Goal: Task Accomplishment & Management: Manage account settings

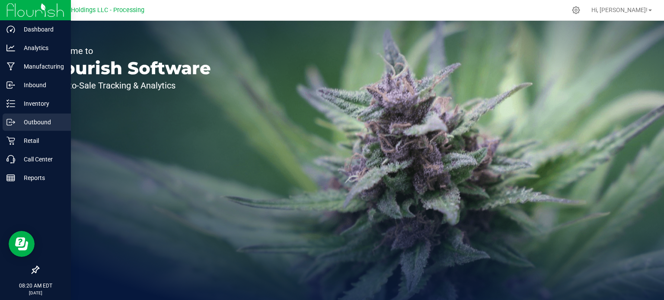
click at [34, 123] on p "Outbound" at bounding box center [41, 122] width 52 height 10
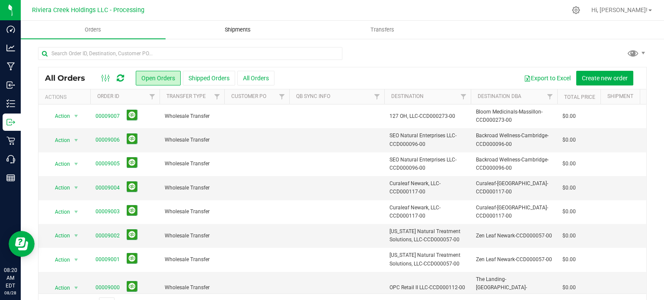
click at [236, 29] on span "Shipments" at bounding box center [237, 30] width 49 height 8
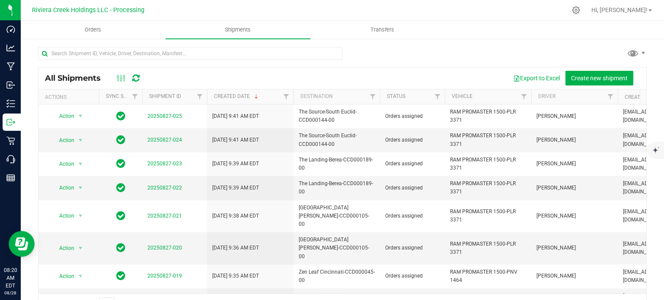
drag, startPoint x: 70, startPoint y: 57, endPoint x: 126, endPoint y: 41, distance: 58.0
click at [126, 41] on div "All Shipments Export to Excel Create new shipment Actions Sync Status Shipment …" at bounding box center [342, 181] width 643 height 286
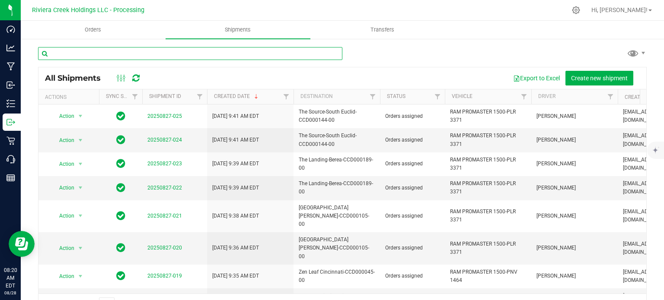
click at [88, 57] on input "text" at bounding box center [190, 53] width 304 height 13
paste input "CCD000085-00"
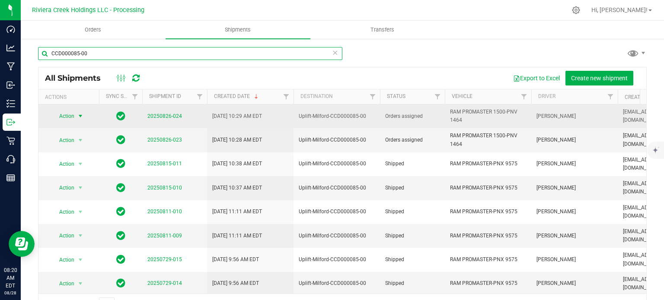
type input "CCD000085-00"
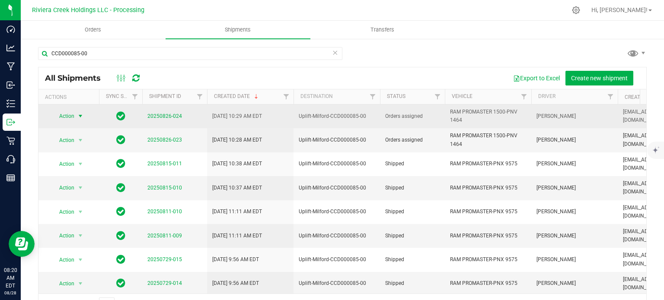
click at [77, 115] on span "select" at bounding box center [80, 116] width 7 height 7
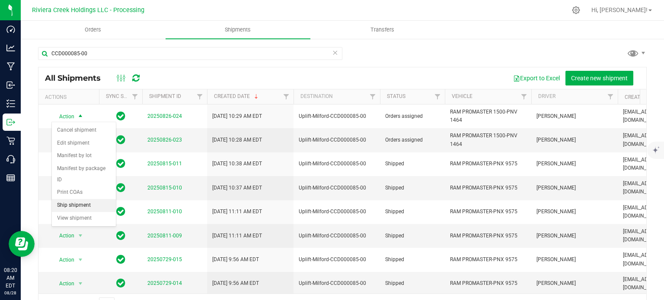
click at [66, 199] on li "Ship shipment" at bounding box center [84, 205] width 64 height 13
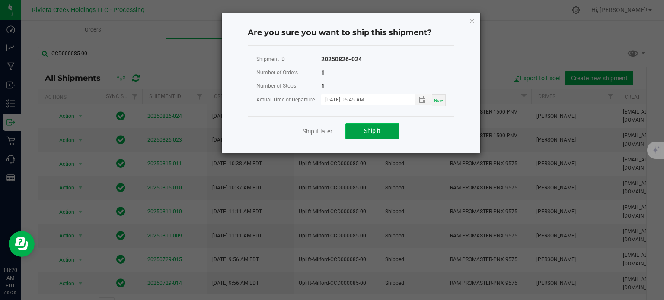
click at [365, 131] on span "Ship it" at bounding box center [372, 131] width 16 height 7
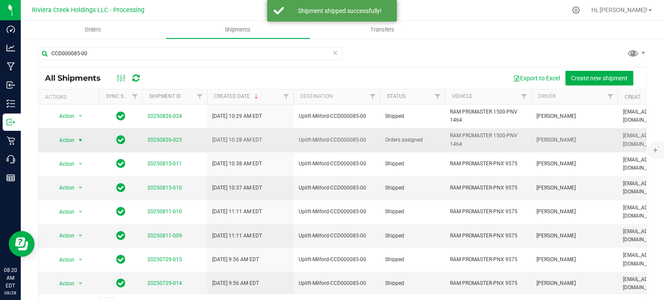
click at [73, 138] on span "Action" at bounding box center [62, 140] width 23 height 12
click at [73, 223] on li "Ship shipment" at bounding box center [84, 229] width 64 height 13
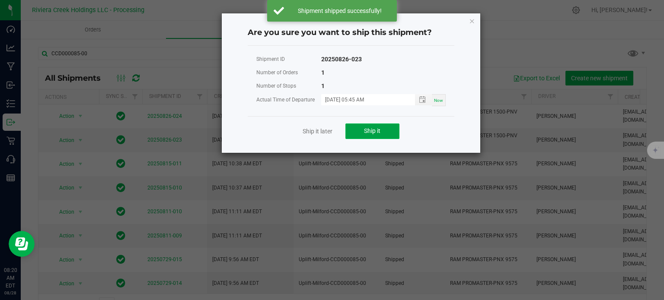
click at [364, 128] on span "Ship it" at bounding box center [372, 131] width 16 height 7
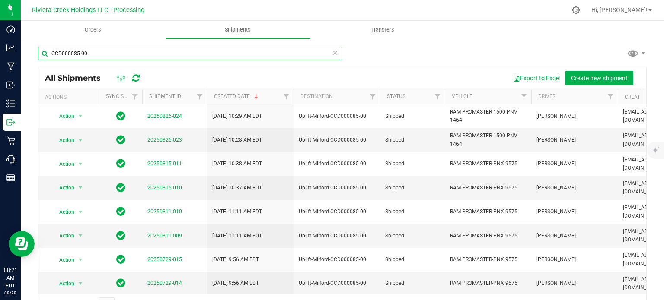
drag, startPoint x: 93, startPoint y: 52, endPoint x: 41, endPoint y: 51, distance: 52.3
click at [41, 51] on input "CCD000085-00" at bounding box center [190, 53] width 304 height 13
paste input "134"
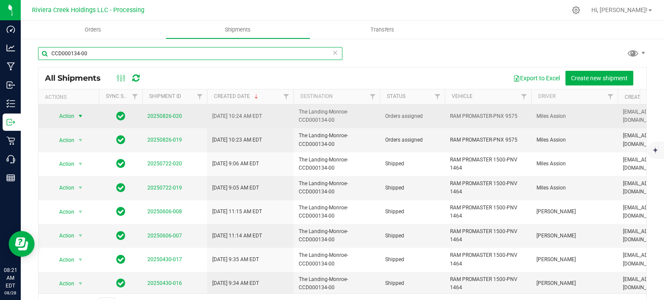
type input "CCD000134-00"
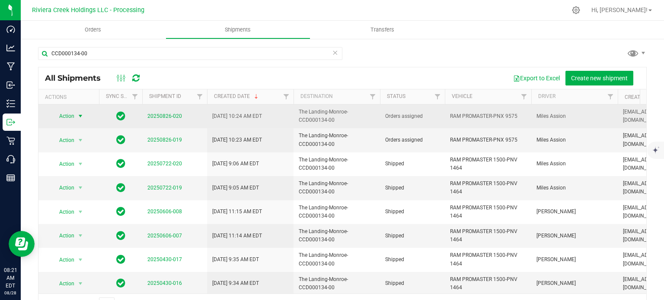
click at [73, 117] on span "Action" at bounding box center [62, 116] width 23 height 12
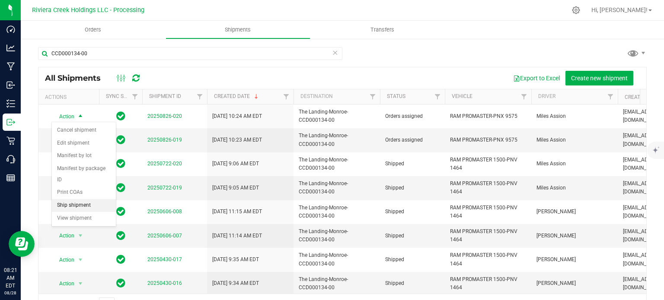
click at [65, 199] on li "Ship shipment" at bounding box center [84, 205] width 64 height 13
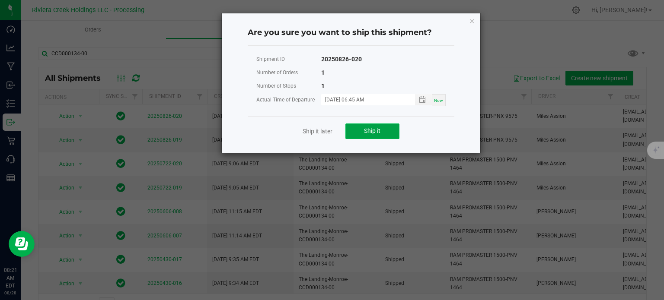
click at [367, 134] on span "Ship it" at bounding box center [372, 131] width 16 height 7
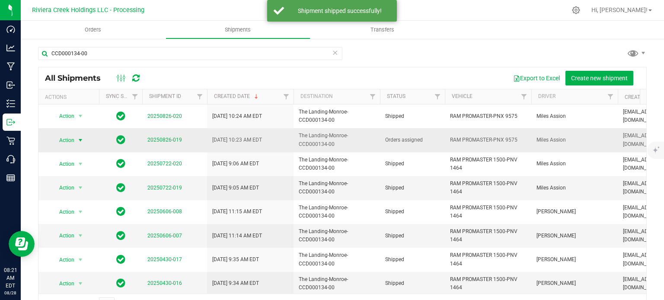
click at [80, 139] on span "select" at bounding box center [80, 140] width 7 height 7
click at [69, 223] on li "Ship shipment" at bounding box center [84, 229] width 64 height 13
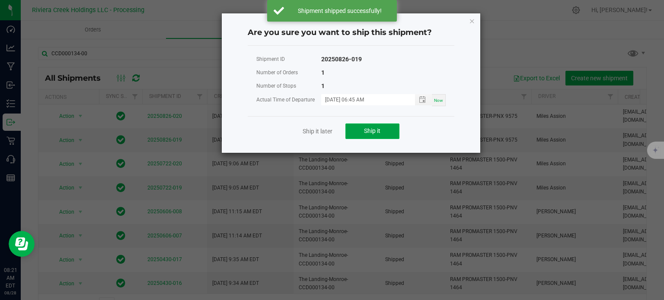
click at [359, 132] on button "Ship it" at bounding box center [372, 132] width 54 height 16
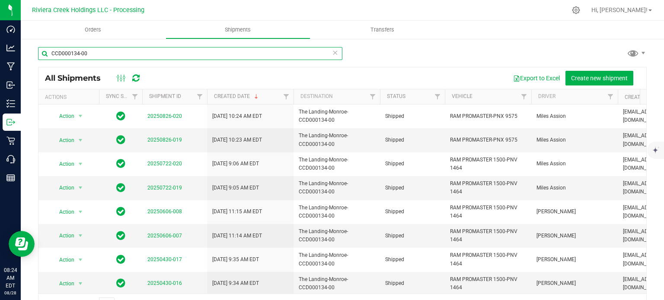
drag, startPoint x: 92, startPoint y: 51, endPoint x: 28, endPoint y: 53, distance: 64.0
click at [28, 53] on div "CCD000134-00 All Shipments Export to Excel Create new shipment Actions Sync Sta…" at bounding box center [342, 181] width 643 height 286
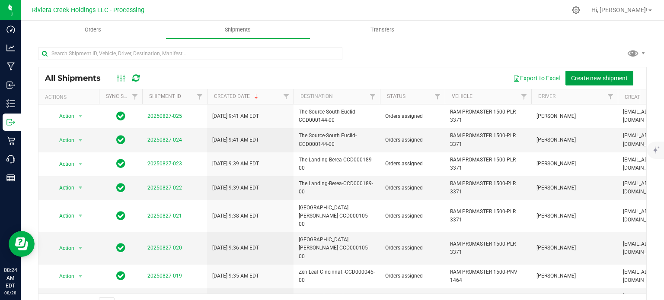
click at [576, 79] on span "Create new shipment" at bounding box center [599, 78] width 57 height 7
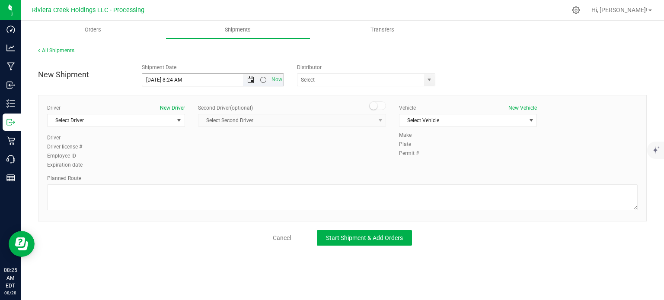
click at [250, 80] on span "Open the date view" at bounding box center [250, 80] width 7 height 7
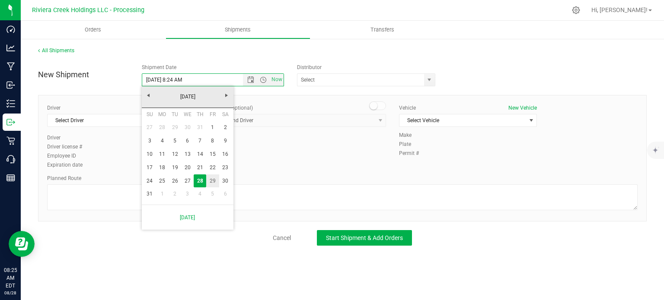
click at [213, 181] on link "29" at bounding box center [212, 181] width 13 height 13
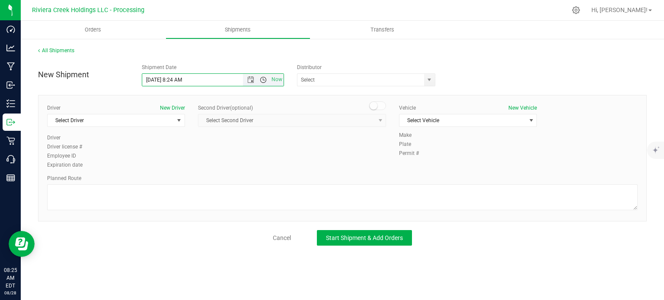
click at [261, 80] on span "Open the time view" at bounding box center [263, 80] width 7 height 7
click at [177, 129] on li "7:30 AM" at bounding box center [212, 130] width 141 height 11
type input "8/29/2025 7:30 AM"
click at [430, 79] on span "select" at bounding box center [429, 80] width 7 height 7
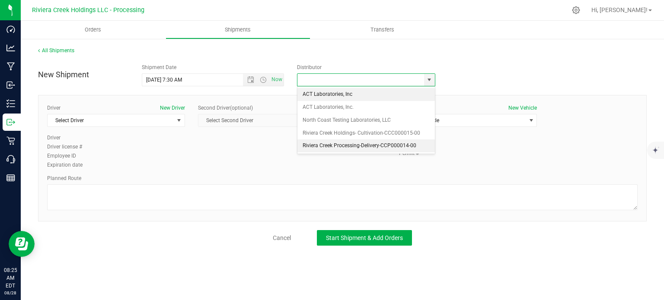
click at [300, 144] on li "Riviera Creek Processing-Delivery-CCP000014-00" at bounding box center [365, 146] width 137 height 13
type input "Riviera Creek Processing-Delivery-CCP000014-00"
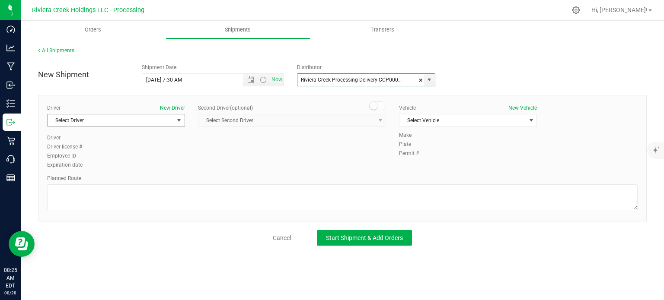
click at [100, 123] on span "Select Driver" at bounding box center [111, 121] width 126 height 12
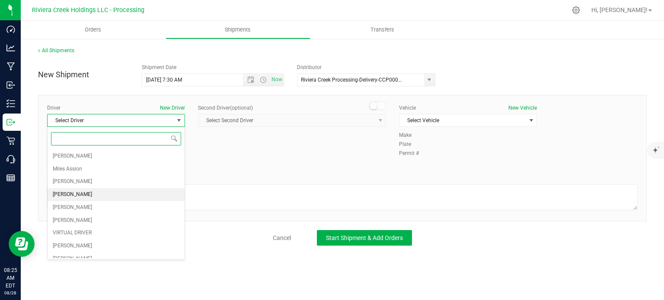
click at [73, 194] on span "[PERSON_NAME]" at bounding box center [72, 194] width 39 height 11
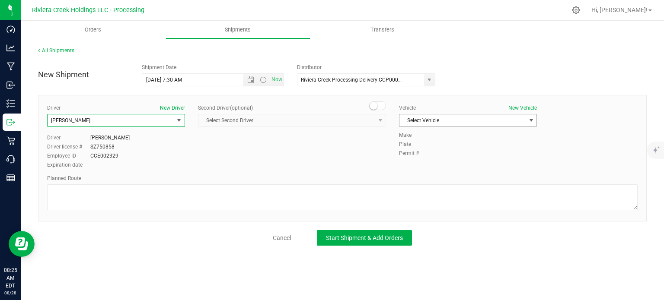
click at [417, 123] on span "Select Vehicle" at bounding box center [462, 121] width 126 height 12
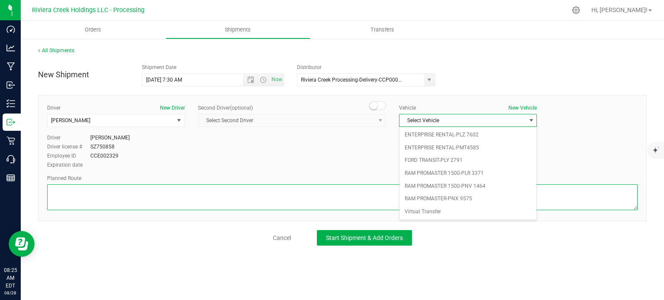
click at [80, 201] on textarea at bounding box center [342, 198] width 590 height 26
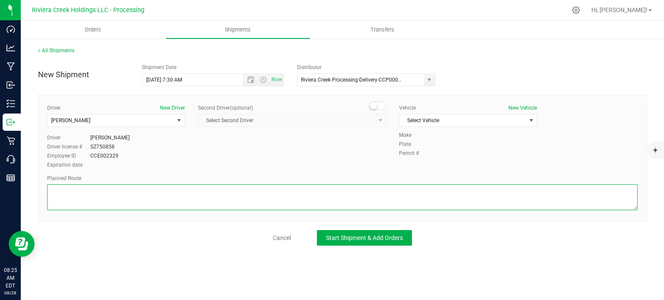
paste textarea "Head east on St Clair St toward W Rayen Ave 650 ft Turn left onto W Rayen Ave 1…"
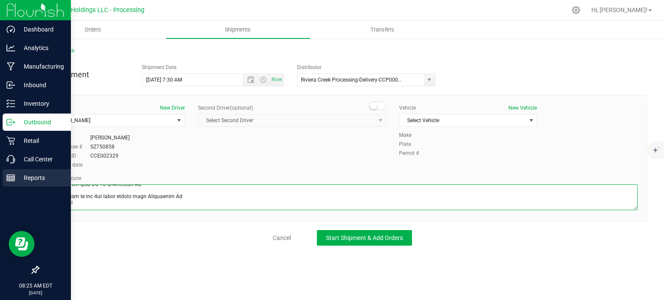
type textarea "Head east on St Clair St toward W Rayen Ave 650 ft Turn left onto W Rayen Ave 1…"
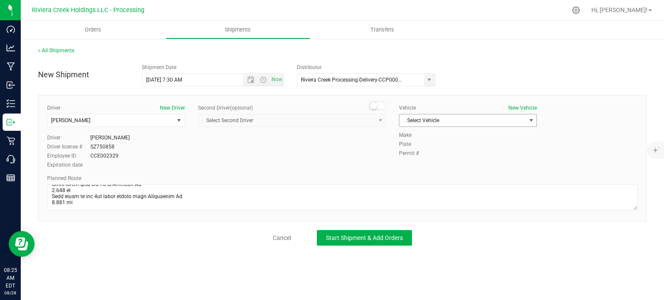
click at [417, 121] on span "Select Vehicle" at bounding box center [462, 121] width 126 height 12
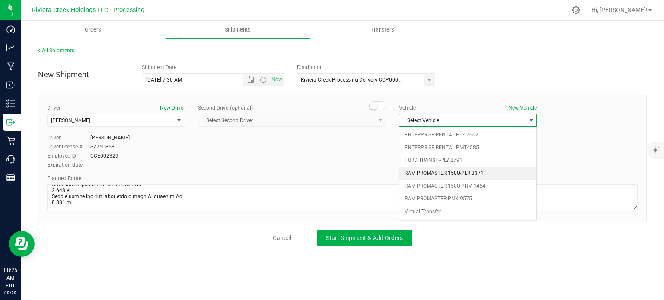
click at [444, 171] on li "RAM PROMASTER 1500-PLR 3371" at bounding box center [467, 173] width 137 height 13
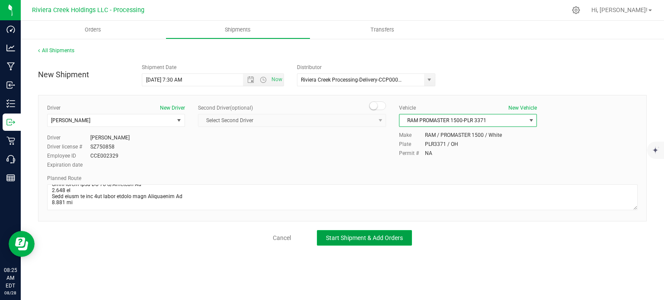
click at [343, 238] on span "Start Shipment & Add Orders" at bounding box center [364, 238] width 77 height 7
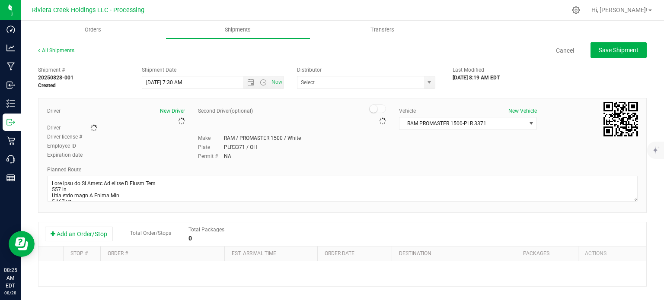
type input "Riviera Creek Processing-Delivery-CCP000014-00"
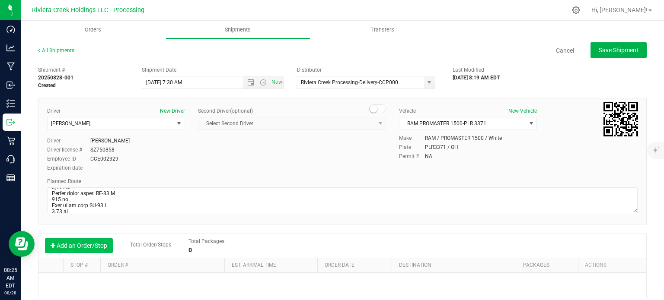
scroll to position [173, 0]
click at [93, 246] on button "Add an Order/Stop" at bounding box center [79, 246] width 68 height 15
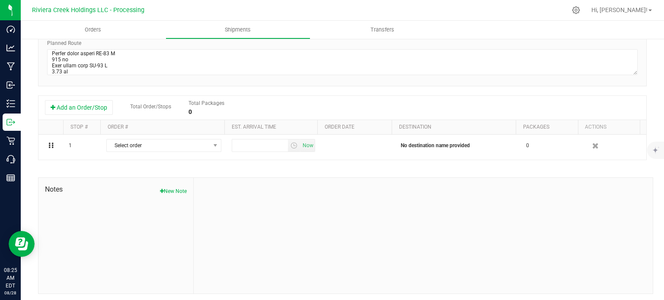
scroll to position [140, 0]
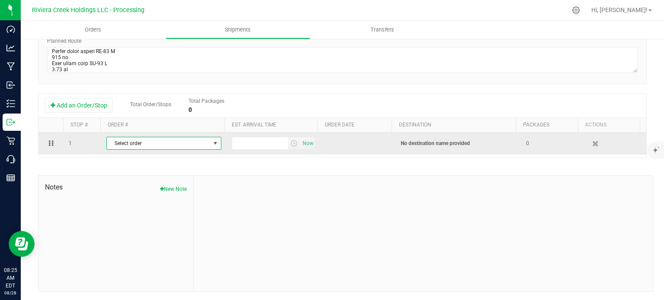
click at [213, 143] on span "select" at bounding box center [215, 143] width 7 height 7
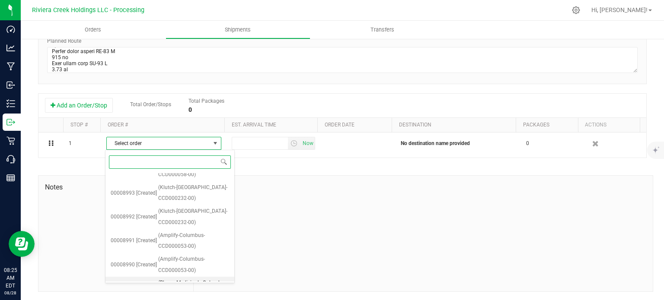
scroll to position [593, 0]
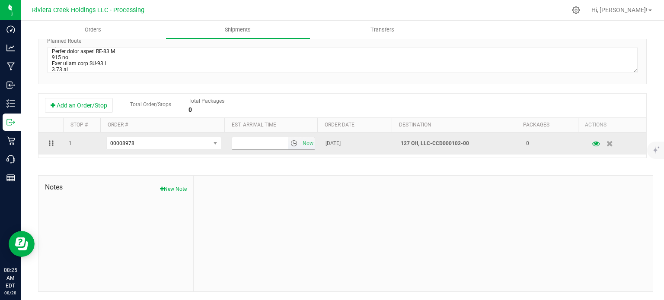
click at [290, 143] on span "select" at bounding box center [293, 143] width 7 height 7
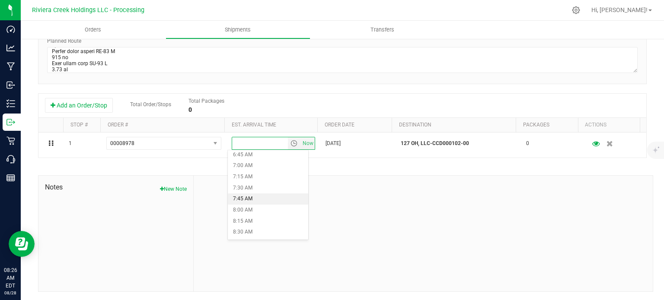
scroll to position [346, 0]
click at [252, 210] on li "9:00 AM" at bounding box center [268, 211] width 80 height 11
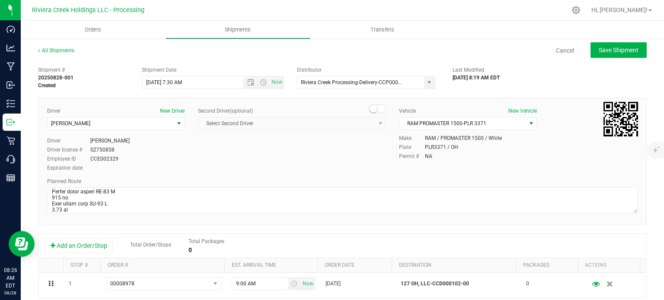
scroll to position [0, 0]
click at [603, 53] on span "Save Shipment" at bounding box center [619, 50] width 40 height 7
type input "8/29/2025 11:30 AM"
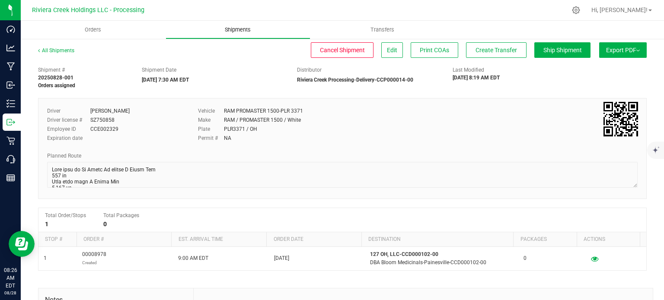
click at [242, 32] on span "Shipments" at bounding box center [237, 30] width 49 height 8
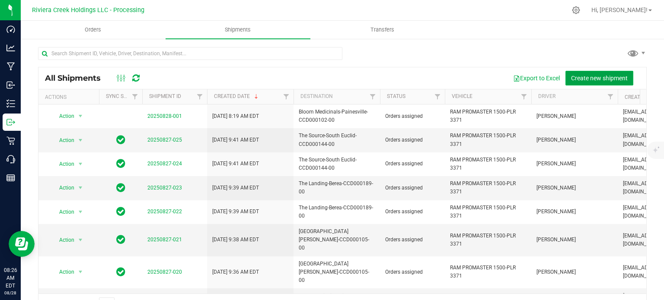
click at [583, 76] on span "Create new shipment" at bounding box center [599, 78] width 57 height 7
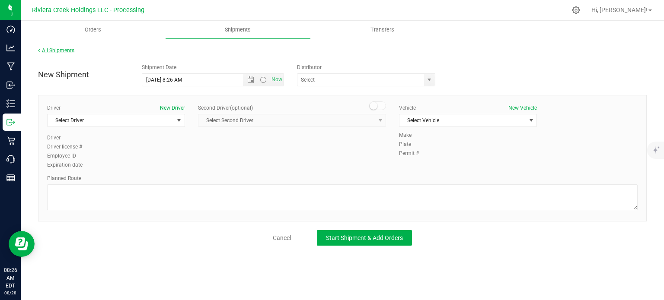
click at [61, 50] on link "All Shipments" at bounding box center [56, 51] width 36 height 6
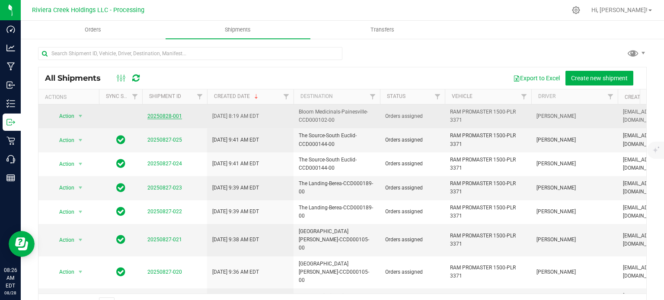
click at [154, 117] on link "20250828-001" at bounding box center [164, 116] width 35 height 6
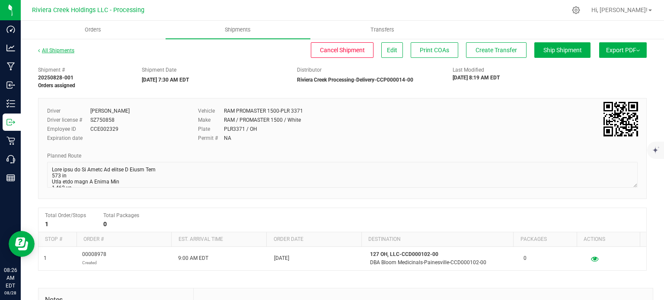
click at [59, 49] on link "All Shipments" at bounding box center [56, 51] width 36 height 6
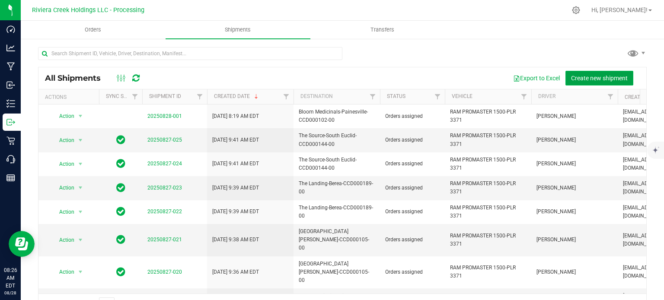
click at [595, 78] on span "Create new shipment" at bounding box center [599, 78] width 57 height 7
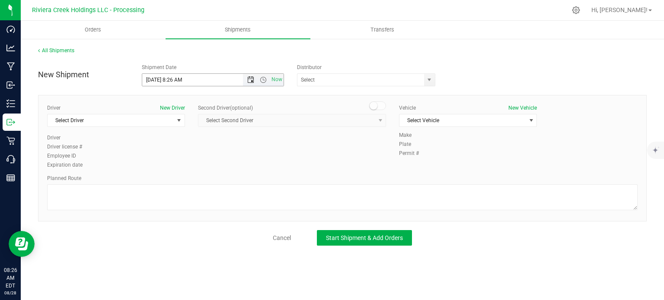
click at [251, 81] on span "Open the date view" at bounding box center [250, 80] width 7 height 7
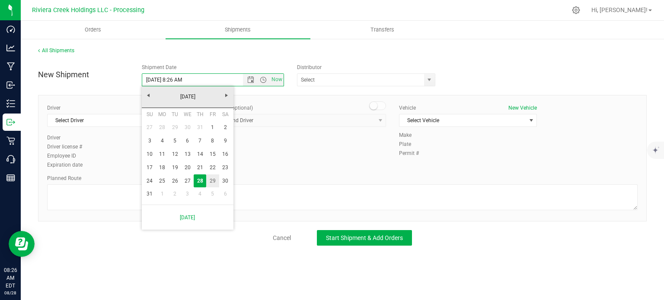
click at [212, 181] on link "29" at bounding box center [212, 181] width 13 height 13
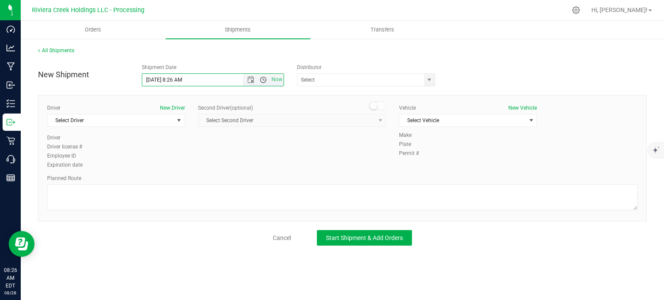
click at [264, 79] on span "Open the time view" at bounding box center [263, 80] width 7 height 7
click at [180, 129] on li "7:30 AM" at bounding box center [212, 130] width 141 height 11
type input "8/29/2025 7:30 AM"
click at [427, 78] on span "select" at bounding box center [429, 80] width 7 height 7
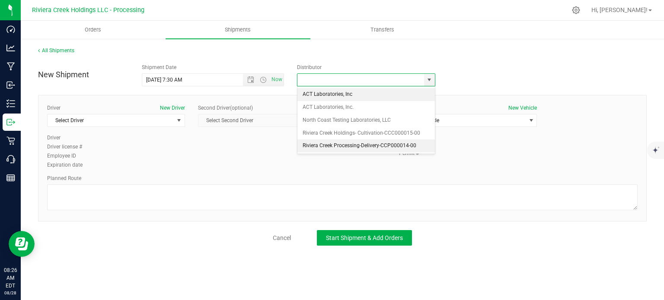
click at [307, 144] on li "Riviera Creek Processing-Delivery-CCP000014-00" at bounding box center [365, 146] width 137 height 13
type input "Riviera Creek Processing-Delivery-CCP000014-00"
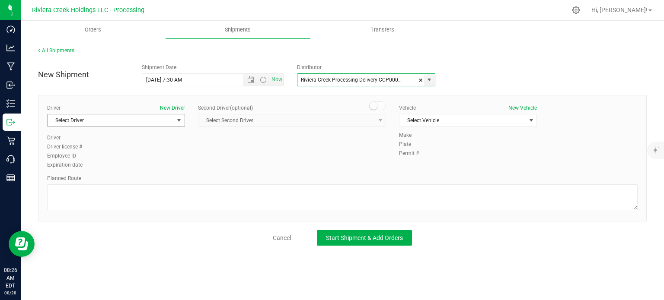
click at [139, 122] on span "Select Driver" at bounding box center [111, 121] width 126 height 12
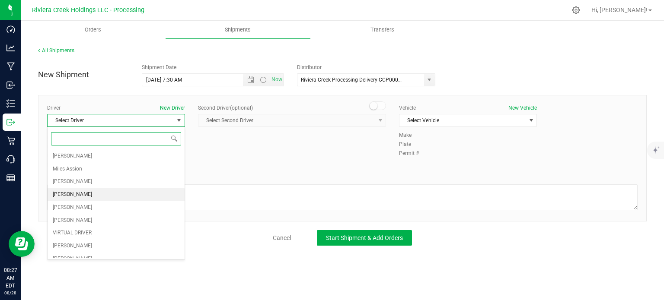
click at [66, 194] on span "[PERSON_NAME]" at bounding box center [72, 194] width 39 height 11
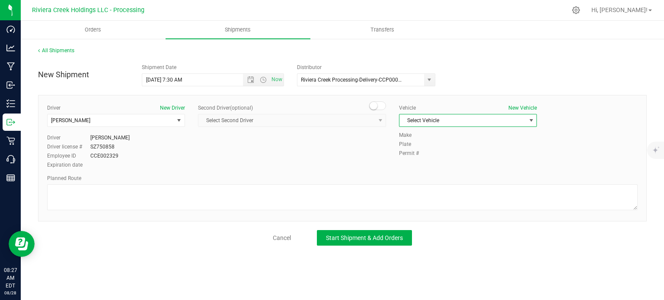
click at [440, 121] on span "Select Vehicle" at bounding box center [462, 121] width 126 height 12
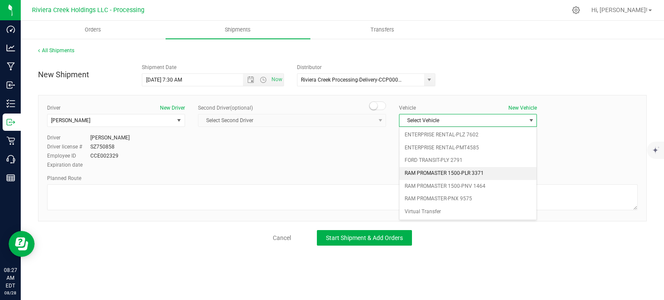
click at [441, 171] on li "RAM PROMASTER 1500-PLR 3371" at bounding box center [467, 173] width 137 height 13
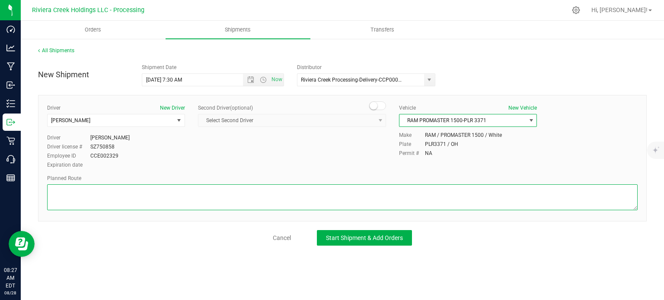
click at [204, 194] on textarea at bounding box center [342, 198] width 590 height 26
paste textarea "Head west on Blackbrook Rd toward Callendar Blvd 0.830 mi Turn left onto Heisle…"
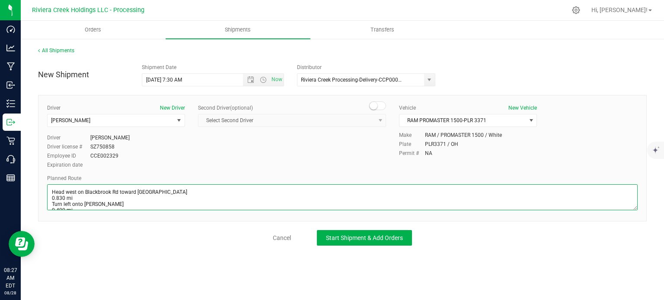
scroll to position [116, 0]
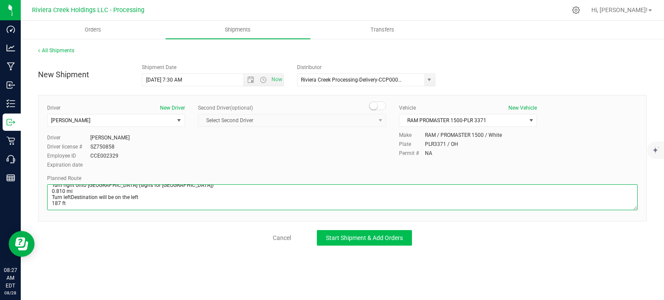
type textarea "Head west on Blackbrook Rd toward Callendar Blvd 0.830 mi Turn left onto Heisle…"
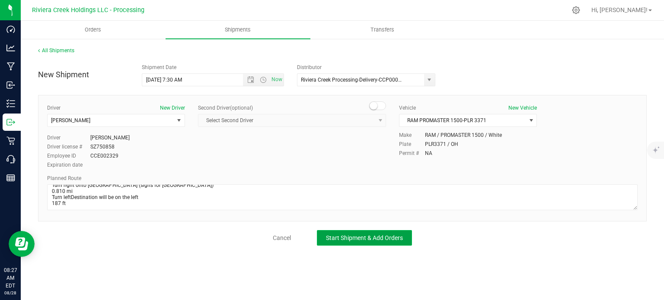
click at [339, 239] on span "Start Shipment & Add Orders" at bounding box center [364, 238] width 77 height 7
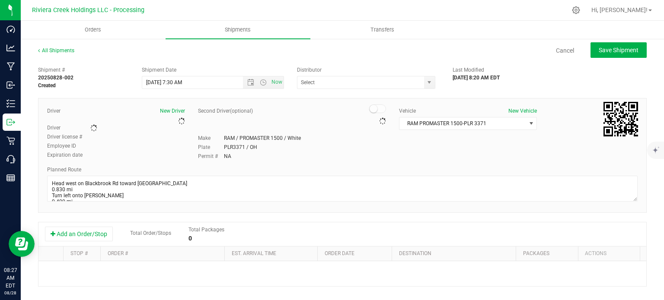
type input "Riviera Creek Processing-Delivery-CCP000014-00"
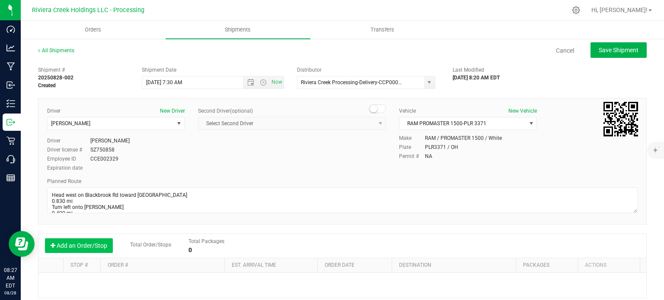
click at [92, 243] on button "Add an Order/Stop" at bounding box center [79, 246] width 68 height 15
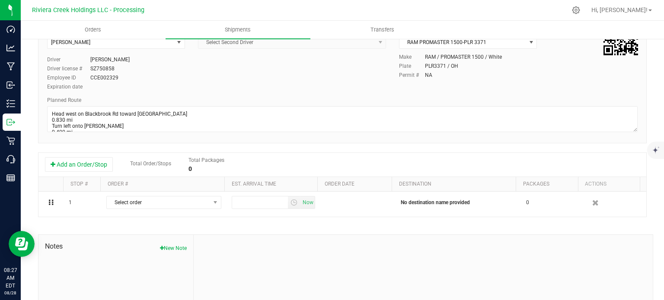
scroll to position [86, 0]
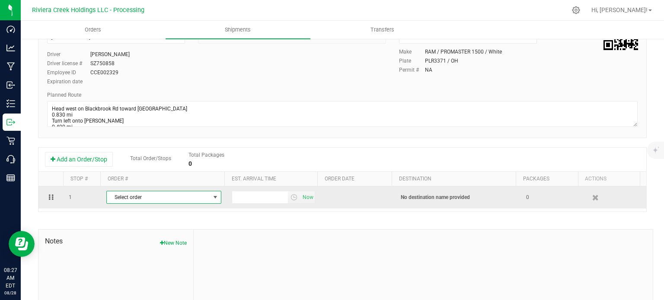
click at [175, 204] on span "Select order" at bounding box center [163, 197] width 115 height 13
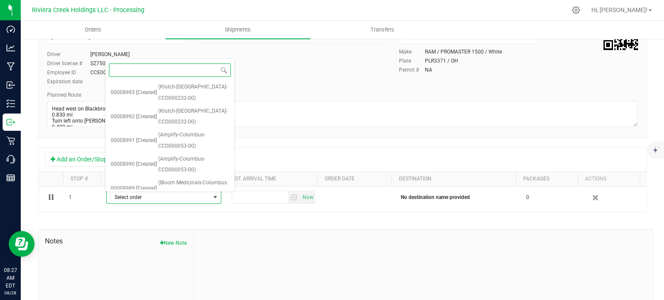
scroll to position [570, 0]
click at [188, 227] on span "(Amplify-Bedford-CCD000054-00)" at bounding box center [193, 238] width 71 height 22
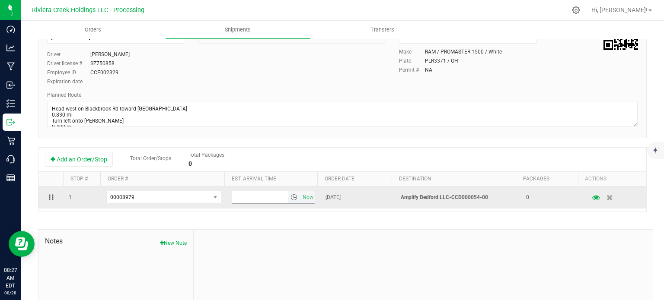
click at [290, 200] on span "select" at bounding box center [293, 197] width 7 height 7
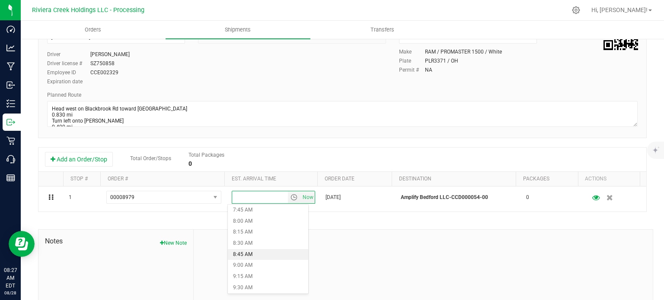
scroll to position [389, 0]
click at [244, 268] on li "10:00 AM" at bounding box center [268, 266] width 80 height 11
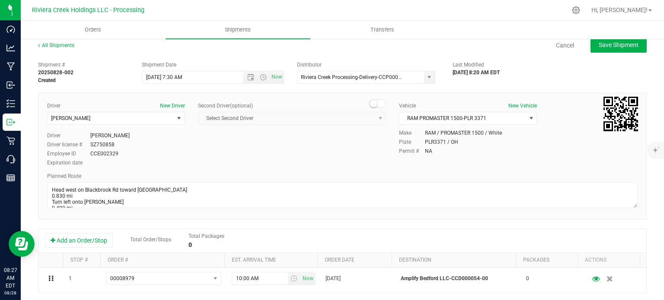
scroll to position [0, 0]
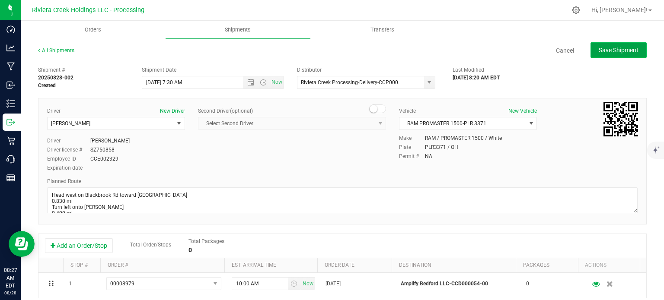
click at [620, 57] on button "Save Shipment" at bounding box center [618, 50] width 56 height 16
type input "8/29/2025 11:30 AM"
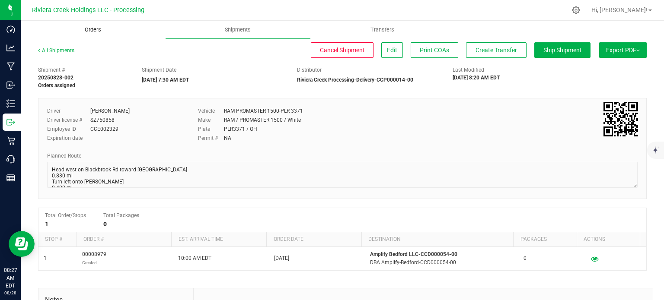
click at [92, 30] on span "Orders" at bounding box center [93, 30] width 40 height 8
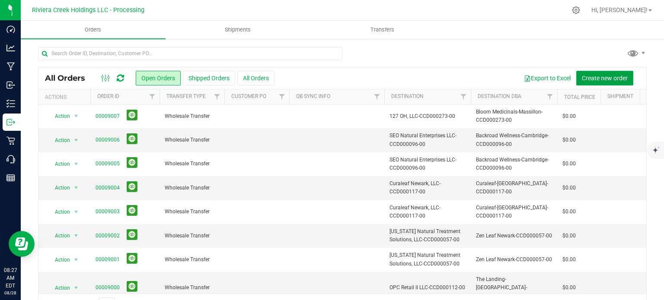
click at [597, 80] on span "Create new order" at bounding box center [605, 78] width 46 height 7
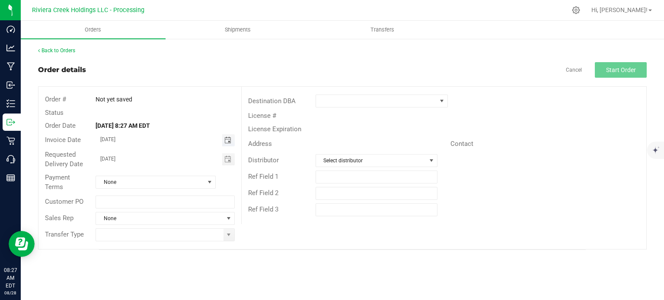
click at [227, 141] on span "Toggle calendar" at bounding box center [227, 140] width 7 height 7
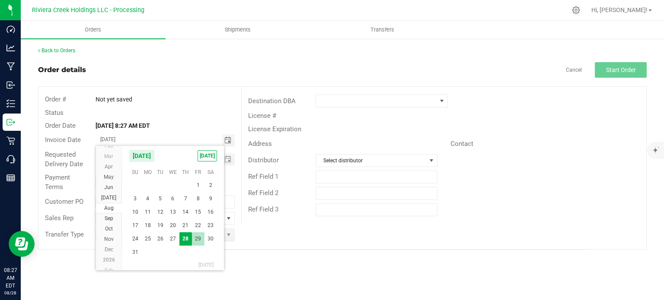
click at [197, 237] on span "29" at bounding box center [198, 239] width 13 height 13
type input "08/29/2025"
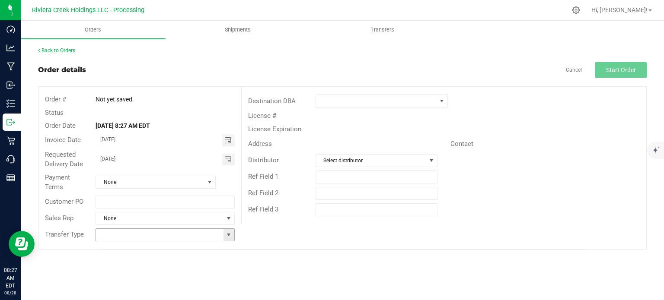
click at [229, 236] on span at bounding box center [228, 235] width 7 height 7
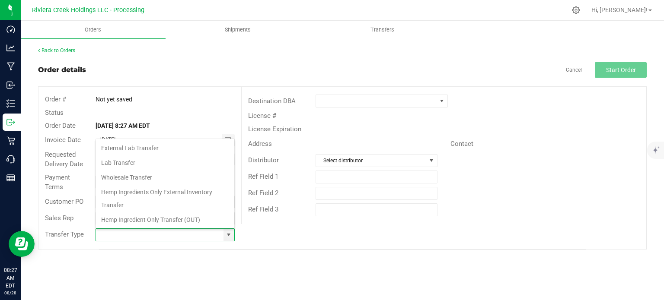
scroll to position [13, 137]
click at [138, 178] on li "Wholesale Transfer" at bounding box center [165, 177] width 138 height 15
type input "Wholesale Transfer"
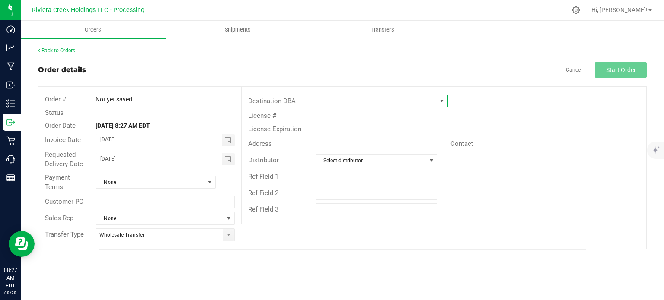
click at [325, 102] on span at bounding box center [376, 101] width 121 height 12
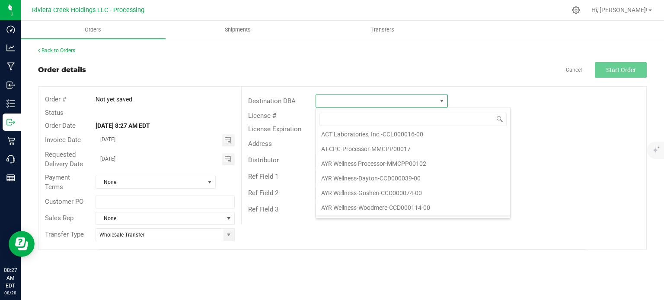
scroll to position [216, 0]
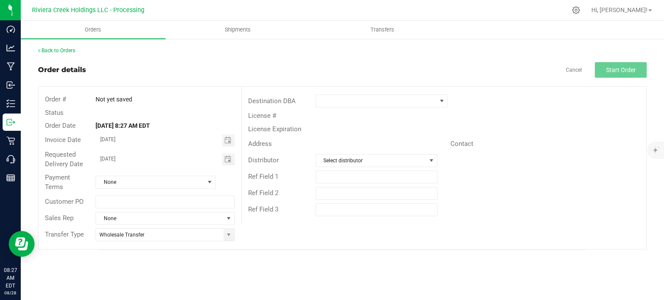
click at [473, 51] on div "Back to Orders" at bounding box center [342, 51] width 609 height 8
click at [574, 69] on link "Cancel" at bounding box center [574, 70] width 16 height 7
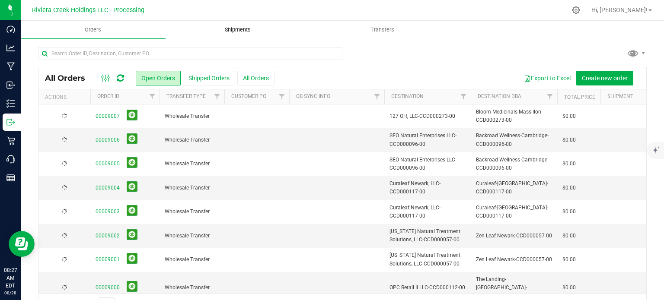
click at [241, 29] on span "Shipments" at bounding box center [237, 30] width 49 height 8
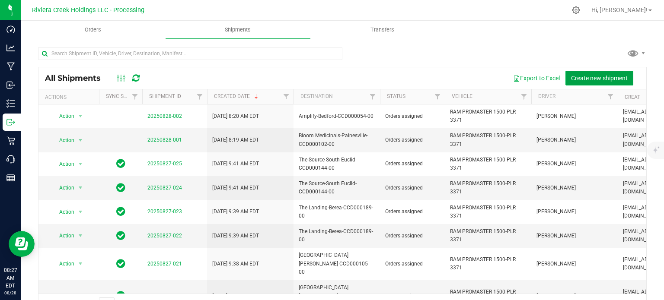
click at [585, 79] on span "Create new shipment" at bounding box center [599, 78] width 57 height 7
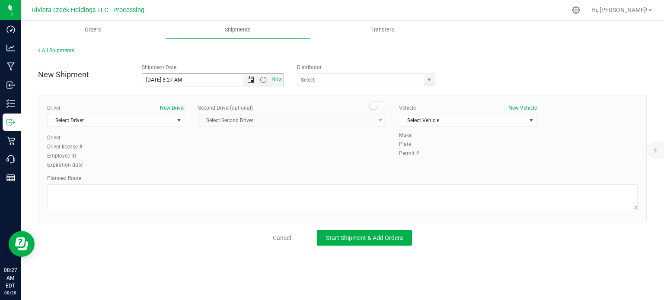
click at [248, 81] on span "Open the date view" at bounding box center [250, 80] width 7 height 7
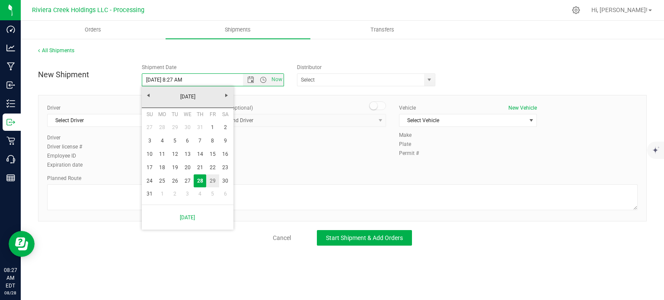
click at [212, 178] on link "29" at bounding box center [212, 181] width 13 height 13
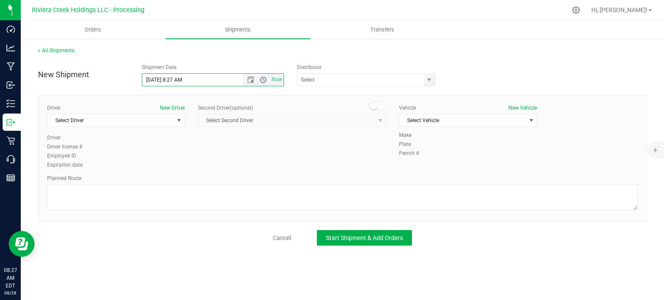
click at [262, 79] on span "Open the time view" at bounding box center [263, 80] width 7 height 7
click at [158, 173] on li "7:30 AM" at bounding box center [212, 174] width 141 height 11
type input "8/29/2025 7:30 AM"
click at [428, 81] on span "select" at bounding box center [429, 80] width 7 height 7
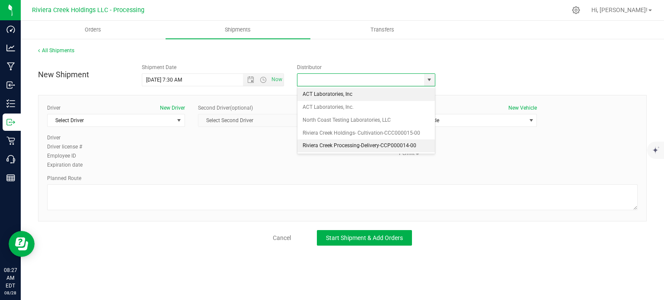
click at [304, 143] on li "Riviera Creek Processing-Delivery-CCP000014-00" at bounding box center [365, 146] width 137 height 13
type input "Riviera Creek Processing-Delivery-CCP000014-00"
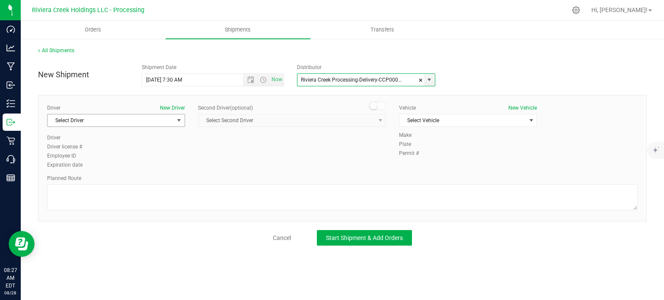
click at [110, 121] on span "Select Driver" at bounding box center [111, 121] width 126 height 12
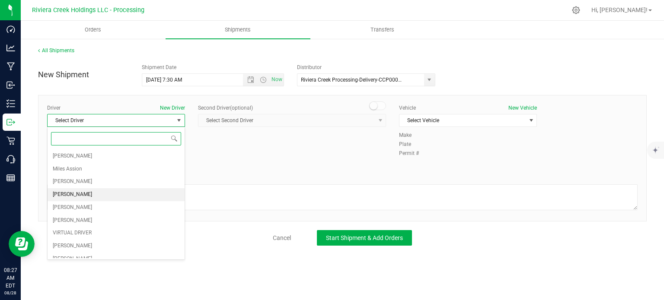
click at [94, 198] on li "[PERSON_NAME]" at bounding box center [116, 194] width 137 height 13
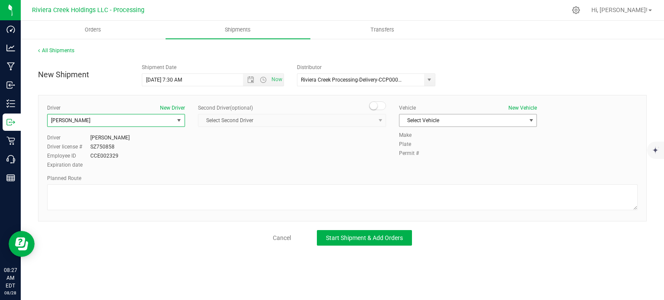
click at [418, 122] on span "Select Vehicle" at bounding box center [462, 121] width 126 height 12
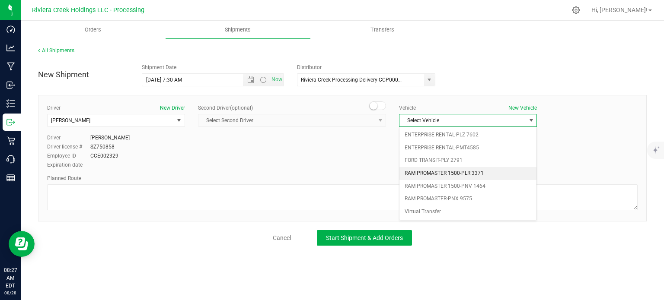
click at [439, 175] on li "RAM PROMASTER 1500-PLR 3371" at bounding box center [467, 173] width 137 height 13
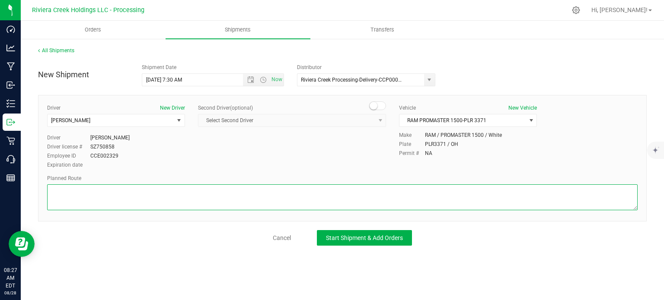
click at [146, 188] on textarea at bounding box center [342, 198] width 590 height 26
paste textarea "Head west on Blackbrook Rd toward Callendar Blvd 0.830 mi Turn left onto Heisle…"
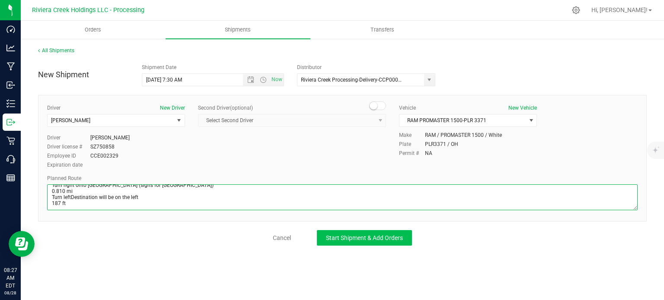
type textarea "Head west on Blackbrook Rd toward Callendar Blvd 0.830 mi Turn left onto Heisle…"
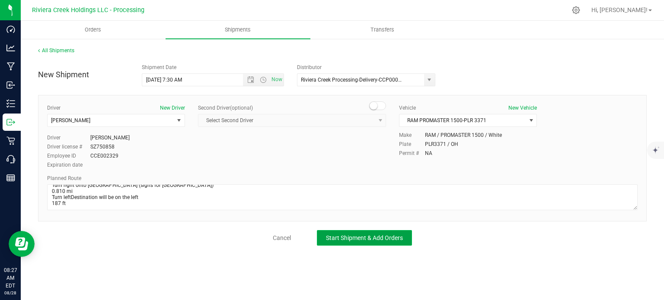
click at [358, 241] on span "Start Shipment & Add Orders" at bounding box center [364, 238] width 77 height 7
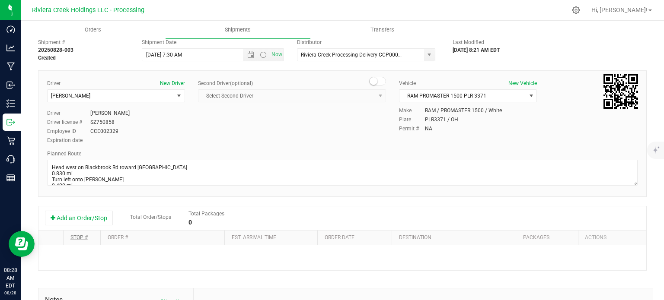
scroll to position [43, 0]
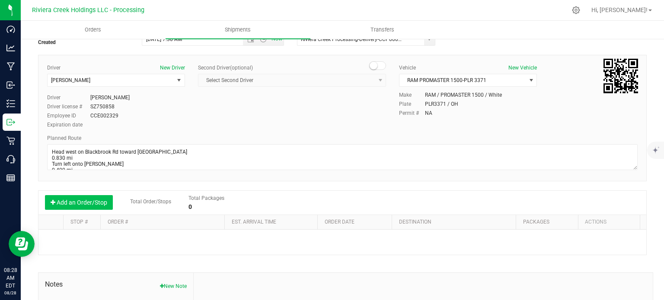
click at [83, 206] on button "Add an Order/Stop" at bounding box center [79, 202] width 68 height 15
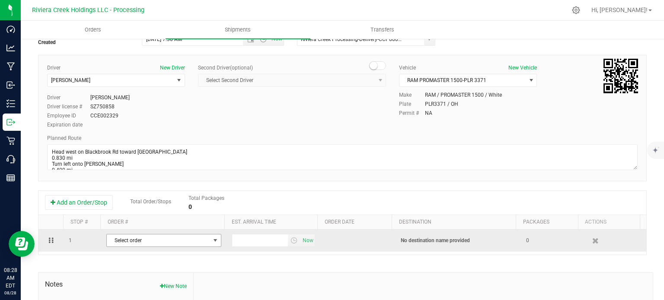
click at [110, 241] on span "Select order" at bounding box center [158, 241] width 103 height 12
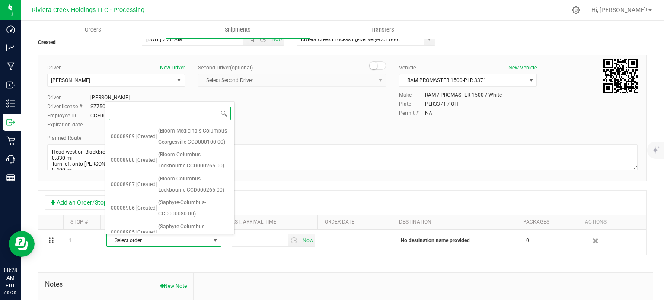
scroll to position [546, 0]
click at [166, 271] on span "(Amplify-Bedford-CCD000054-00)" at bounding box center [193, 282] width 71 height 22
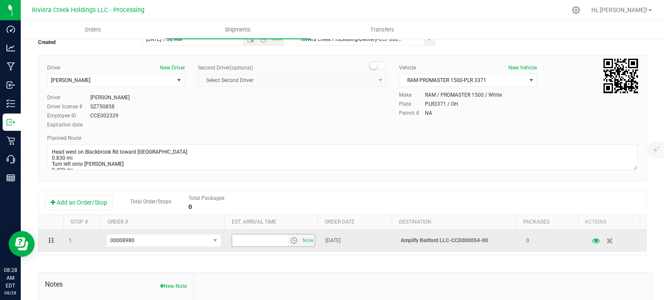
click at [290, 243] on span "select" at bounding box center [293, 240] width 7 height 7
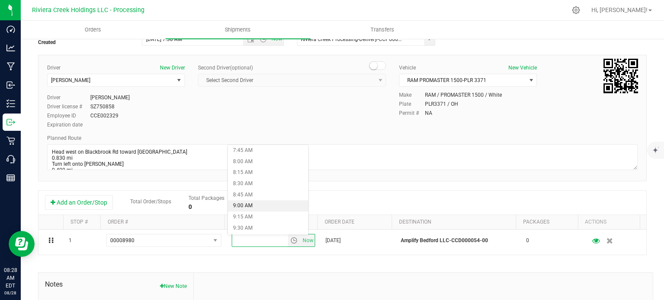
scroll to position [389, 0]
click at [271, 209] on li "10:00 AM" at bounding box center [268, 207] width 80 height 11
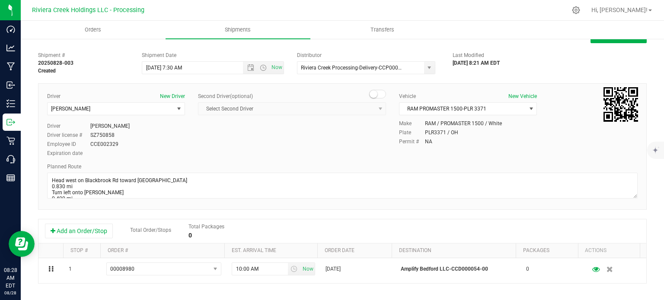
scroll to position [0, 0]
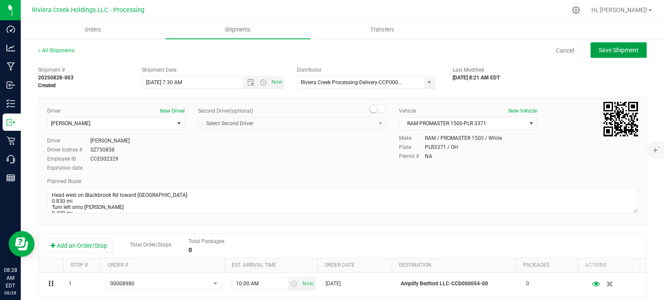
click at [609, 49] on span "Save Shipment" at bounding box center [619, 50] width 40 height 7
type input "8/29/2025 11:30 AM"
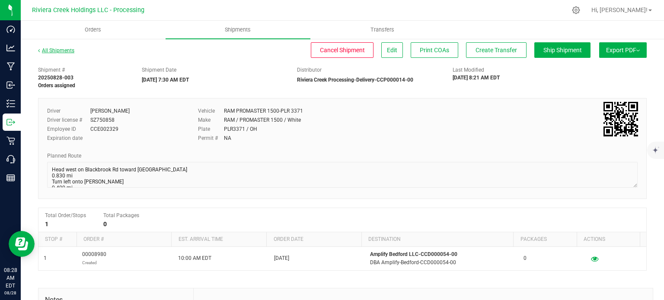
click at [65, 51] on link "All Shipments" at bounding box center [56, 51] width 36 height 6
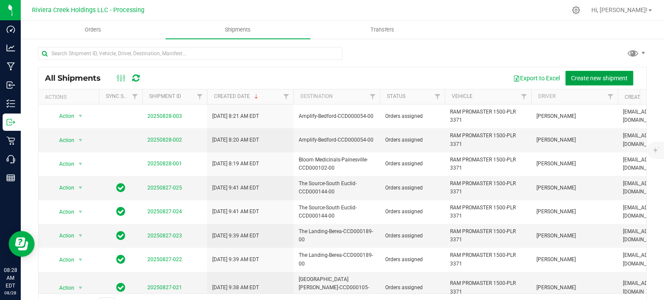
click at [580, 76] on span "Create new shipment" at bounding box center [599, 78] width 57 height 7
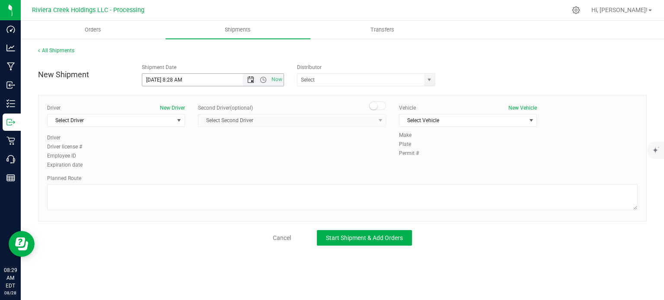
click at [251, 79] on span "Open the date view" at bounding box center [250, 80] width 7 height 7
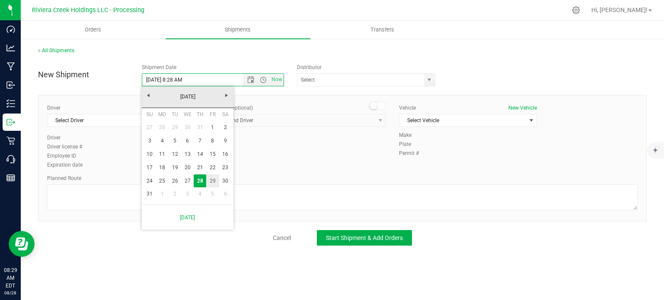
click at [211, 180] on link "29" at bounding box center [212, 181] width 13 height 13
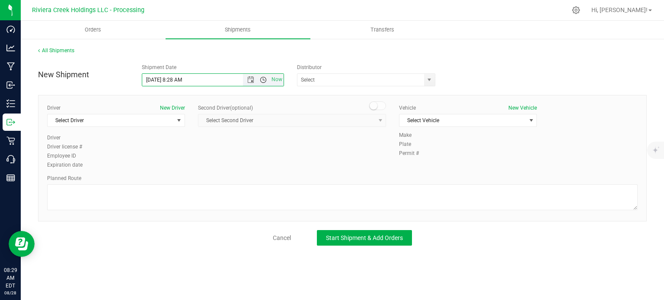
click at [263, 81] on span "Open the time view" at bounding box center [263, 80] width 7 height 7
click at [181, 132] on li "7:30 AM" at bounding box center [212, 130] width 141 height 11
type input "8/29/2025 7:30 AM"
click at [426, 80] on span "select" at bounding box center [429, 80] width 7 height 7
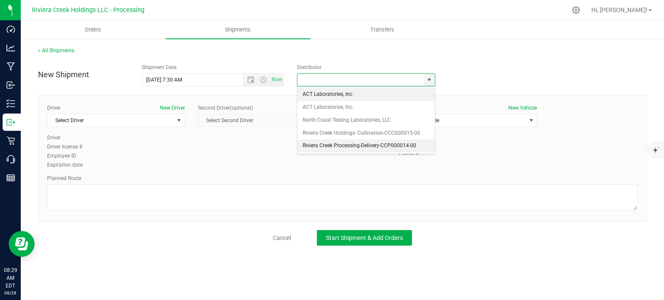
click at [315, 144] on li "Riviera Creek Processing-Delivery-CCP000014-00" at bounding box center [365, 146] width 137 height 13
type input "Riviera Creek Processing-Delivery-CCP000014-00"
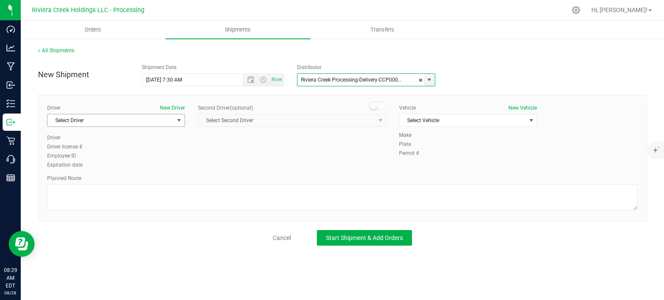
click at [90, 124] on span "Select Driver" at bounding box center [111, 121] width 126 height 12
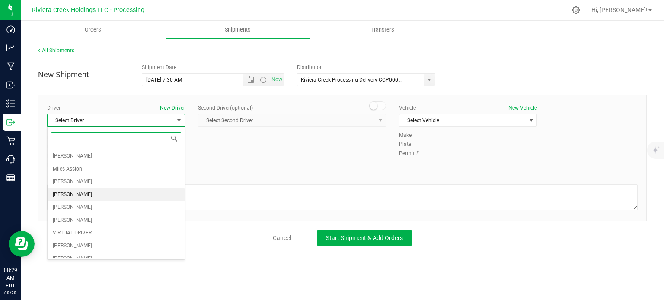
click at [71, 192] on span "[PERSON_NAME]" at bounding box center [72, 194] width 39 height 11
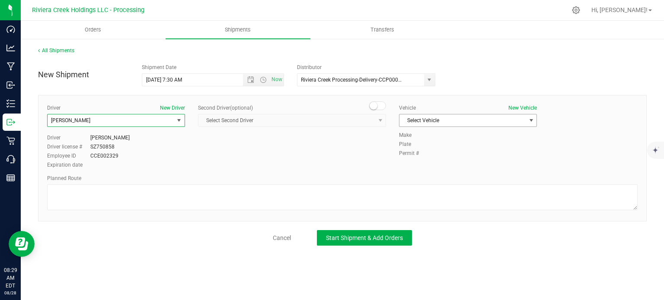
click at [430, 123] on span "Select Vehicle" at bounding box center [462, 121] width 126 height 12
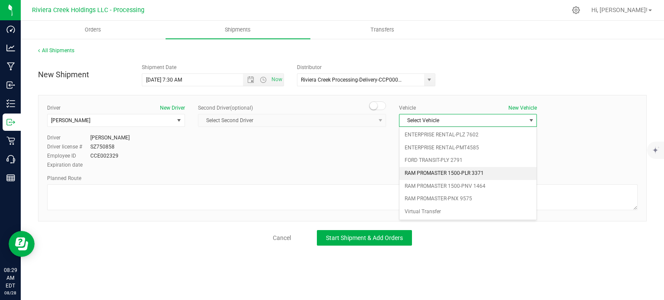
click at [436, 172] on li "RAM PROMASTER 1500-PLR 3371" at bounding box center [467, 173] width 137 height 13
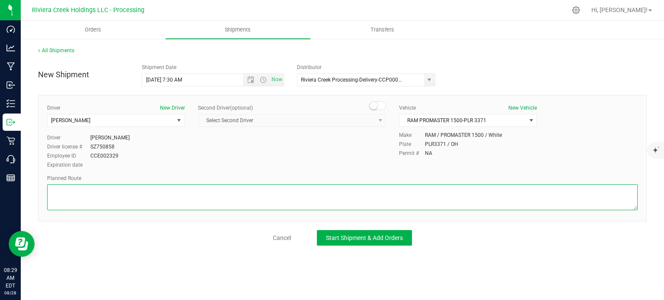
click at [205, 185] on textarea at bounding box center [342, 198] width 590 height 26
paste textarea "Head east toward Rockside Rd 187 ft Turn right onto Rockside Rd 0.740 mi Turn r…"
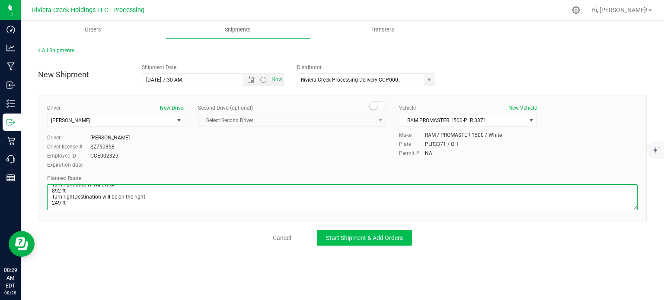
type textarea "Head east toward Rockside Rd 187 ft Turn right onto Rockside Rd 0.740 mi Turn r…"
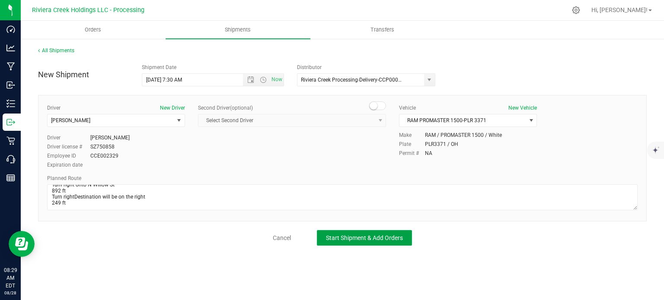
click at [342, 240] on span "Start Shipment & Add Orders" at bounding box center [364, 238] width 77 height 7
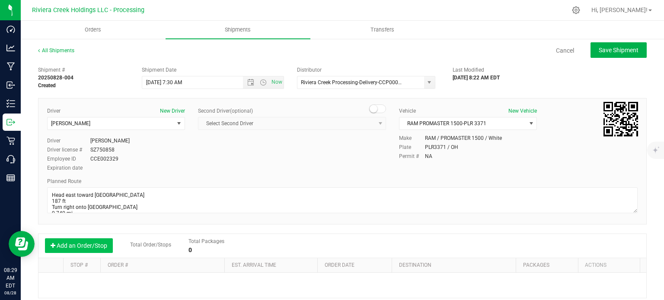
click at [67, 242] on button "Add an Order/Stop" at bounding box center [79, 246] width 68 height 15
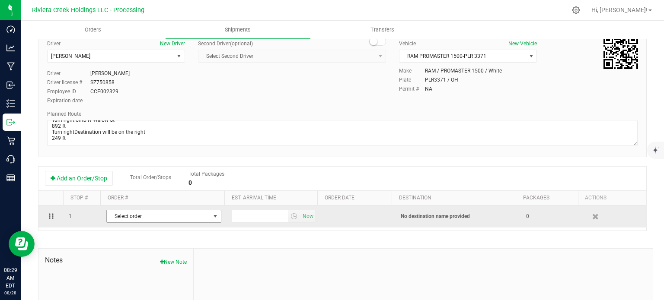
scroll to position [130, 0]
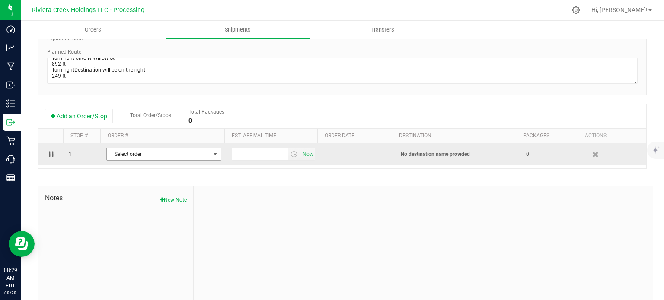
click at [185, 152] on span "Select order" at bounding box center [158, 154] width 103 height 12
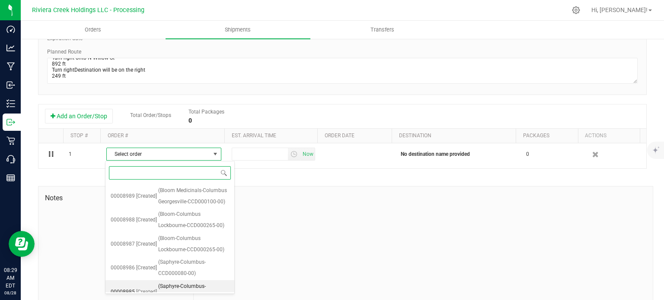
scroll to position [522, 0]
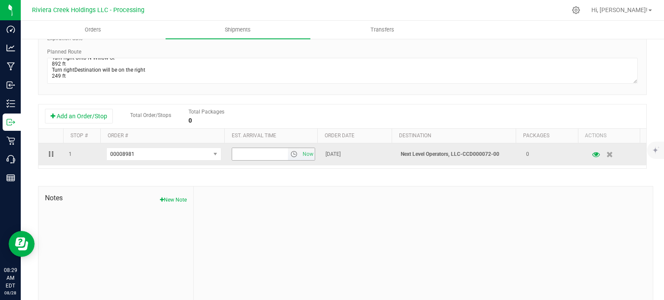
click at [290, 158] on span "select" at bounding box center [293, 154] width 7 height 7
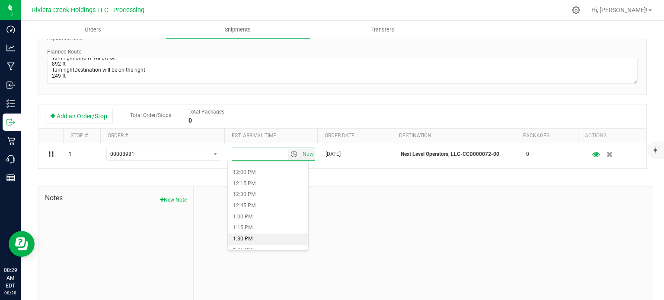
scroll to position [519, 0]
click at [256, 187] on li "12:00 PM" at bounding box center [268, 183] width 80 height 11
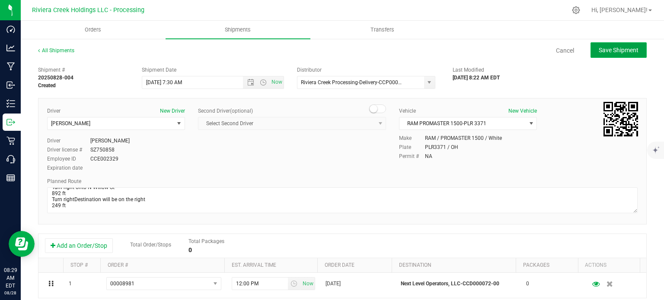
click at [609, 54] on button "Save Shipment" at bounding box center [618, 50] width 56 height 16
type input "8/29/2025 11:30 AM"
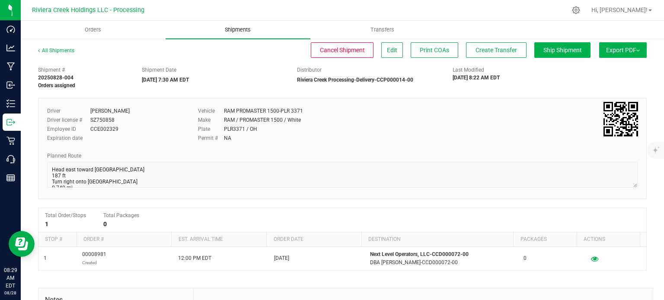
click at [233, 27] on span "Shipments" at bounding box center [237, 30] width 49 height 8
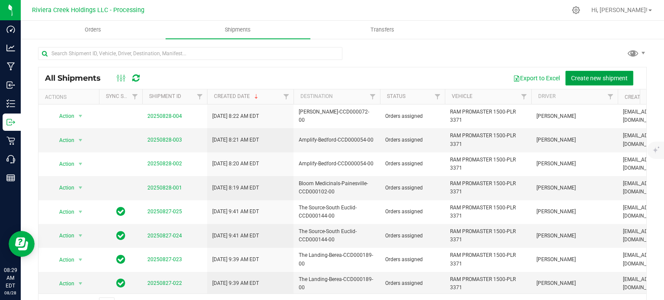
click at [587, 80] on span "Create new shipment" at bounding box center [599, 78] width 57 height 7
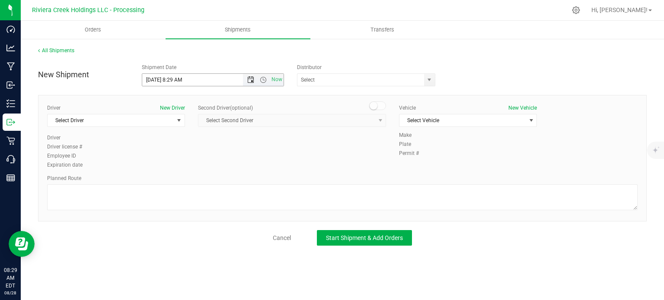
click at [249, 81] on span "Open the date view" at bounding box center [250, 80] width 7 height 7
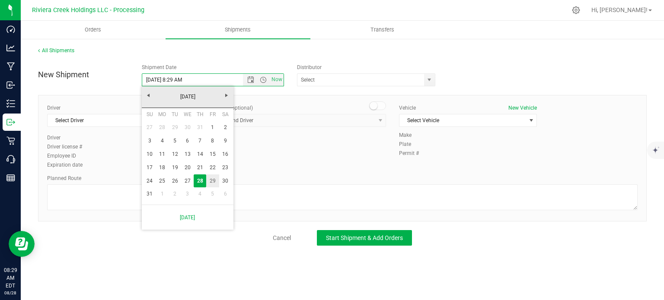
click at [213, 181] on link "29" at bounding box center [212, 181] width 13 height 13
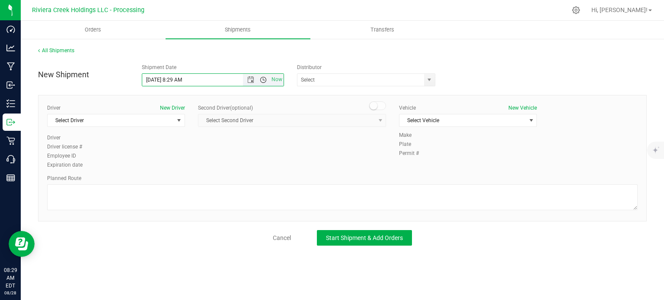
click at [263, 81] on span "Open the time view" at bounding box center [263, 80] width 7 height 7
click at [168, 169] on li "7:30 AM" at bounding box center [212, 174] width 141 height 11
type input "8/29/2025 7:30 AM"
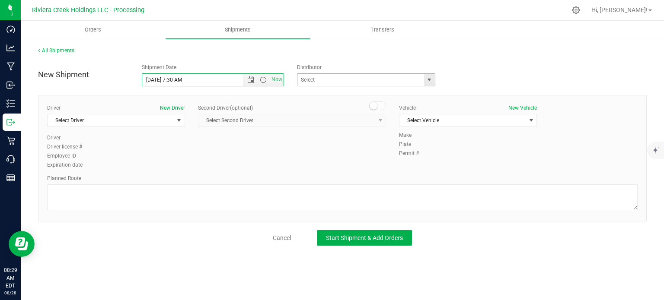
click at [427, 83] on span "select" at bounding box center [429, 80] width 11 height 12
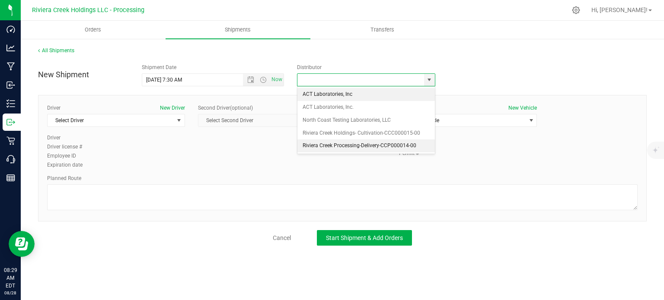
click at [304, 147] on li "Riviera Creek Processing-Delivery-CCP000014-00" at bounding box center [365, 146] width 137 height 13
type input "Riviera Creek Processing-Delivery-CCP000014-00"
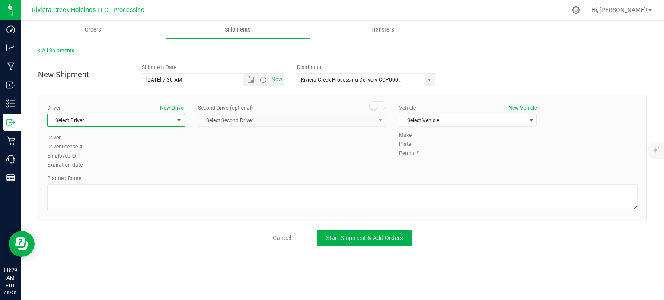
click at [127, 121] on span "Select Driver" at bounding box center [111, 121] width 126 height 12
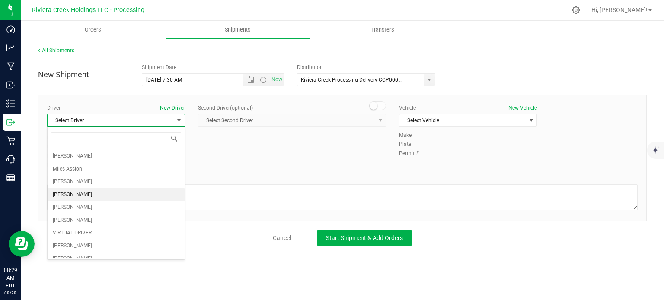
click at [107, 196] on li "[PERSON_NAME]" at bounding box center [116, 194] width 137 height 13
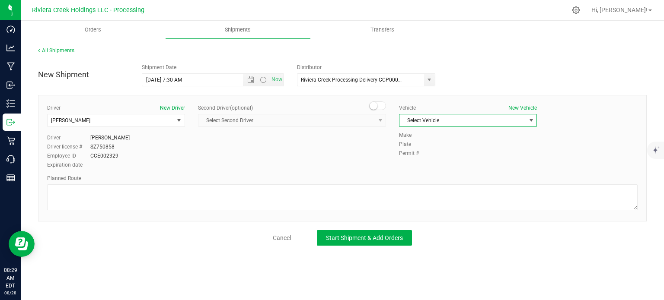
click at [431, 122] on span "Select Vehicle" at bounding box center [462, 121] width 126 height 12
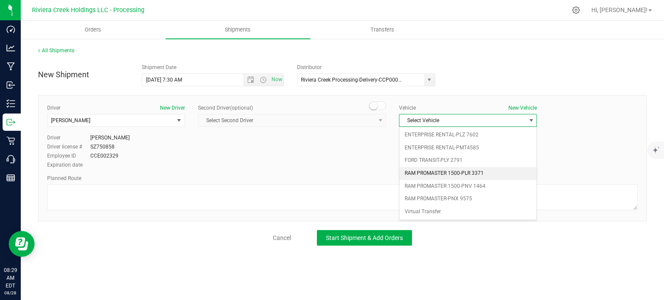
click at [445, 169] on li "RAM PROMASTER 1500-PLR 3371" at bounding box center [467, 173] width 137 height 13
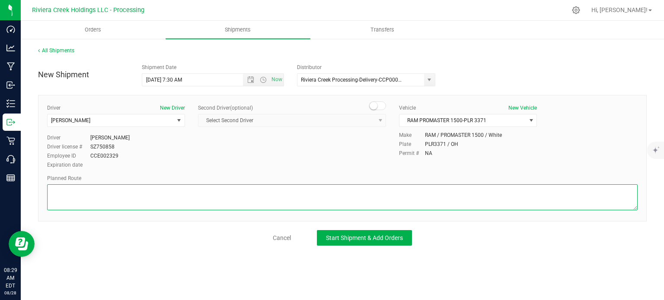
click at [338, 195] on textarea at bounding box center [342, 198] width 590 height 26
paste textarea "Head east toward Rockside Rd 187 ft Turn right onto Rockside Rd 0.740 mi Turn r…"
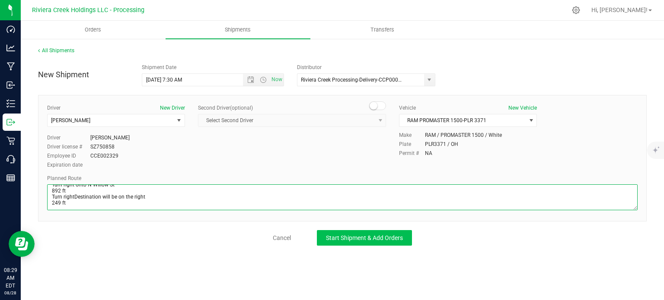
type textarea "Head east toward Rockside Rd 187 ft Turn right onto Rockside Rd 0.740 mi Turn r…"
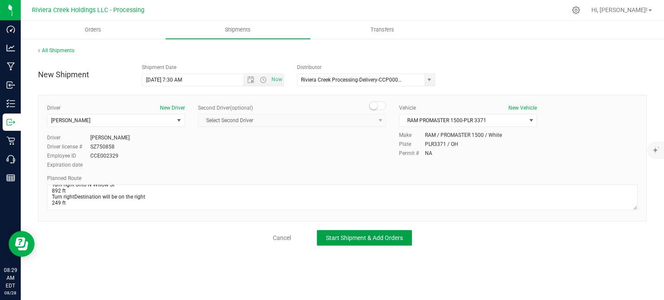
click at [349, 236] on span "Start Shipment & Add Orders" at bounding box center [364, 238] width 77 height 7
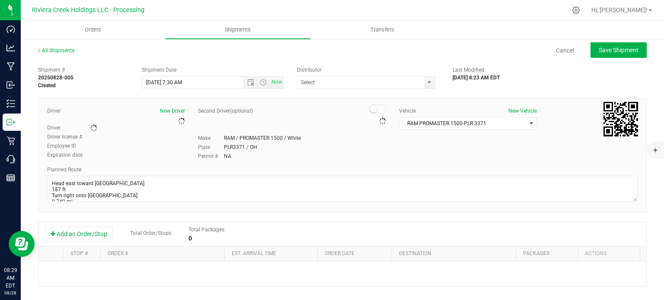
type input "Riviera Creek Processing-Delivery-CCP000014-00"
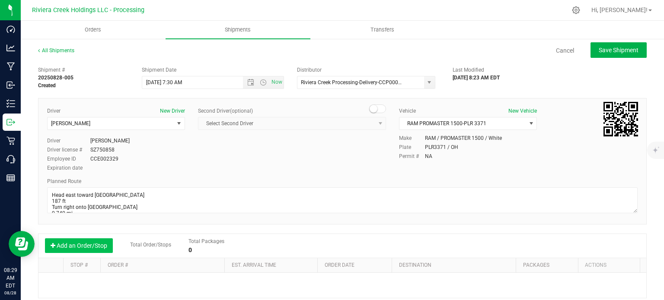
click at [90, 246] on button "Add an Order/Stop" at bounding box center [79, 246] width 68 height 15
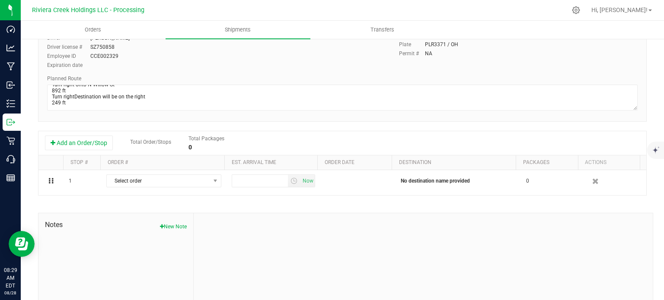
scroll to position [130, 0]
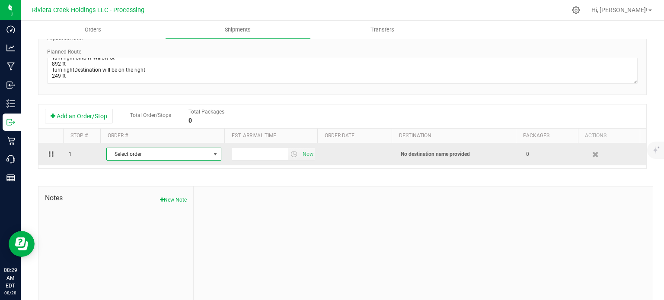
click at [210, 156] on span "select" at bounding box center [215, 154] width 11 height 12
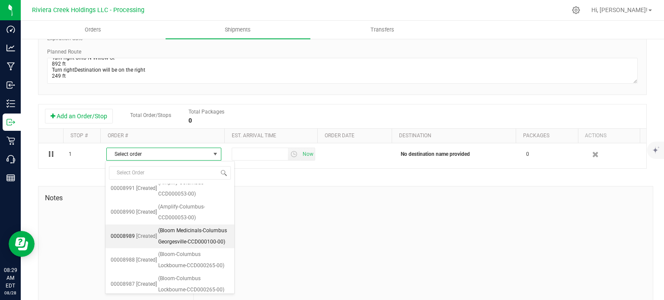
scroll to position [510, 0]
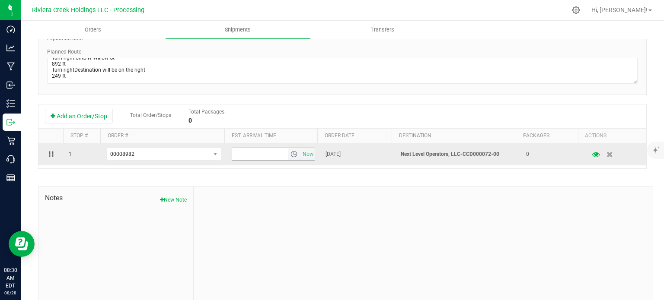
click at [290, 156] on span "select" at bounding box center [293, 154] width 7 height 7
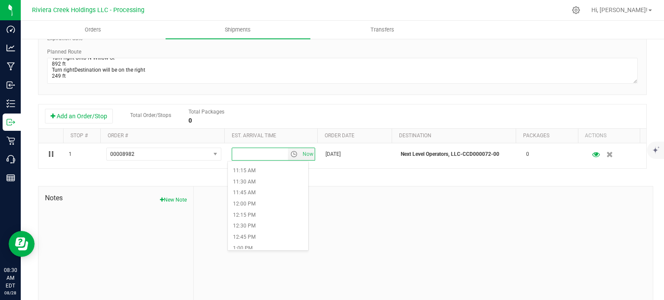
scroll to position [475, 0]
click at [259, 229] on li "12:00 PM" at bounding box center [268, 226] width 80 height 11
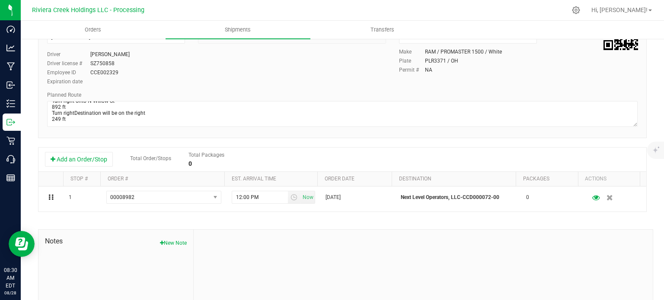
scroll to position [0, 0]
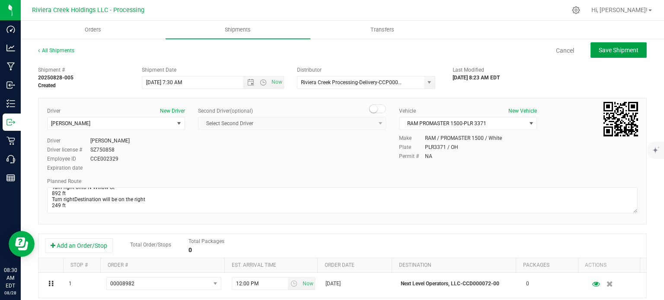
click at [604, 55] on button "Save Shipment" at bounding box center [618, 50] width 56 height 16
type input "8/29/2025 11:30 AM"
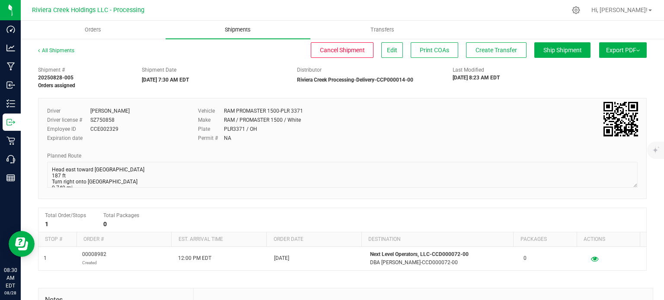
click at [233, 31] on span "Shipments" at bounding box center [237, 30] width 49 height 8
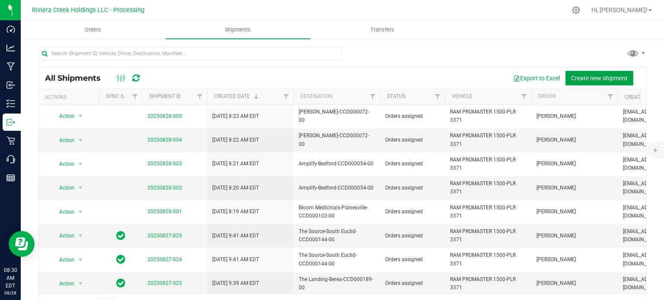
click at [592, 77] on span "Create new shipment" at bounding box center [599, 78] width 57 height 7
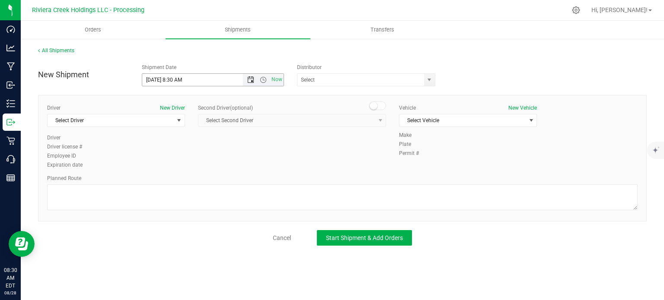
click at [252, 79] on span "Open the date view" at bounding box center [250, 80] width 7 height 7
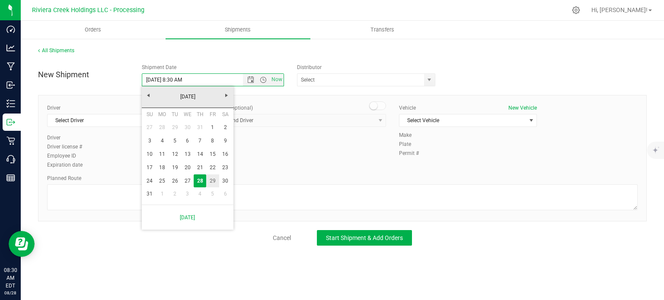
click at [211, 182] on link "29" at bounding box center [212, 181] width 13 height 13
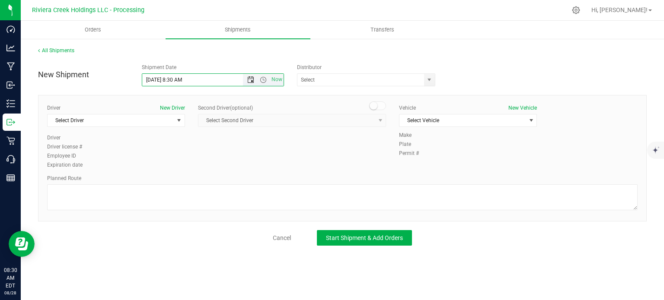
click at [251, 81] on span "Open the date view" at bounding box center [250, 80] width 7 height 7
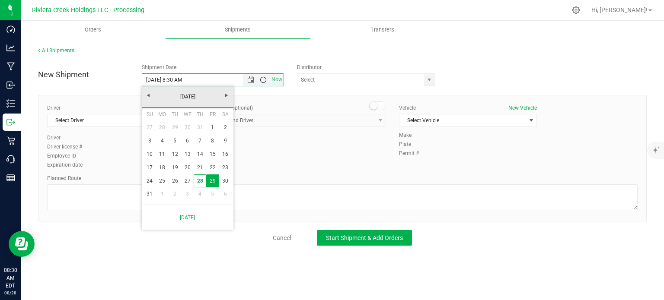
click at [266, 80] on span "Open the time view" at bounding box center [263, 80] width 7 height 7
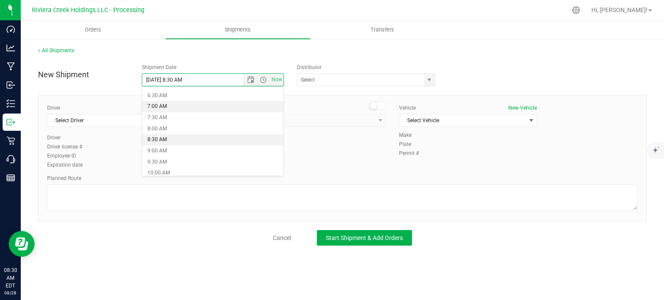
scroll to position [154, 0]
click at [172, 108] on li "7:30 AM" at bounding box center [212, 106] width 141 height 11
type input "8/29/2025 7:30 AM"
click at [429, 83] on span "select" at bounding box center [429, 80] width 7 height 7
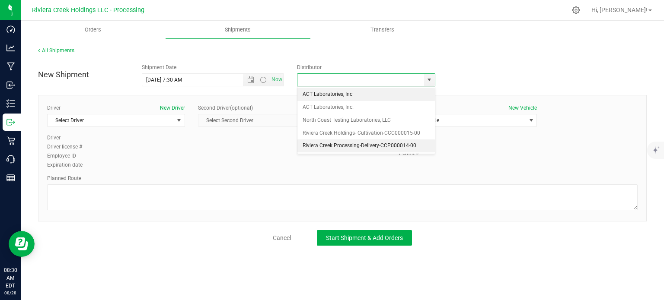
click at [316, 144] on li "Riviera Creek Processing-Delivery-CCP000014-00" at bounding box center [365, 146] width 137 height 13
type input "Riviera Creek Processing-Delivery-CCP000014-00"
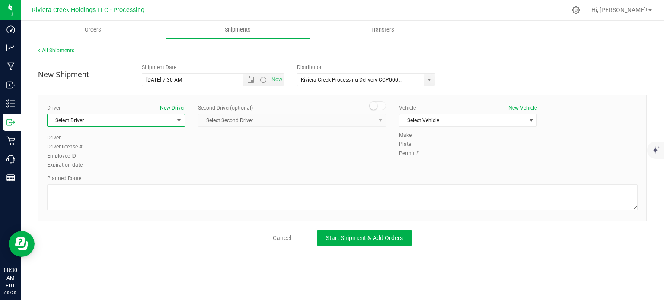
click at [79, 121] on span "Select Driver" at bounding box center [111, 121] width 126 height 12
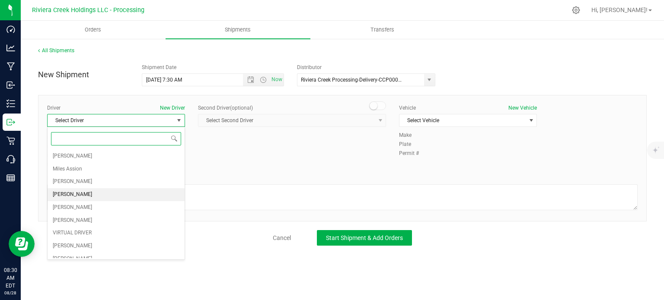
click at [70, 193] on span "[PERSON_NAME]" at bounding box center [72, 194] width 39 height 11
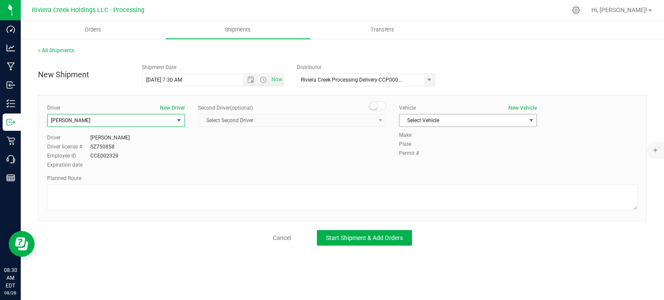
click at [430, 122] on span "Select Vehicle" at bounding box center [462, 121] width 126 height 12
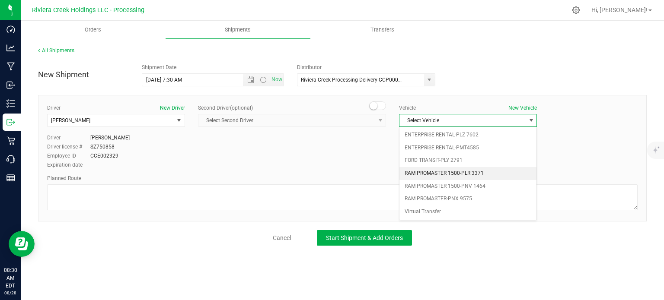
click at [451, 172] on li "RAM PROMASTER 1500-PLR 3371" at bounding box center [467, 173] width 137 height 13
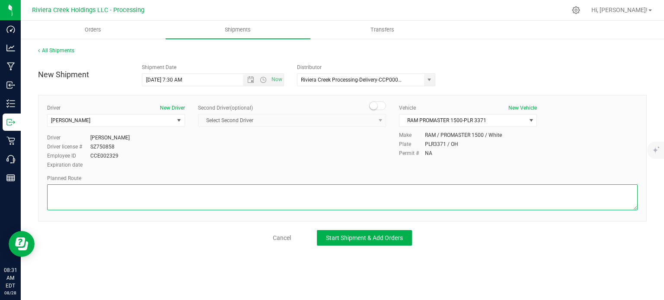
click at [175, 191] on textarea at bounding box center [342, 198] width 590 height 26
paste textarea "Head north toward N Willow St 249 ft Turn right onto N Willow StPass by Penn St…"
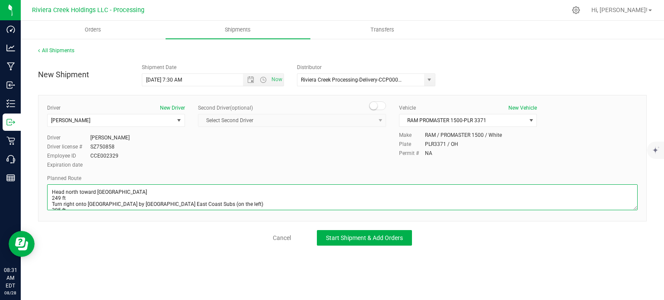
scroll to position [79, 0]
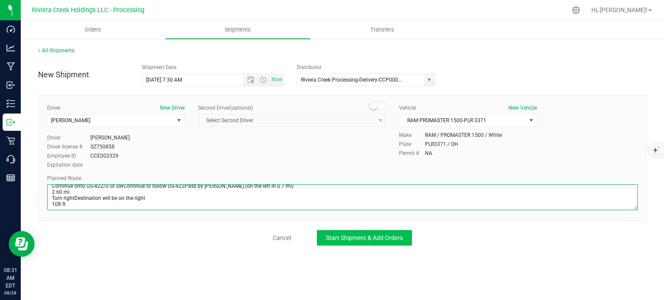
type textarea "Head north toward N Willow St 249 ft Turn right onto N Willow StPass by Penn St…"
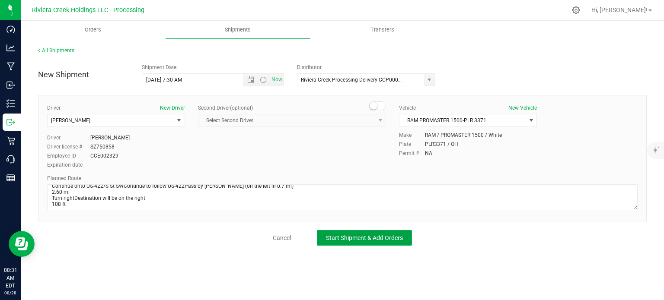
click at [348, 236] on span "Start Shipment & Add Orders" at bounding box center [364, 238] width 77 height 7
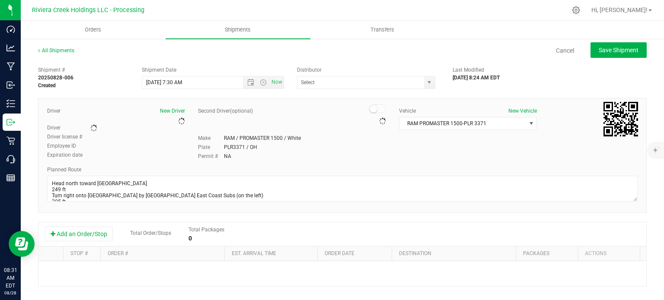
type input "Riviera Creek Processing-Delivery-CCP000014-00"
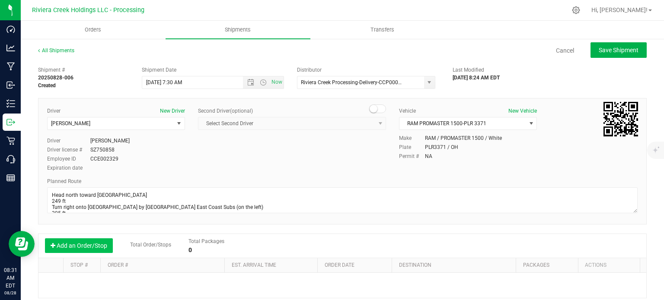
click at [93, 248] on button "Add an Order/Stop" at bounding box center [79, 246] width 68 height 15
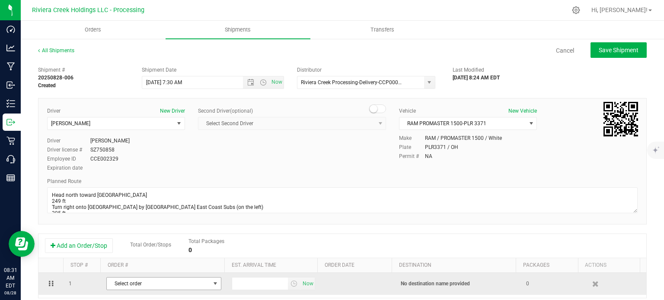
click at [195, 283] on span "Select order" at bounding box center [158, 284] width 103 height 12
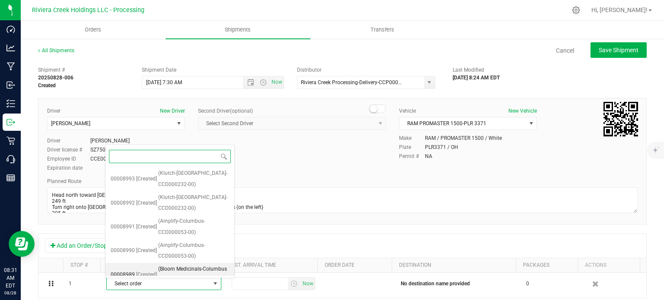
scroll to position [497, 0]
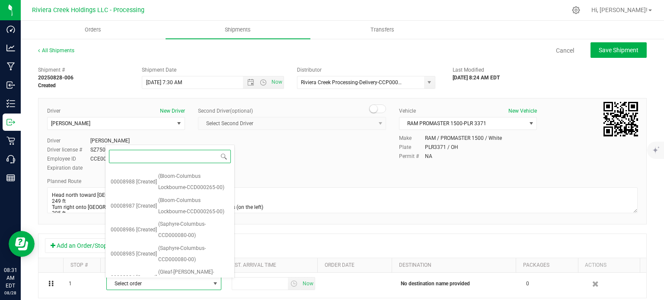
click at [200, 291] on span "(Gleaf-Warren-CCD000052-00)" at bounding box center [193, 302] width 71 height 22
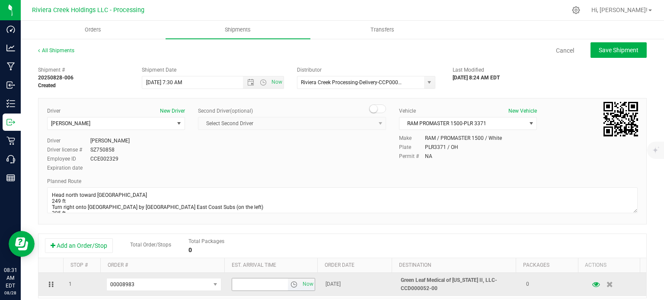
click at [290, 285] on span "select" at bounding box center [293, 284] width 7 height 7
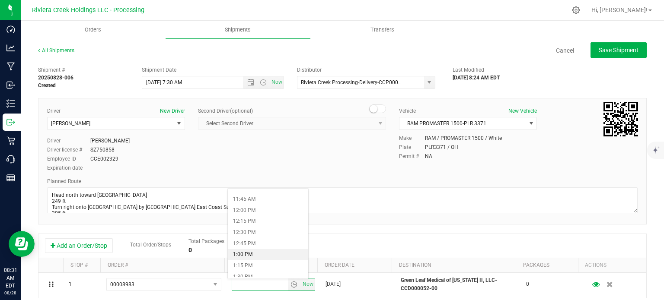
scroll to position [562, 0]
click at [265, 233] on li "1:30 PM" at bounding box center [268, 234] width 80 height 11
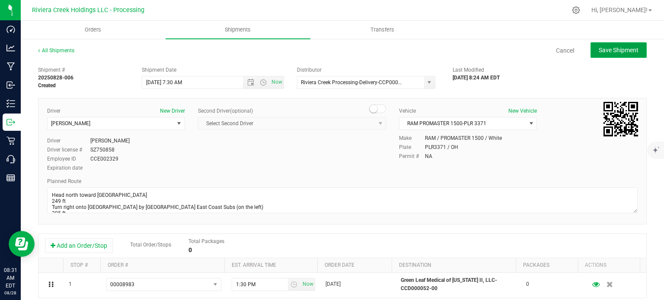
click at [599, 47] on span "Save Shipment" at bounding box center [619, 50] width 40 height 7
type input "8/29/2025 11:30 AM"
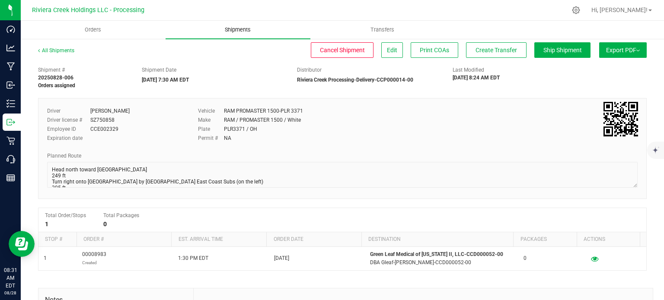
click at [243, 31] on span "Shipments" at bounding box center [237, 30] width 49 height 8
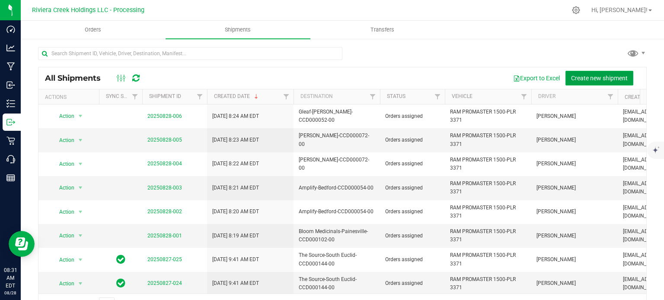
click at [575, 75] on span "Create new shipment" at bounding box center [599, 78] width 57 height 7
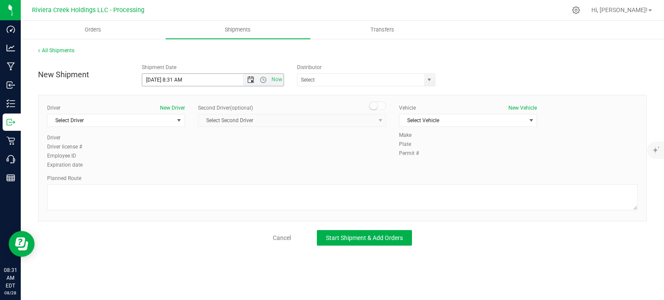
click at [249, 79] on span "Open the date view" at bounding box center [250, 80] width 7 height 7
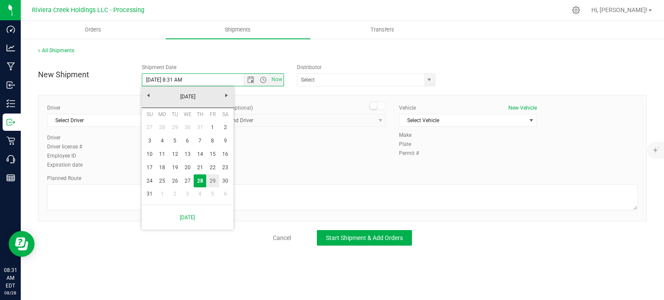
click at [211, 183] on link "29" at bounding box center [212, 181] width 13 height 13
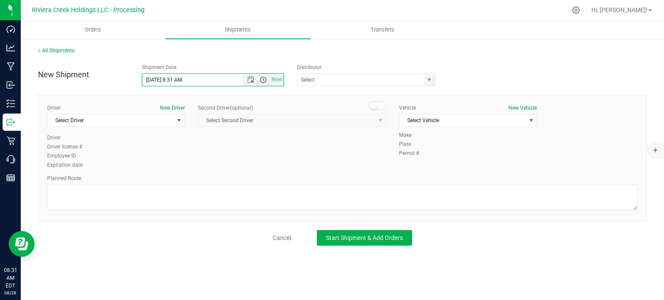
click at [266, 81] on span "Open the time view" at bounding box center [263, 80] width 7 height 7
click at [182, 129] on li "7:30 AM" at bounding box center [212, 130] width 141 height 11
type input "8/29/2025 7:30 AM"
click at [430, 81] on span "select" at bounding box center [429, 80] width 7 height 7
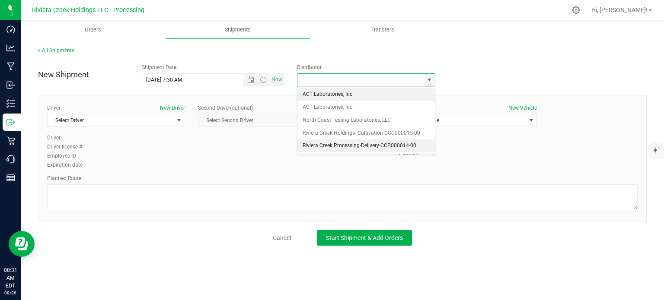
click at [305, 146] on li "Riviera Creek Processing-Delivery-CCP000014-00" at bounding box center [365, 146] width 137 height 13
type input "Riviera Creek Processing-Delivery-CCP000014-00"
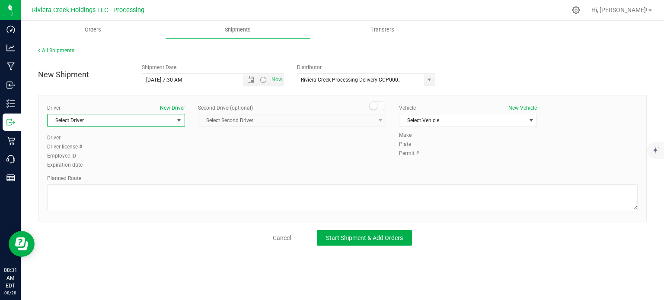
click at [89, 124] on span "Select Driver" at bounding box center [111, 121] width 126 height 12
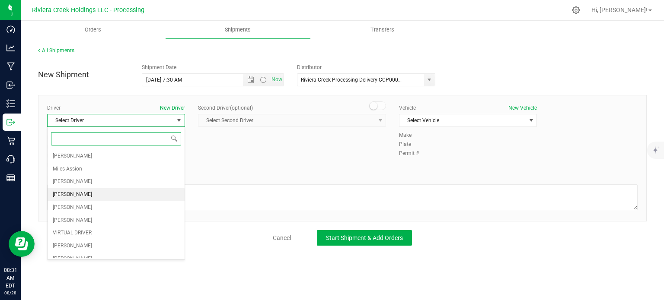
click at [86, 195] on li "[PERSON_NAME]" at bounding box center [116, 194] width 137 height 13
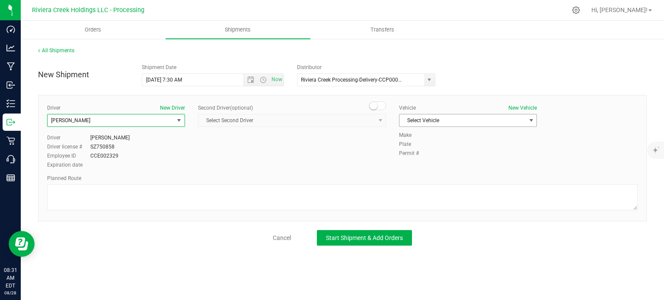
click at [415, 123] on span "Select Vehicle" at bounding box center [462, 121] width 126 height 12
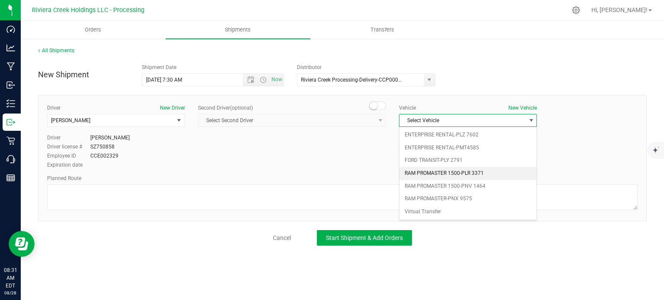
click at [444, 172] on li "RAM PROMASTER 1500-PLR 3371" at bounding box center [467, 173] width 137 height 13
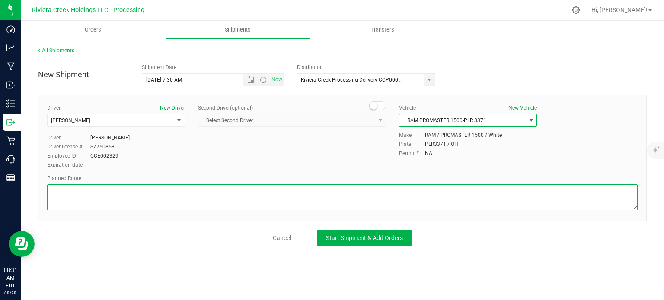
click at [179, 196] on textarea at bounding box center [342, 198] width 590 height 26
paste textarea "Head north toward N Willow St 249 ft Turn right onto N Willow StPass by Penn St…"
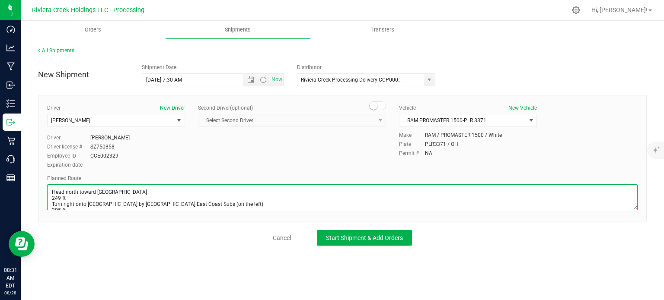
scroll to position [79, 0]
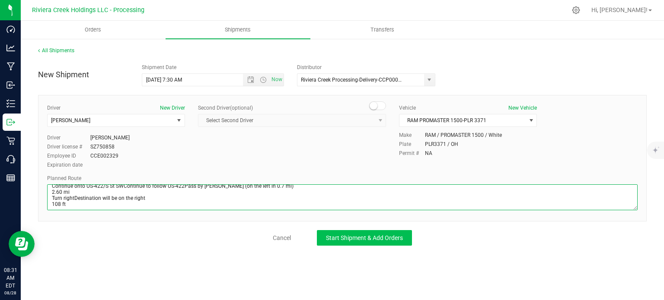
type textarea "Head north toward N Willow St 249 ft Turn right onto N Willow StPass by Penn St…"
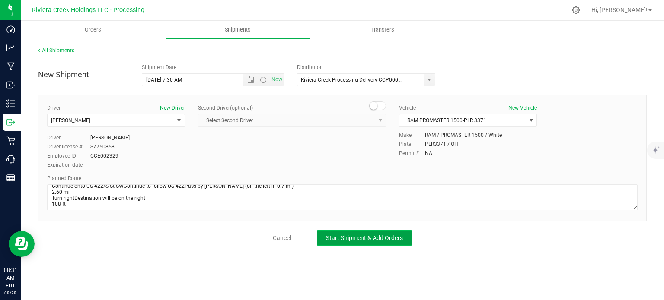
click at [323, 238] on button "Start Shipment & Add Orders" at bounding box center [364, 238] width 95 height 16
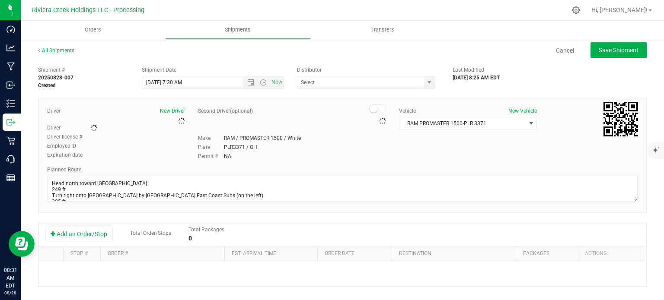
type input "Riviera Creek Processing-Delivery-CCP000014-00"
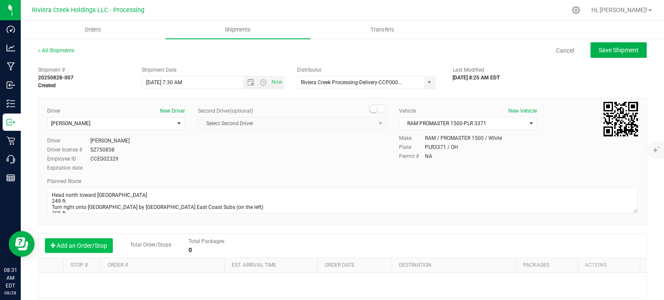
click at [68, 245] on button "Add an Order/Stop" at bounding box center [79, 246] width 68 height 15
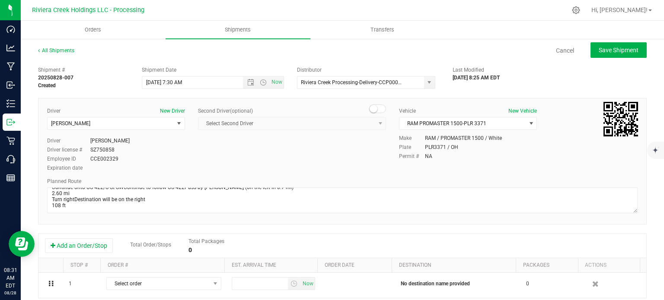
scroll to position [83, 0]
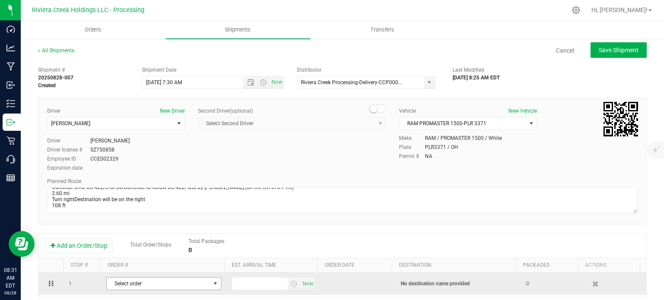
click at [141, 285] on span "Select order" at bounding box center [158, 284] width 103 height 12
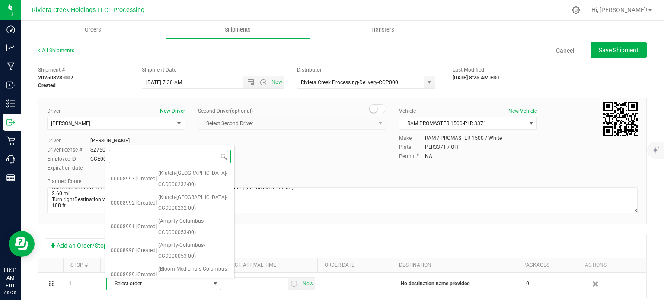
scroll to position [473, 0]
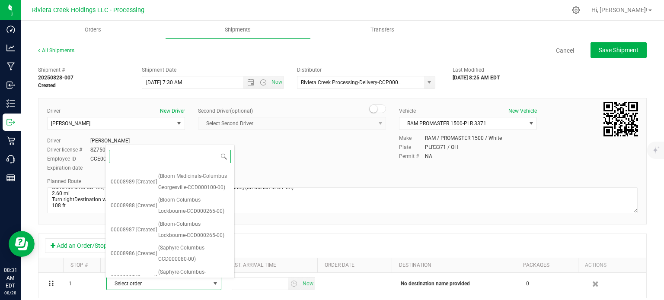
click at [173, 291] on span "(Gleaf-Warren-CCD000052-00)" at bounding box center [193, 302] width 71 height 22
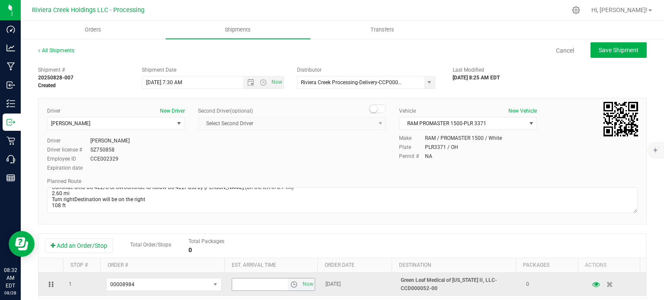
click at [290, 287] on span "select" at bounding box center [293, 284] width 7 height 7
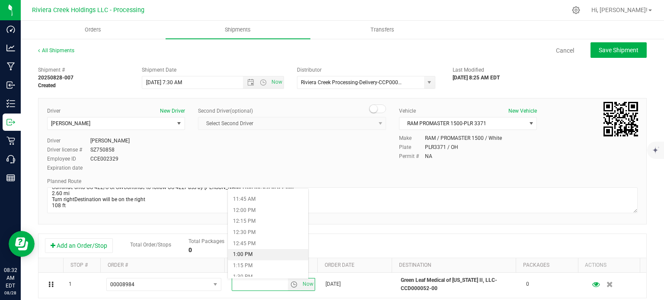
scroll to position [562, 0]
click at [263, 234] on li "1:30 PM" at bounding box center [268, 234] width 80 height 11
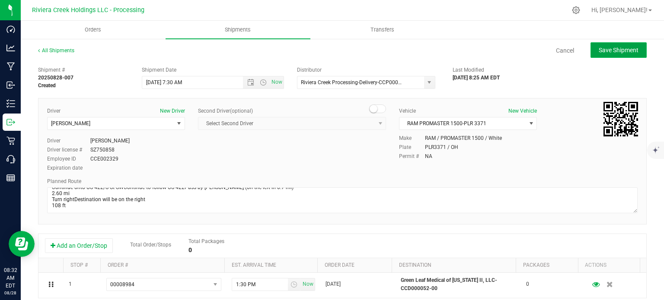
click at [599, 52] on span "Save Shipment" at bounding box center [619, 50] width 40 height 7
type input "8/29/2025 11:30 AM"
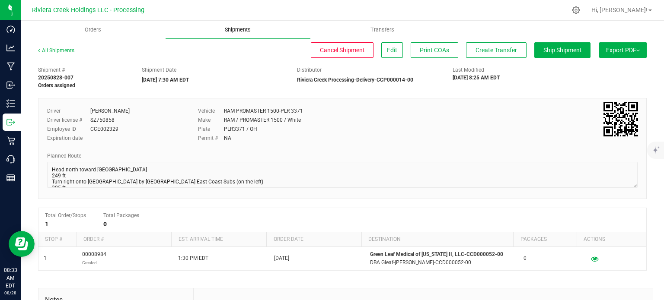
click at [235, 31] on span "Shipments" at bounding box center [237, 30] width 49 height 8
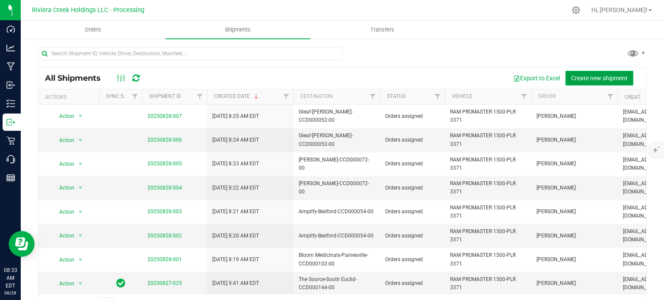
click at [583, 76] on span "Create new shipment" at bounding box center [599, 78] width 57 height 7
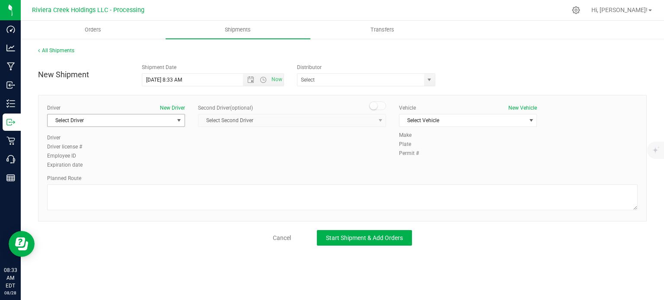
click at [135, 122] on span "Select Driver" at bounding box center [111, 121] width 126 height 12
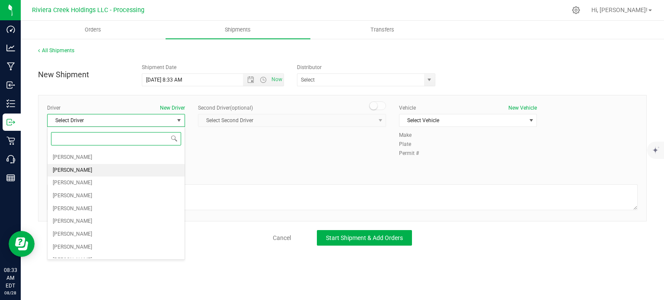
scroll to position [145, 0]
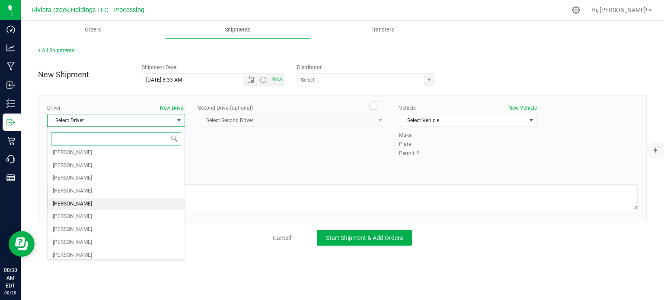
click at [105, 198] on li "[PERSON_NAME]" at bounding box center [116, 204] width 137 height 13
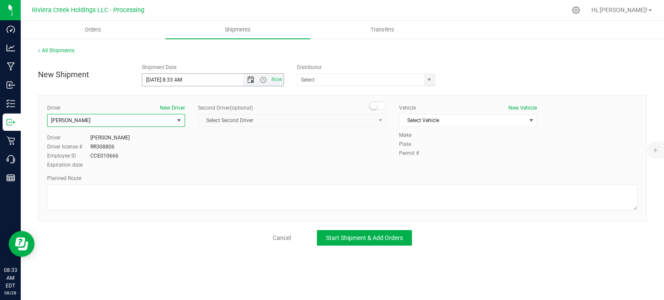
click at [251, 80] on span "Open the date view" at bounding box center [250, 80] width 7 height 7
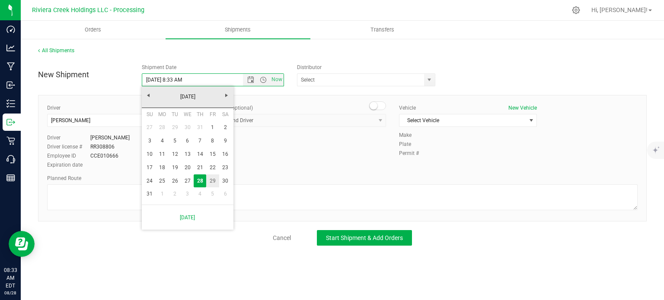
click at [211, 179] on link "29" at bounding box center [212, 181] width 13 height 13
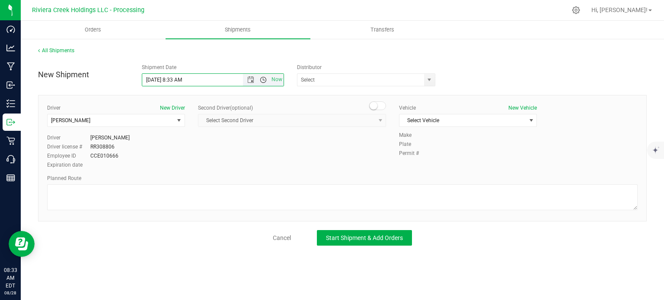
click at [265, 81] on span "Open the time view" at bounding box center [263, 80] width 7 height 7
click at [187, 100] on li "6:00 AM" at bounding box center [212, 97] width 141 height 11
type input "8/29/2025 6:00 AM"
click at [427, 80] on span "select" at bounding box center [429, 80] width 7 height 7
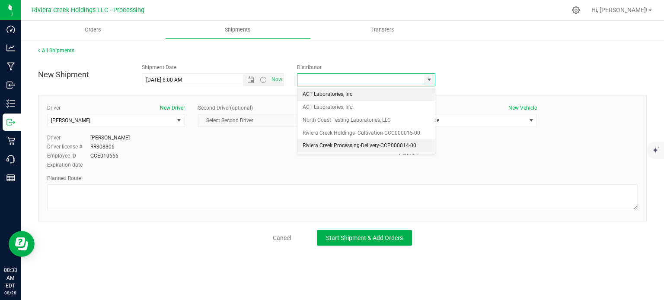
click at [313, 148] on li "Riviera Creek Processing-Delivery-CCP000014-00" at bounding box center [365, 146] width 137 height 13
type input "Riviera Creek Processing-Delivery-CCP000014-00"
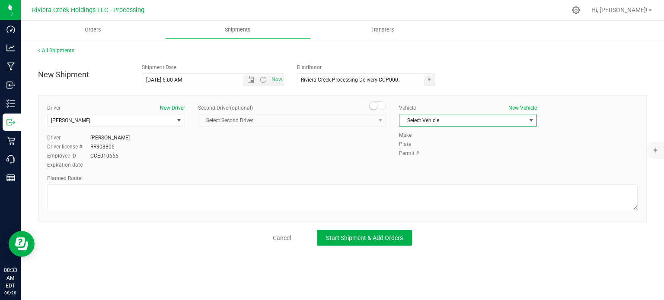
click at [419, 123] on span "Select Vehicle" at bounding box center [462, 121] width 126 height 12
click at [508, 126] on span "Select Vehicle" at bounding box center [462, 121] width 126 height 12
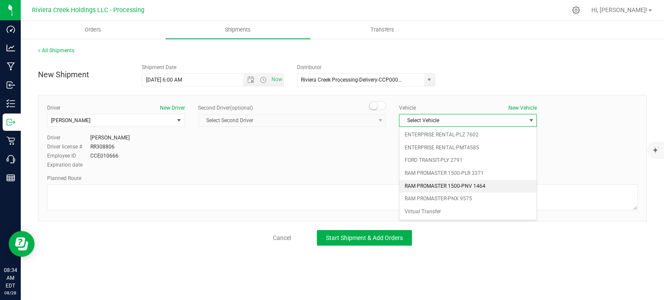
click at [462, 182] on li "RAM PROMASTER 1500-PNV 1464" at bounding box center [467, 186] width 137 height 13
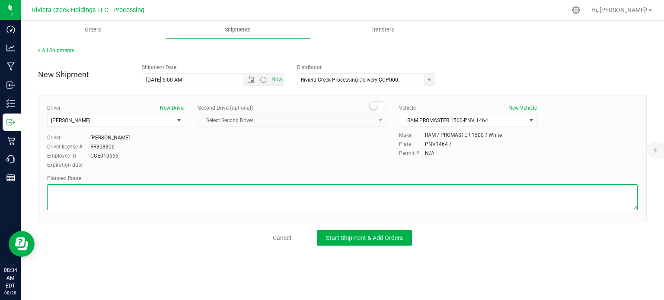
click at [151, 204] on textarea at bounding box center [342, 198] width 590 height 26
paste textarea "Head west on St Clair St toward Crescent St 230 ft St Clair St turns slightly l…"
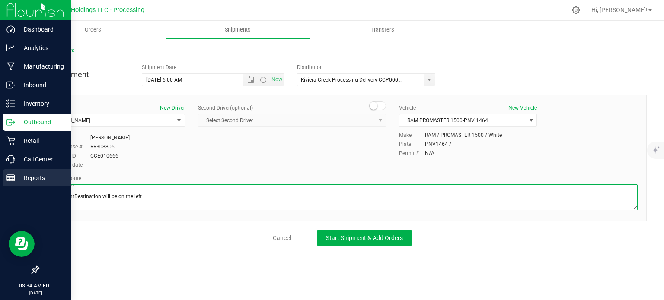
type textarea "Head west on St Clair St toward Crescent St 230 ft St Clair St turns slightly l…"
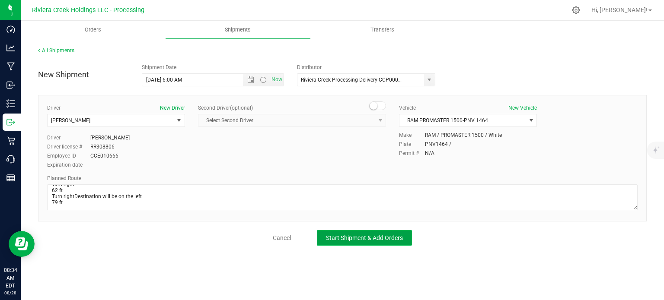
click at [347, 238] on span "Start Shipment & Add Orders" at bounding box center [364, 238] width 77 height 7
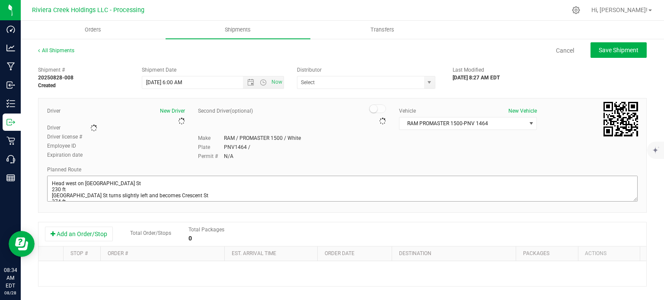
type input "Riviera Creek Processing-Delivery-CCP000014-00"
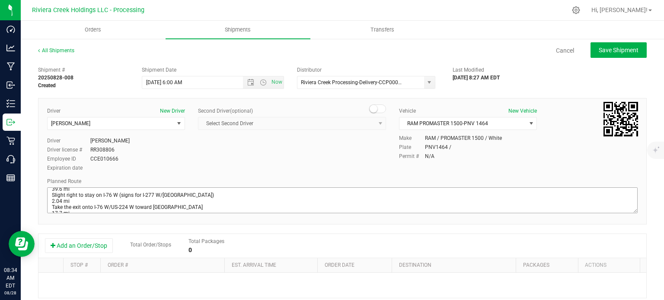
scroll to position [130, 0]
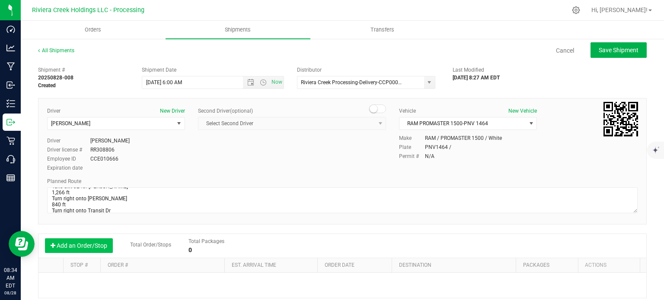
click at [65, 244] on button "Add an Order/Stop" at bounding box center [79, 246] width 68 height 15
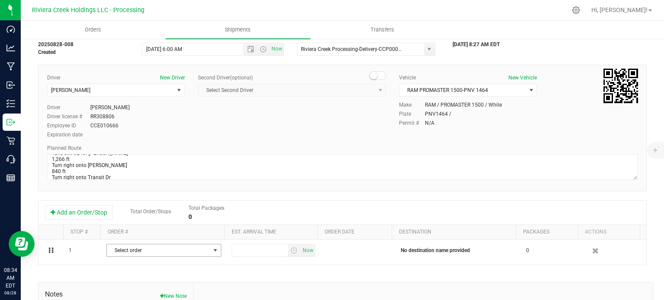
scroll to position [86, 0]
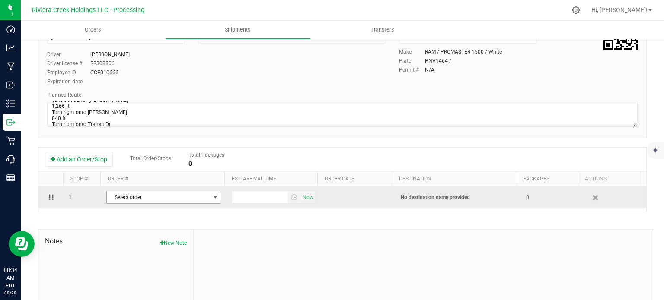
click at [212, 200] on span "select" at bounding box center [215, 197] width 7 height 7
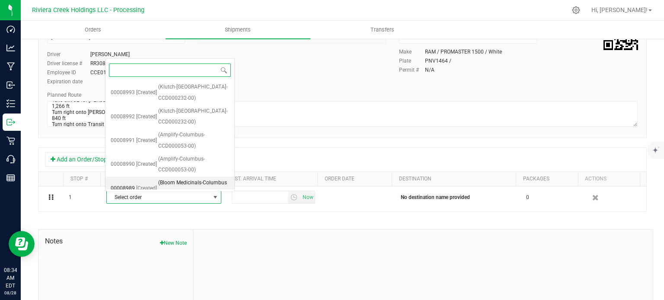
scroll to position [449, 0]
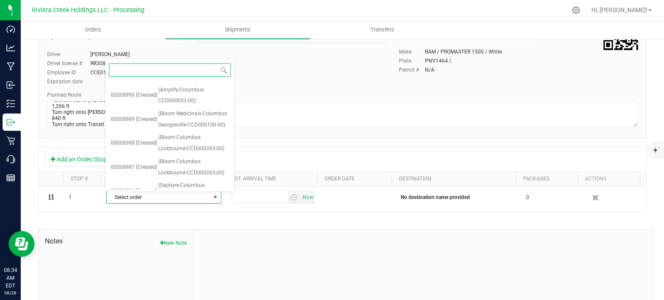
click at [176, 204] on span "(Saphyre-Columbus-CCD000080-00)" at bounding box center [193, 215] width 71 height 22
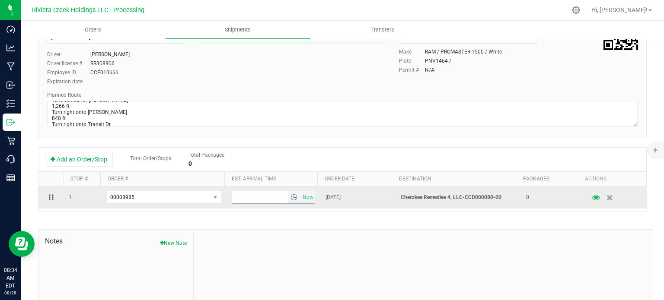
click at [290, 200] on span "select" at bounding box center [293, 197] width 7 height 7
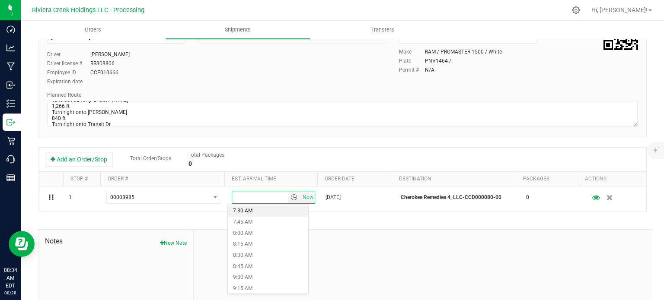
scroll to position [346, 0]
click at [250, 264] on li "9:00 AM" at bounding box center [268, 265] width 80 height 11
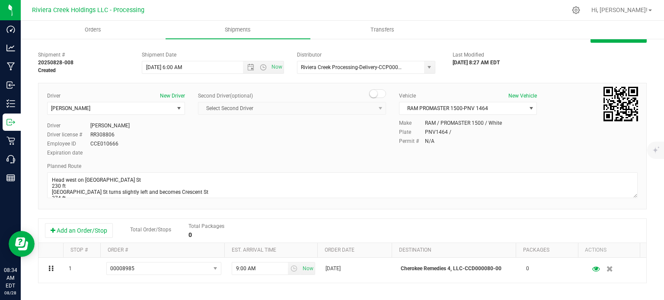
scroll to position [0, 0]
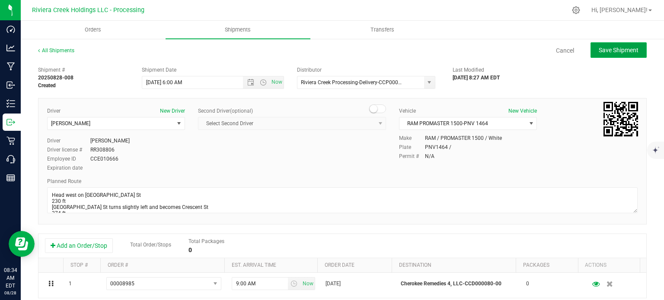
click at [606, 53] on span "Save Shipment" at bounding box center [619, 50] width 40 height 7
type input "8/29/2025 10:00 AM"
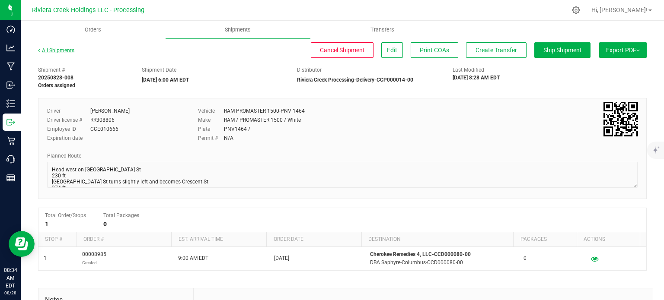
click at [56, 48] on link "All Shipments" at bounding box center [56, 51] width 36 height 6
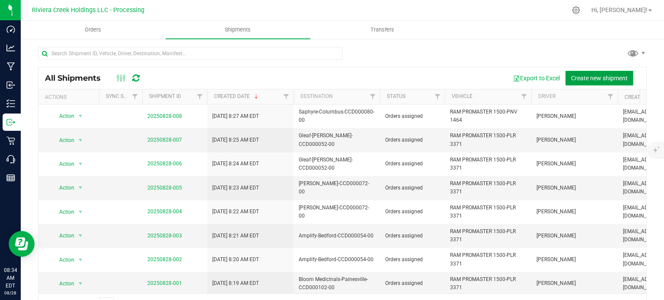
click at [574, 80] on span "Create new shipment" at bounding box center [599, 78] width 57 height 7
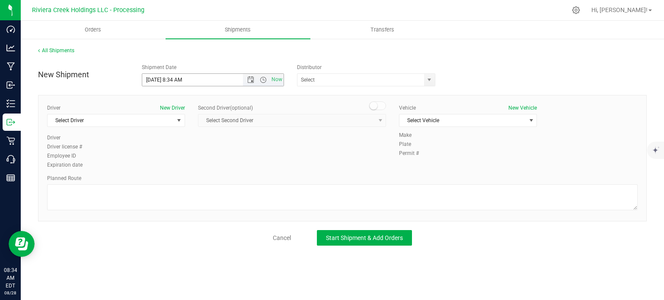
click at [249, 84] on span "Now" at bounding box center [263, 80] width 41 height 12
click at [252, 82] on span "Open the date view" at bounding box center [250, 80] width 7 height 7
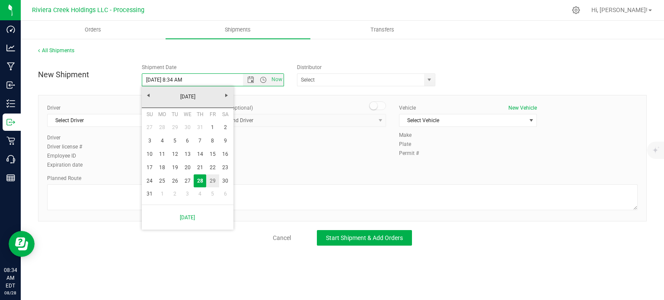
click at [212, 181] on link "29" at bounding box center [212, 181] width 13 height 13
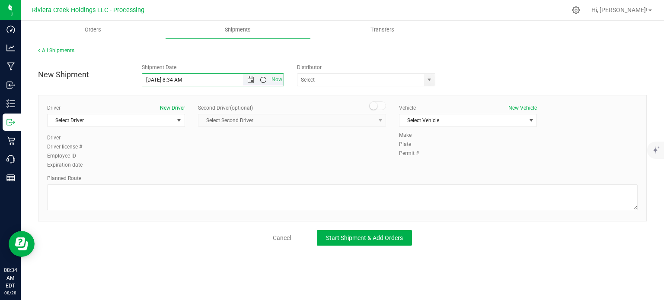
click at [264, 80] on span "Open the time view" at bounding box center [263, 80] width 7 height 7
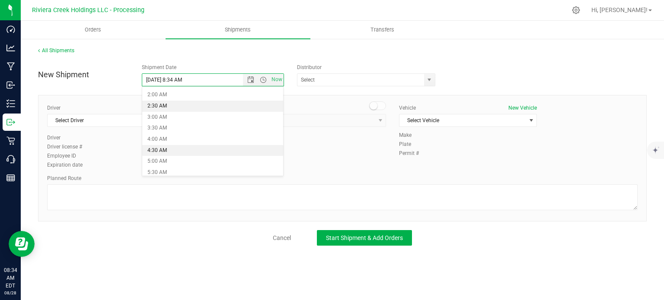
scroll to position [86, 0]
click at [162, 141] on li "6:00 AM" at bounding box center [212, 140] width 141 height 11
type input "8/29/2025 6:00 AM"
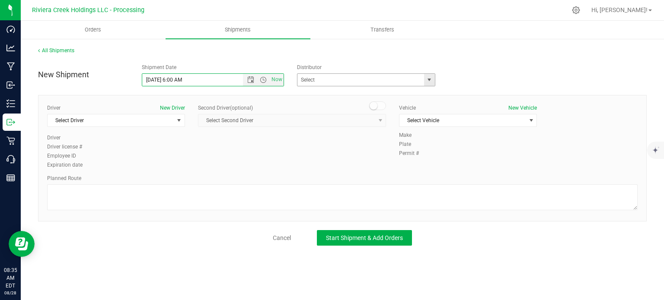
click at [429, 81] on span "select" at bounding box center [429, 80] width 7 height 7
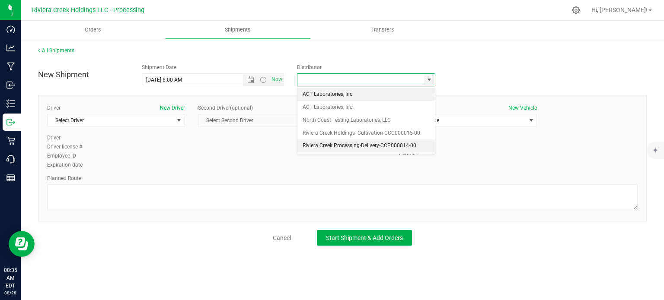
click at [319, 146] on li "Riviera Creek Processing-Delivery-CCP000014-00" at bounding box center [365, 146] width 137 height 13
type input "Riviera Creek Processing-Delivery-CCP000014-00"
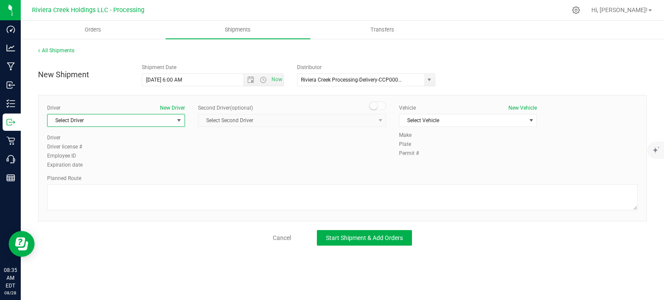
click at [83, 122] on span "Select Driver" at bounding box center [111, 121] width 126 height 12
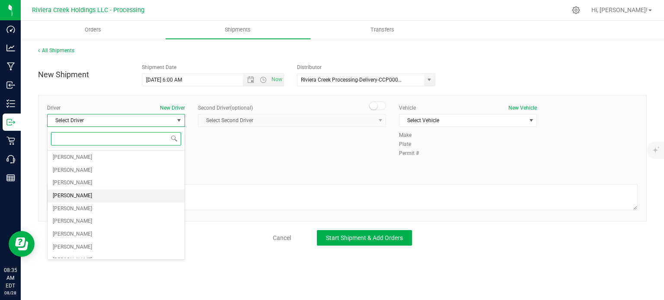
scroll to position [145, 0]
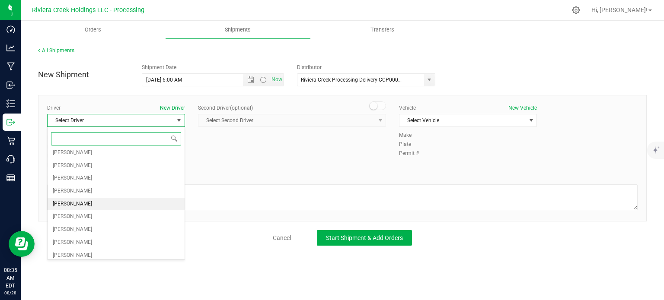
click at [82, 200] on span "[PERSON_NAME]" at bounding box center [72, 204] width 39 height 11
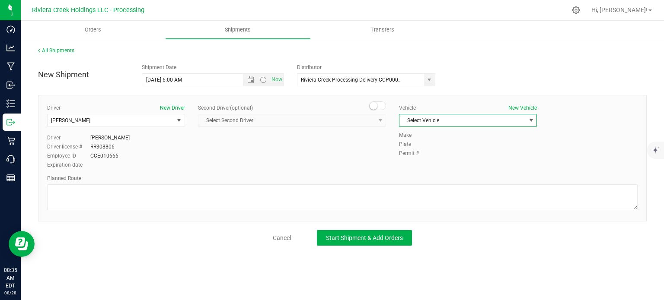
click at [474, 124] on span "Select Vehicle" at bounding box center [462, 121] width 126 height 12
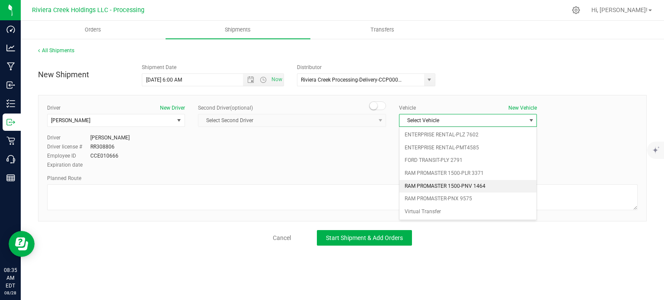
click at [462, 183] on li "RAM PROMASTER 1500-PNV 1464" at bounding box center [467, 186] width 137 height 13
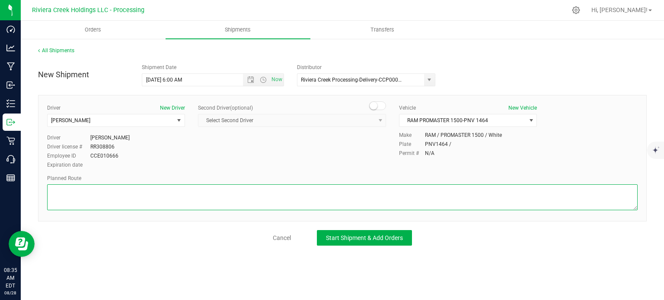
click at [229, 197] on textarea at bounding box center [342, 198] width 590 height 26
paste textarea "Head west on St Clair St toward Crescent St 230 ft St Clair St turns slightly l…"
type textarea "Head west on St Clair St toward Crescent St 230 ft St Clair St turns slightly l…"
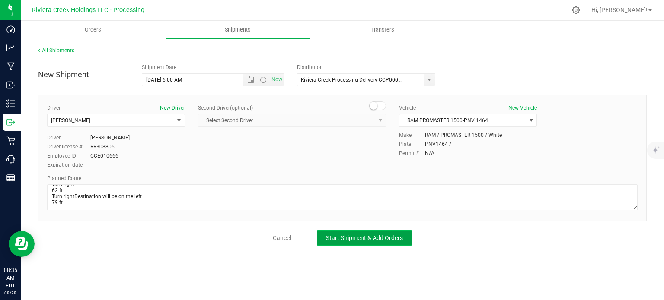
click at [332, 236] on span "Start Shipment & Add Orders" at bounding box center [364, 238] width 77 height 7
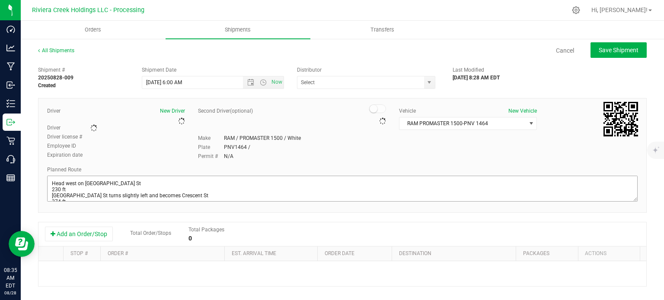
type input "Riviera Creek Processing-Delivery-CCP000014-00"
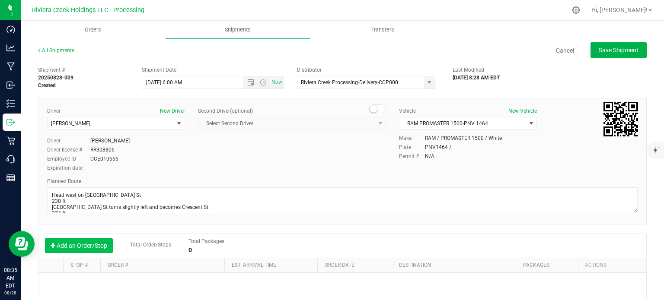
click at [78, 246] on button "Add an Order/Stop" at bounding box center [79, 246] width 68 height 15
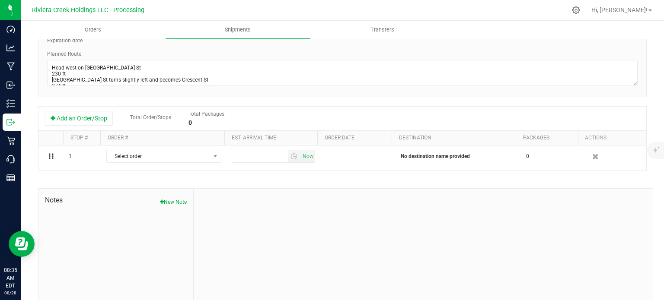
scroll to position [130, 0]
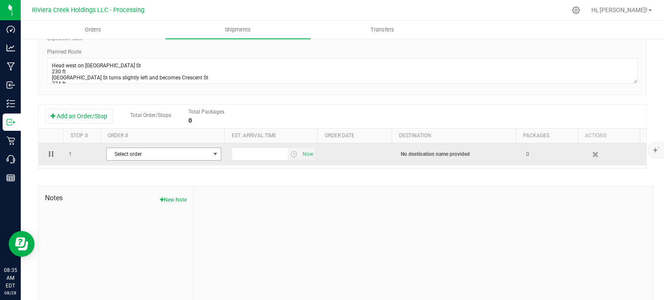
click at [203, 156] on span "Select order" at bounding box center [158, 154] width 103 height 12
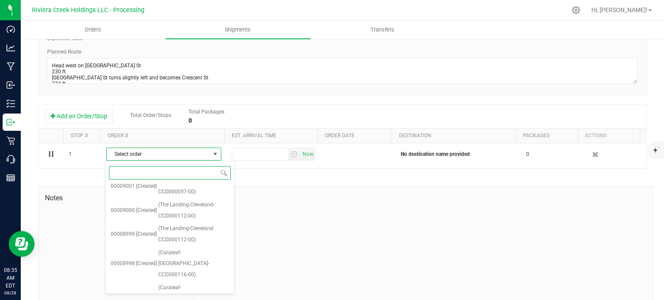
scroll to position [425, 0]
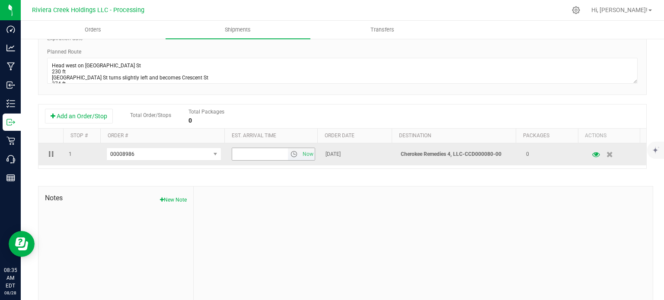
click at [290, 155] on span "select" at bounding box center [293, 154] width 7 height 7
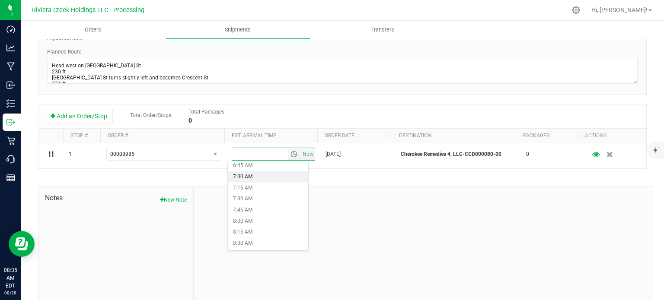
scroll to position [346, 0]
click at [248, 224] on li "9:00 AM" at bounding box center [268, 222] width 80 height 11
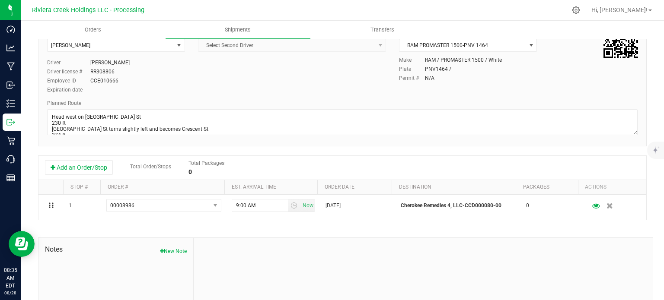
scroll to position [0, 0]
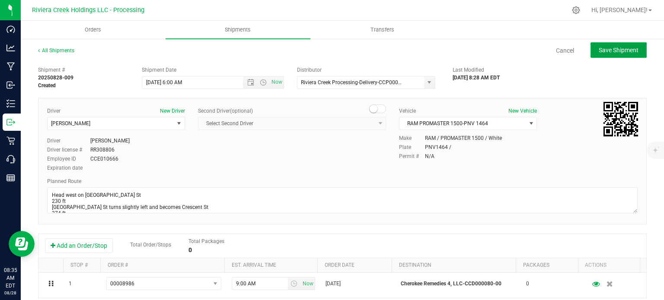
click at [600, 55] on button "Save Shipment" at bounding box center [618, 50] width 56 height 16
type input "8/29/2025 10:00 AM"
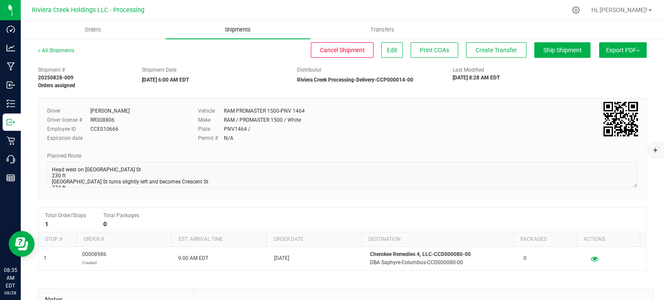
click at [237, 30] on span "Shipments" at bounding box center [237, 30] width 49 height 8
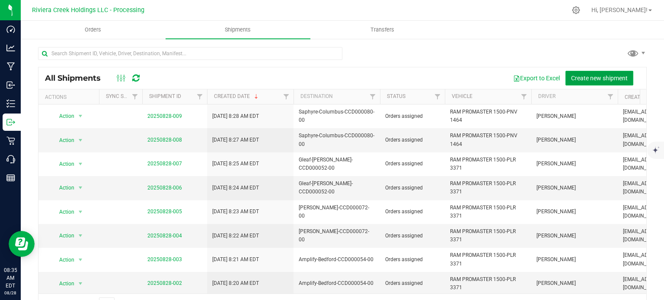
click at [582, 76] on span "Create new shipment" at bounding box center [599, 78] width 57 height 7
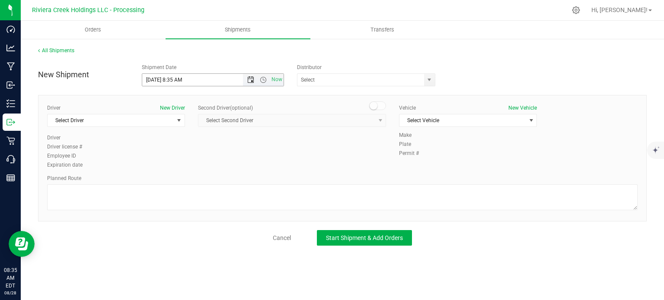
click at [250, 78] on span "Open the date view" at bounding box center [250, 80] width 7 height 7
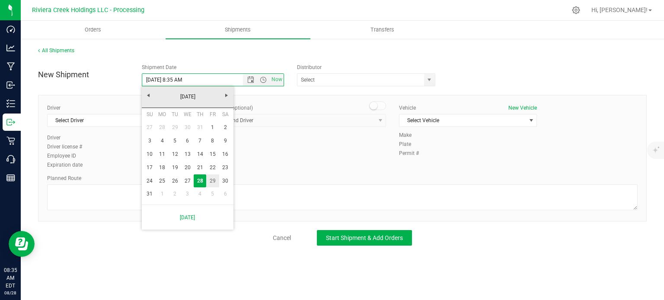
click at [212, 181] on link "29" at bounding box center [212, 181] width 13 height 13
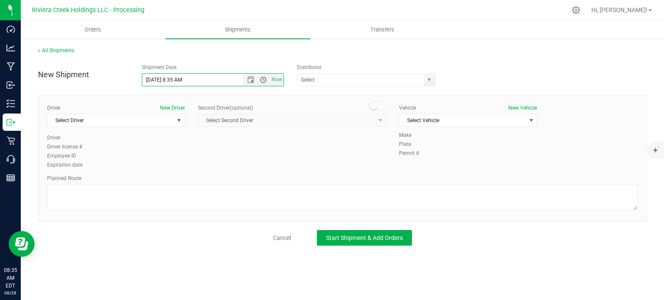
click at [263, 80] on span "Open the time view" at bounding box center [263, 80] width 7 height 7
click at [178, 143] on li "6:00 AM" at bounding box center [212, 140] width 141 height 11
type input "8/29/2025 6:00 AM"
click at [430, 81] on span "select" at bounding box center [429, 80] width 7 height 7
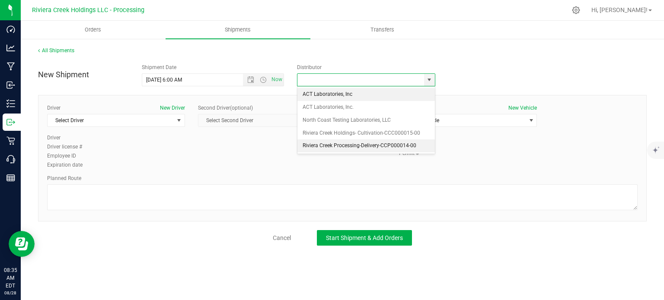
click at [310, 143] on li "Riviera Creek Processing-Delivery-CCP000014-00" at bounding box center [365, 146] width 137 height 13
type input "Riviera Creek Processing-Delivery-CCP000014-00"
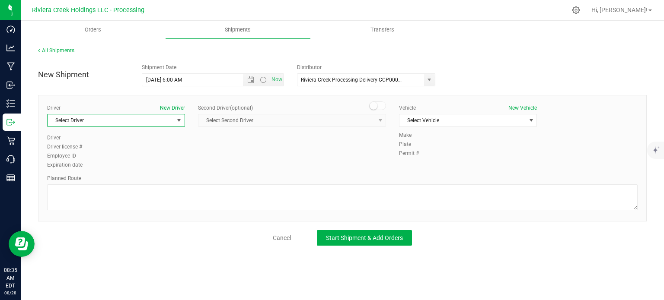
click at [95, 123] on span "Select Driver" at bounding box center [111, 121] width 126 height 12
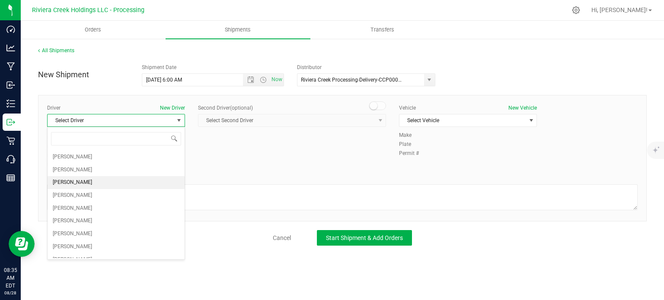
scroll to position [145, 0]
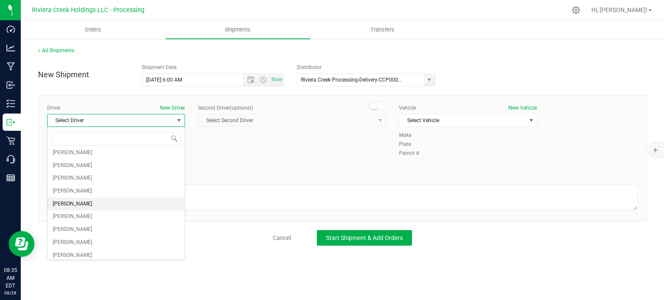
click at [74, 204] on span "[PERSON_NAME]" at bounding box center [72, 204] width 39 height 11
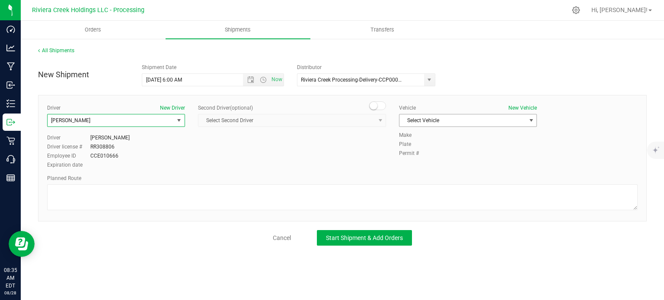
click at [410, 121] on span "Select Vehicle" at bounding box center [462, 121] width 126 height 12
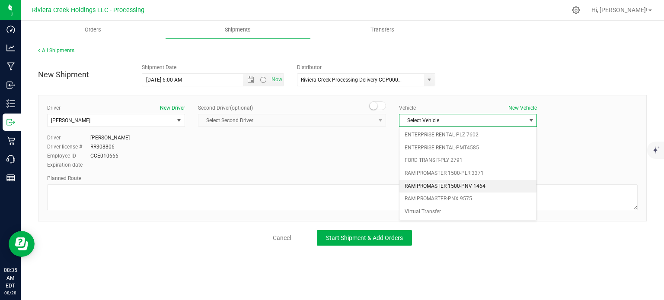
click at [441, 183] on li "RAM PROMASTER 1500-PNV 1464" at bounding box center [467, 186] width 137 height 13
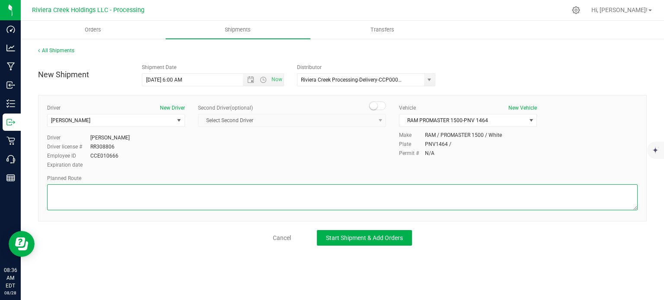
click at [100, 193] on textarea at bounding box center [342, 198] width 590 height 26
paste textarea "Head east 79 ft Turn right toward Service Rd 7A 279 ft Turn right toward Servic…"
type textarea "Head east 79 ft Turn right toward Service Rd 7A 279 ft Turn right toward Servic…"
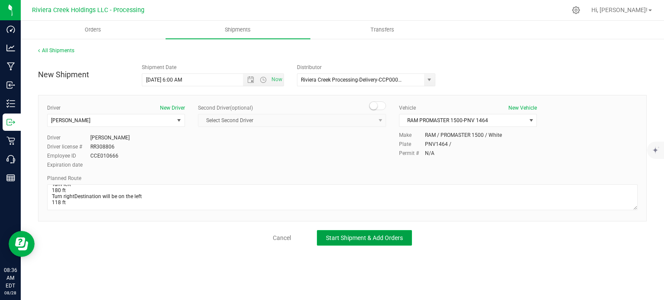
click at [328, 238] on span "Start Shipment & Add Orders" at bounding box center [364, 238] width 77 height 7
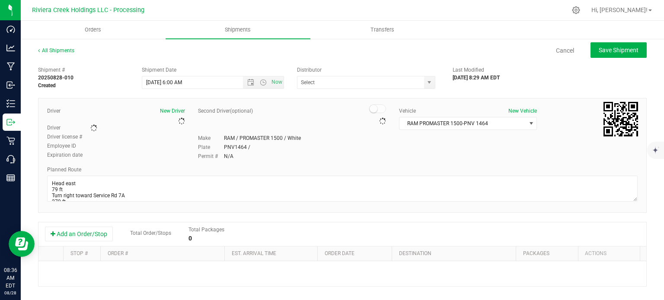
type input "Riviera Creek Processing-Delivery-CCP000014-00"
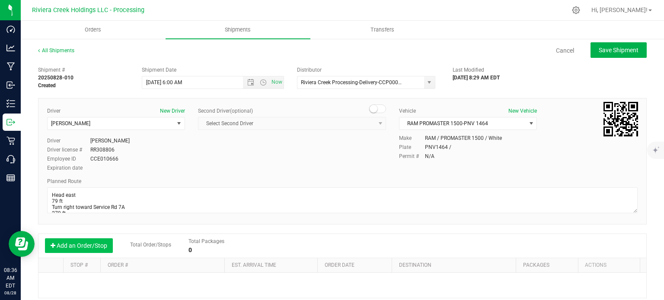
click at [88, 249] on button "Add an Order/Stop" at bounding box center [79, 246] width 68 height 15
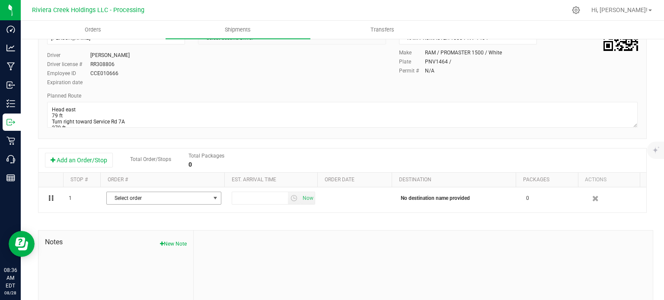
scroll to position [86, 0]
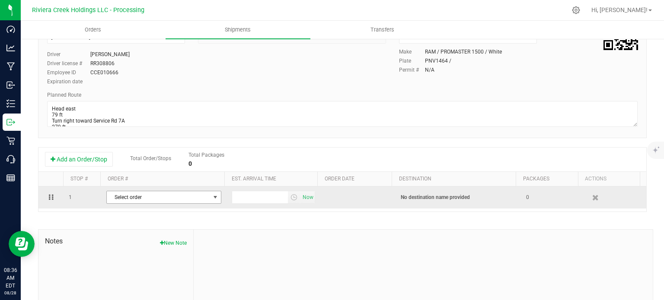
click at [191, 200] on span "Select order" at bounding box center [158, 197] width 103 height 12
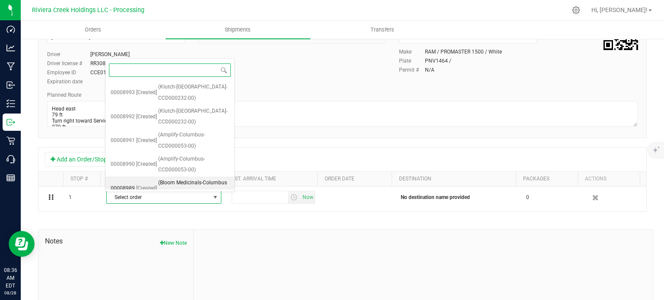
scroll to position [402, 0]
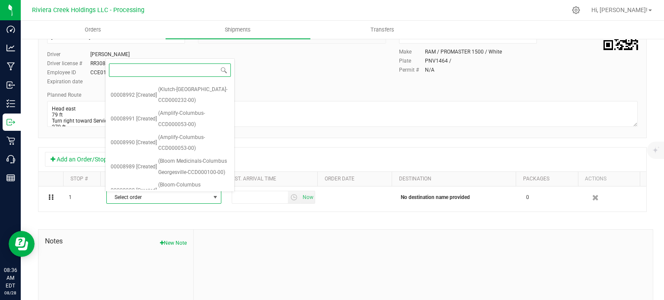
click at [179, 204] on span "(Bloom-Columbus Lockbourne-CCD000265-00)" at bounding box center [193, 215] width 71 height 22
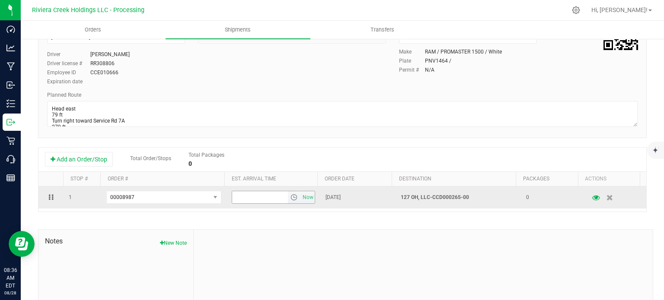
click at [290, 197] on span "select" at bounding box center [293, 197] width 7 height 7
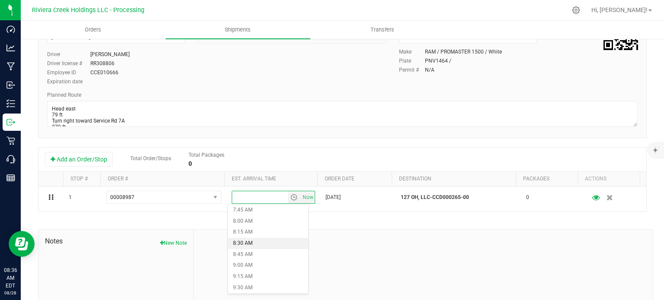
scroll to position [389, 0]
click at [248, 265] on li "10:00 AM" at bounding box center [268, 266] width 80 height 11
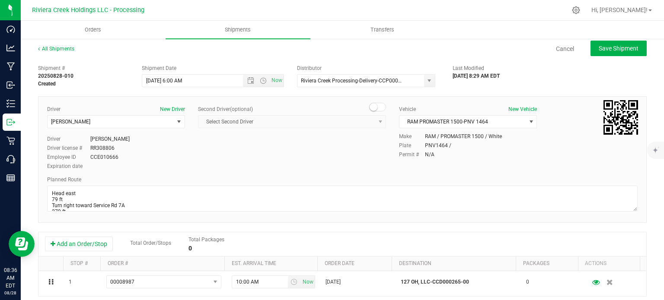
scroll to position [0, 0]
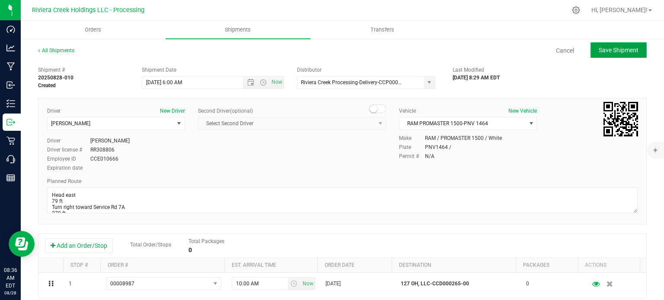
click at [590, 51] on button "Save Shipment" at bounding box center [618, 50] width 56 height 16
type input "8/29/2025 10:00 AM"
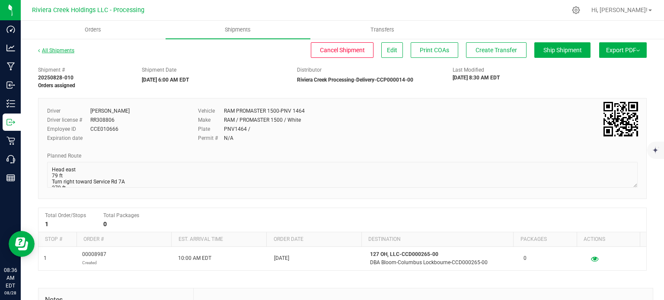
click at [59, 51] on link "All Shipments" at bounding box center [56, 51] width 36 height 6
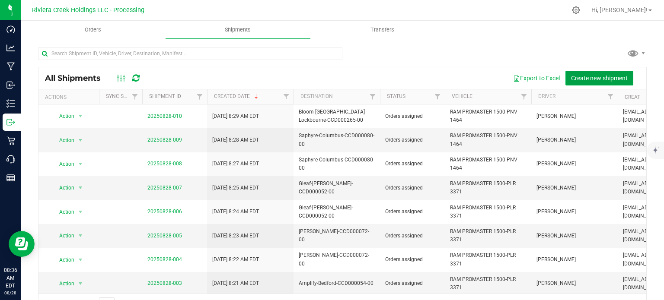
click at [589, 79] on span "Create new shipment" at bounding box center [599, 78] width 57 height 7
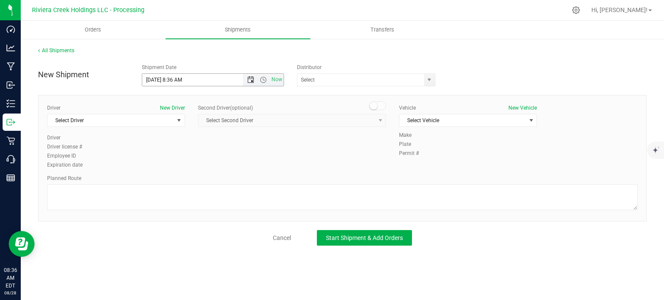
click at [249, 80] on span "Open the date view" at bounding box center [250, 80] width 7 height 7
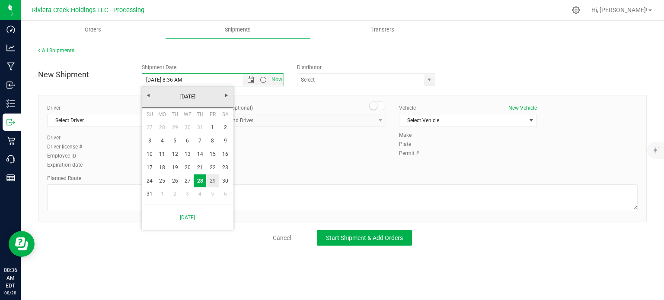
click at [213, 184] on link "29" at bounding box center [212, 181] width 13 height 13
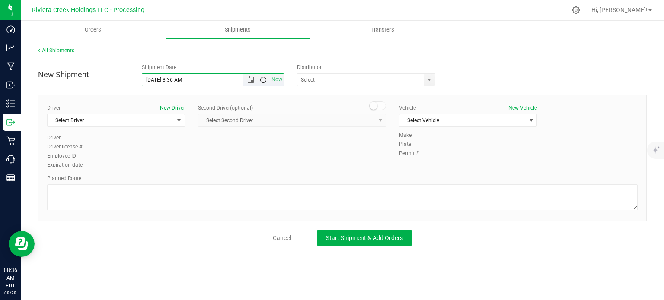
click at [263, 81] on span "Open the time view" at bounding box center [263, 80] width 7 height 7
click at [175, 138] on li "6:00 AM" at bounding box center [212, 140] width 141 height 11
type input "8/29/2025 6:00 AM"
click at [427, 79] on span "select" at bounding box center [429, 80] width 7 height 7
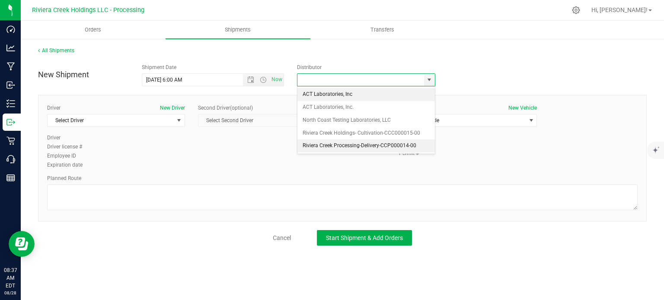
click at [313, 143] on li "Riviera Creek Processing-Delivery-CCP000014-00" at bounding box center [365, 146] width 137 height 13
type input "Riviera Creek Processing-Delivery-CCP000014-00"
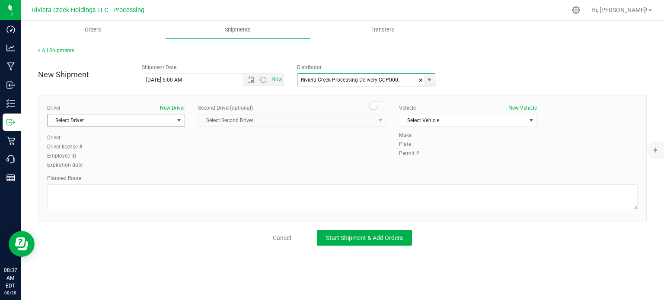
click at [171, 123] on span "Select Driver" at bounding box center [111, 121] width 126 height 12
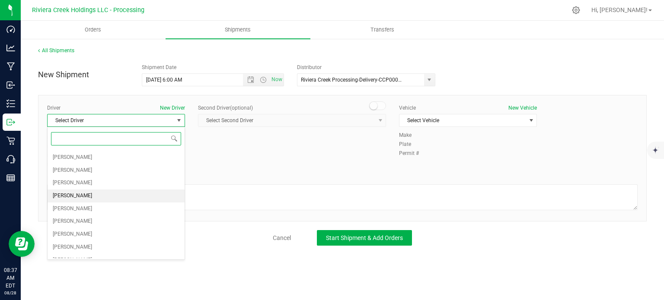
scroll to position [145, 0]
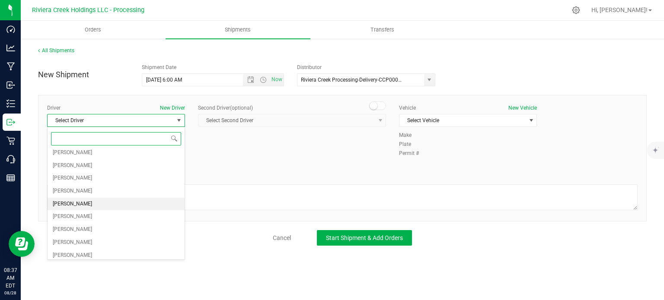
drag, startPoint x: 80, startPoint y: 203, endPoint x: 84, endPoint y: 202, distance: 4.3
click at [81, 204] on span "[PERSON_NAME]" at bounding box center [72, 204] width 39 height 11
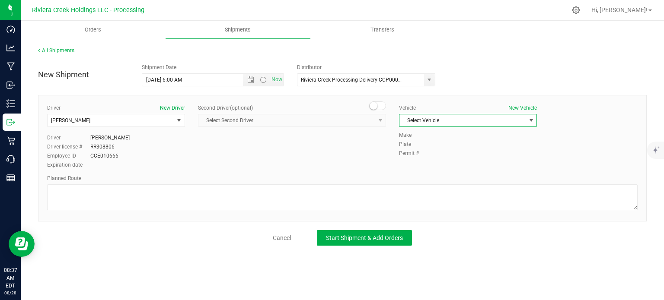
click at [456, 122] on span "Select Vehicle" at bounding box center [462, 121] width 126 height 12
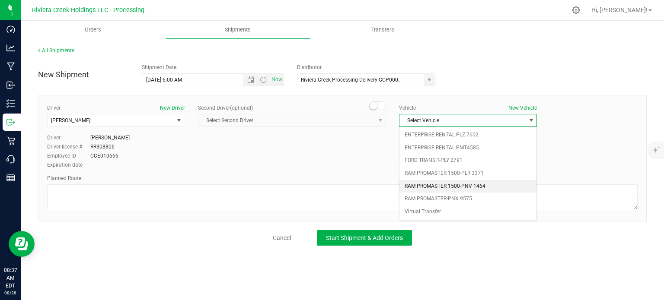
click at [450, 183] on li "RAM PROMASTER 1500-PNV 1464" at bounding box center [467, 186] width 137 height 13
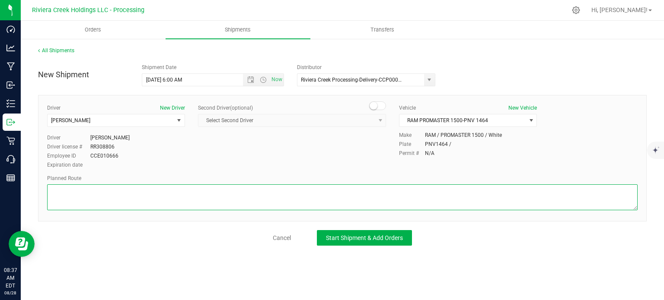
click at [156, 206] on textarea at bounding box center [342, 198] width 590 height 26
paste textarea "Head east 79 ft Turn right toward Service Rd 7A 279 ft Turn right toward Servic…"
type textarea "Head east 79 ft Turn right toward Service Rd 7A 279 ft Turn right toward Servic…"
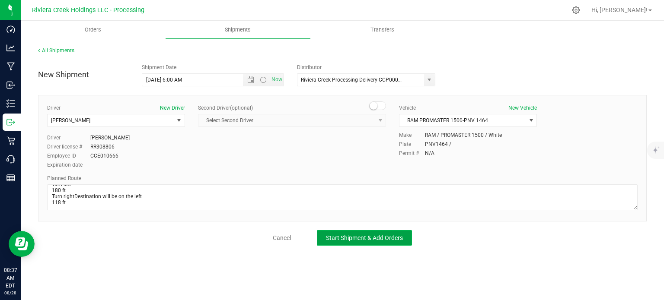
click at [335, 240] on span "Start Shipment & Add Orders" at bounding box center [364, 238] width 77 height 7
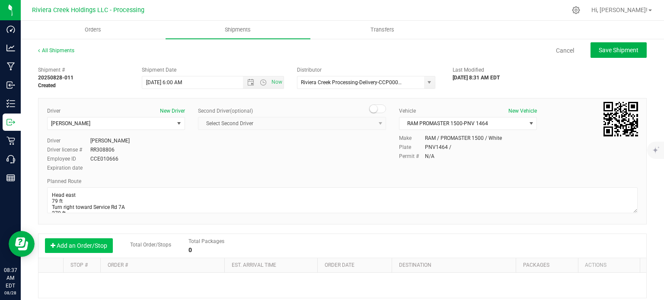
click at [74, 243] on button "Add an Order/Stop" at bounding box center [79, 246] width 68 height 15
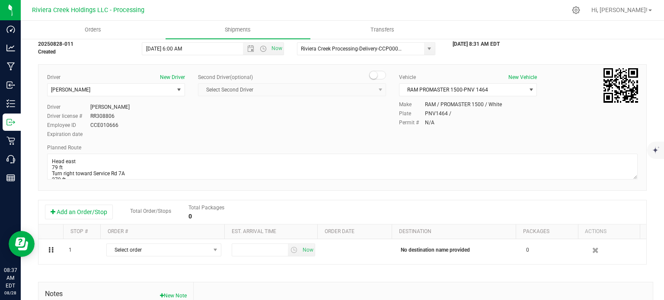
scroll to position [86, 0]
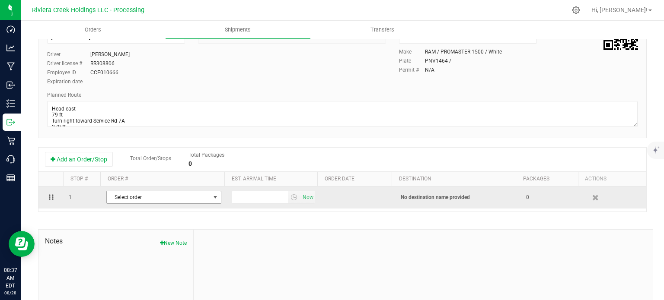
click at [195, 199] on span "Select order" at bounding box center [158, 197] width 103 height 12
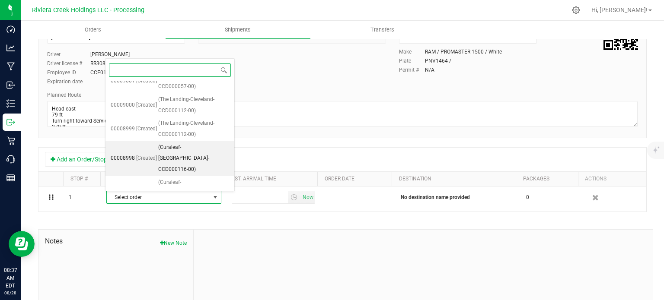
scroll to position [378, 0]
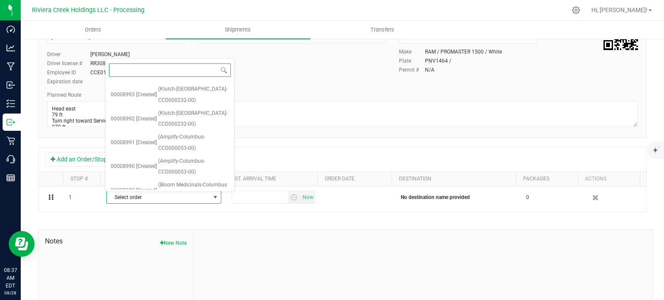
click at [187, 204] on span "(Bloom-Columbus Lockbourne-CCD000265-00)" at bounding box center [193, 215] width 71 height 22
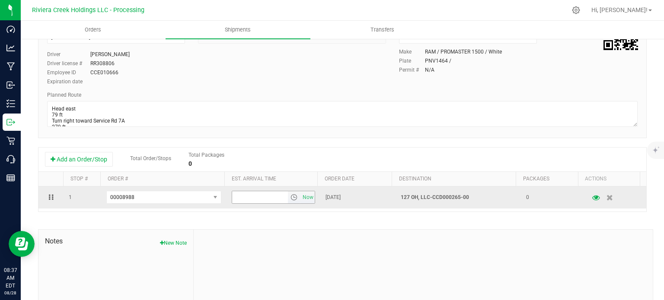
click at [290, 201] on span "select" at bounding box center [293, 197] width 7 height 7
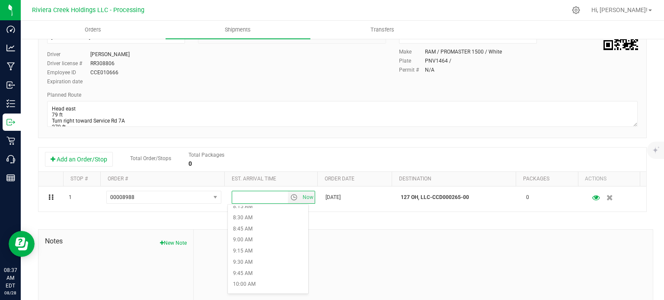
scroll to position [389, 0]
click at [252, 263] on li "10:00 AM" at bounding box center [268, 266] width 80 height 11
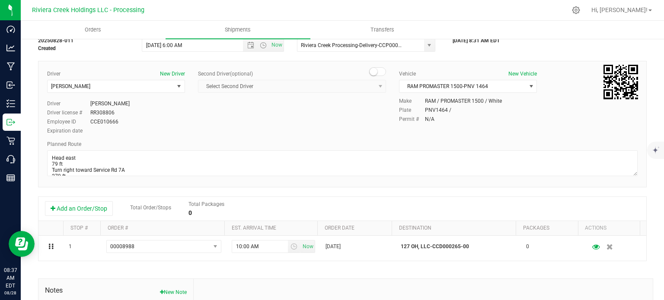
scroll to position [0, 0]
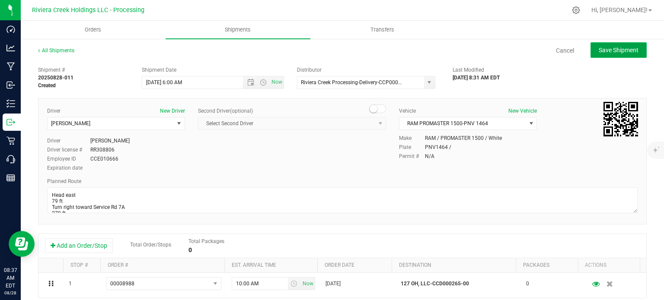
click at [615, 48] on span "Save Shipment" at bounding box center [619, 50] width 40 height 7
type input "8/29/2025 10:00 AM"
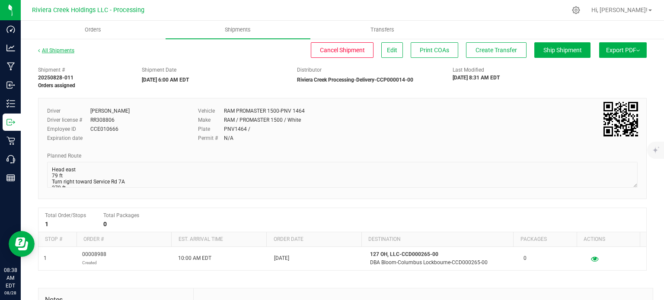
click at [58, 50] on link "All Shipments" at bounding box center [56, 51] width 36 height 6
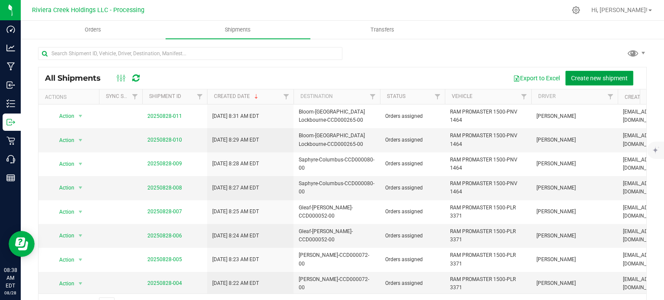
click at [579, 79] on span "Create new shipment" at bounding box center [599, 78] width 57 height 7
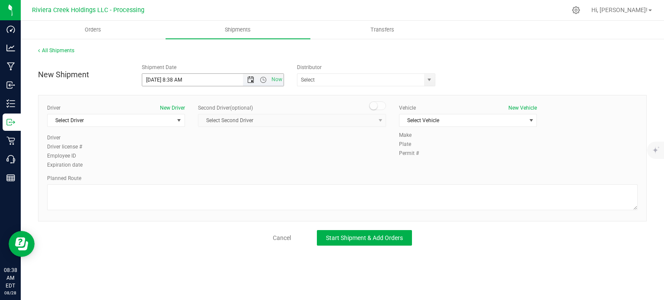
click at [251, 81] on span "Open the date view" at bounding box center [250, 80] width 7 height 7
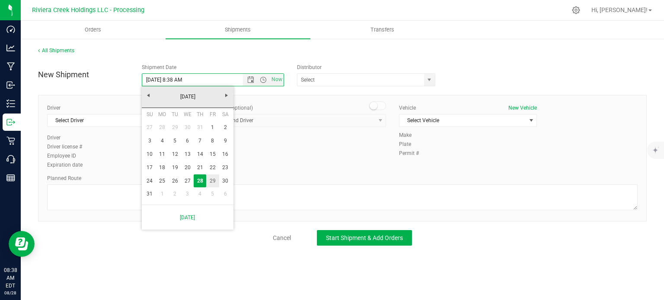
click at [211, 182] on link "29" at bounding box center [212, 181] width 13 height 13
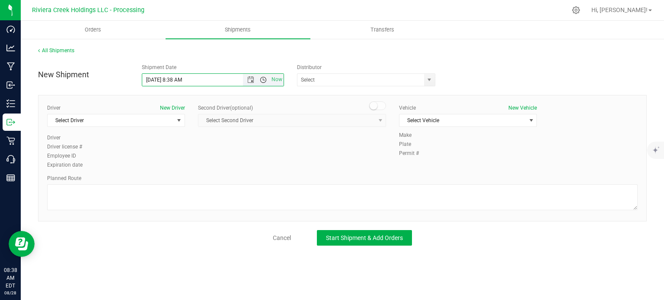
click at [263, 82] on span "Open the time view" at bounding box center [263, 80] width 7 height 7
click at [264, 82] on span "Open the time view" at bounding box center [263, 80] width 7 height 7
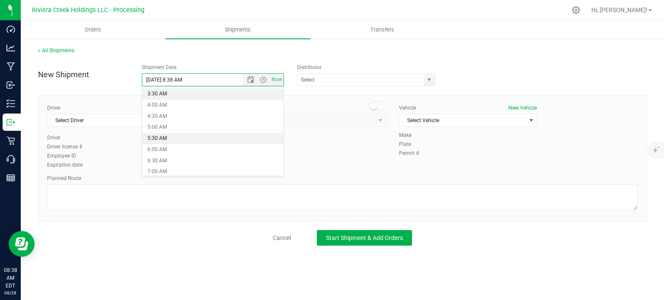
scroll to position [86, 0]
click at [176, 143] on li "6:00 AM" at bounding box center [212, 140] width 141 height 11
type input "8/29/2025 6:00 AM"
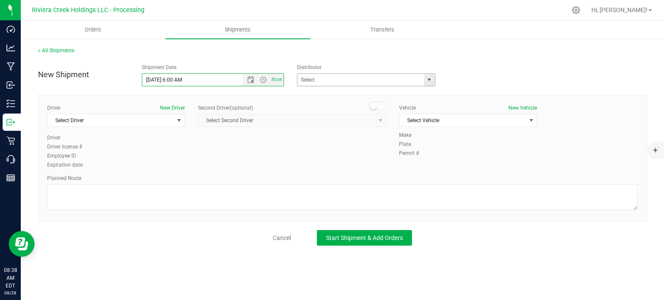
click at [431, 81] on span "select" at bounding box center [429, 80] width 7 height 7
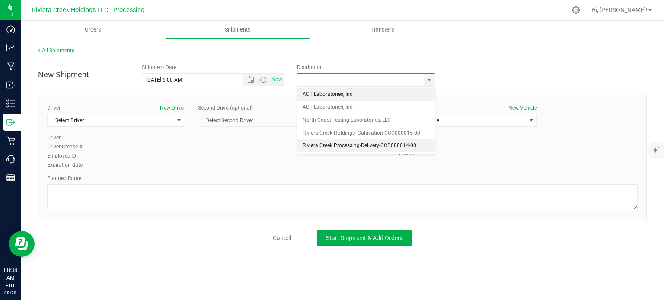
click at [304, 145] on li "Riviera Creek Processing-Delivery-CCP000014-00" at bounding box center [365, 146] width 137 height 13
type input "Riviera Creek Processing-Delivery-CCP000014-00"
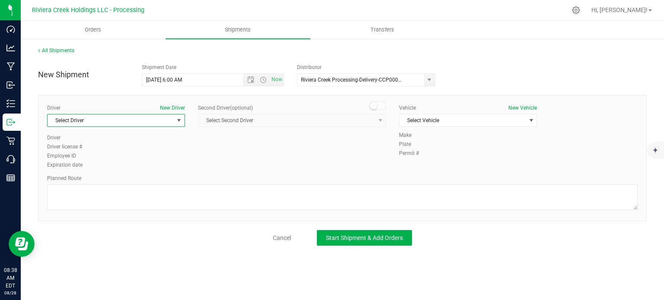
click at [98, 124] on span "Select Driver" at bounding box center [111, 121] width 126 height 12
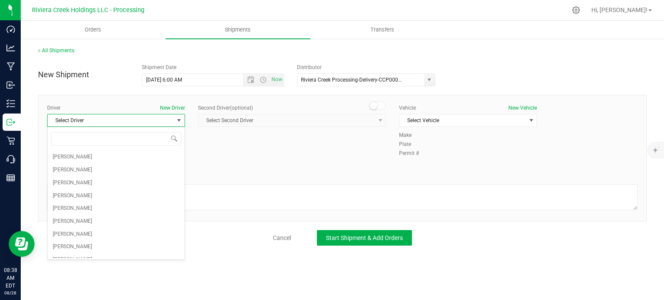
scroll to position [130, 0]
click at [71, 219] on span "[PERSON_NAME]" at bounding box center [72, 219] width 39 height 11
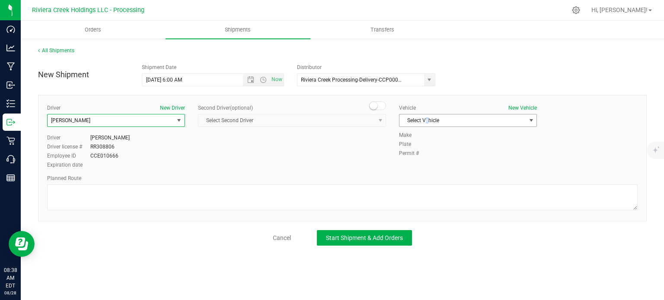
click at [427, 118] on span "Select Vehicle" at bounding box center [462, 121] width 126 height 12
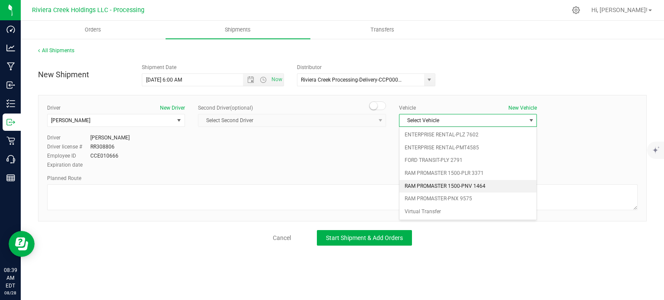
click at [449, 185] on li "RAM PROMASTER 1500-PNV 1464" at bounding box center [467, 186] width 137 height 13
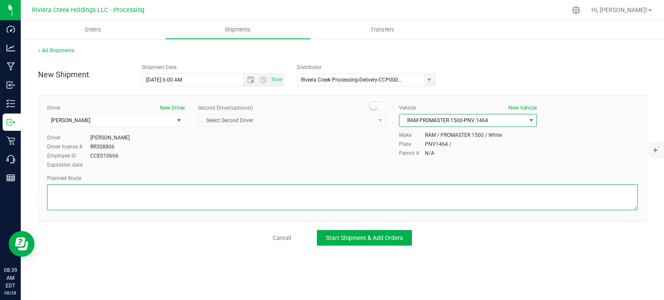
click at [162, 191] on textarea at bounding box center [342, 198] width 590 height 26
paste textarea "Head south toward Miller Ave 95 ft Turn right toward Lockbourne Rd 177 ft Turn …"
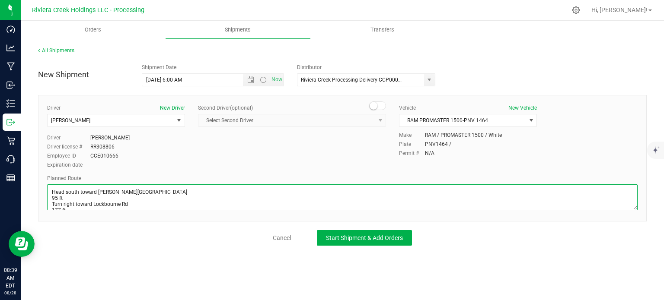
scroll to position [116, 0]
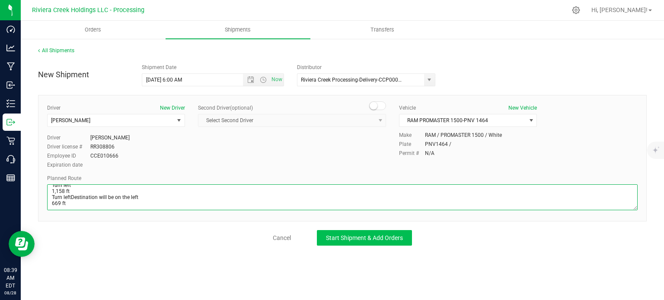
type textarea "Head south toward Miller Ave 95 ft Turn right toward Lockbourne Rd 177 ft Turn …"
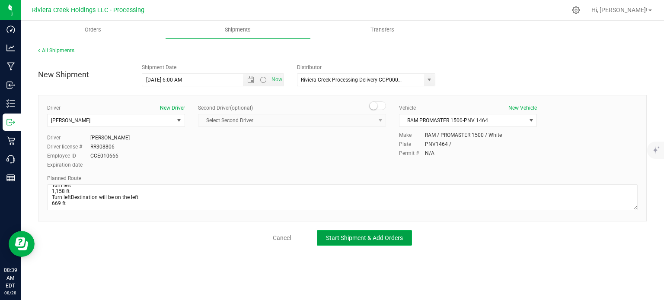
click at [325, 237] on button "Start Shipment & Add Orders" at bounding box center [364, 238] width 95 height 16
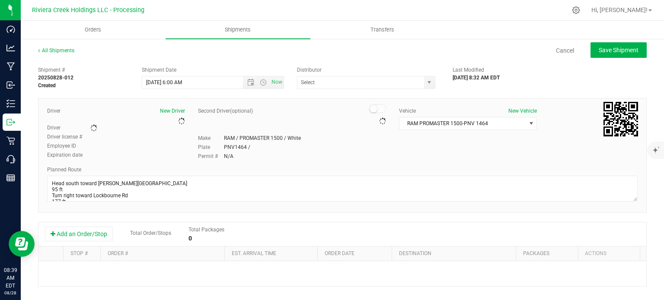
type input "Riviera Creek Processing-Delivery-CCP000014-00"
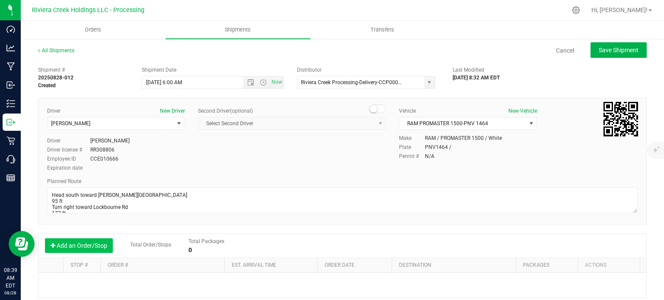
click at [95, 247] on button "Add an Order/Stop" at bounding box center [79, 246] width 68 height 15
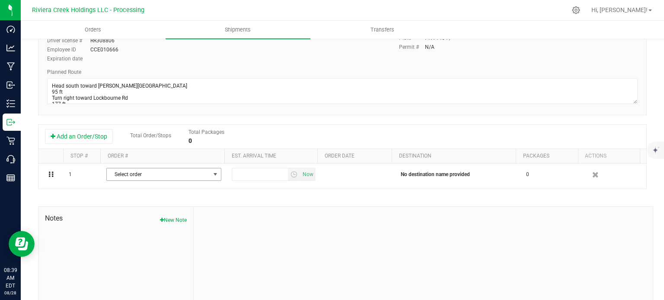
scroll to position [130, 0]
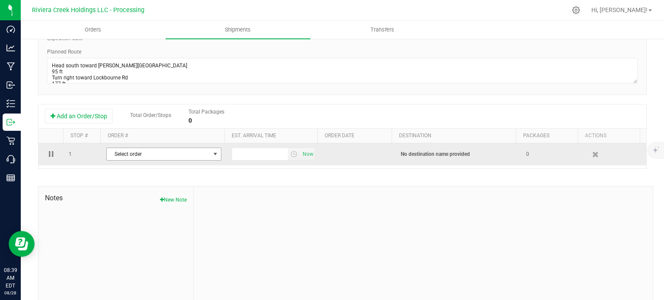
click at [213, 159] on span "select" at bounding box center [215, 154] width 11 height 12
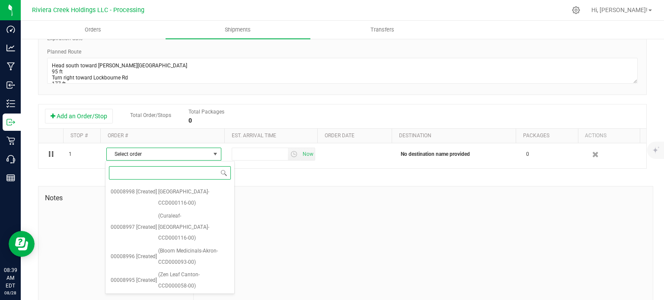
scroll to position [354, 0]
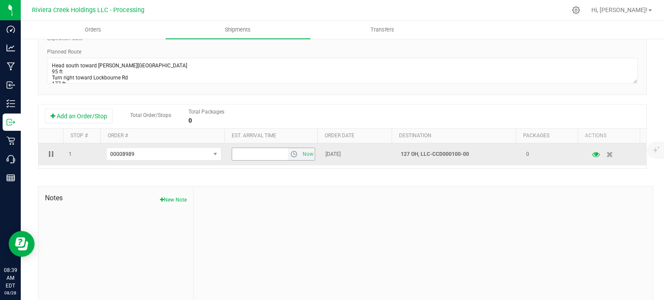
click at [290, 155] on span "select" at bounding box center [293, 154] width 7 height 7
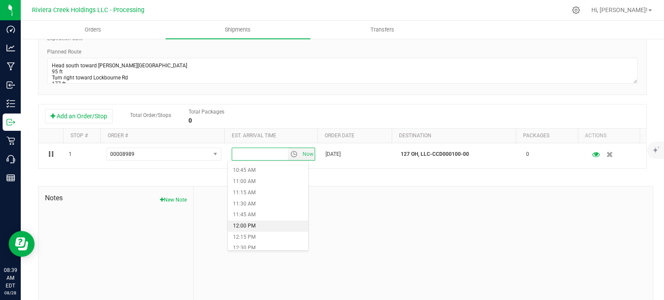
scroll to position [519, 0]
click at [260, 182] on li "12:00 PM" at bounding box center [268, 183] width 80 height 11
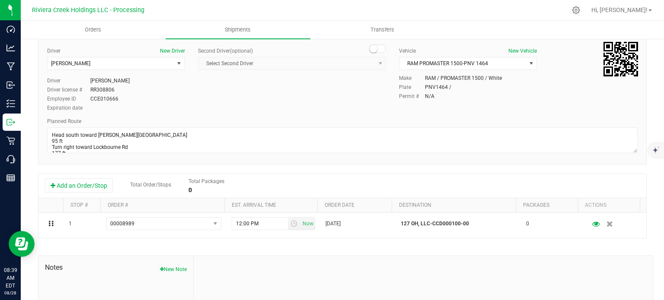
scroll to position [43, 0]
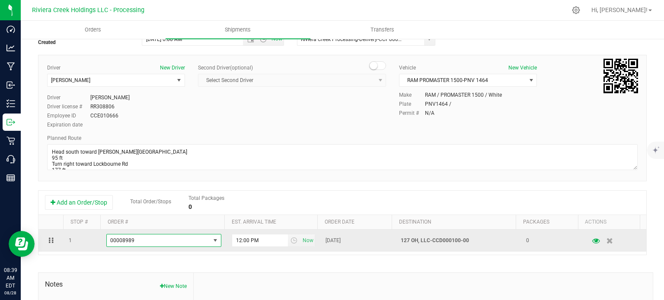
click at [212, 244] on span "select" at bounding box center [215, 240] width 7 height 7
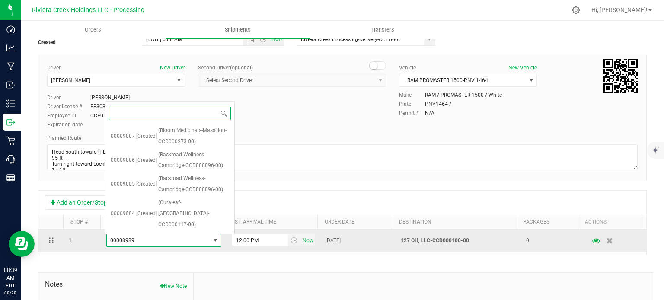
scroll to position [354, 0]
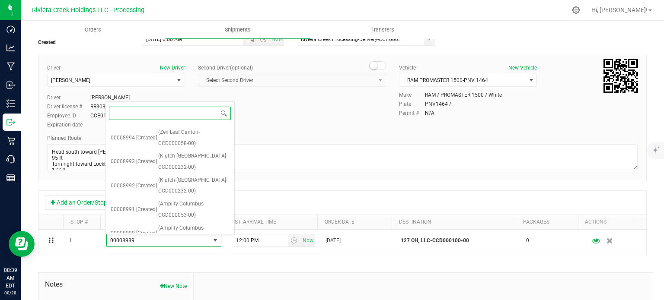
click at [199, 247] on span "(Bloom Medicinals-Columbus Georgesville-CCD000100-00)" at bounding box center [193, 258] width 71 height 22
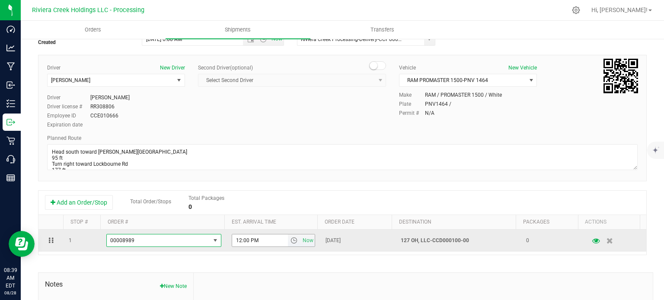
click at [290, 240] on span "select" at bounding box center [293, 240] width 7 height 7
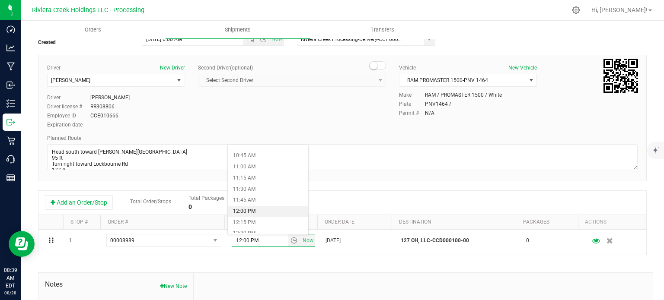
scroll to position [475, 0]
click at [265, 167] on li "11:00 AM" at bounding box center [268, 165] width 80 height 11
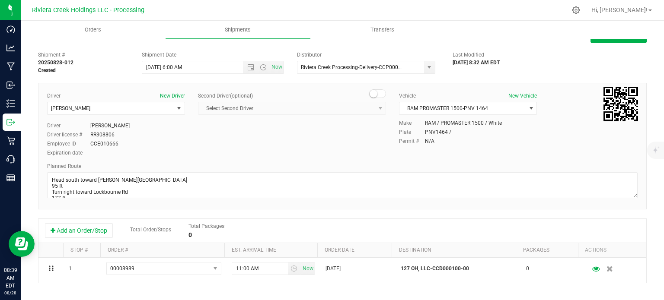
scroll to position [0, 0]
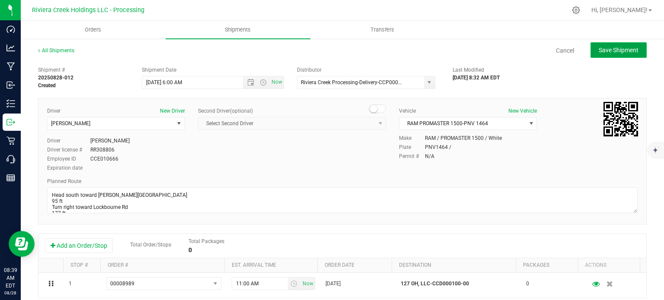
click at [605, 51] on span "Save Shipment" at bounding box center [619, 50] width 40 height 7
type input "8/29/2025 10:00 AM"
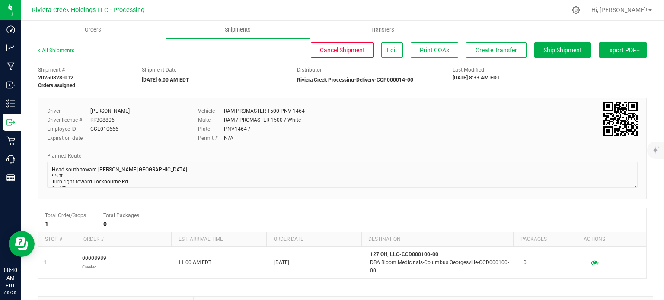
click at [63, 49] on link "All Shipments" at bounding box center [56, 51] width 36 height 6
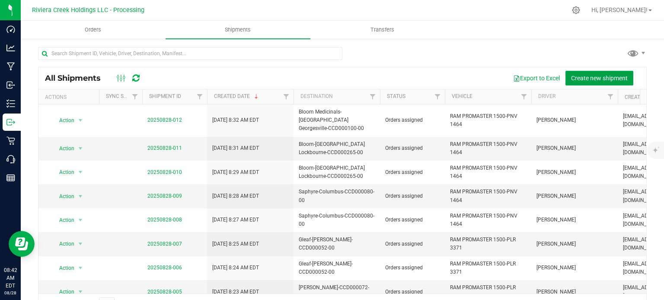
click at [579, 75] on span "Create new shipment" at bounding box center [599, 78] width 57 height 7
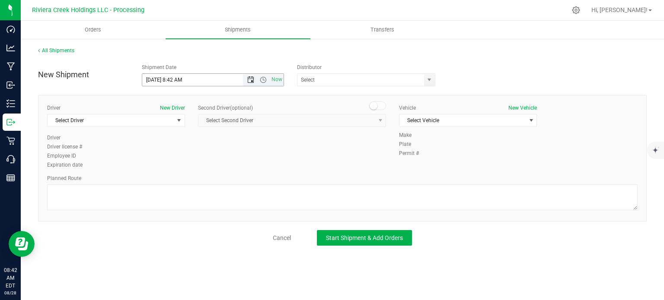
click at [249, 81] on span "Open the date view" at bounding box center [250, 80] width 7 height 7
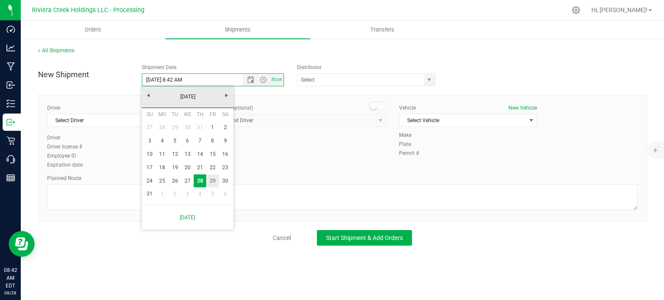
click at [210, 182] on link "29" at bounding box center [212, 181] width 13 height 13
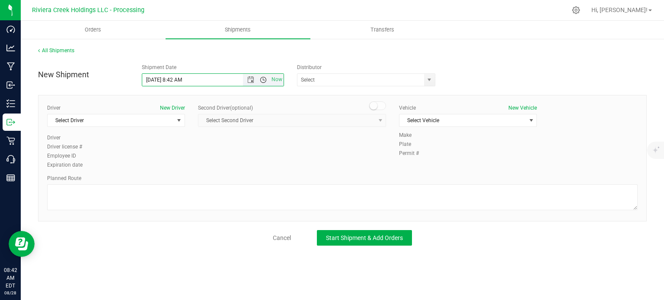
click at [261, 80] on span "Open the time view" at bounding box center [263, 80] width 7 height 7
click at [173, 138] on li "6:00 AM" at bounding box center [212, 140] width 141 height 11
type input "8/29/2025 6:00 AM"
click at [428, 79] on span "select" at bounding box center [429, 80] width 7 height 7
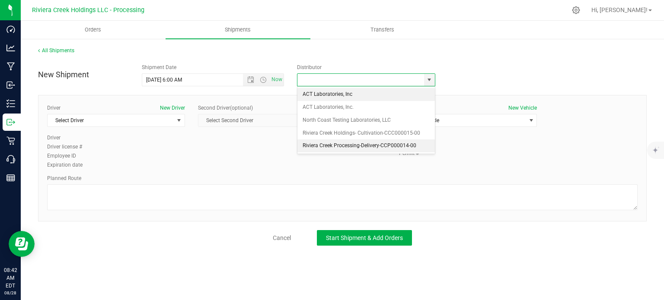
click at [308, 147] on li "Riviera Creek Processing-Delivery-CCP000014-00" at bounding box center [365, 146] width 137 height 13
type input "Riviera Creek Processing-Delivery-CCP000014-00"
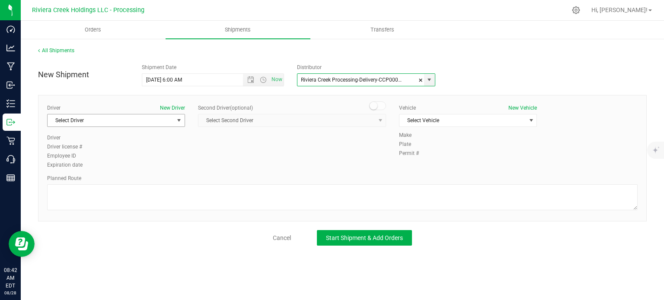
click at [97, 121] on span "Select Driver" at bounding box center [111, 121] width 126 height 12
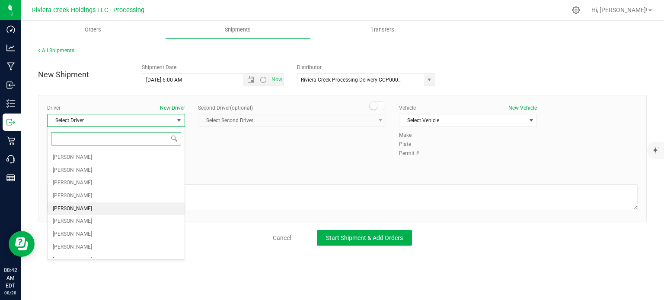
scroll to position [145, 0]
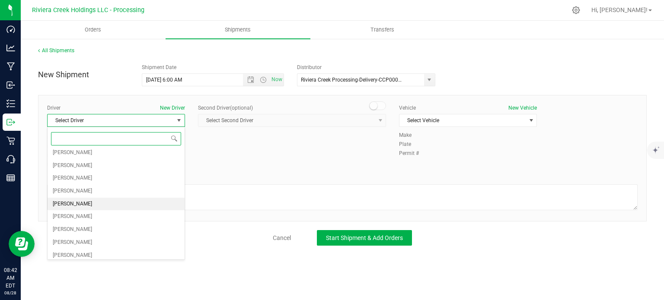
click at [93, 200] on li "[PERSON_NAME]" at bounding box center [116, 204] width 137 height 13
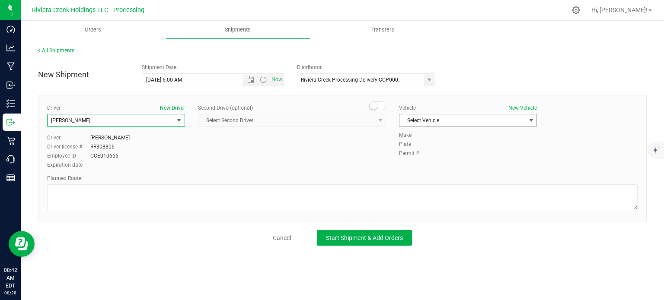
click at [444, 124] on span "Select Vehicle" at bounding box center [462, 121] width 126 height 12
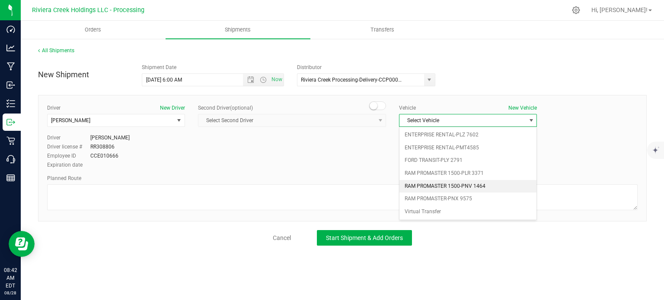
click at [434, 186] on li "RAM PROMASTER 1500-PNV 1464" at bounding box center [467, 186] width 137 height 13
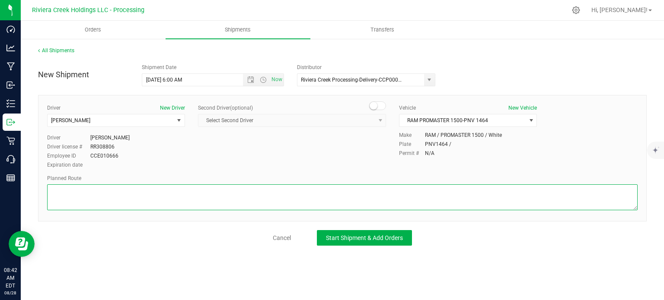
click at [252, 201] on textarea at bounding box center [342, 198] width 590 height 26
paste textarea "Head northeast 233 ft Turn right 135 ft Turn right 36 ft Turn right 492 ft Cont…"
type textarea "Head northeast 233 ft Turn right 135 ft Turn right 36 ft Turn right 492 ft Cont…"
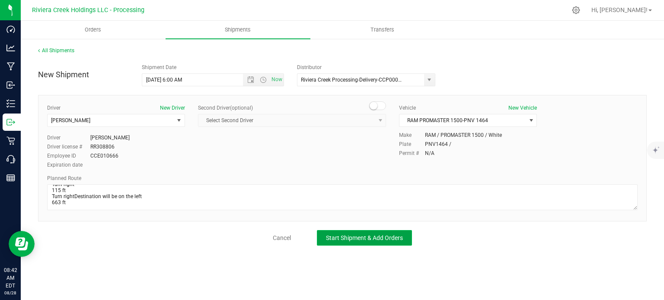
click at [360, 239] on span "Start Shipment & Add Orders" at bounding box center [364, 238] width 77 height 7
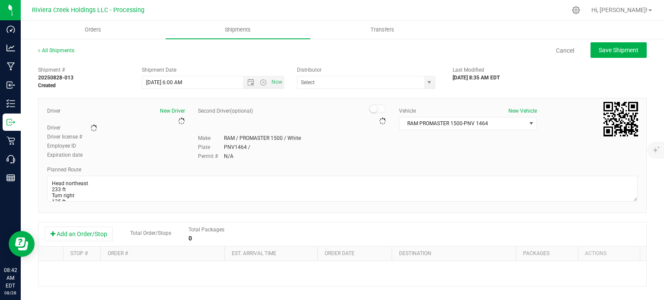
type input "Riviera Creek Processing-Delivery-CCP000014-00"
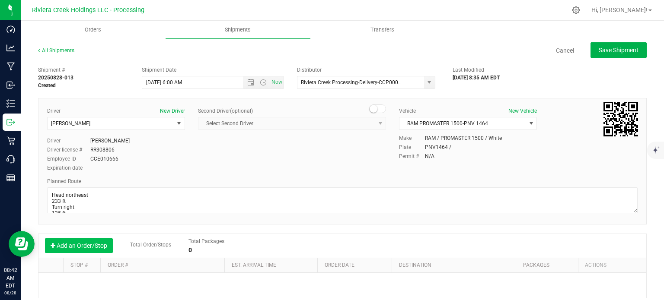
click at [75, 244] on button "Add an Order/Stop" at bounding box center [79, 246] width 68 height 15
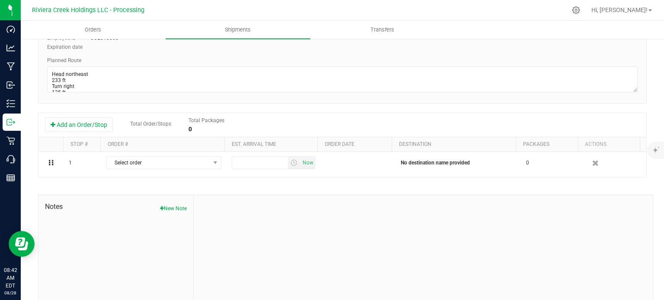
scroll to position [140, 0]
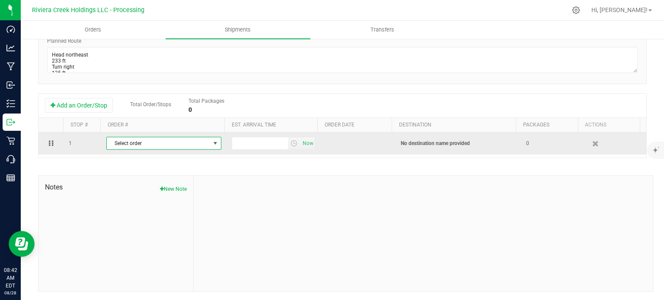
click at [200, 146] on span "Select order" at bounding box center [158, 143] width 103 height 12
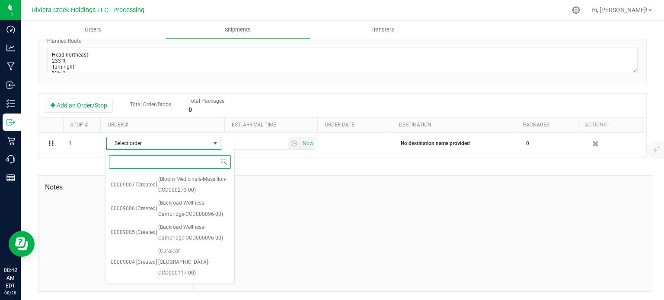
scroll to position [319, 0]
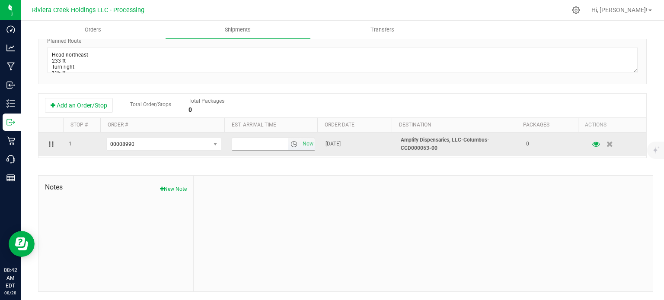
click at [290, 145] on span "select" at bounding box center [293, 144] width 7 height 7
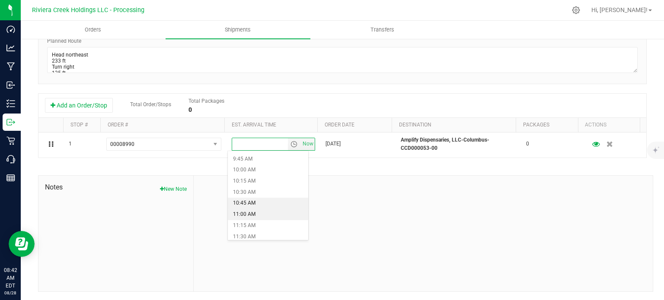
scroll to position [475, 0]
click at [252, 217] on li "12:00 PM" at bounding box center [268, 215] width 80 height 11
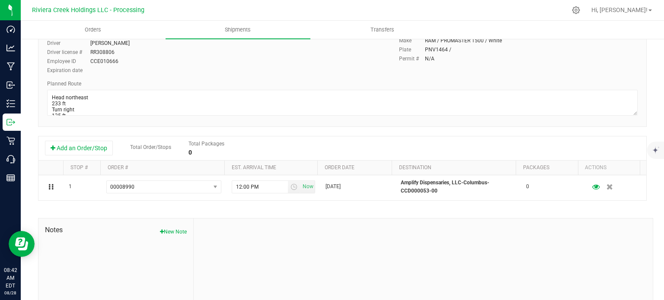
scroll to position [0, 0]
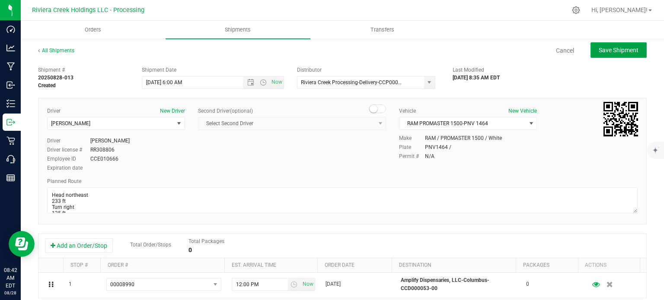
click at [602, 51] on span "Save Shipment" at bounding box center [619, 50] width 40 height 7
type input "8/29/2025 10:00 AM"
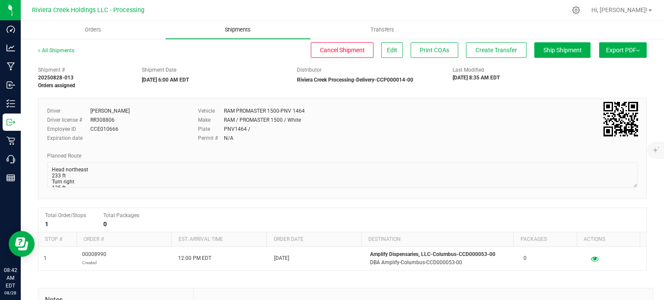
click at [237, 29] on span "Shipments" at bounding box center [237, 30] width 49 height 8
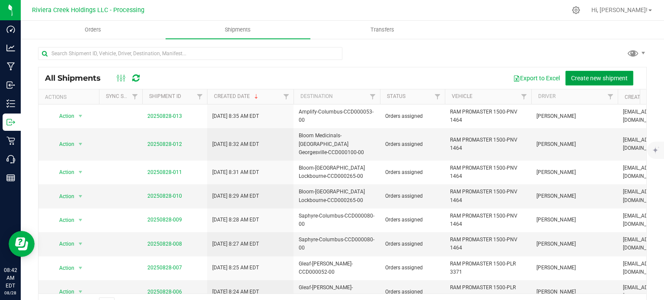
click at [589, 80] on span "Create new shipment" at bounding box center [599, 78] width 57 height 7
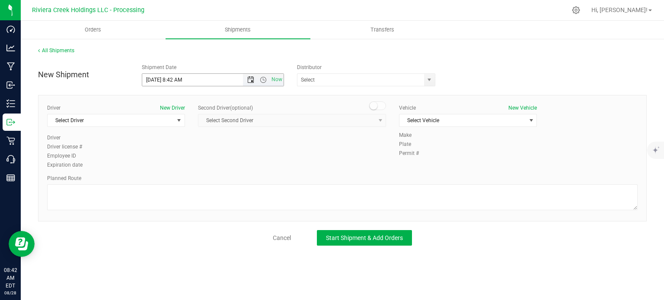
click at [249, 82] on span "Open the date view" at bounding box center [250, 80] width 7 height 7
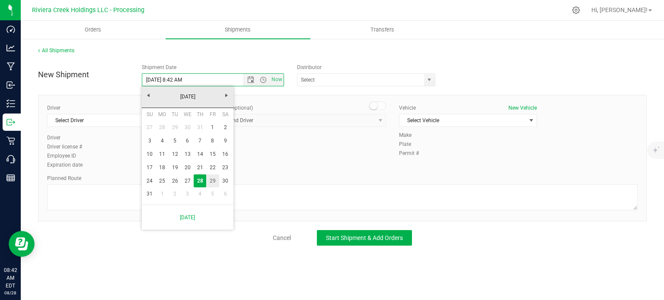
click at [214, 181] on link "29" at bounding box center [212, 181] width 13 height 13
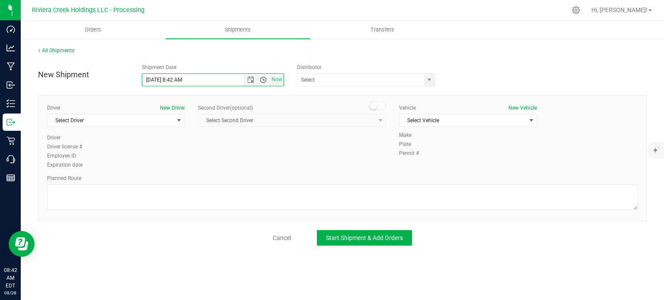
click at [264, 81] on span "Open the time view" at bounding box center [263, 80] width 7 height 7
click at [178, 140] on li "6:00 AM" at bounding box center [212, 140] width 141 height 11
type input "8/29/2025 6:00 AM"
click at [427, 80] on span "select" at bounding box center [429, 80] width 7 height 7
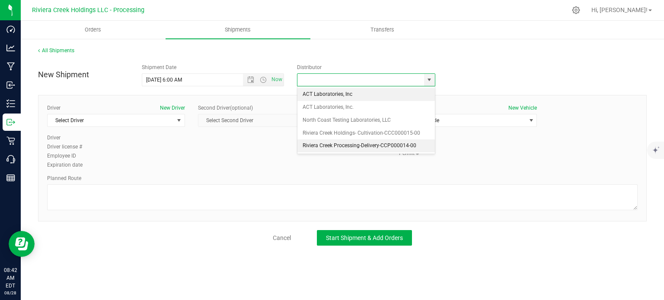
click at [305, 143] on li "Riviera Creek Processing-Delivery-CCP000014-00" at bounding box center [365, 146] width 137 height 13
type input "Riviera Creek Processing-Delivery-CCP000014-00"
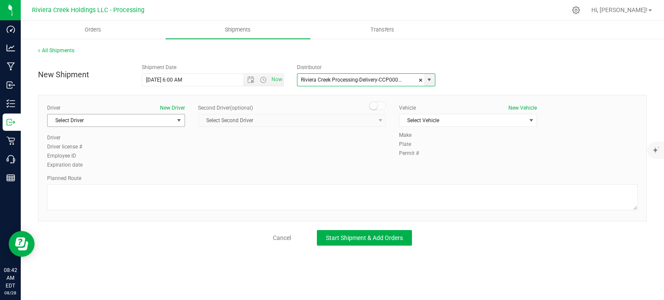
click at [91, 123] on span "Select Driver" at bounding box center [111, 121] width 126 height 12
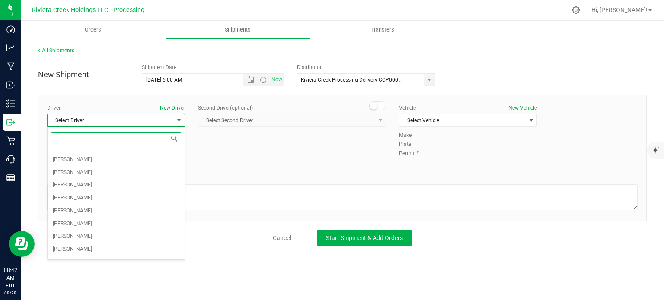
scroll to position [130, 0]
click at [76, 218] on span "[PERSON_NAME]" at bounding box center [72, 219] width 39 height 11
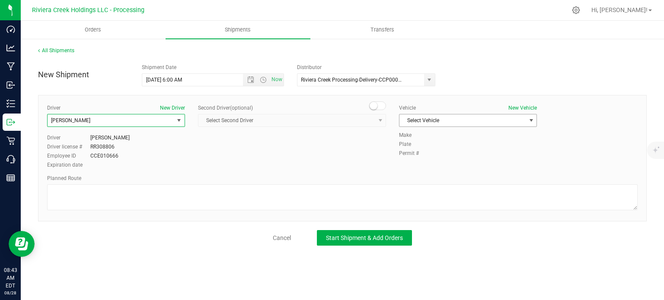
click at [415, 121] on span "Select Vehicle" at bounding box center [462, 121] width 126 height 12
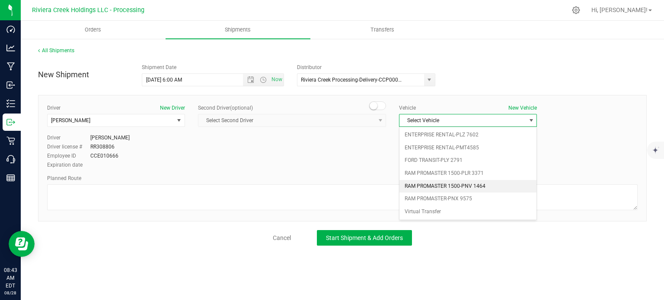
click at [423, 186] on li "RAM PROMASTER 1500-PNV 1464" at bounding box center [467, 186] width 137 height 13
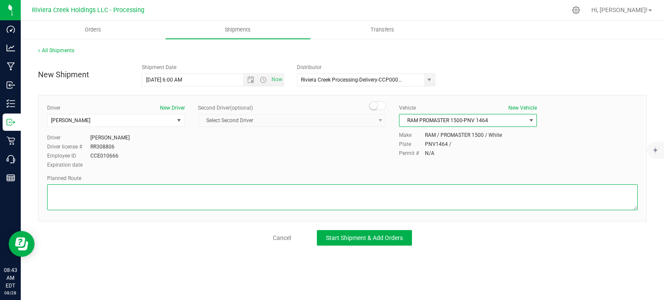
click at [159, 197] on textarea at bounding box center [342, 198] width 590 height 26
paste textarea "Head northeast 233 ft Turn right 135 ft Turn right 36 ft Turn right 492 ft Cont…"
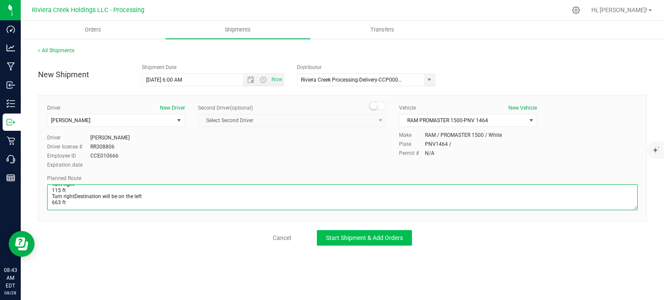
type textarea "Head northeast 233 ft Turn right 135 ft Turn right 36 ft Turn right 492 ft Cont…"
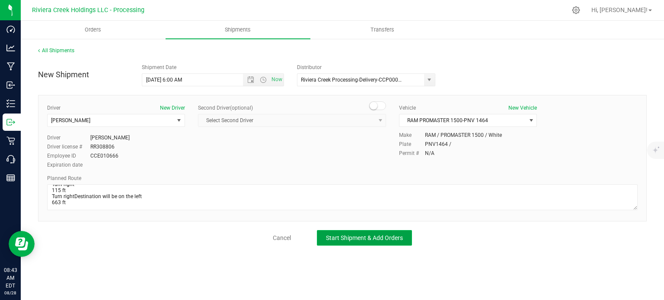
click at [339, 236] on span "Start Shipment & Add Orders" at bounding box center [364, 238] width 77 height 7
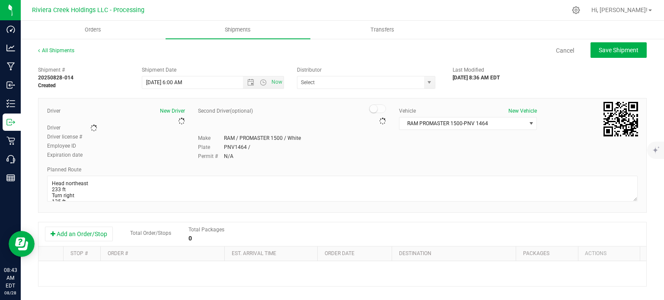
type input "Riviera Creek Processing-Delivery-CCP000014-00"
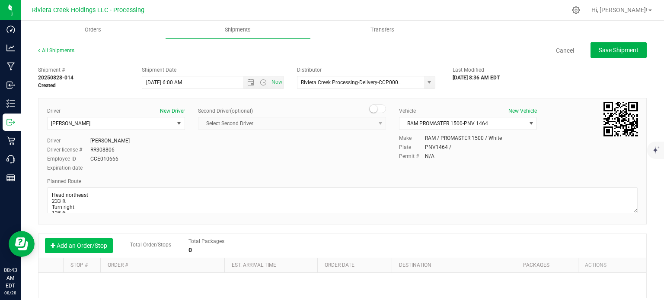
click at [73, 242] on button "Add an Order/Stop" at bounding box center [79, 246] width 68 height 15
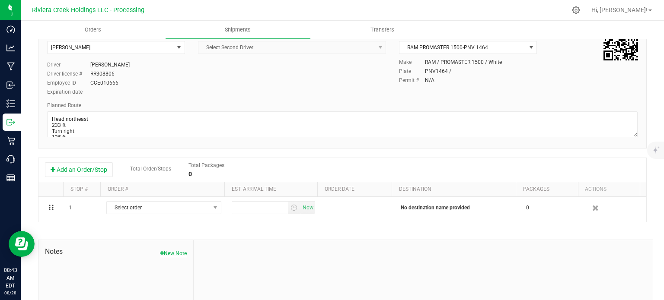
scroll to position [86, 0]
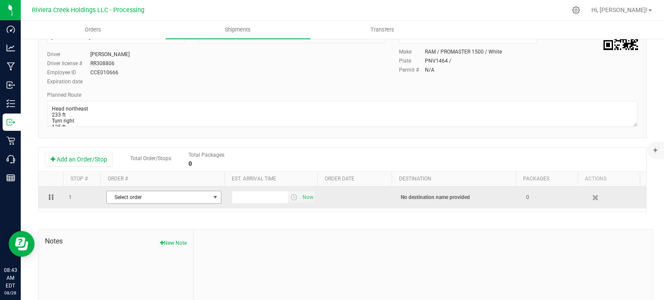
click at [181, 202] on span "Select order" at bounding box center [158, 197] width 103 height 12
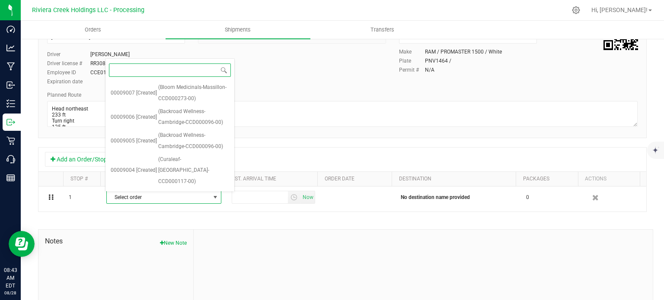
scroll to position [296, 0]
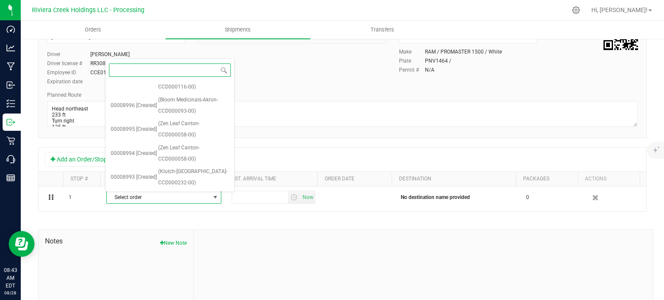
click at [183, 214] on span "(Amplify-Columbus-CCD000053-00)" at bounding box center [193, 225] width 71 height 22
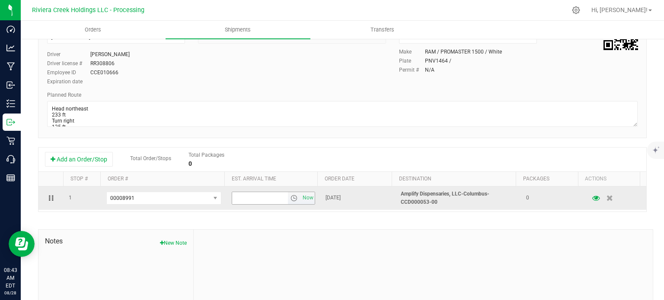
click at [288, 202] on span "select" at bounding box center [294, 198] width 13 height 12
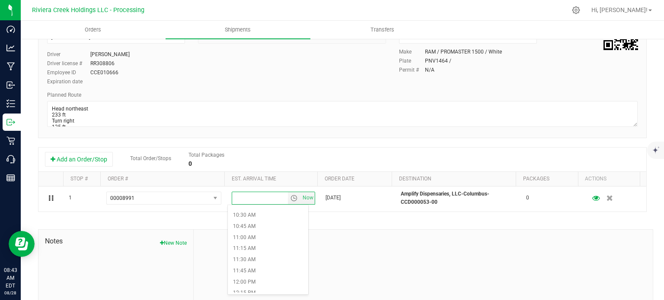
scroll to position [475, 0]
click at [247, 268] on li "12:00 PM" at bounding box center [268, 270] width 80 height 11
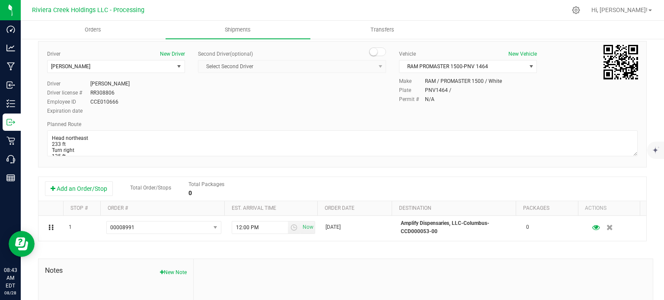
scroll to position [0, 0]
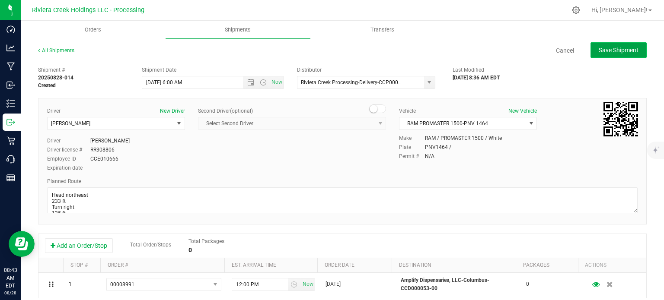
click at [590, 48] on button "Save Shipment" at bounding box center [618, 50] width 56 height 16
type input "8/29/2025 10:00 AM"
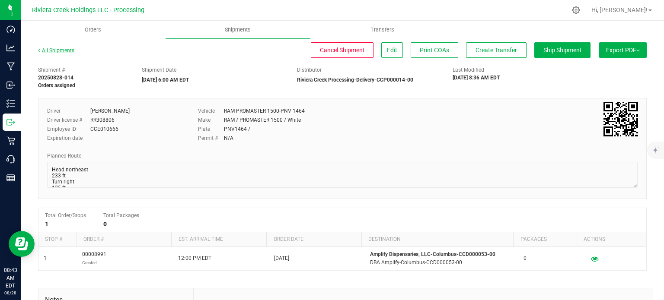
click at [54, 51] on link "All Shipments" at bounding box center [56, 51] width 36 height 6
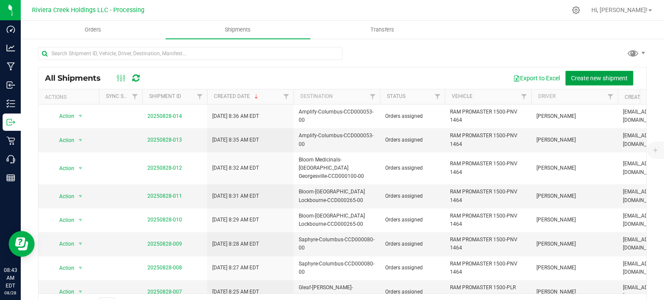
click at [583, 78] on span "Create new shipment" at bounding box center [599, 78] width 57 height 7
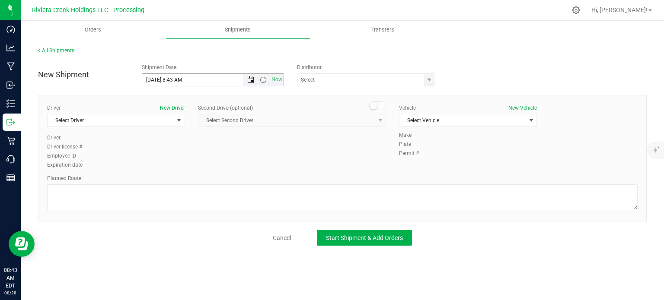
click at [249, 83] on span "Open the date view" at bounding box center [250, 80] width 7 height 7
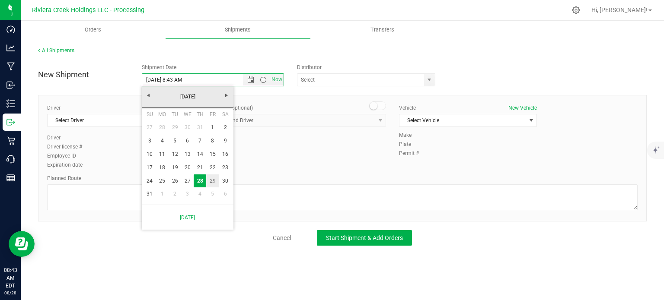
click at [213, 183] on link "29" at bounding box center [212, 181] width 13 height 13
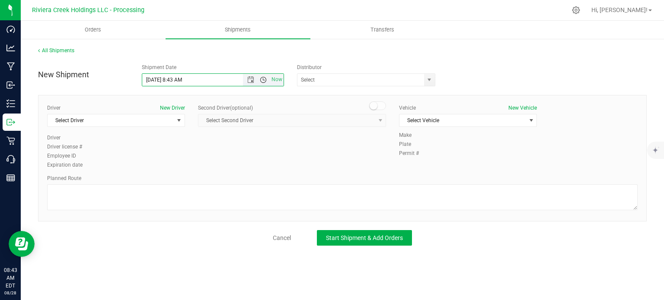
click at [262, 82] on span "Open the time view" at bounding box center [263, 80] width 7 height 7
click at [176, 140] on li "6:00 AM" at bounding box center [212, 140] width 141 height 11
type input "8/29/2025 6:00 AM"
click at [425, 81] on span "select" at bounding box center [429, 80] width 11 height 12
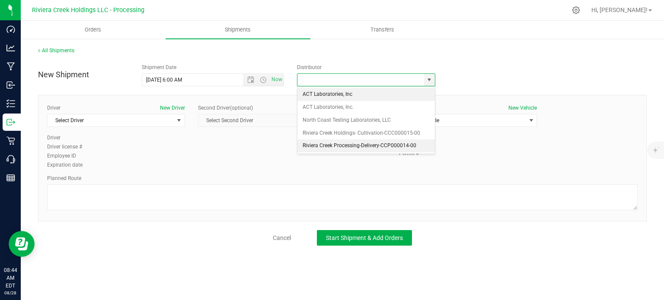
click at [308, 149] on li "Riviera Creek Processing-Delivery-CCP000014-00" at bounding box center [365, 146] width 137 height 13
type input "Riviera Creek Processing-Delivery-CCP000014-00"
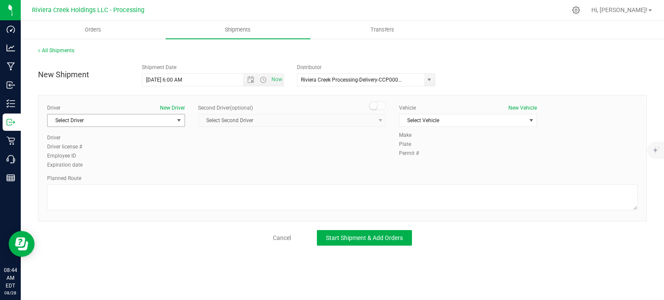
click at [174, 121] on span "select" at bounding box center [179, 121] width 11 height 12
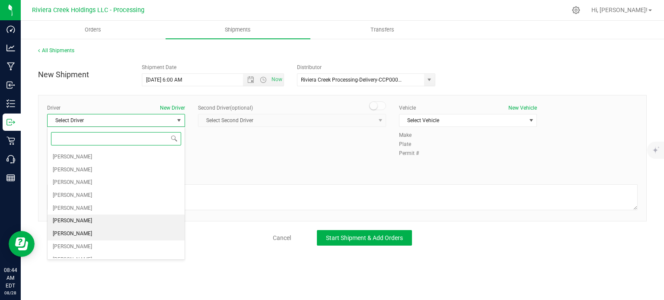
scroll to position [145, 0]
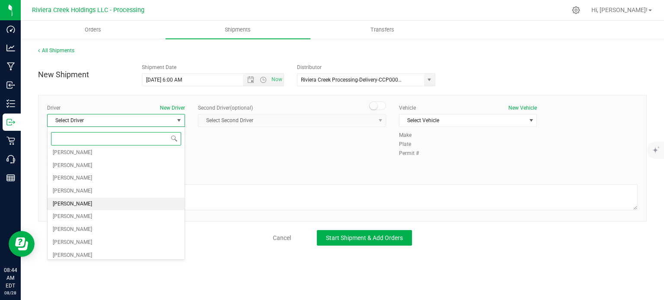
click at [86, 202] on span "[PERSON_NAME]" at bounding box center [72, 204] width 39 height 11
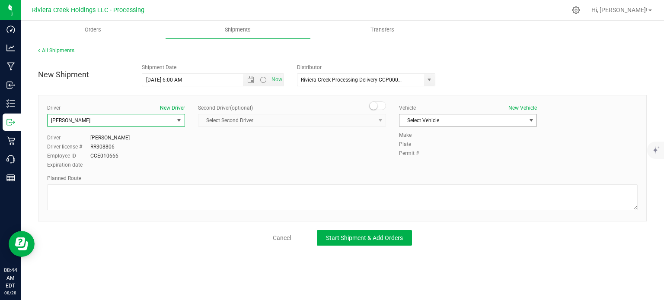
click at [426, 119] on span "Select Vehicle" at bounding box center [462, 121] width 126 height 12
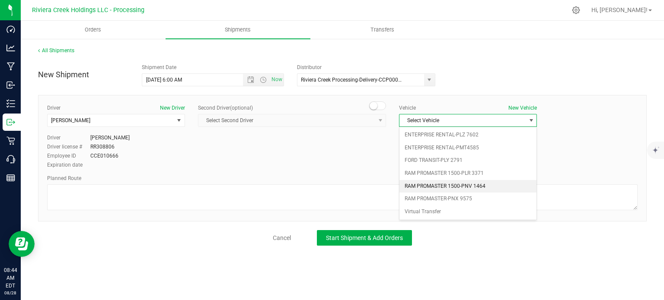
click at [461, 186] on li "RAM PROMASTER 1500-PNV 1464" at bounding box center [467, 186] width 137 height 13
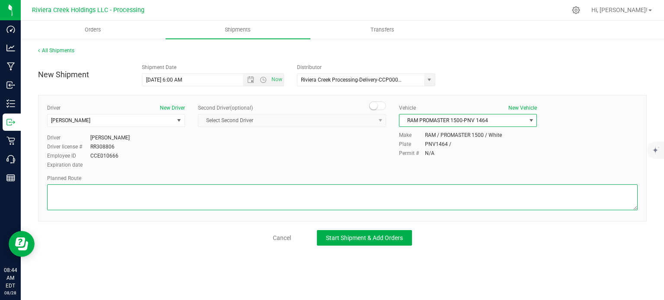
click at [142, 199] on textarea at bounding box center [342, 198] width 590 height 26
paste textarea "Head south toward N Hamilton Rd 663 ft Turn left toward N Hamilton Rd 115 ft Tu…"
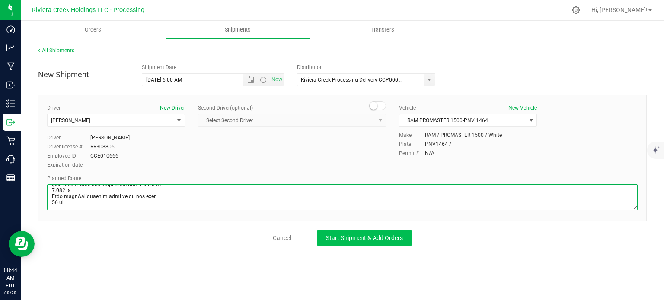
type textarea "Head south toward N Hamilton Rd 663 ft Turn left toward N Hamilton Rd 115 ft Tu…"
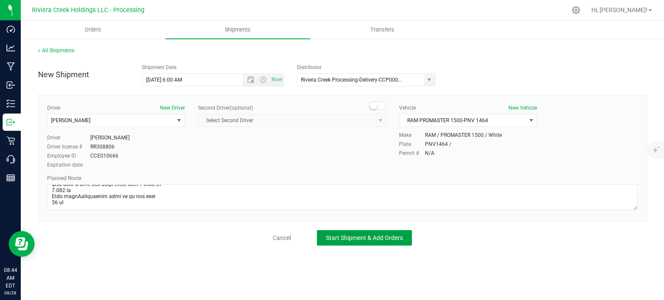
click at [329, 239] on span "Start Shipment & Add Orders" at bounding box center [364, 238] width 77 height 7
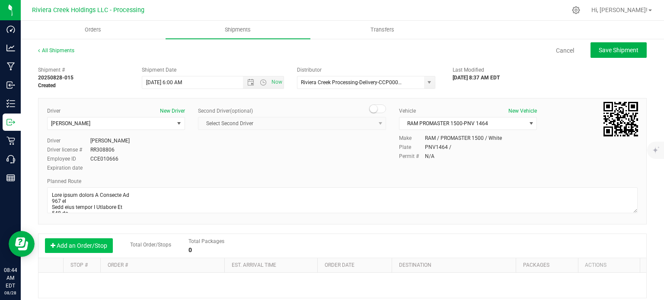
click at [80, 245] on button "Add an Order/Stop" at bounding box center [79, 246] width 68 height 15
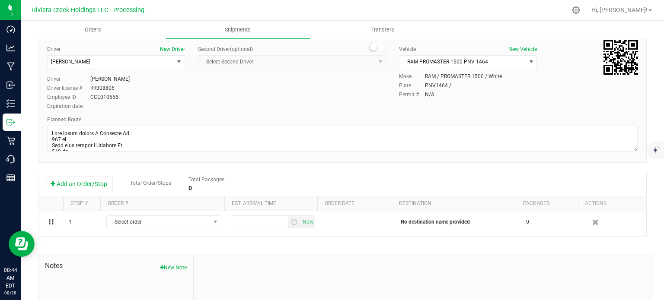
scroll to position [86, 0]
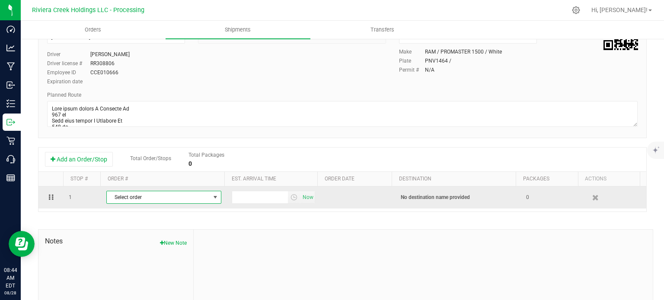
click at [194, 203] on span "Select order" at bounding box center [158, 197] width 103 height 12
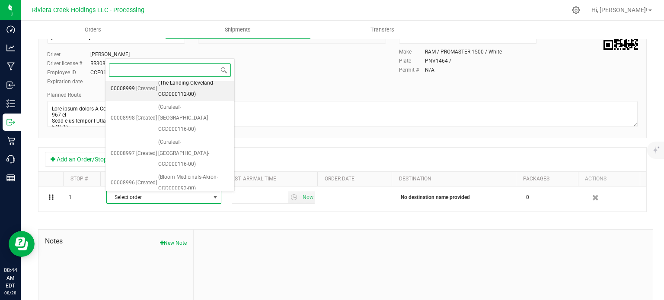
scroll to position [272, 0]
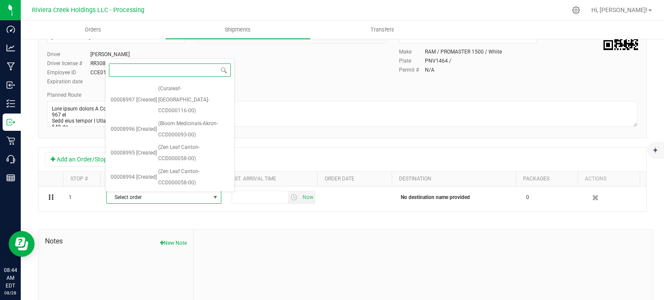
click at [180, 214] on span "(Klutch-Loudonville-CCD000232-00)" at bounding box center [193, 225] width 71 height 22
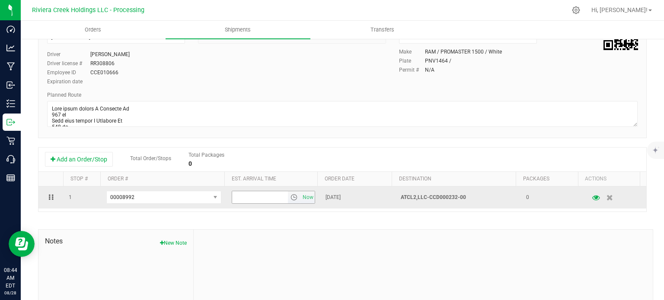
click at [290, 200] on span "select" at bounding box center [293, 197] width 7 height 7
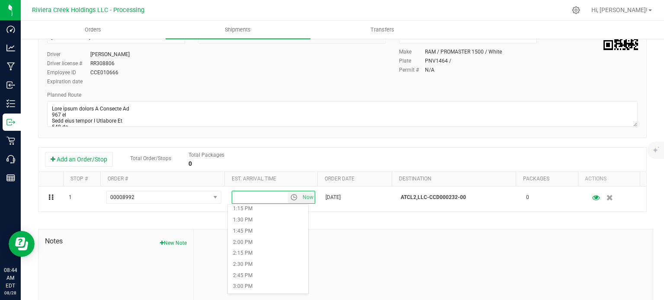
scroll to position [605, 0]
click at [247, 264] on li "2:45 PM" at bounding box center [268, 262] width 80 height 11
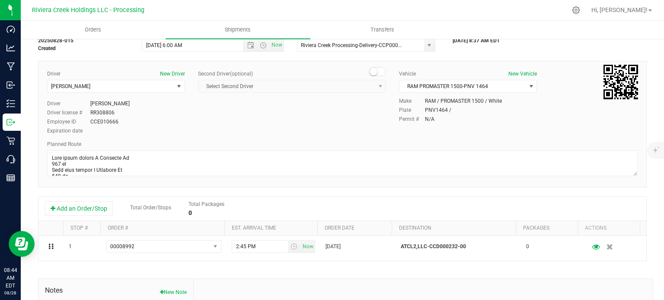
scroll to position [0, 0]
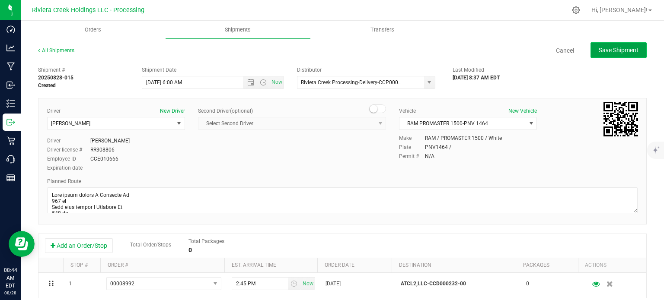
click at [618, 52] on span "Save Shipment" at bounding box center [619, 50] width 40 height 7
type input "8/29/2025 10:00 AM"
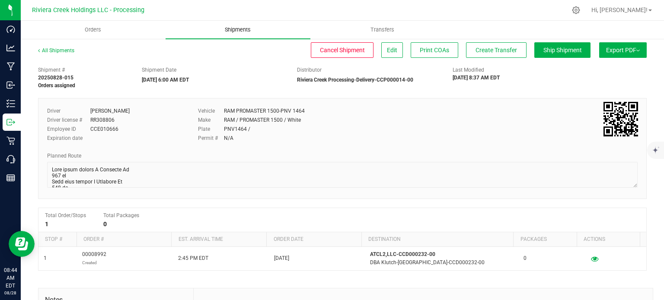
click at [239, 29] on span "Shipments" at bounding box center [237, 30] width 49 height 8
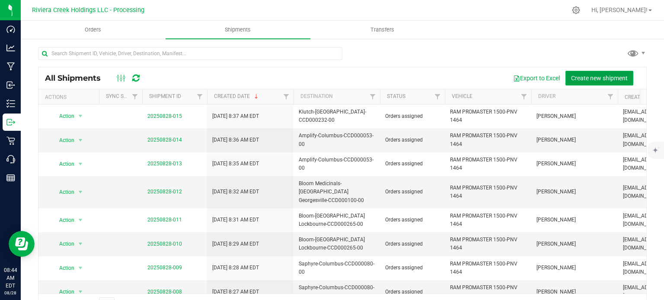
click at [589, 77] on span "Create new shipment" at bounding box center [599, 78] width 57 height 7
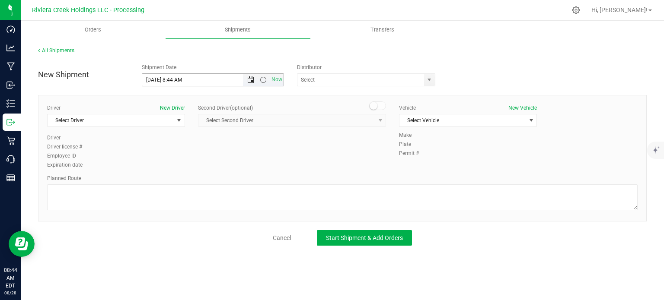
click at [253, 80] on span "Open the date view" at bounding box center [250, 80] width 7 height 7
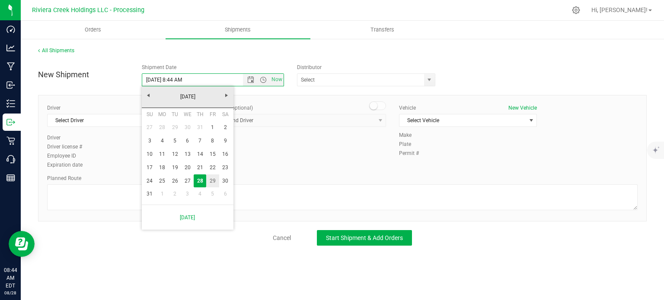
click at [212, 181] on link "29" at bounding box center [212, 181] width 13 height 13
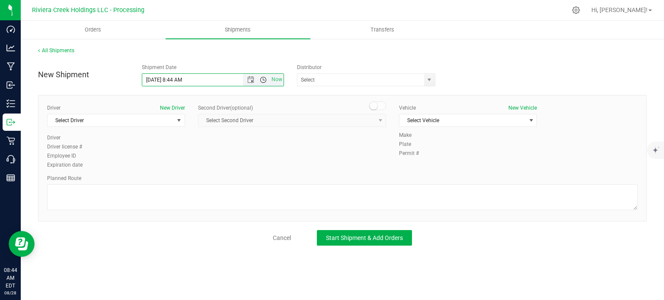
click at [262, 80] on span "Open the time view" at bounding box center [263, 80] width 7 height 7
click at [178, 139] on li "6:00 AM" at bounding box center [212, 140] width 141 height 11
type input "8/29/2025 6:00 AM"
click at [430, 77] on span "select" at bounding box center [429, 80] width 7 height 7
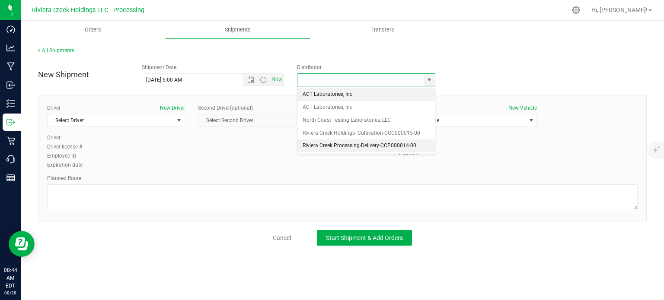
click at [312, 144] on li "Riviera Creek Processing-Delivery-CCP000014-00" at bounding box center [365, 146] width 137 height 13
type input "Riviera Creek Processing-Delivery-CCP000014-00"
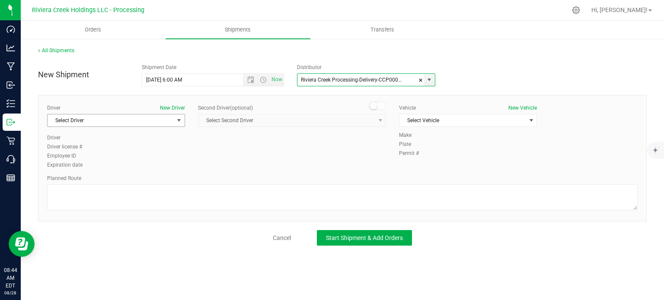
click at [107, 121] on span "Select Driver" at bounding box center [111, 121] width 126 height 12
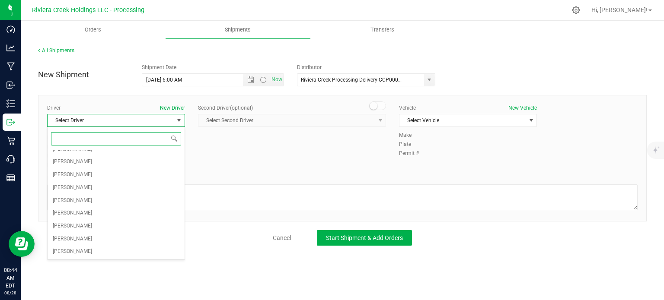
scroll to position [130, 0]
click at [75, 218] on span "[PERSON_NAME]" at bounding box center [72, 219] width 39 height 11
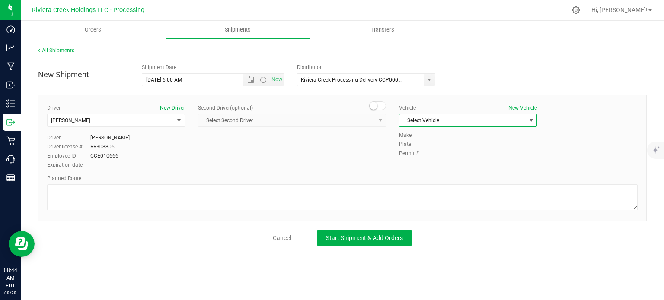
click at [420, 117] on span "Select Vehicle" at bounding box center [462, 121] width 126 height 12
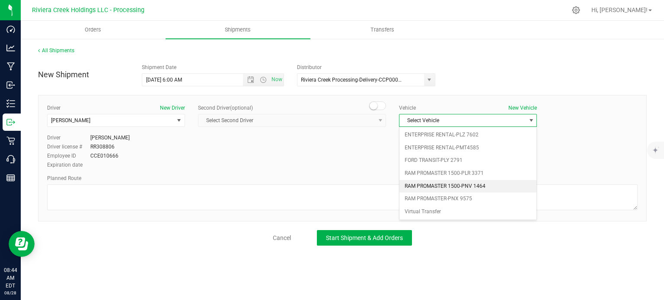
click at [444, 185] on li "RAM PROMASTER 1500-PNV 1464" at bounding box center [467, 186] width 137 height 13
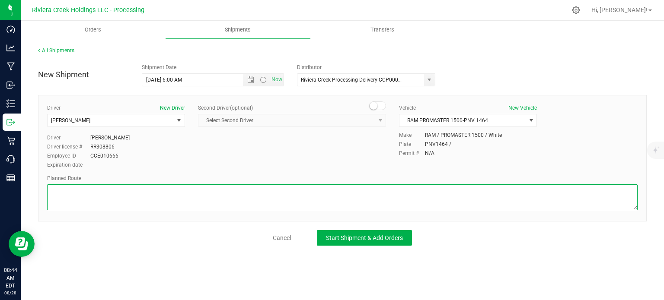
click at [218, 195] on textarea at bounding box center [342, 198] width 590 height 26
paste textarea "Head south toward N Hamilton Rd 663 ft Turn left toward N Hamilton Rd 115 ft Tu…"
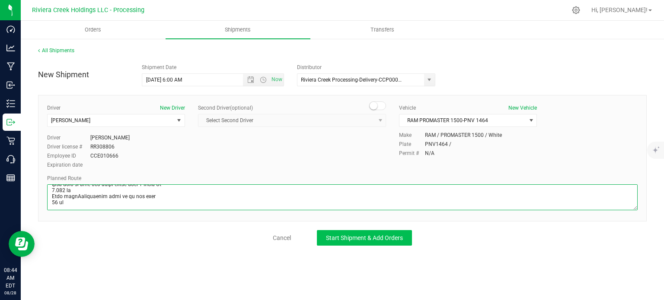
type textarea "Head south toward N Hamilton Rd 663 ft Turn left toward N Hamilton Rd 115 ft Tu…"
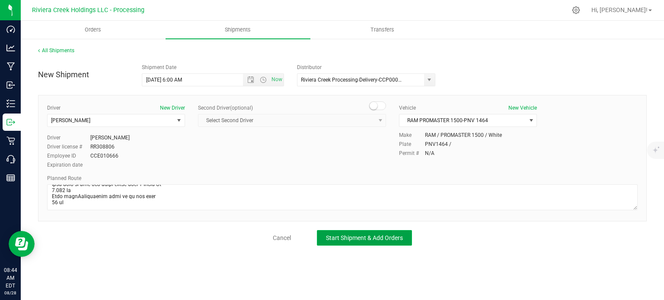
click at [331, 236] on span "Start Shipment & Add Orders" at bounding box center [364, 238] width 77 height 7
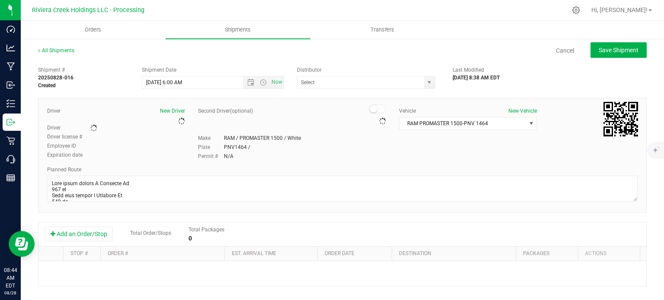
type input "Riviera Creek Processing-Delivery-CCP000014-00"
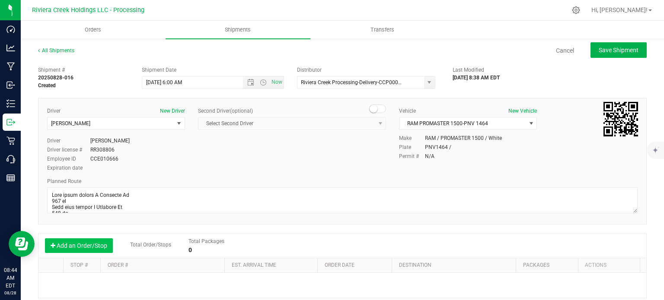
click at [91, 245] on button "Add an Order/Stop" at bounding box center [79, 246] width 68 height 15
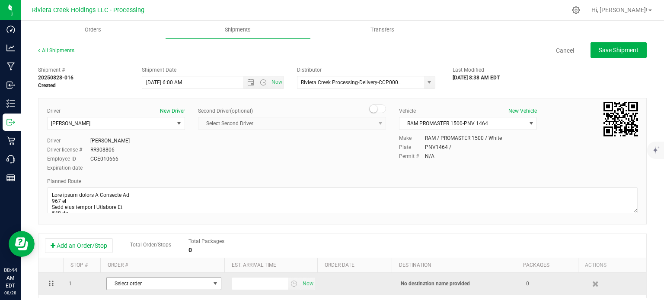
click at [213, 285] on span "select" at bounding box center [215, 284] width 7 height 7
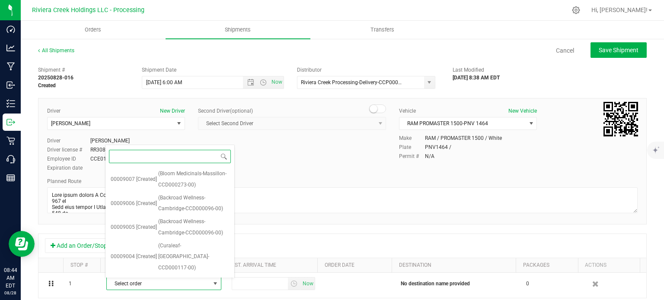
scroll to position [248, 0]
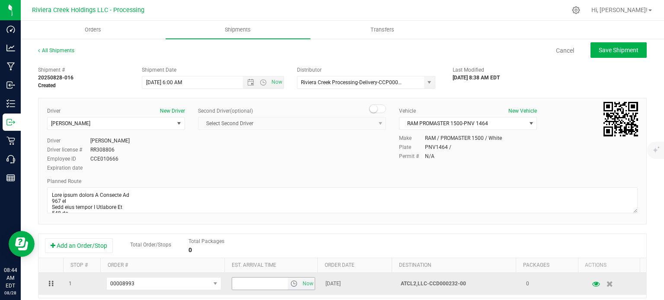
click at [290, 284] on span "select" at bounding box center [293, 284] width 7 height 7
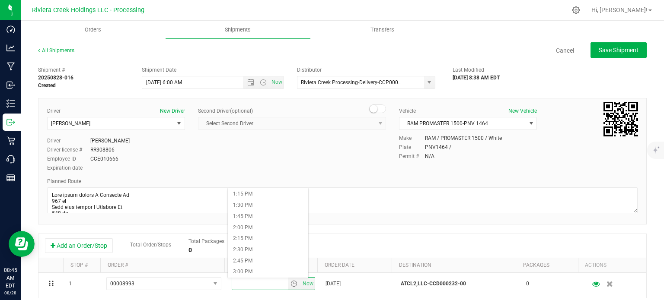
scroll to position [605, 0]
click at [256, 247] on li "2:45 PM" at bounding box center [268, 245] width 80 height 11
click at [604, 47] on span "Save Shipment" at bounding box center [619, 50] width 40 height 7
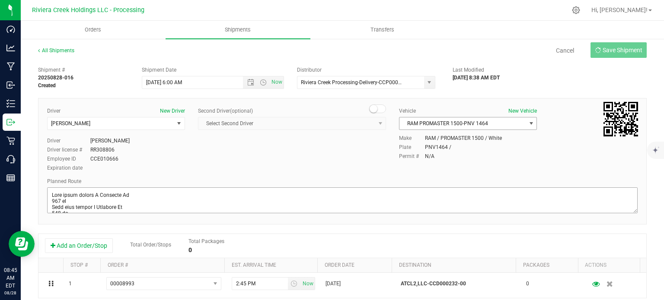
type input "8/29/2025 10:00 AM"
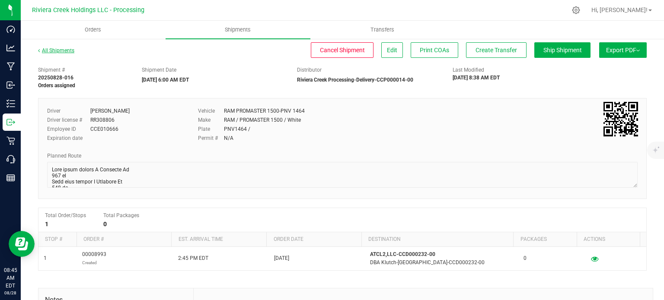
click at [52, 51] on link "All Shipments" at bounding box center [56, 51] width 36 height 6
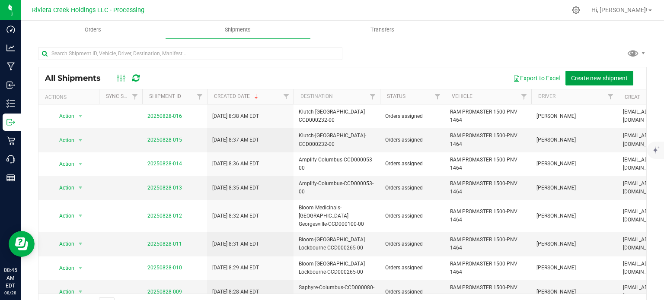
click at [577, 77] on span "Create new shipment" at bounding box center [599, 78] width 57 height 7
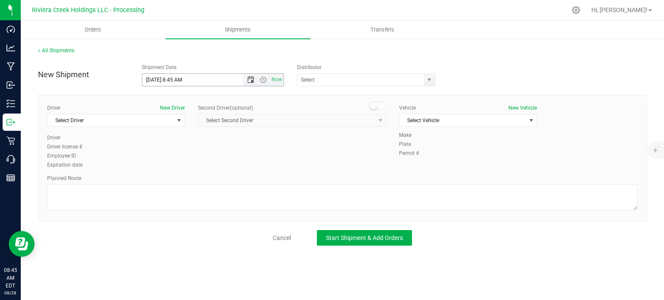
click at [249, 81] on span "Open the date view" at bounding box center [250, 80] width 7 height 7
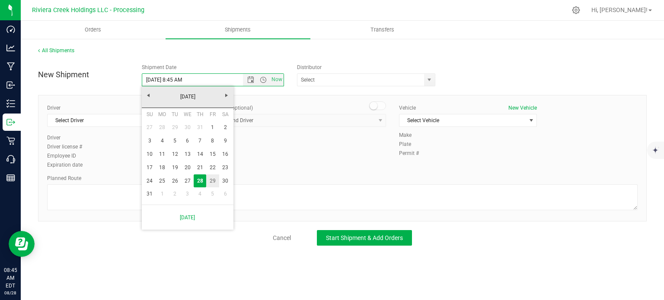
click at [214, 183] on link "29" at bounding box center [212, 181] width 13 height 13
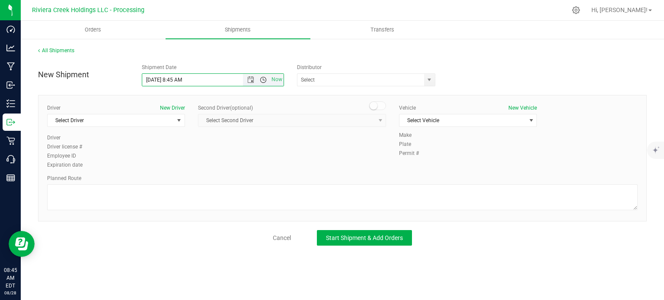
click at [263, 79] on span "Open the time view" at bounding box center [263, 80] width 7 height 7
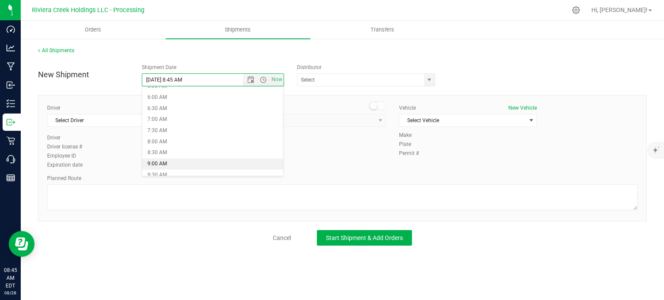
click at [171, 163] on li "9:00 AM" at bounding box center [212, 164] width 141 height 11
type input "[DATE] 9:00 AM"
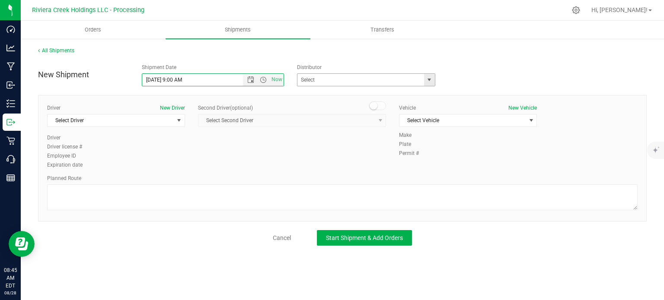
click at [430, 81] on span "select" at bounding box center [429, 80] width 7 height 7
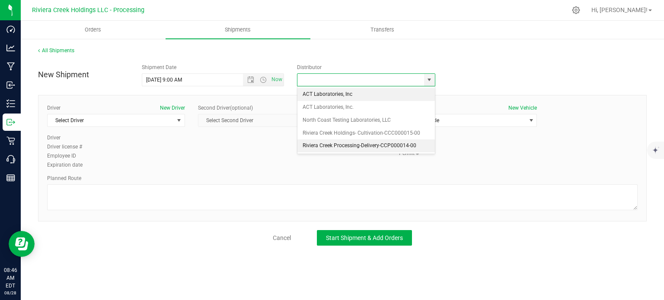
click at [316, 145] on li "Riviera Creek Processing-Delivery-CCP000014-00" at bounding box center [365, 146] width 137 height 13
type input "Riviera Creek Processing-Delivery-CCP000014-00"
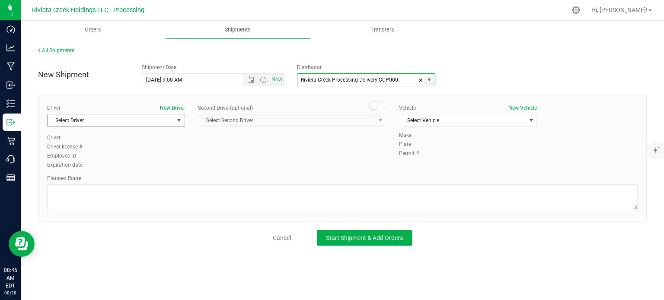
click at [116, 123] on span "Select Driver" at bounding box center [111, 121] width 126 height 12
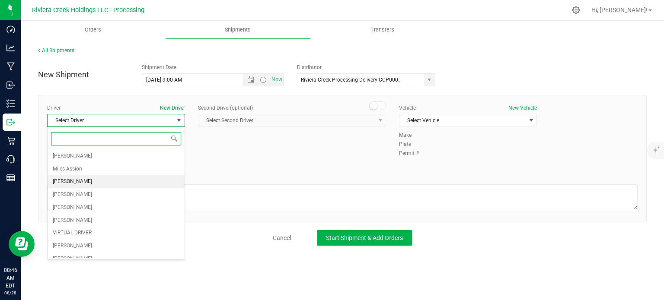
click at [92, 182] on span "[PERSON_NAME]" at bounding box center [72, 181] width 39 height 11
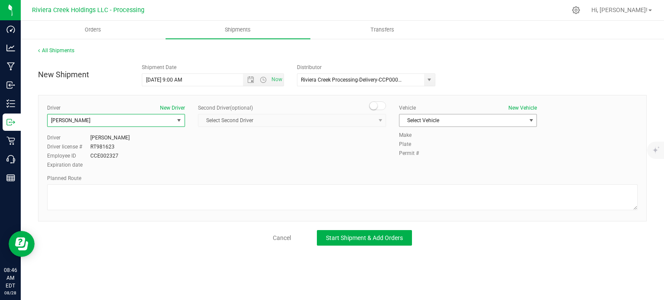
click at [409, 122] on span "Select Vehicle" at bounding box center [462, 121] width 126 height 12
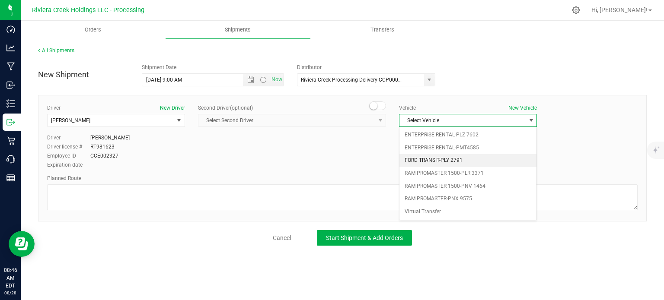
click at [405, 160] on li "FORD TRANSIT-PLY 2791" at bounding box center [467, 160] width 137 height 13
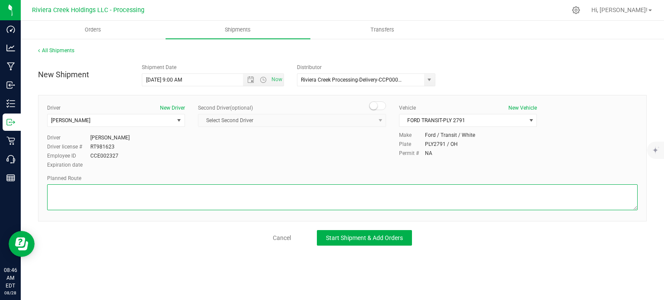
click at [213, 197] on textarea at bounding box center [342, 198] width 590 height 26
paste textarea "Head west on St Clair St toward Crescent St 187 ft St Clair St turns slightly l…"
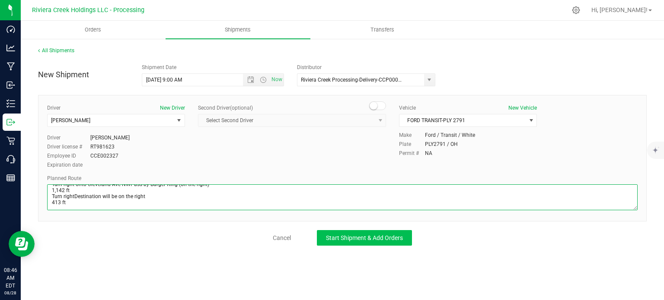
type textarea "Head west on St Clair St toward Crescent St 187 ft St Clair St turns slightly l…"
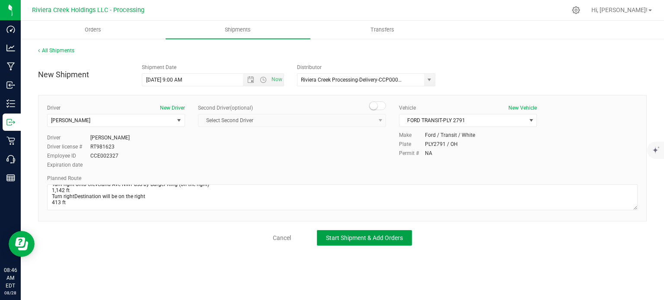
click at [349, 238] on span "Start Shipment & Add Orders" at bounding box center [364, 238] width 77 height 7
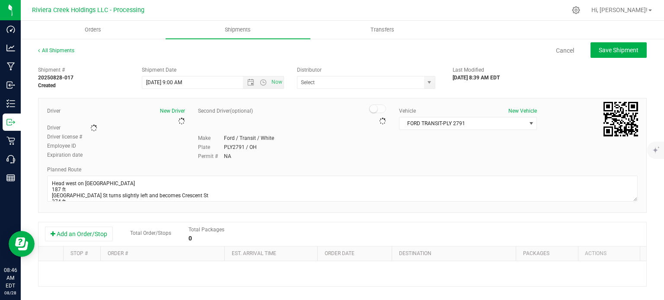
type input "Riviera Creek Processing-Delivery-CCP000014-00"
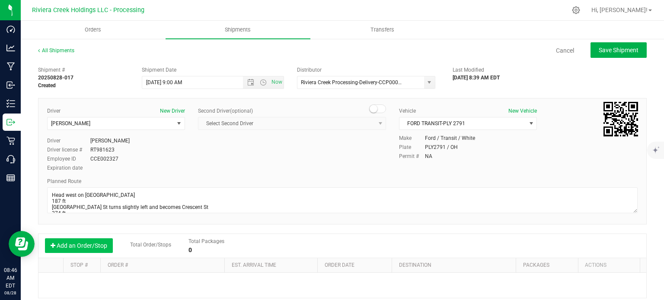
click at [96, 247] on button "Add an Order/Stop" at bounding box center [79, 246] width 68 height 15
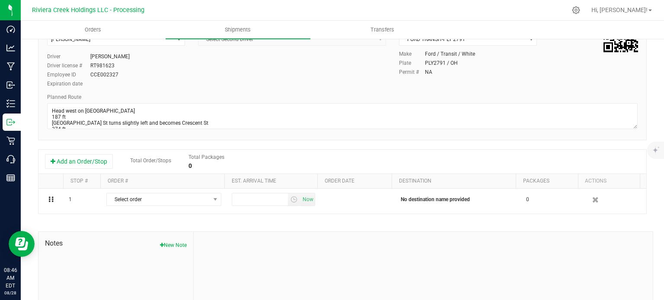
scroll to position [86, 0]
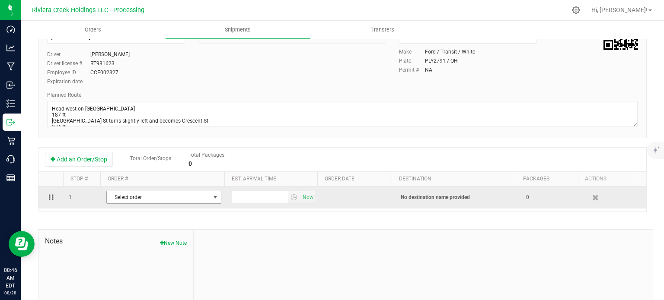
click at [197, 202] on span "Select order" at bounding box center [158, 197] width 103 height 12
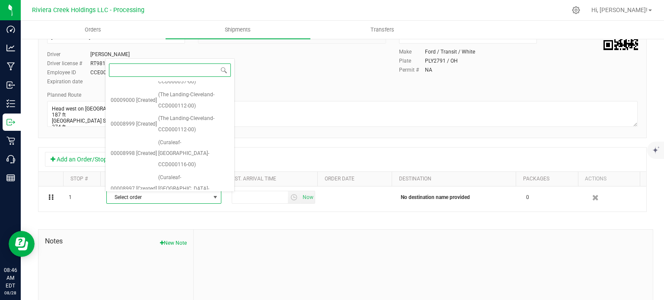
scroll to position [224, 0]
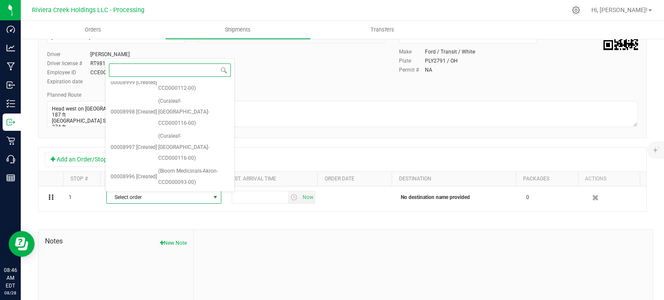
click at [186, 214] on span "(Zen Leaf Canton-CCD000058-00)" at bounding box center [193, 225] width 71 height 22
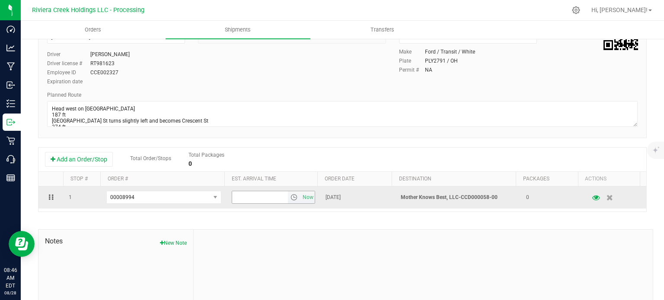
click at [290, 198] on span "select" at bounding box center [293, 197] width 7 height 7
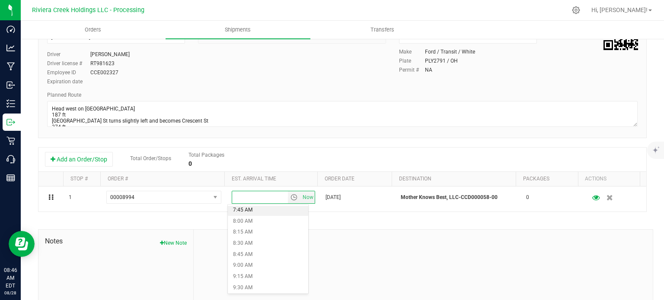
scroll to position [389, 0]
click at [245, 267] on li "10:00 AM" at bounding box center [268, 266] width 80 height 11
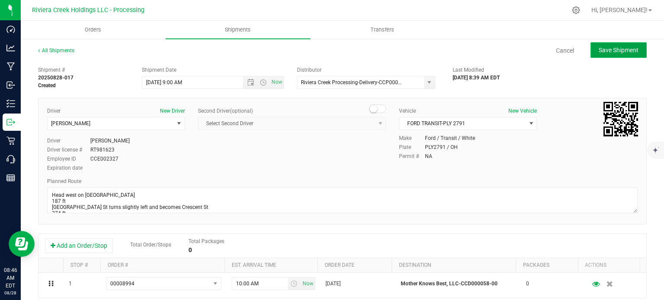
click at [606, 51] on span "Save Shipment" at bounding box center [619, 50] width 40 height 7
type input "[DATE] 1:00 PM"
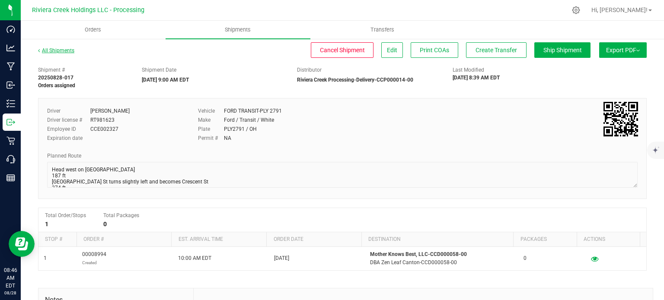
click at [64, 51] on link "All Shipments" at bounding box center [56, 51] width 36 height 6
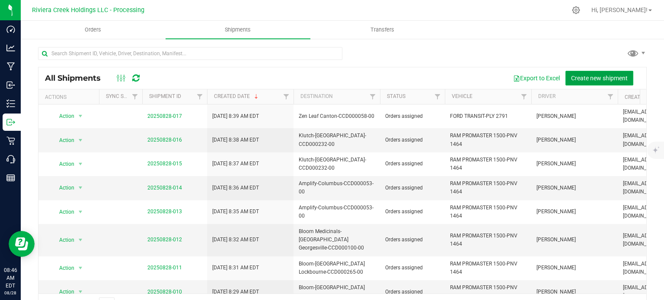
click at [578, 77] on span "Create new shipment" at bounding box center [599, 78] width 57 height 7
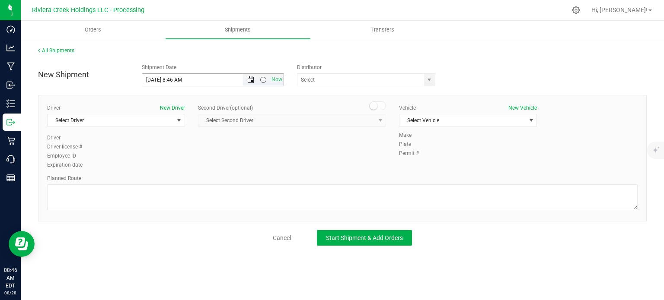
click at [249, 81] on span "Open the date view" at bounding box center [250, 80] width 7 height 7
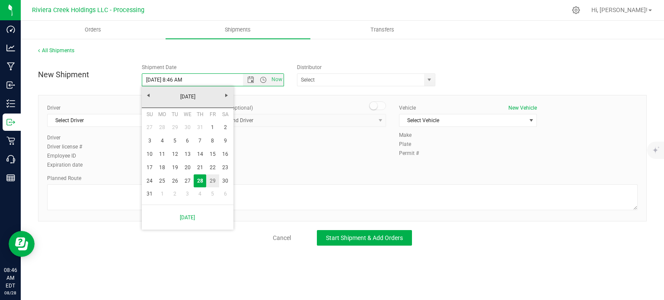
click at [214, 181] on link "29" at bounding box center [212, 181] width 13 height 13
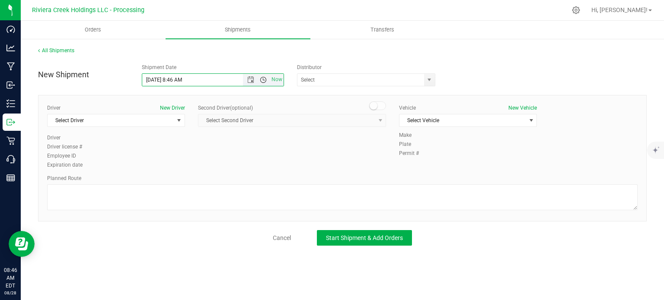
click at [261, 79] on span "Open the time view" at bounding box center [263, 80] width 7 height 7
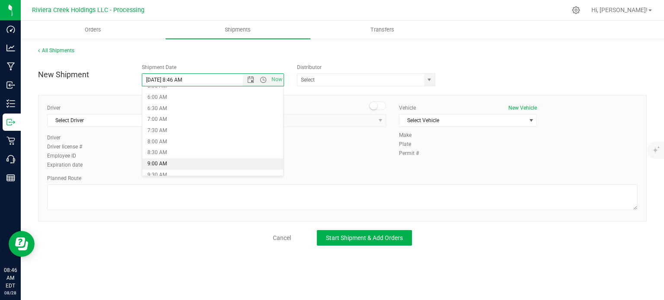
click at [166, 163] on li "9:00 AM" at bounding box center [212, 164] width 141 height 11
type input "[DATE] 9:00 AM"
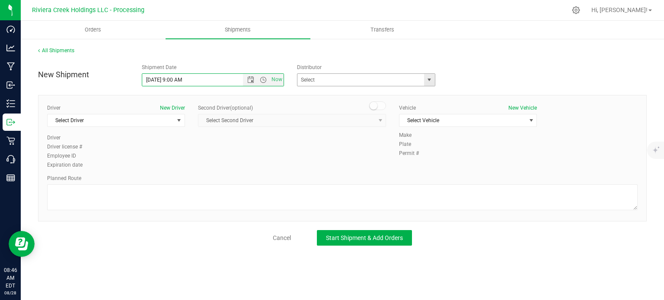
click at [427, 80] on span "select" at bounding box center [429, 80] width 7 height 7
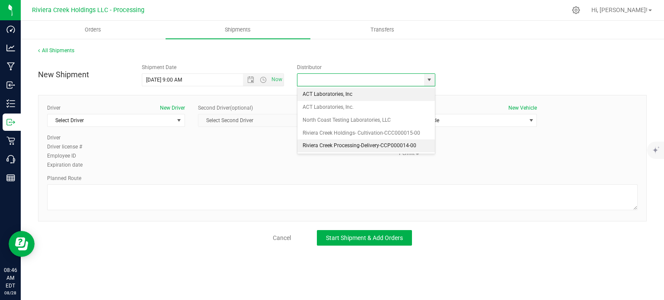
click at [313, 143] on li "Riviera Creek Processing-Delivery-CCP000014-00" at bounding box center [365, 146] width 137 height 13
type input "Riviera Creek Processing-Delivery-CCP000014-00"
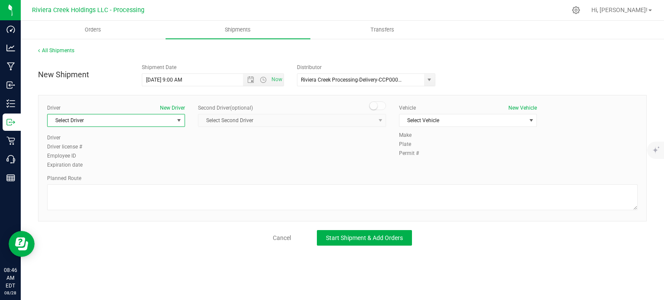
click at [144, 122] on span "Select Driver" at bounding box center [111, 121] width 126 height 12
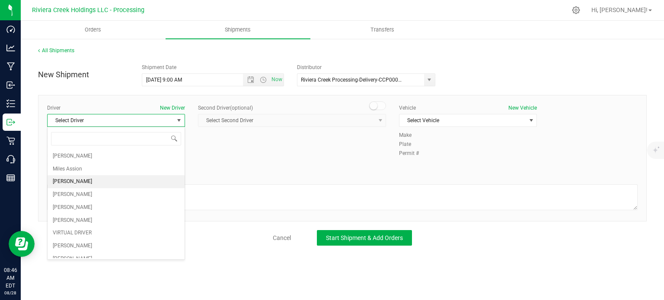
click at [102, 181] on li "[PERSON_NAME]" at bounding box center [116, 181] width 137 height 13
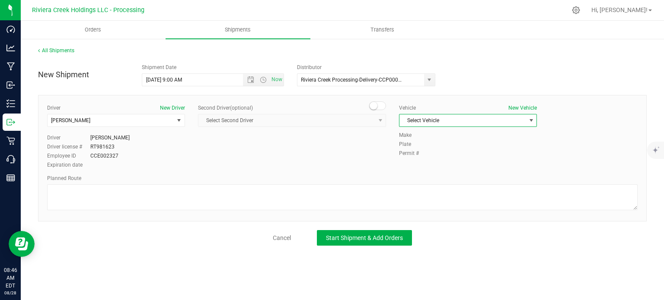
click at [420, 116] on span "Select Vehicle" at bounding box center [462, 121] width 126 height 12
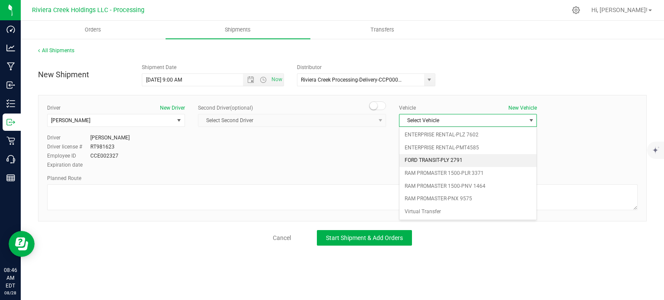
click at [440, 161] on li "FORD TRANSIT-PLY 2791" at bounding box center [467, 160] width 137 height 13
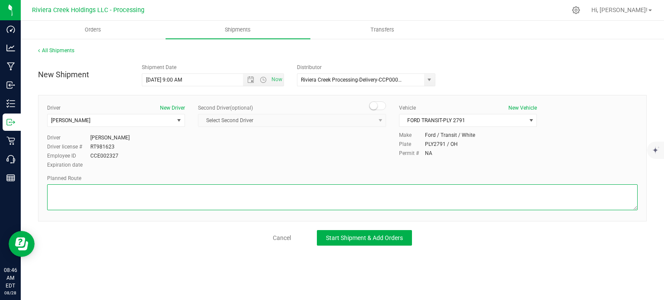
click at [221, 205] on textarea at bounding box center [342, 198] width 590 height 26
paste textarea "Head west on St Clair St toward Crescent St 187 ft St Clair St turns slightly l…"
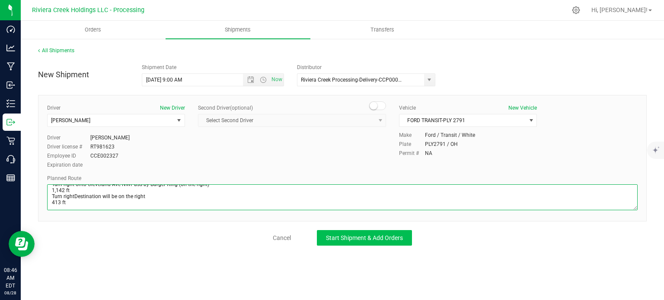
type textarea "Head west on St Clair St toward Crescent St 187 ft St Clair St turns slightly l…"
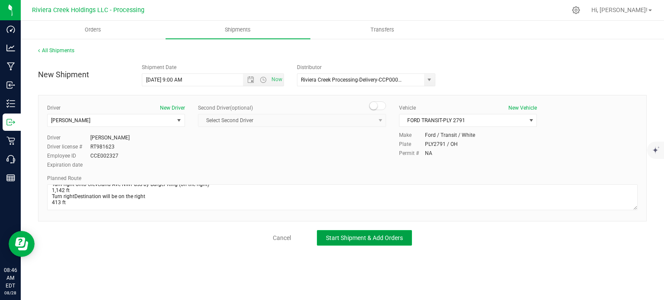
click at [332, 236] on span "Start Shipment & Add Orders" at bounding box center [364, 238] width 77 height 7
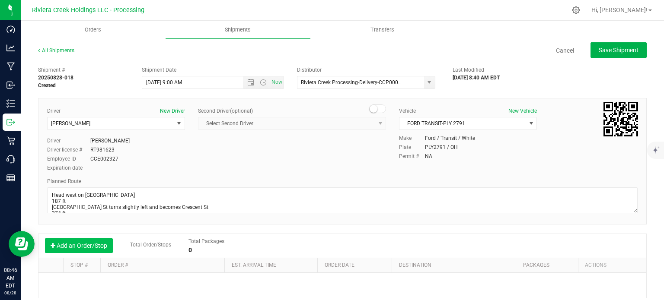
click at [82, 248] on button "Add an Order/Stop" at bounding box center [79, 246] width 68 height 15
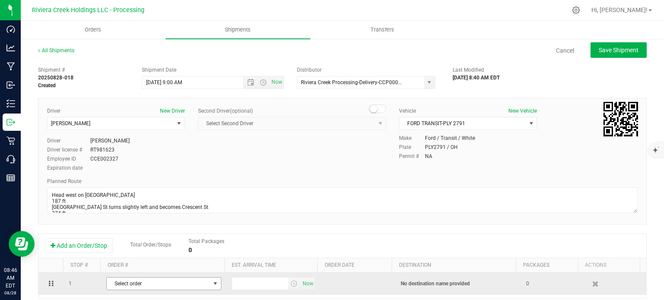
click at [124, 281] on span "Select order" at bounding box center [158, 284] width 103 height 12
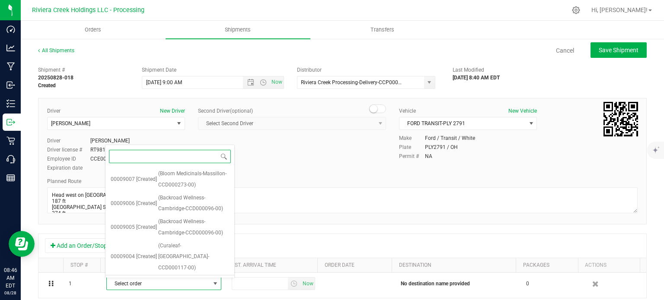
scroll to position [201, 0]
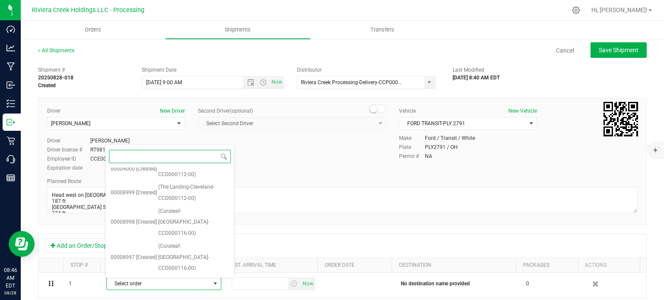
drag, startPoint x: 178, startPoint y: 263, endPoint x: 190, endPoint y: 268, distance: 12.9
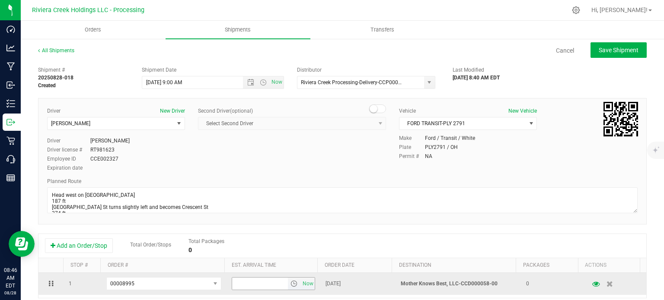
click at [290, 285] on span "select" at bounding box center [293, 284] width 7 height 7
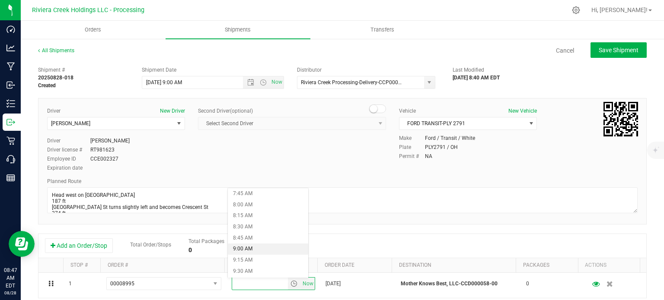
scroll to position [389, 0]
click at [248, 252] on li "10:00 AM" at bounding box center [268, 250] width 80 height 11
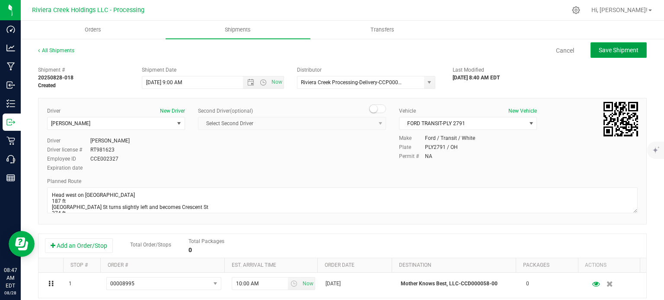
click at [601, 51] on span "Save Shipment" at bounding box center [619, 50] width 40 height 7
type input "[DATE] 1:00 PM"
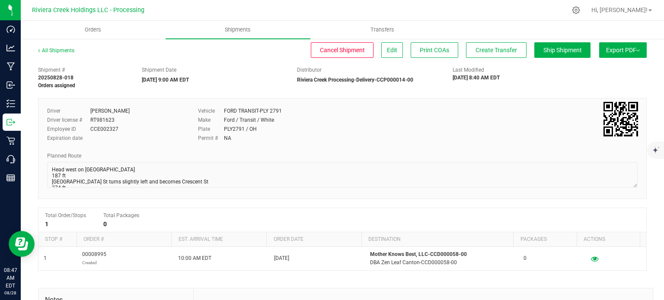
click at [67, 54] on div "All Shipments" at bounding box center [64, 53] width 52 height 13
click at [62, 50] on link "All Shipments" at bounding box center [56, 51] width 36 height 6
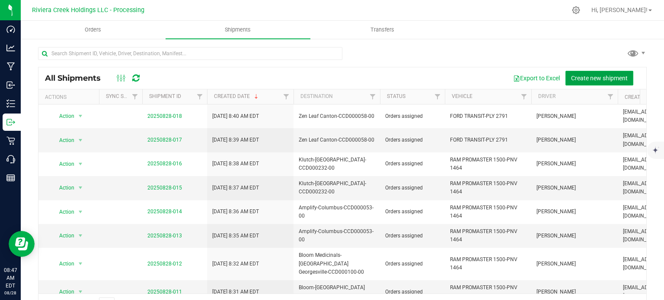
click at [571, 77] on span "Create new shipment" at bounding box center [599, 78] width 57 height 7
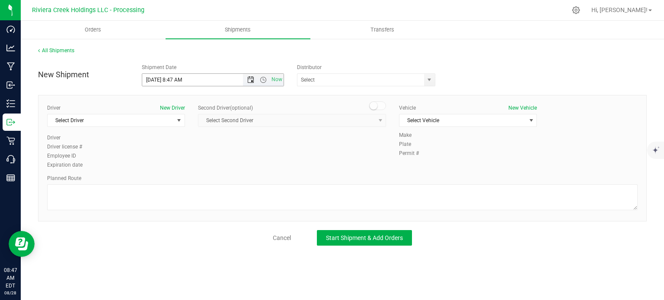
click at [251, 80] on span "Open the date view" at bounding box center [250, 80] width 7 height 7
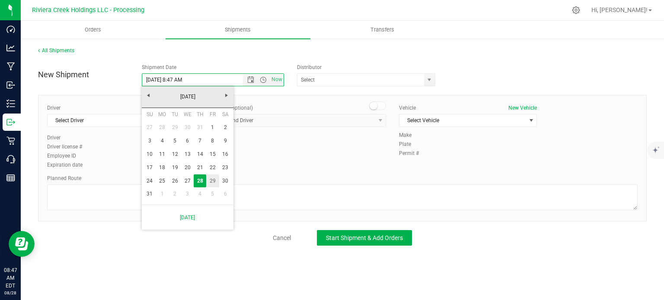
click at [214, 184] on link "29" at bounding box center [212, 181] width 13 height 13
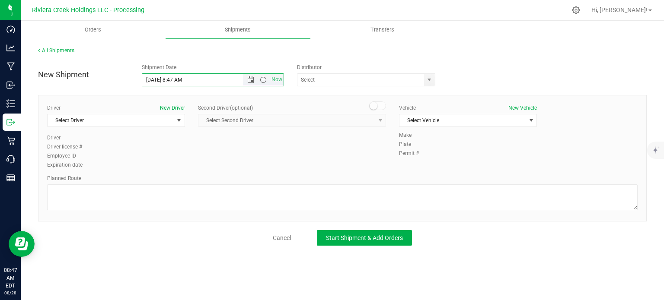
click at [263, 84] on span "Now" at bounding box center [263, 80] width 41 height 12
click at [263, 82] on span "Open the time view" at bounding box center [263, 80] width 7 height 7
click at [184, 123] on li "9:00 AM" at bounding box center [212, 120] width 141 height 11
type input "[DATE] 9:00 AM"
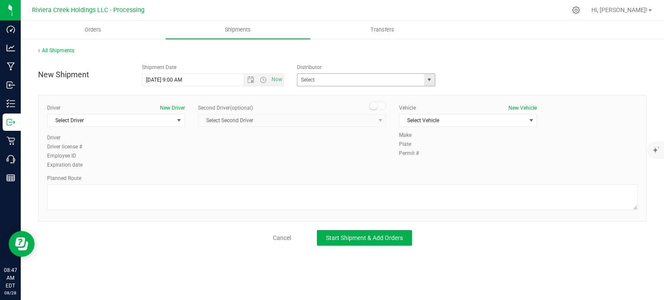
click at [428, 78] on span "select" at bounding box center [429, 80] width 7 height 7
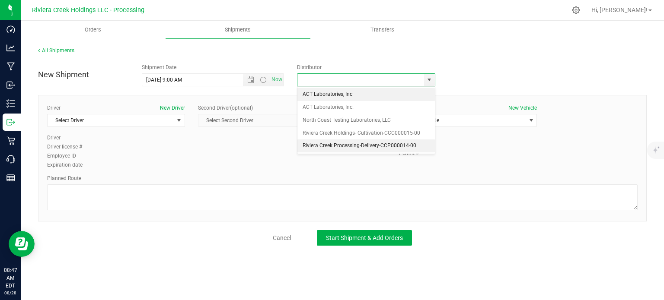
drag, startPoint x: 361, startPoint y: 143, endPoint x: 266, endPoint y: 154, distance: 95.6
click at [361, 143] on li "Riviera Creek Processing-Delivery-CCP000014-00" at bounding box center [365, 146] width 137 height 13
type input "Riviera Creek Processing-Delivery-CCP000014-00"
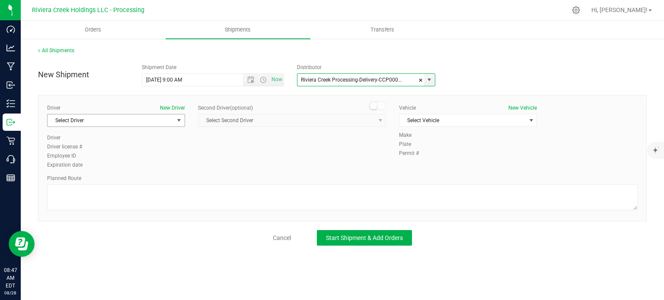
click at [121, 120] on span "Select Driver" at bounding box center [111, 121] width 126 height 12
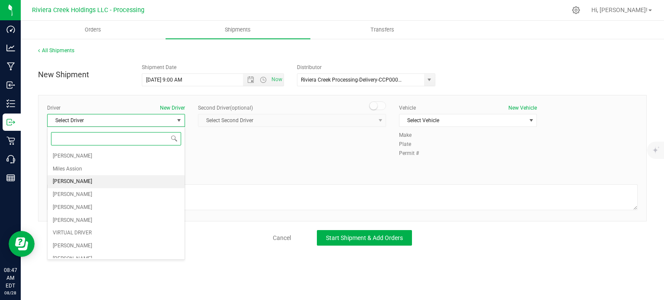
click at [92, 180] on span "[PERSON_NAME]" at bounding box center [72, 181] width 39 height 11
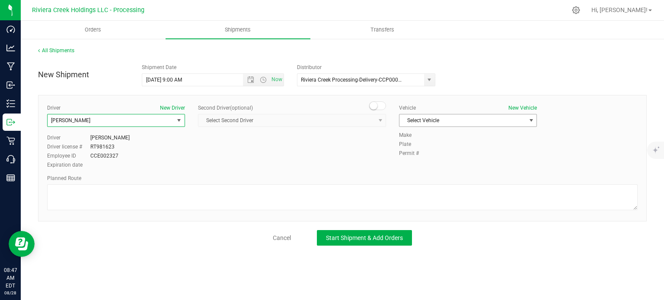
click at [419, 120] on span "Select Vehicle" at bounding box center [462, 121] width 126 height 12
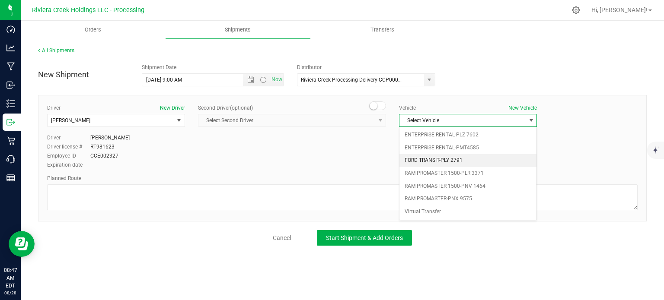
click at [448, 162] on li "FORD TRANSIT-PLY 2791" at bounding box center [467, 160] width 137 height 13
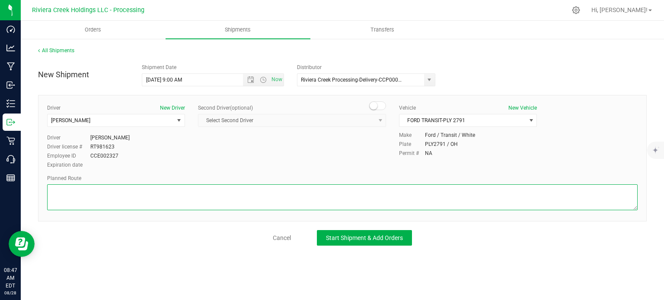
click at [206, 205] on textarea at bounding box center [342, 198] width 590 height 26
paste textarea "Head north toward Cleveland Ave NW 236 ft Turn left toward Cleveland Ave NW 69 …"
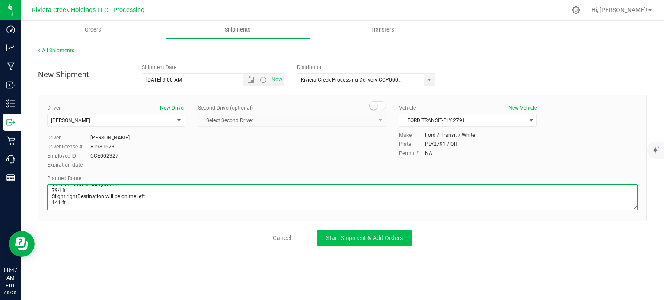
type textarea "Head north toward Cleveland Ave NW 236 ft Turn left toward Cleveland Ave NW 69 …"
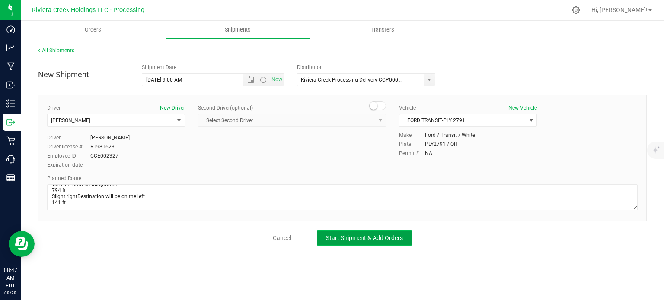
click at [348, 242] on button "Start Shipment & Add Orders" at bounding box center [364, 238] width 95 height 16
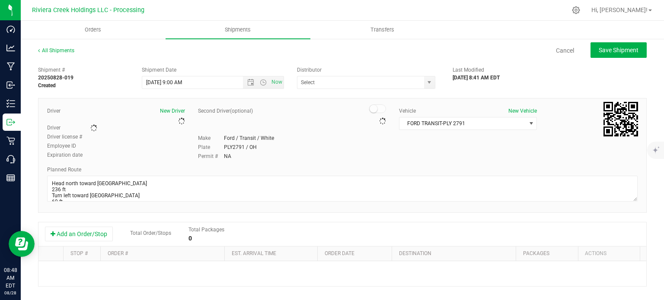
type input "Riviera Creek Processing-Delivery-CCP000014-00"
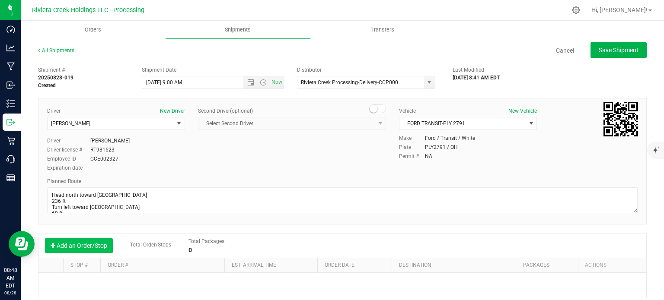
click at [78, 251] on button "Add an Order/Stop" at bounding box center [79, 246] width 68 height 15
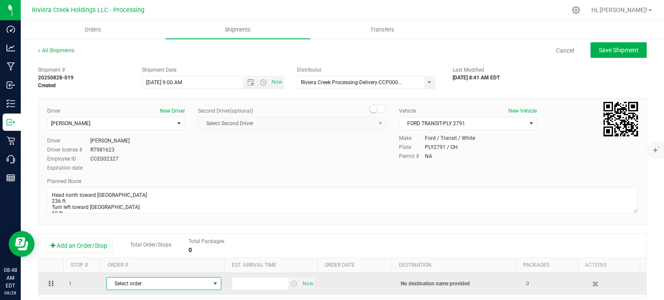
click at [143, 281] on span "Select order" at bounding box center [158, 284] width 103 height 12
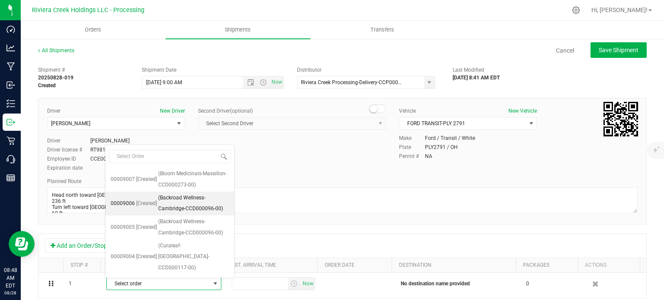
scroll to position [176, 0]
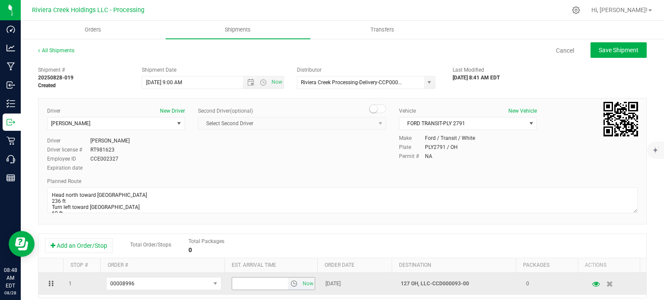
click at [291, 286] on span "select" at bounding box center [294, 284] width 13 height 12
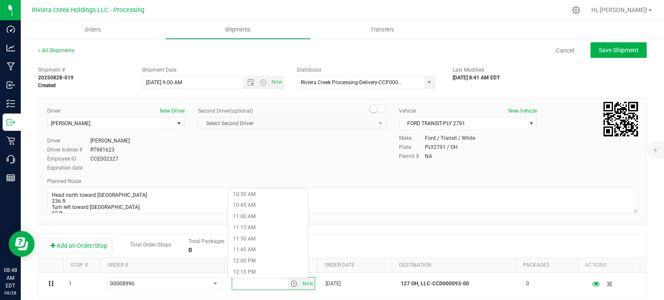
scroll to position [475, 0]
click at [259, 209] on li "11:00 AM" at bounding box center [268, 208] width 80 height 11
click at [599, 47] on span "Save Shipment" at bounding box center [619, 50] width 40 height 7
type input "[DATE] 1:00 PM"
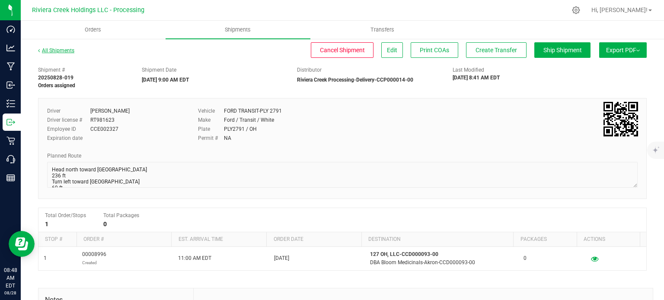
click at [67, 51] on link "All Shipments" at bounding box center [56, 51] width 36 height 6
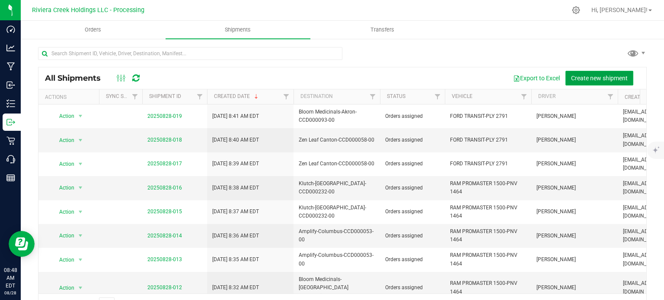
click at [583, 79] on span "Create new shipment" at bounding box center [599, 78] width 57 height 7
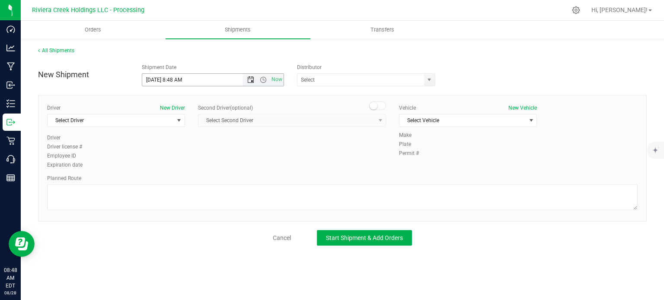
click at [251, 82] on span "Open the date view" at bounding box center [250, 80] width 7 height 7
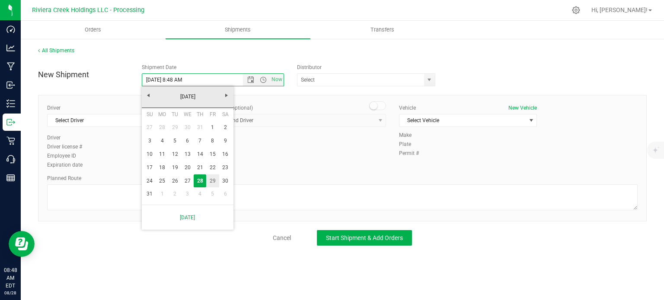
click at [215, 179] on link "29" at bounding box center [212, 181] width 13 height 13
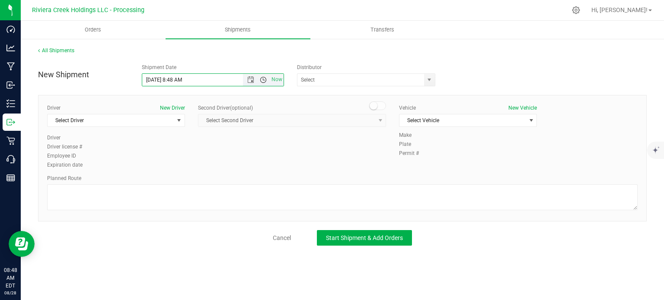
click at [263, 81] on span "Open the time view" at bounding box center [263, 80] width 7 height 7
click at [178, 120] on li "9:00 AM" at bounding box center [212, 120] width 141 height 11
type input "[DATE] 9:00 AM"
click at [430, 80] on span "select" at bounding box center [429, 80] width 7 height 7
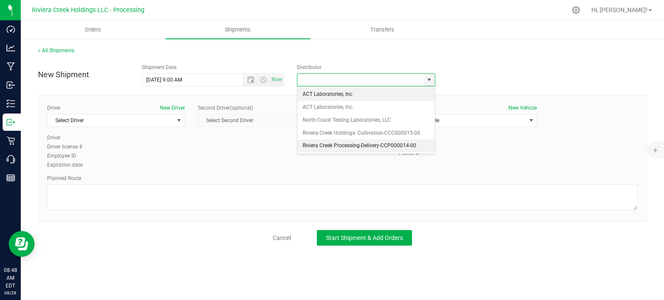
click at [303, 150] on li "Riviera Creek Processing-Delivery-CCP000014-00" at bounding box center [365, 146] width 137 height 13
type input "Riviera Creek Processing-Delivery-CCP000014-00"
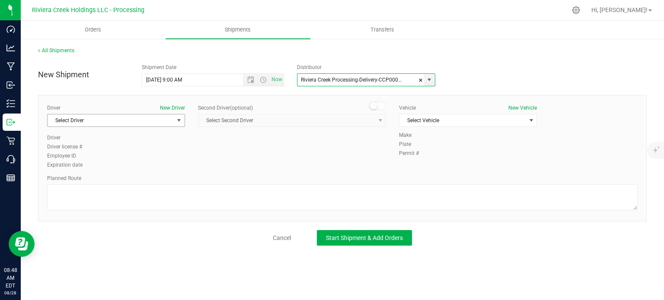
click at [99, 121] on span "Select Driver" at bounding box center [111, 121] width 126 height 12
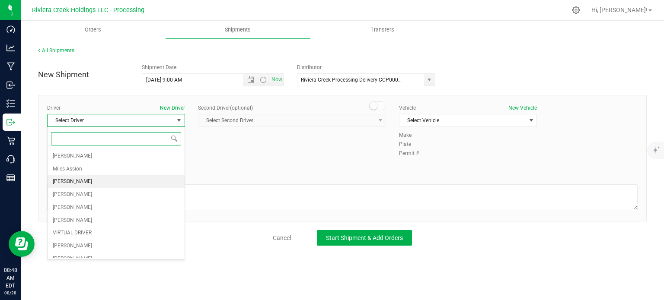
click at [80, 180] on span "[PERSON_NAME]" at bounding box center [72, 181] width 39 height 11
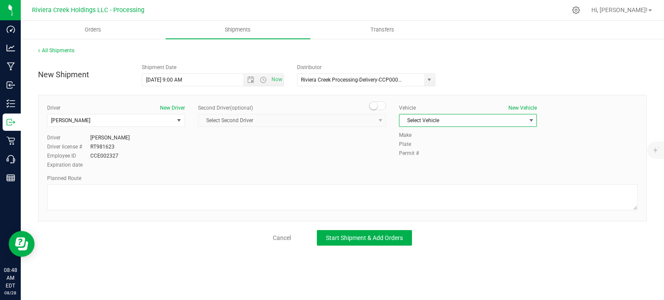
click at [418, 121] on span "Select Vehicle" at bounding box center [462, 121] width 126 height 12
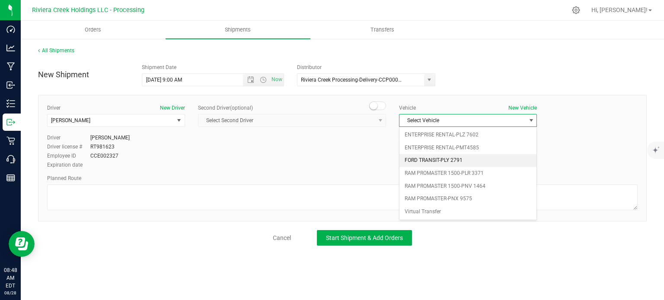
click at [424, 159] on li "FORD TRANSIT-PLY 2791" at bounding box center [467, 160] width 137 height 13
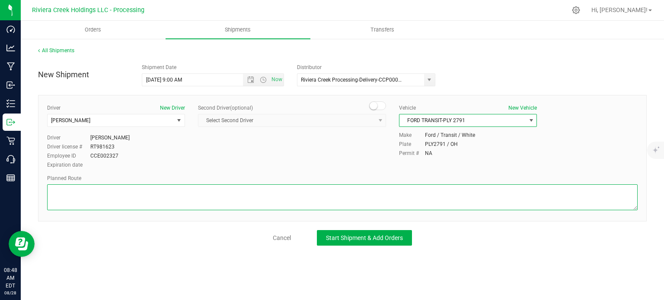
click at [210, 196] on textarea at bounding box center [342, 198] width 590 height 26
paste textarea "Head south toward E North St 141 ft Turn left onto E North St 253 ft Continue o…"
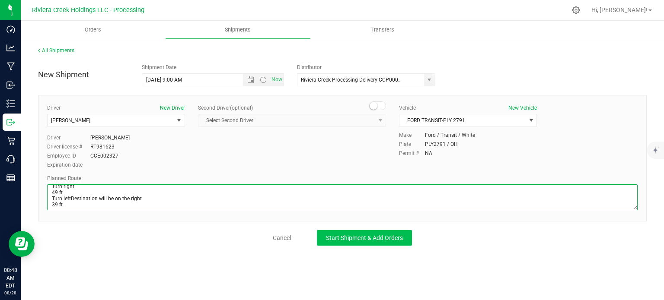
type textarea "Head south toward E North St 141 ft Turn left onto E North St 253 ft Continue o…"
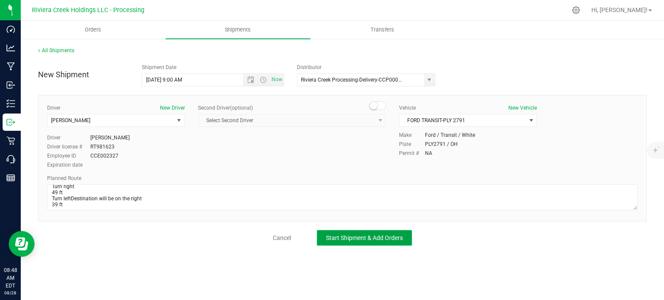
click at [354, 243] on button "Start Shipment & Add Orders" at bounding box center [364, 238] width 95 height 16
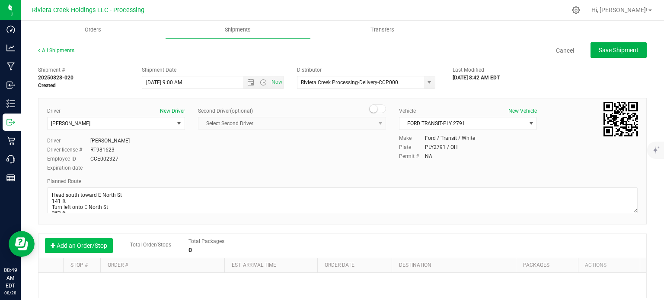
click at [69, 244] on button "Add an Order/Stop" at bounding box center [79, 246] width 68 height 15
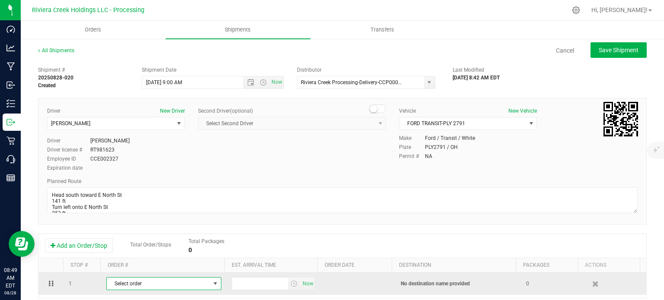
click at [136, 280] on span "Select order" at bounding box center [158, 284] width 103 height 12
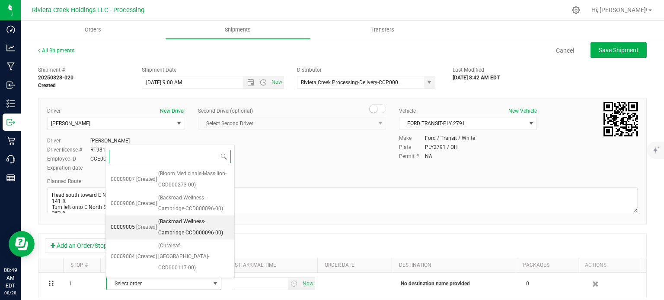
scroll to position [153, 0]
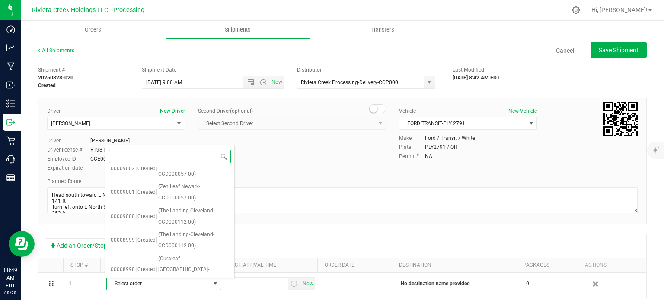
click at [172, 289] on span "(Curaleaf-Cuyahoga Falls-CCD000116-00)" at bounding box center [193, 305] width 71 height 33
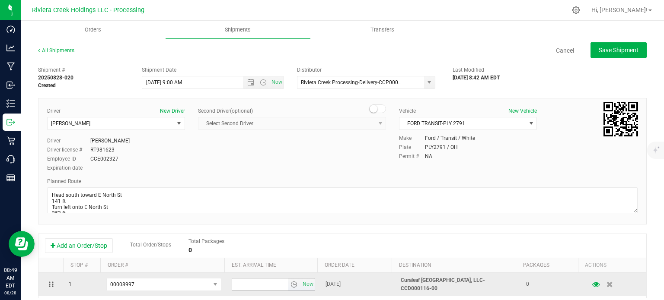
click at [290, 285] on span "select" at bounding box center [293, 284] width 7 height 7
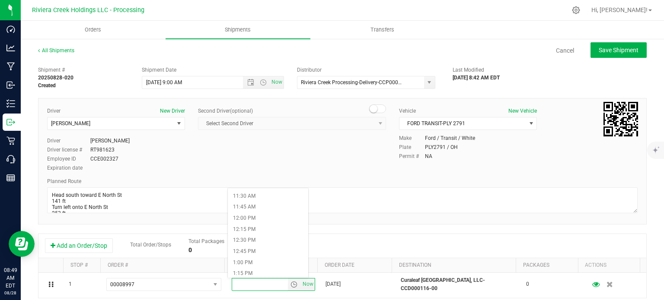
scroll to position [519, 0]
click at [263, 221] on li "12:15 PM" at bounding box center [268, 221] width 80 height 11
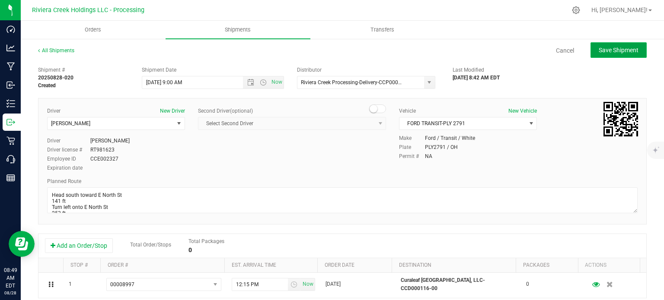
click at [600, 49] on span "Save Shipment" at bounding box center [619, 50] width 40 height 7
type input "[DATE] 1:00 PM"
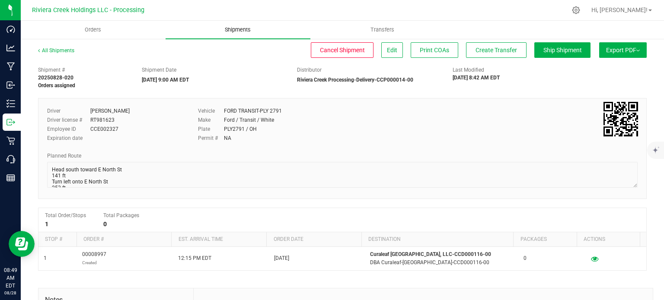
click at [238, 26] on span "Shipments" at bounding box center [237, 30] width 49 height 8
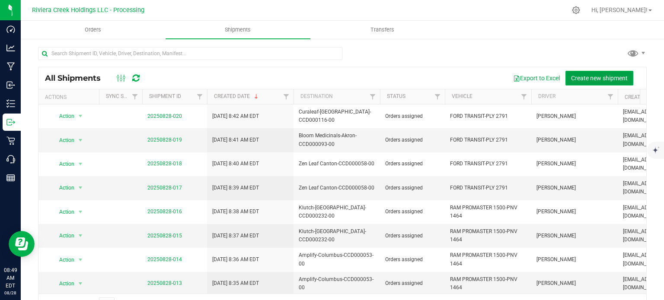
click at [577, 77] on span "Create new shipment" at bounding box center [599, 78] width 57 height 7
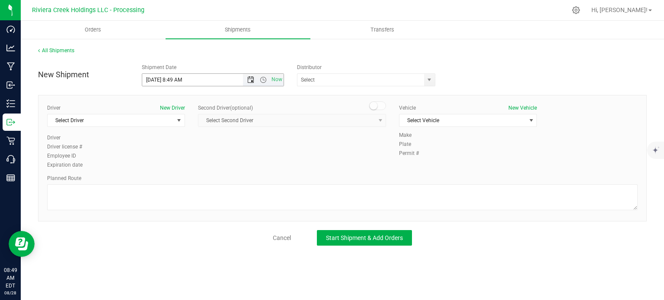
click at [249, 82] on span "Open the date view" at bounding box center [250, 80] width 7 height 7
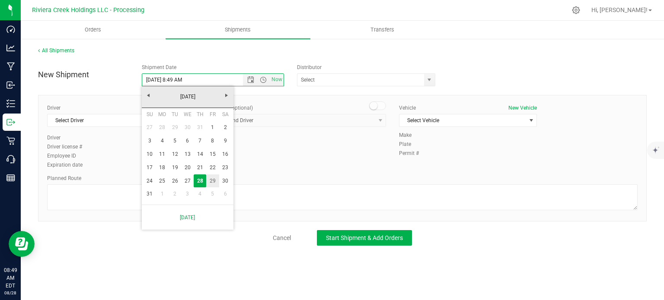
click at [211, 181] on link "29" at bounding box center [212, 181] width 13 height 13
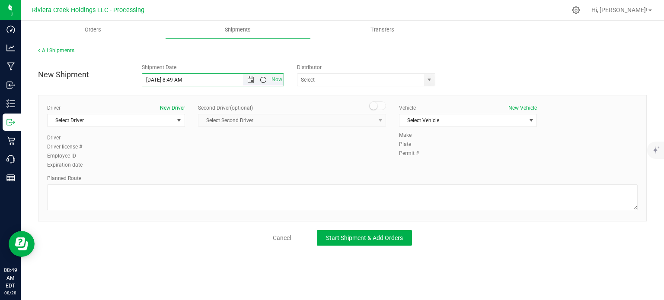
click at [263, 79] on span "Open the time view" at bounding box center [263, 80] width 7 height 7
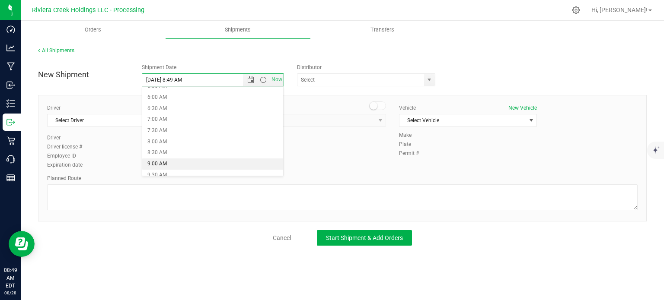
click at [171, 159] on li "9:00 AM" at bounding box center [212, 164] width 141 height 11
type input "[DATE] 9:00 AM"
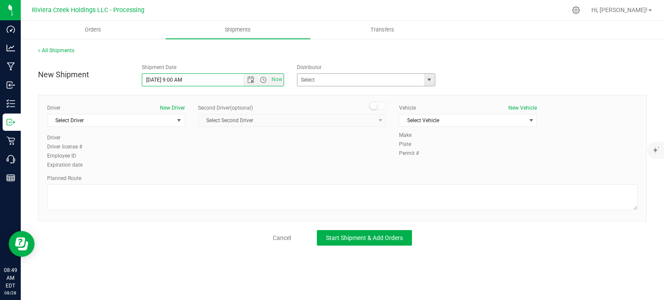
click at [425, 78] on span "select" at bounding box center [429, 80] width 11 height 12
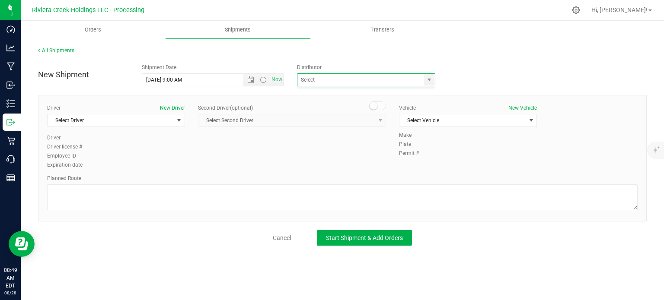
click at [296, 150] on div "Driver New Driver Select Driver Select Driver Matthew Andruswicz Miles Assion J…" at bounding box center [342, 137] width 603 height 66
click at [430, 80] on span "select" at bounding box center [429, 80] width 7 height 7
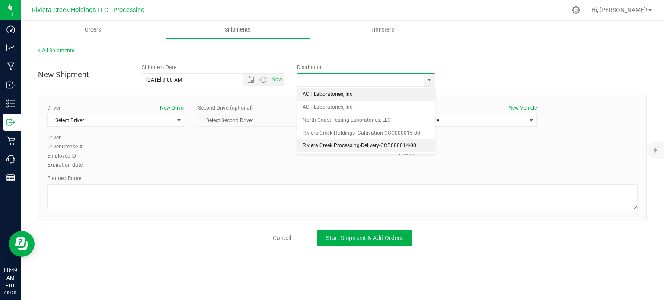
click at [327, 145] on li "Riviera Creek Processing-Delivery-CCP000014-00" at bounding box center [365, 146] width 137 height 13
type input "Riviera Creek Processing-Delivery-CCP000014-00"
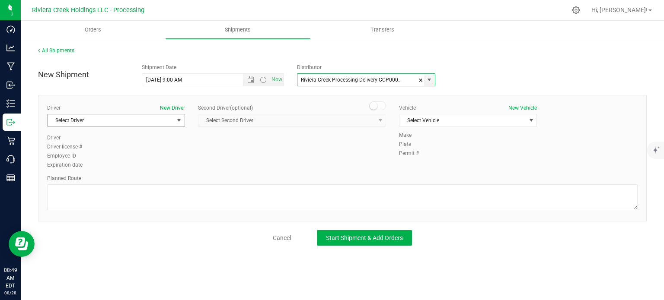
click at [108, 119] on span "Select Driver" at bounding box center [111, 121] width 126 height 12
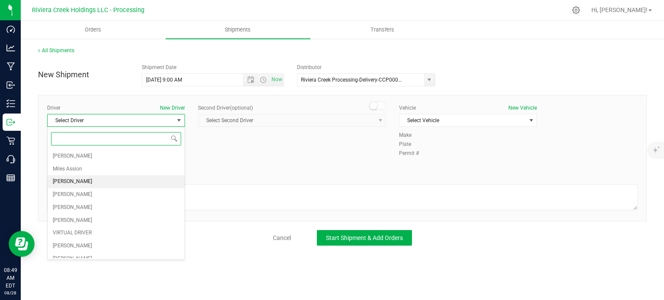
click at [88, 179] on span "[PERSON_NAME]" at bounding box center [72, 181] width 39 height 11
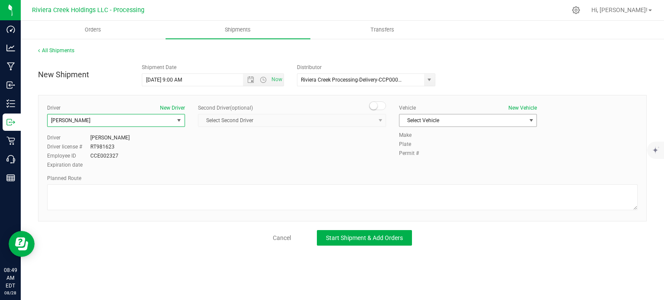
click at [413, 121] on span "Select Vehicle" at bounding box center [462, 121] width 126 height 12
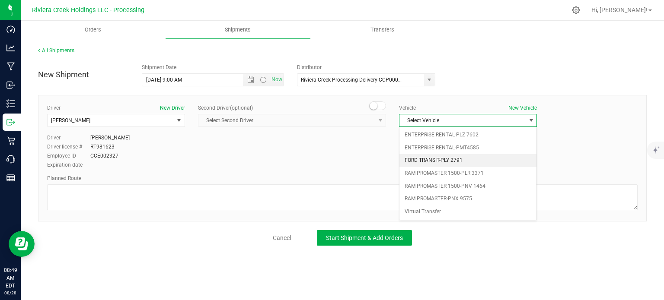
click at [437, 163] on li "FORD TRANSIT-PLY 2791" at bounding box center [467, 160] width 137 height 13
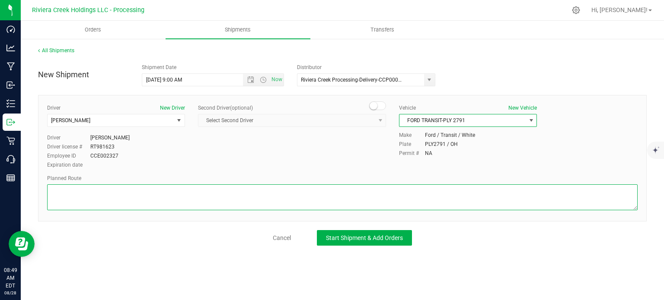
click at [312, 198] on textarea at bounding box center [342, 198] width 590 height 26
paste textarea "Head south toward E North St 141 ft Turn left onto E North St 253 ft Continue o…"
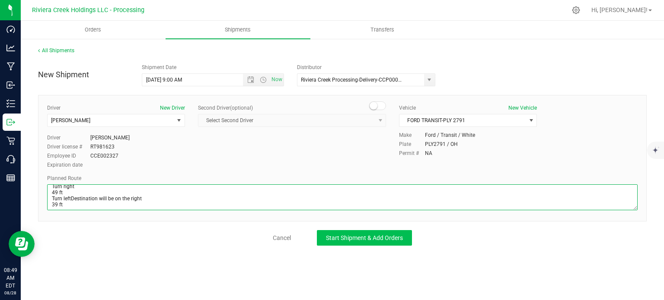
type textarea "Head south toward E North St 141 ft Turn left onto E North St 253 ft Continue o…"
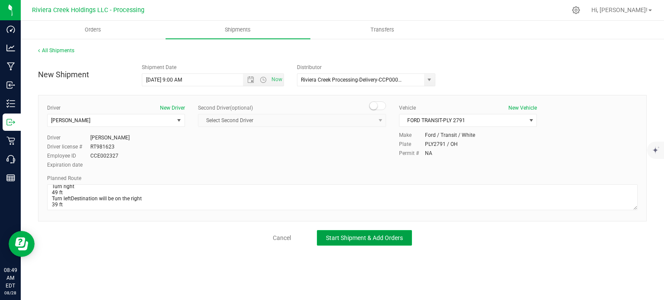
click at [340, 236] on span "Start Shipment & Add Orders" at bounding box center [364, 238] width 77 height 7
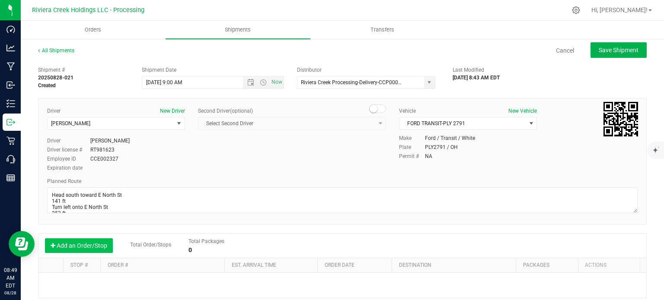
click at [73, 242] on button "Add an Order/Stop" at bounding box center [79, 246] width 68 height 15
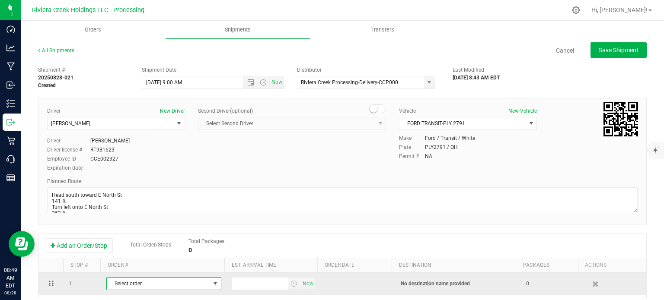
click at [148, 285] on span "Select order" at bounding box center [158, 284] width 103 height 12
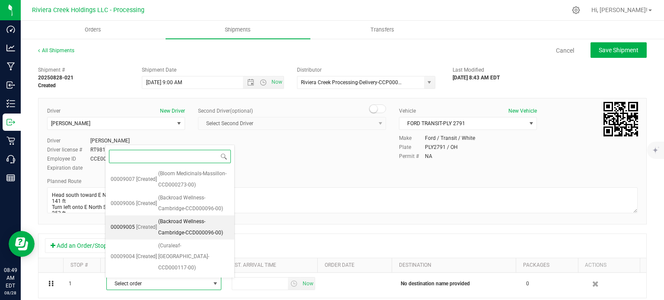
scroll to position [129, 0]
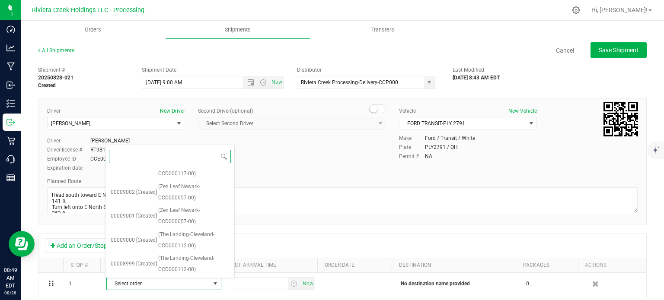
click at [175, 277] on span "(Curaleaf-Cuyahoga Falls-CCD000116-00)" at bounding box center [193, 293] width 71 height 33
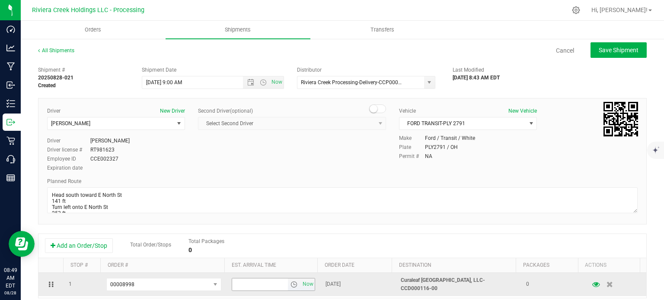
click at [290, 286] on span "select" at bounding box center [293, 284] width 7 height 7
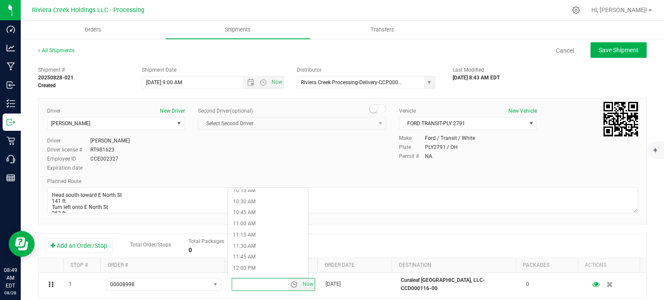
scroll to position [475, 0]
click at [265, 262] on li "12:15 PM" at bounding box center [268, 264] width 80 height 11
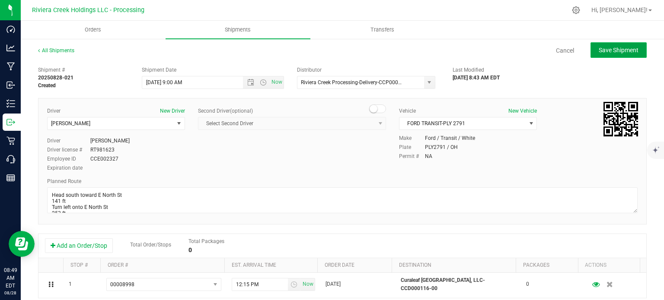
click at [605, 51] on span "Save Shipment" at bounding box center [619, 50] width 40 height 7
type input "[DATE] 1:00 PM"
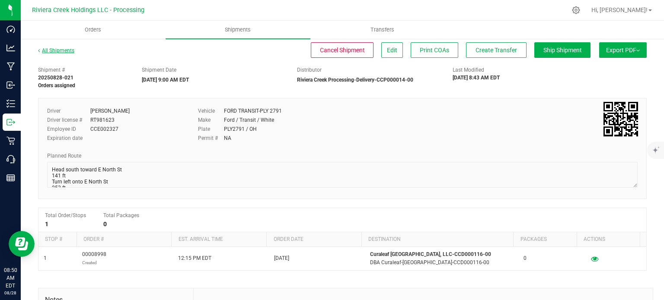
click at [56, 52] on link "All Shipments" at bounding box center [56, 51] width 36 height 6
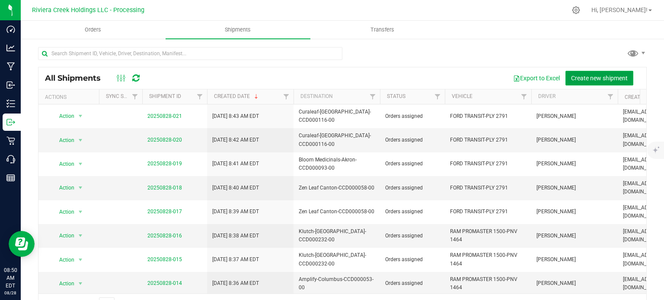
click at [599, 83] on button "Create new shipment" at bounding box center [599, 78] width 68 height 15
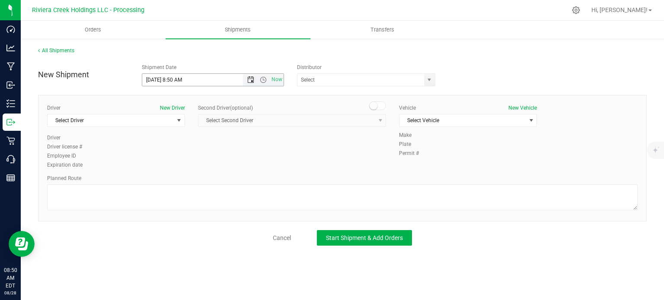
click at [252, 81] on span "Open the date view" at bounding box center [250, 80] width 7 height 7
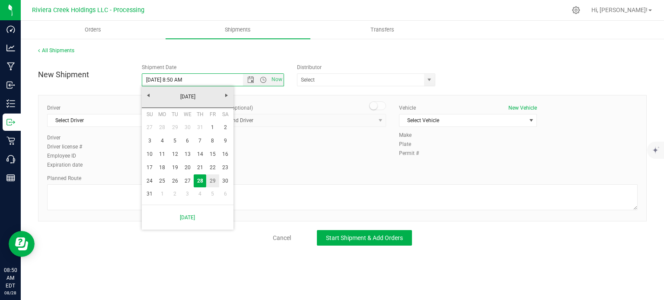
click at [212, 179] on link "29" at bounding box center [212, 181] width 13 height 13
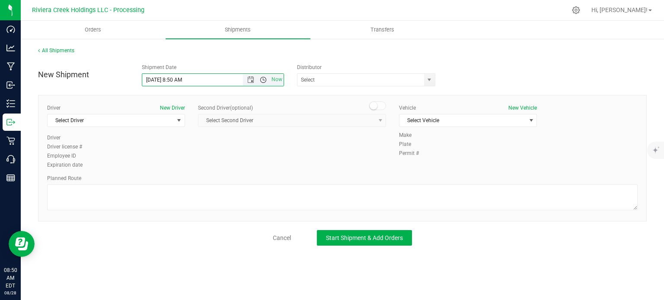
click at [265, 80] on span "Open the time view" at bounding box center [263, 80] width 7 height 7
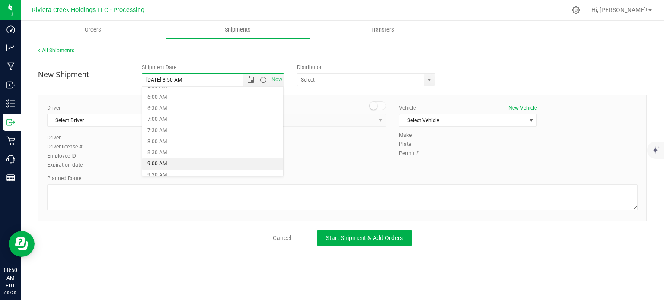
click at [166, 166] on li "9:00 AM" at bounding box center [212, 164] width 141 height 11
type input "[DATE] 9:00 AM"
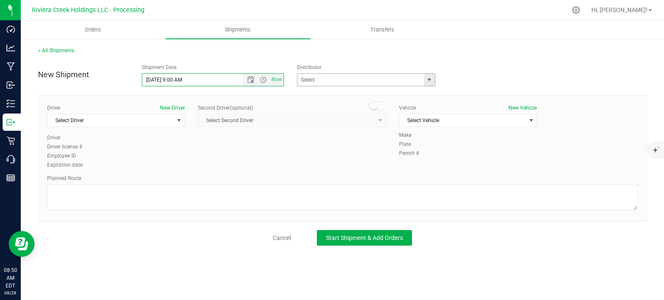
drag, startPoint x: 429, startPoint y: 82, endPoint x: 420, endPoint y: 81, distance: 8.7
click at [428, 82] on span "select" at bounding box center [429, 80] width 7 height 7
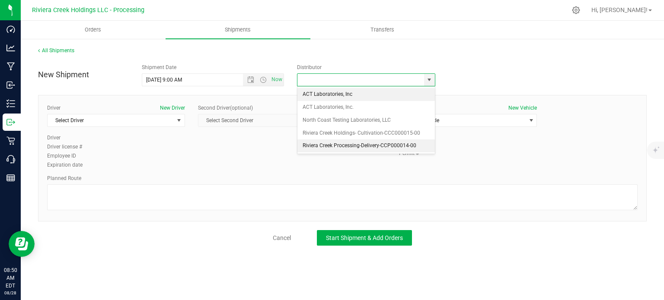
click at [316, 149] on li "Riviera Creek Processing-Delivery-CCP000014-00" at bounding box center [365, 146] width 137 height 13
type input "Riviera Creek Processing-Delivery-CCP000014-00"
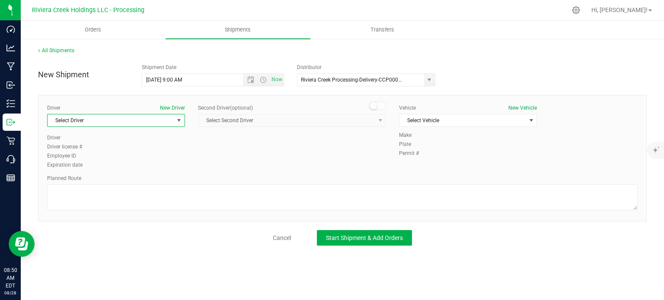
click at [68, 124] on span "Select Driver" at bounding box center [111, 121] width 126 height 12
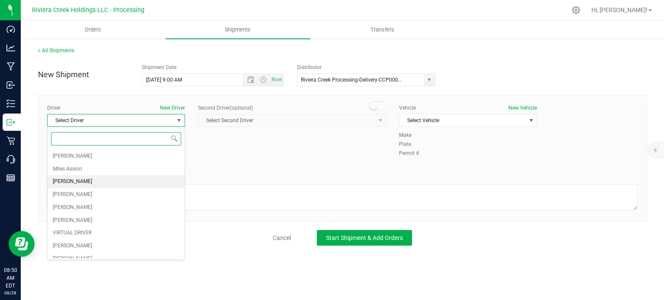
click at [80, 182] on span "[PERSON_NAME]" at bounding box center [72, 181] width 39 height 11
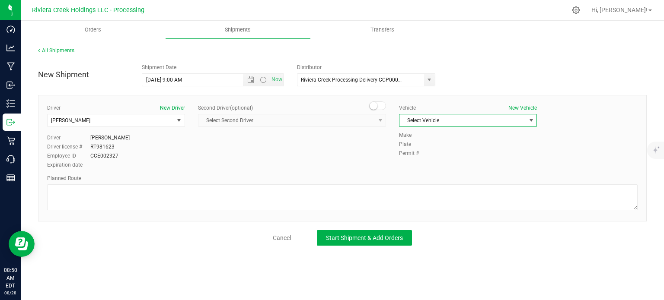
click at [420, 121] on span "Select Vehicle" at bounding box center [462, 121] width 126 height 12
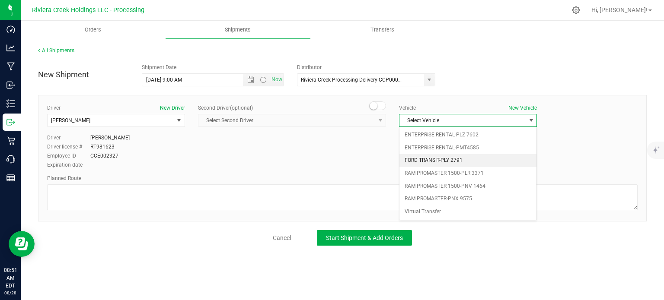
click at [429, 159] on li "FORD TRANSIT-PLY 2791" at bounding box center [467, 160] width 137 height 13
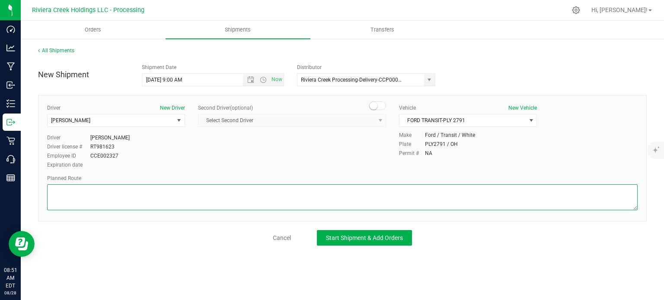
click at [279, 196] on textarea at bounding box center [342, 198] width 590 height 26
paste textarea "Head north toward [PERSON_NAME][GEOGRAPHIC_DATA] 262 ft Turn left toward [PERSO…"
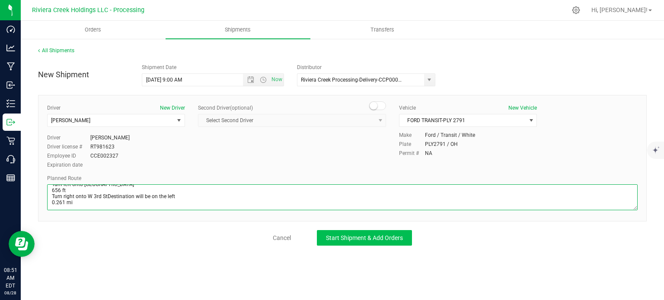
type textarea "Head north toward [PERSON_NAME][GEOGRAPHIC_DATA] 262 ft Turn left toward [PERSO…"
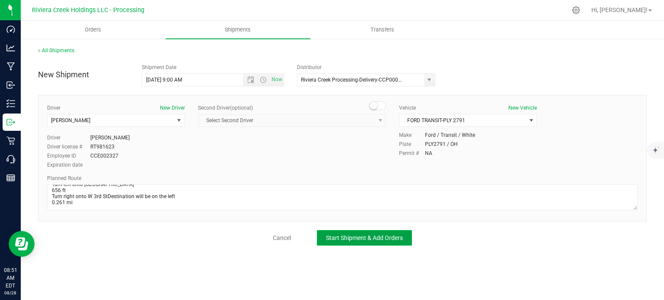
click at [365, 235] on span "Start Shipment & Add Orders" at bounding box center [364, 238] width 77 height 7
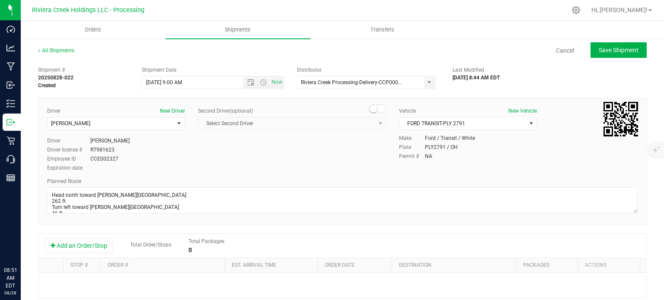
click at [79, 245] on button "Add an Order/Stop" at bounding box center [79, 246] width 68 height 15
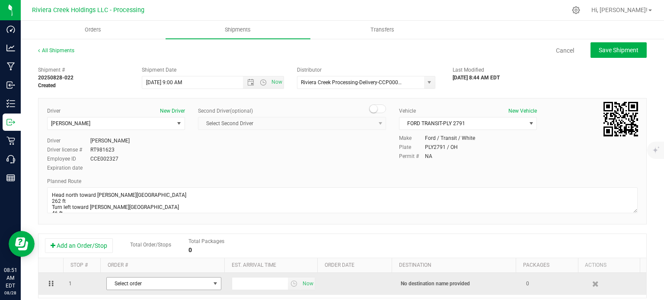
click at [156, 287] on span "Select order" at bounding box center [158, 284] width 103 height 12
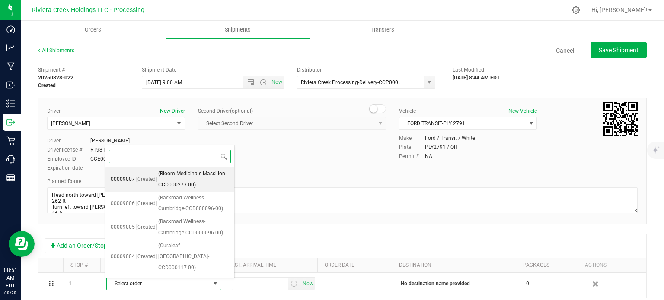
scroll to position [105, 0]
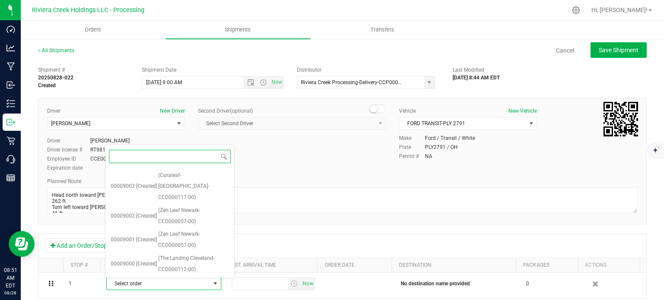
click at [177, 277] on span "(The Landing-Cleveland-CCD000112-00)" at bounding box center [193, 288] width 71 height 22
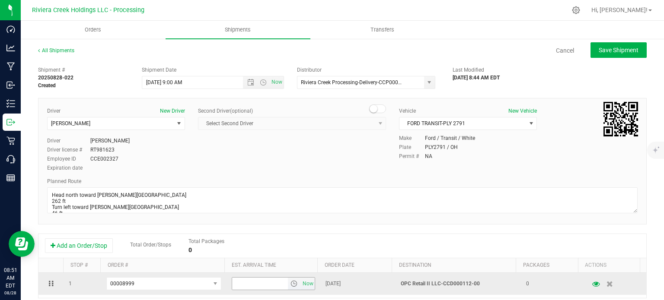
click at [290, 286] on span "select" at bounding box center [293, 284] width 7 height 7
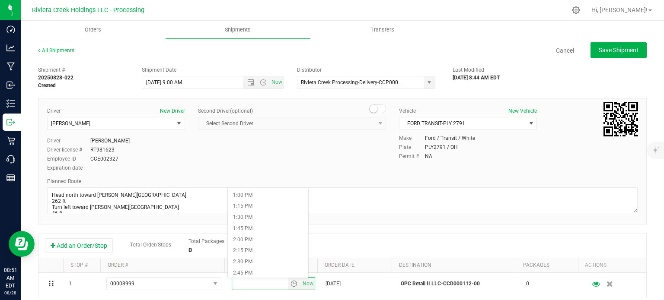
scroll to position [562, 0]
click at [254, 252] on li "2:00 PM" at bounding box center [268, 255] width 80 height 11
click at [590, 50] on button "Save Shipment" at bounding box center [618, 50] width 56 height 16
type input "[DATE] 1:00 PM"
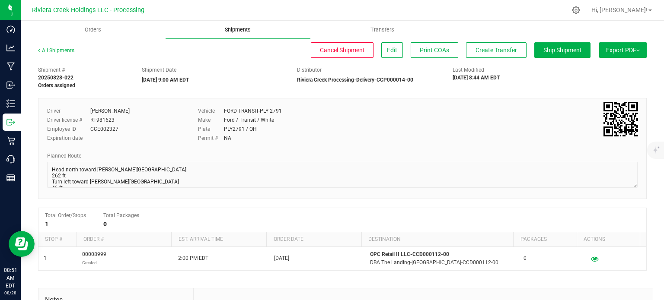
click at [237, 28] on span "Shipments" at bounding box center [237, 30] width 49 height 8
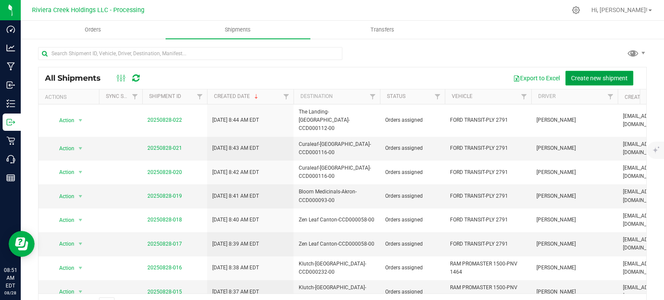
click at [590, 77] on span "Create new shipment" at bounding box center [599, 78] width 57 height 7
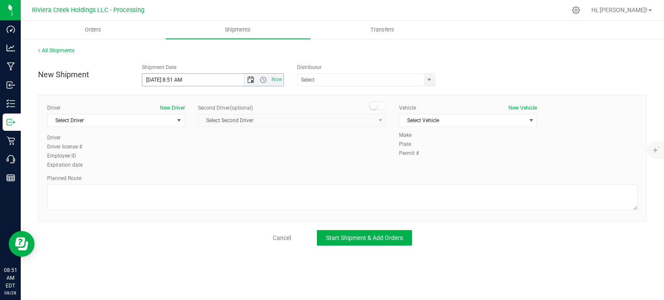
click at [249, 82] on span "Open the date view" at bounding box center [250, 80] width 7 height 7
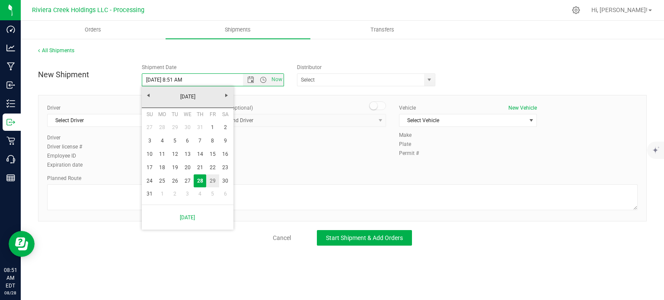
click at [209, 183] on link "29" at bounding box center [212, 181] width 13 height 13
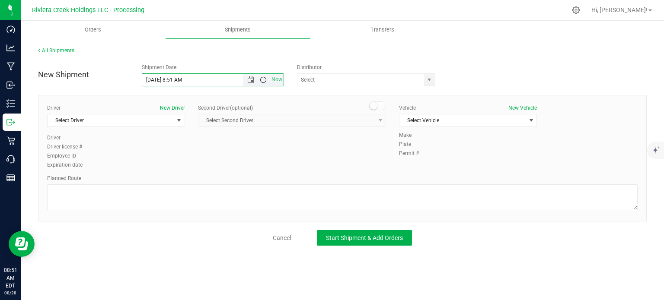
click at [265, 80] on span "Open the time view" at bounding box center [263, 80] width 7 height 7
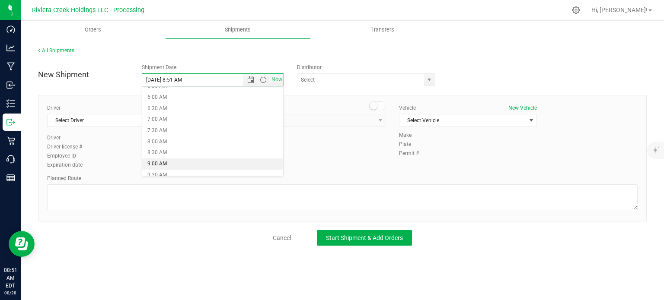
click at [162, 162] on li "9:00 AM" at bounding box center [212, 164] width 141 height 11
type input "[DATE] 9:00 AM"
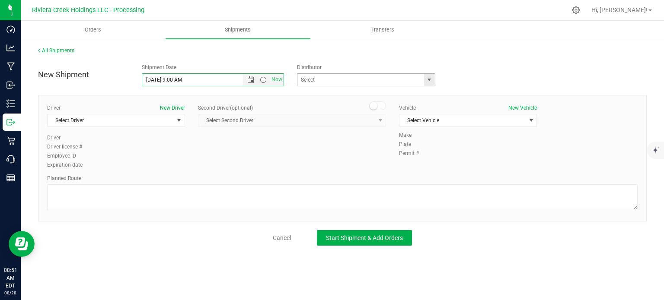
click at [427, 83] on span "select" at bounding box center [429, 80] width 11 height 12
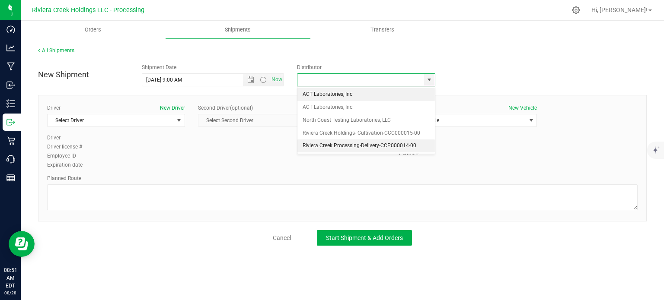
click at [328, 143] on li "Riviera Creek Processing-Delivery-CCP000014-00" at bounding box center [365, 146] width 137 height 13
type input "Riviera Creek Processing-Delivery-CCP000014-00"
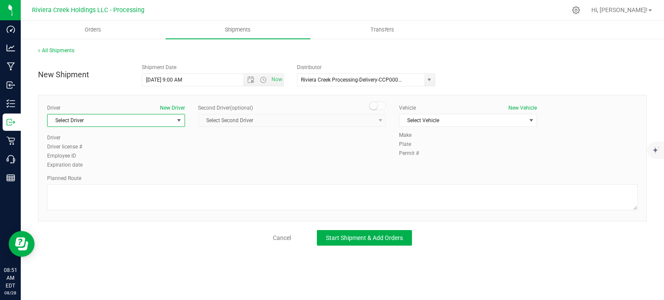
click at [104, 120] on span "Select Driver" at bounding box center [111, 121] width 126 height 12
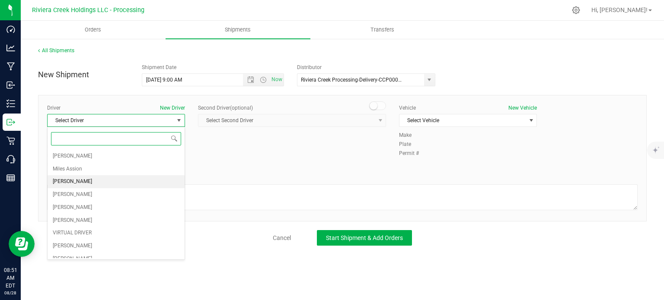
click at [112, 182] on li "[PERSON_NAME]" at bounding box center [116, 181] width 137 height 13
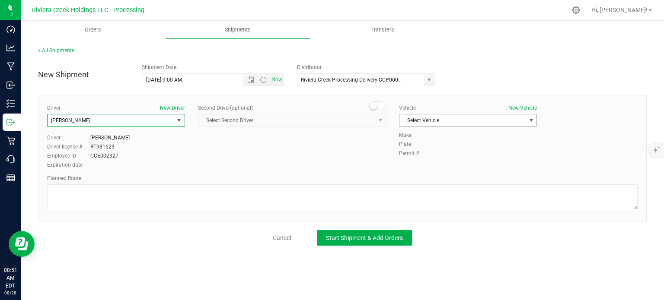
click at [418, 121] on span "Select Vehicle" at bounding box center [462, 121] width 126 height 12
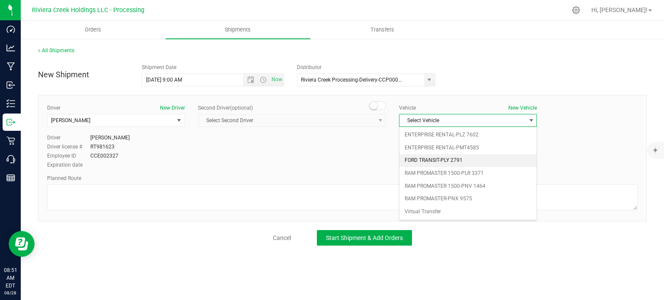
click at [461, 162] on li "FORD TRANSIT-PLY 2791" at bounding box center [467, 160] width 137 height 13
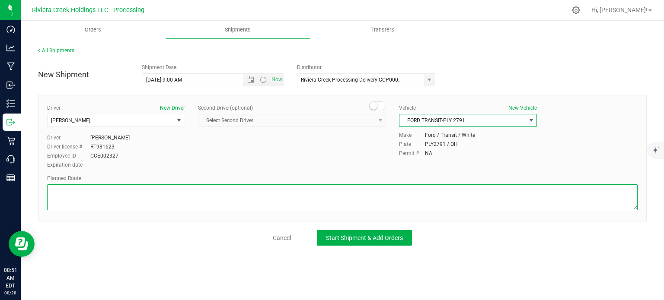
click at [172, 200] on textarea at bounding box center [342, 198] width 590 height 26
paste textarea "Head north toward [PERSON_NAME][GEOGRAPHIC_DATA] 262 ft Turn left toward [PERSO…"
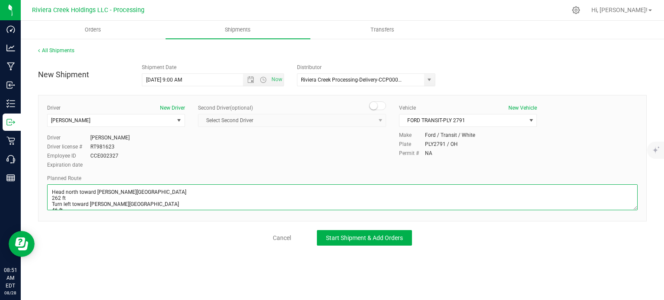
scroll to position [216, 0]
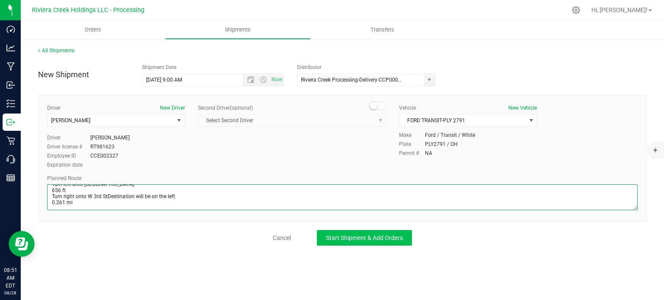
type textarea "Head north toward [PERSON_NAME][GEOGRAPHIC_DATA] 262 ft Turn left toward [PERSO…"
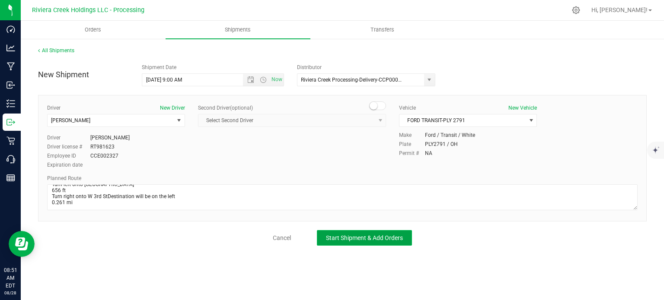
click at [340, 239] on span "Start Shipment & Add Orders" at bounding box center [364, 238] width 77 height 7
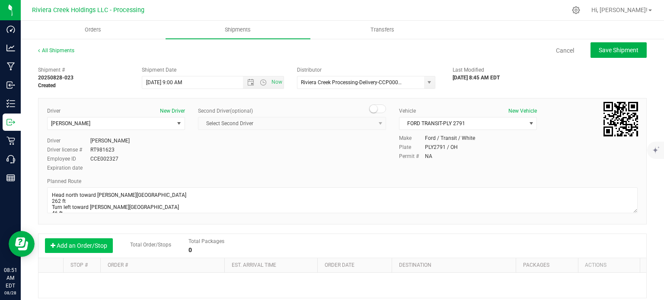
click at [79, 248] on button "Add an Order/Stop" at bounding box center [79, 246] width 68 height 15
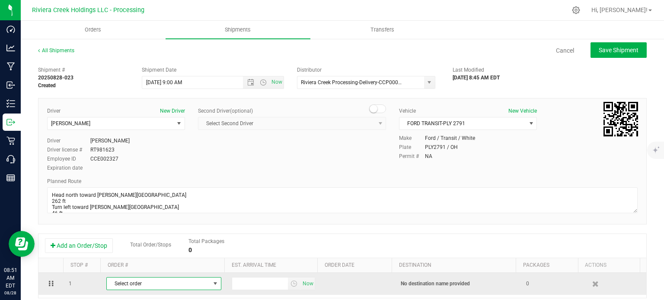
click at [138, 284] on span "Select order" at bounding box center [158, 284] width 103 height 12
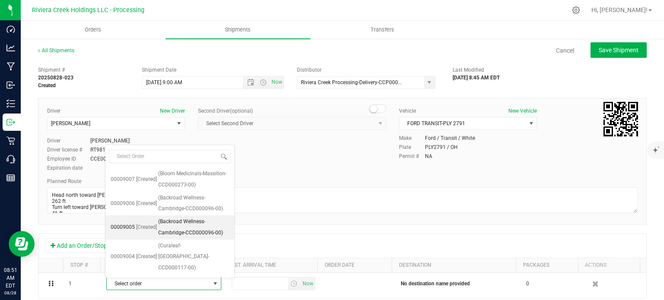
scroll to position [81, 0]
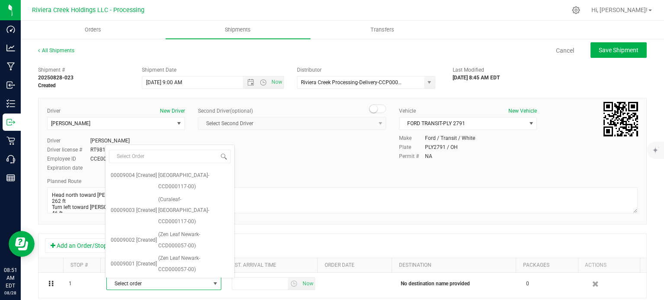
click at [177, 277] on span "(The Landing-Cleveland-CCD000112-00)" at bounding box center [193, 288] width 71 height 22
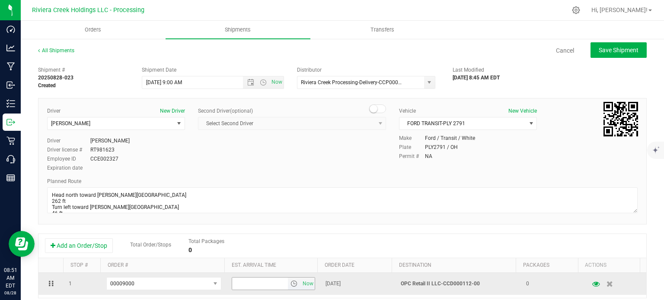
click at [290, 287] on span "select" at bounding box center [293, 284] width 7 height 7
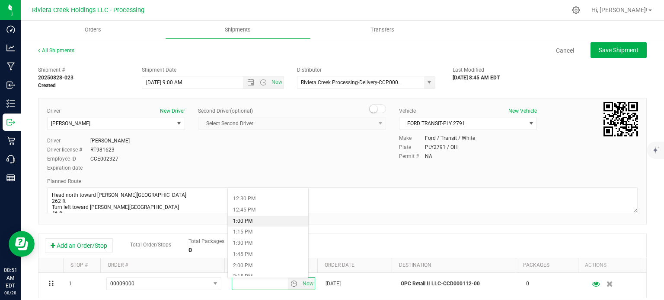
scroll to position [562, 0]
click at [268, 255] on li "2:00 PM" at bounding box center [268, 255] width 80 height 11
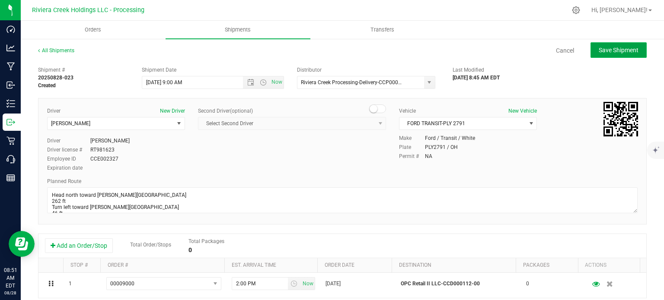
click at [602, 45] on button "Save Shipment" at bounding box center [618, 50] width 56 height 16
type input "[DATE] 1:00 PM"
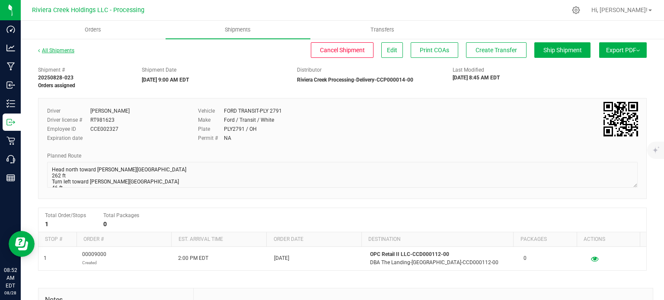
click at [60, 51] on link "All Shipments" at bounding box center [56, 51] width 36 height 6
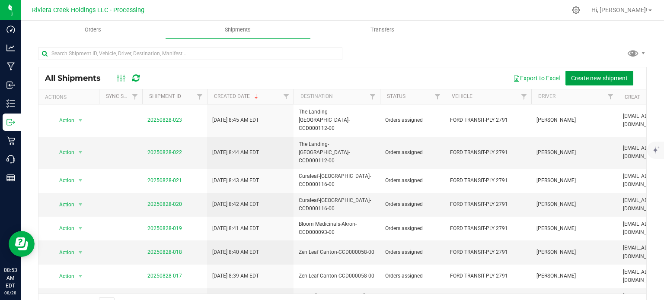
click at [579, 77] on span "Create new shipment" at bounding box center [599, 78] width 57 height 7
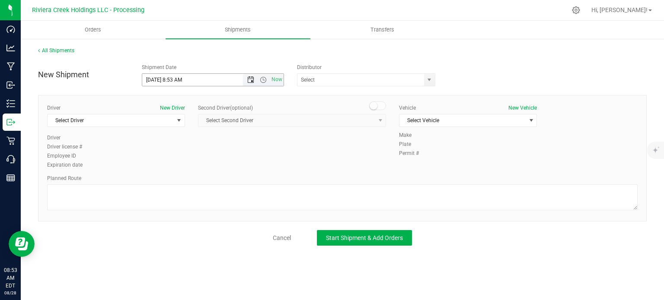
click at [251, 79] on span "Open the date view" at bounding box center [250, 80] width 7 height 7
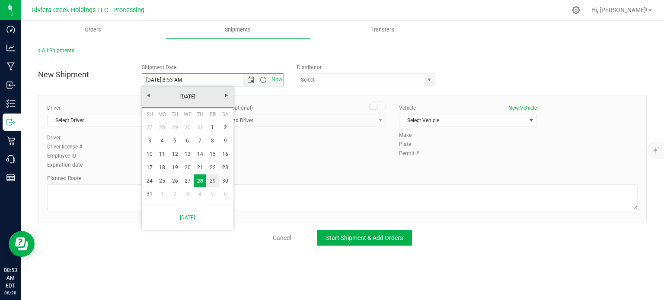
click at [210, 183] on link "29" at bounding box center [212, 181] width 13 height 13
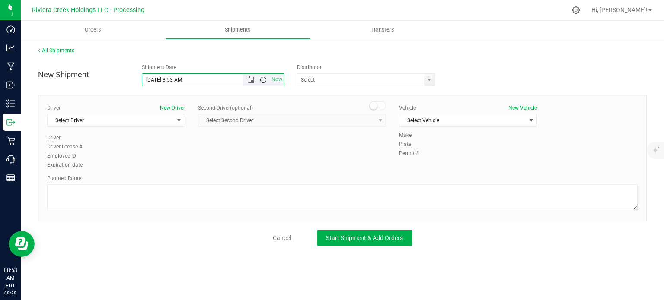
click at [265, 80] on span "Open the time view" at bounding box center [263, 80] width 7 height 7
click at [180, 110] on li "6:30 AM" at bounding box center [212, 108] width 141 height 11
drag, startPoint x: 182, startPoint y: 80, endPoint x: 176, endPoint y: 83, distance: 6.0
click at [176, 83] on input "[DATE] 6:30 AM" at bounding box center [200, 80] width 116 height 12
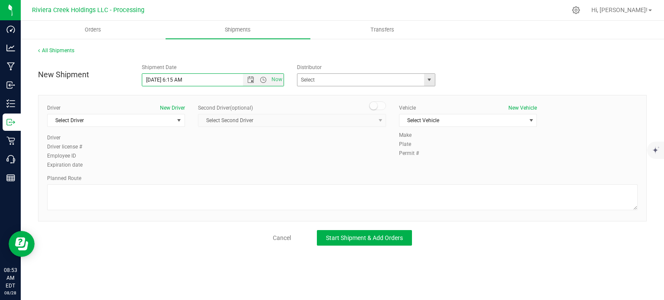
click at [428, 81] on span "select" at bounding box center [429, 80] width 7 height 7
type input "[DATE] 6:15 AM"
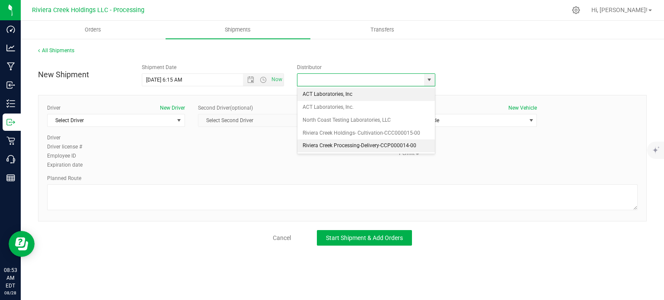
click at [312, 143] on li "Riviera Creek Processing-Delivery-CCP000014-00" at bounding box center [365, 146] width 137 height 13
type input "Riviera Creek Processing-Delivery-CCP000014-00"
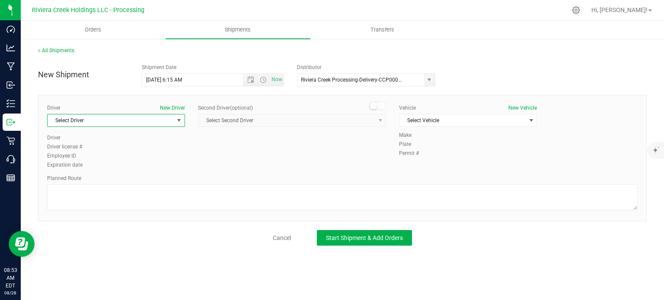
click at [82, 121] on span "Select Driver" at bounding box center [111, 121] width 126 height 12
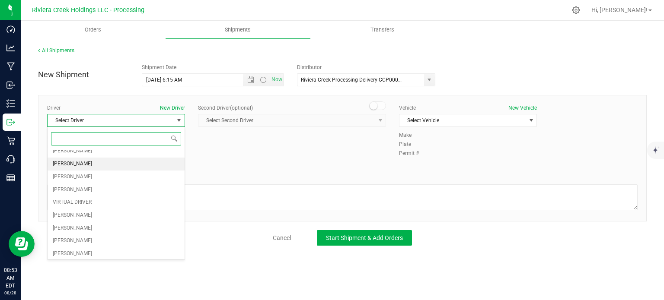
scroll to position [43, 0]
click at [64, 249] on span "[PERSON_NAME]" at bounding box center [72, 254] width 39 height 11
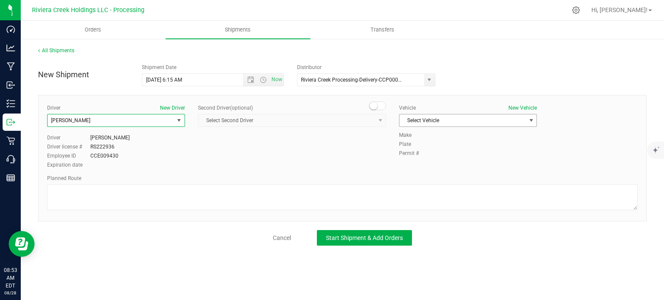
click at [416, 121] on span "Select Vehicle" at bounding box center [462, 121] width 126 height 12
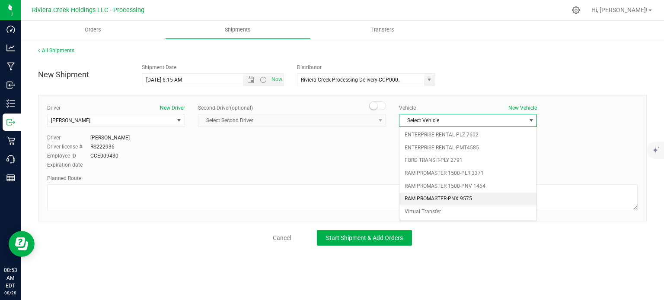
click at [445, 198] on li "RAM PROMASTER-PNX 9575" at bounding box center [467, 199] width 137 height 13
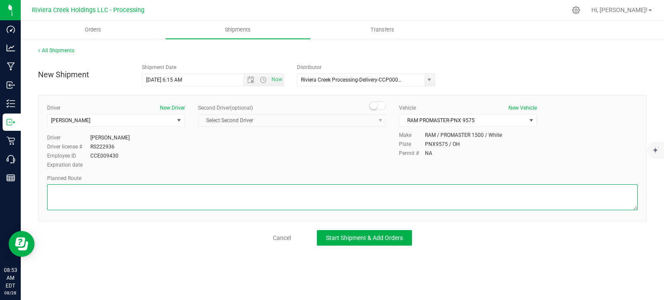
click at [291, 204] on textarea at bounding box center [342, 198] width 590 height 26
paste textarea "Head west on [GEOGRAPHIC_DATA] ft [GEOGRAPHIC_DATA] turns slightly left and bec…"
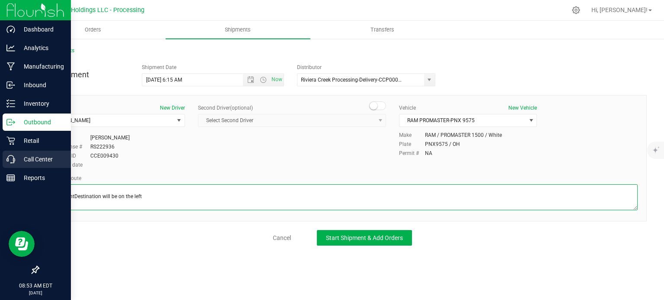
type textarea "Head west on [GEOGRAPHIC_DATA] ft [GEOGRAPHIC_DATA] turns slightly left and bec…"
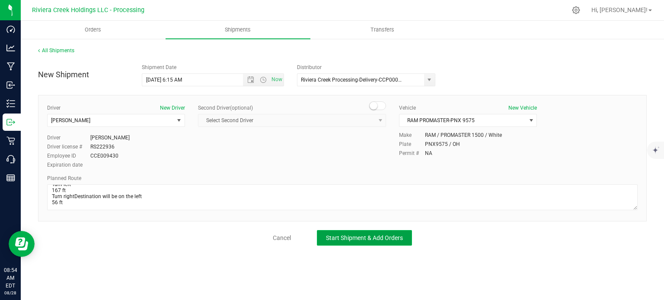
click at [354, 236] on span "Start Shipment & Add Orders" at bounding box center [364, 238] width 77 height 7
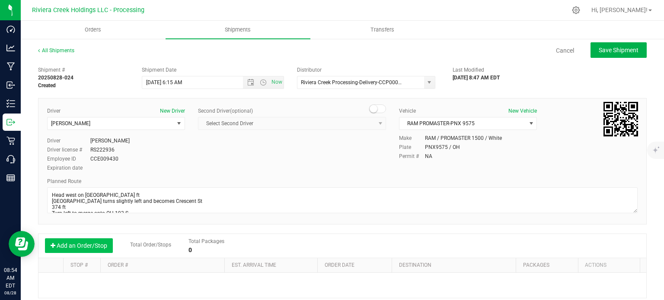
click at [86, 244] on button "Add an Order/Stop" at bounding box center [79, 246] width 68 height 15
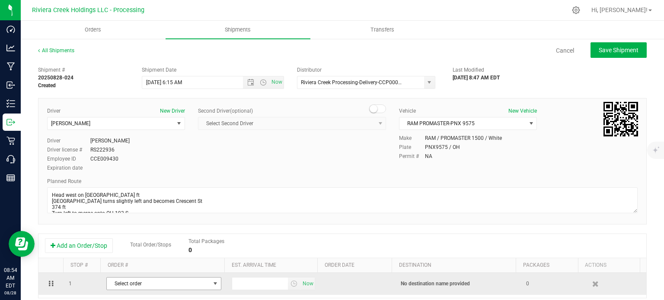
click at [135, 284] on span "Select order" at bounding box center [158, 284] width 103 height 12
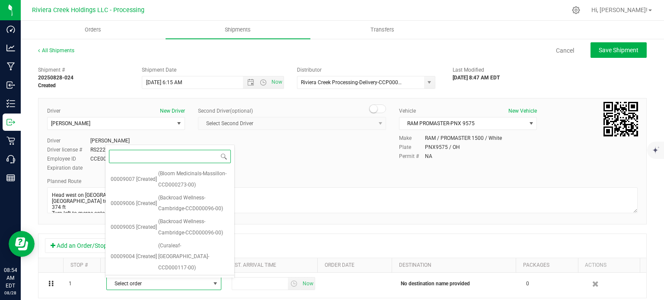
scroll to position [57, 0]
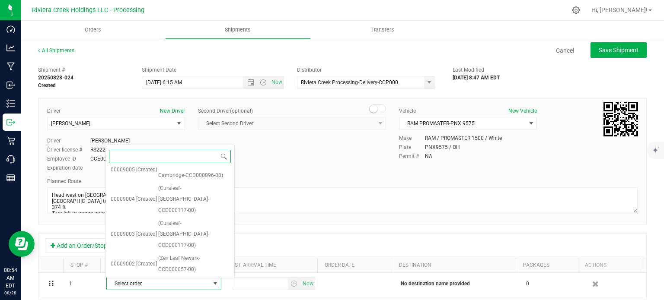
click at [176, 277] on span "(Zen Leaf Newark-CCD000057-00)" at bounding box center [193, 288] width 71 height 22
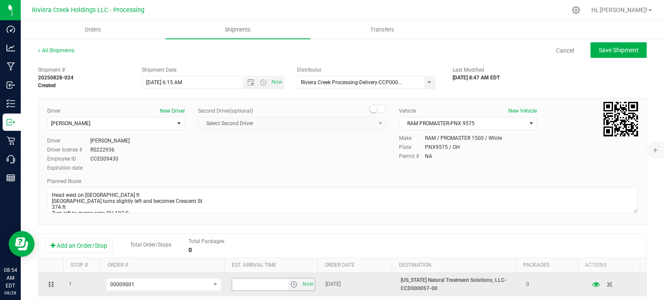
click at [290, 287] on span "select" at bounding box center [293, 284] width 7 height 7
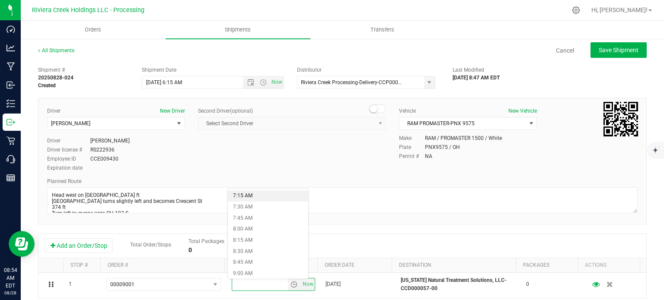
scroll to position [346, 0]
click at [250, 263] on li "9:15 AM" at bounding box center [268, 261] width 80 height 11
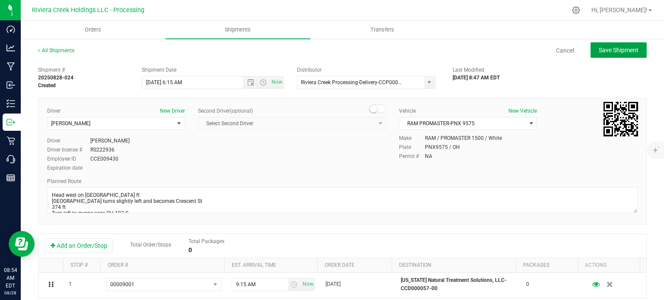
click at [609, 54] on button "Save Shipment" at bounding box center [618, 50] width 56 height 16
type input "[DATE] 10:15 AM"
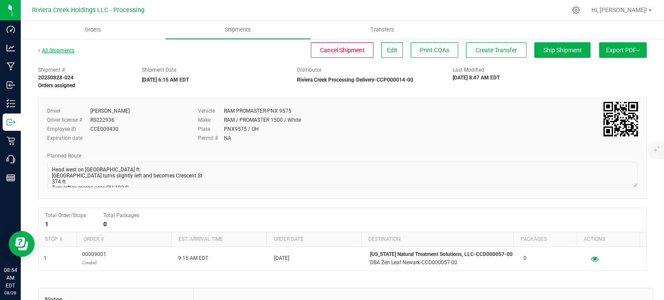
click at [68, 51] on link "All Shipments" at bounding box center [56, 51] width 36 height 6
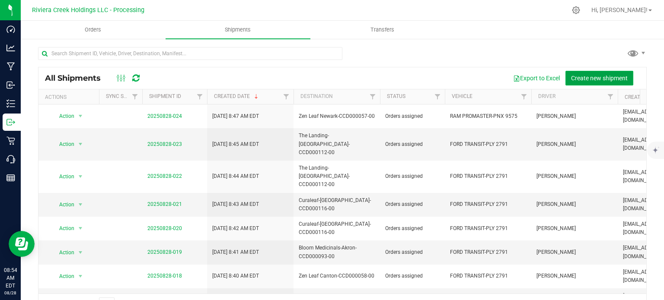
click at [589, 79] on span "Create new shipment" at bounding box center [599, 78] width 57 height 7
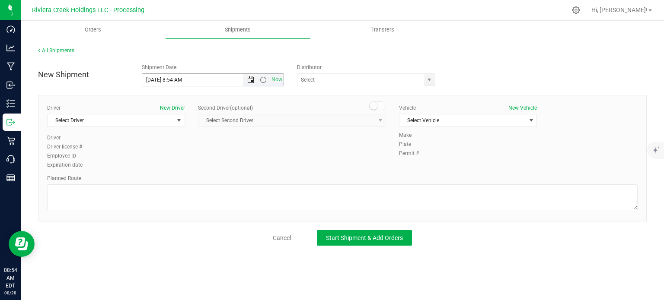
click at [251, 80] on span "Open the date view" at bounding box center [250, 80] width 7 height 7
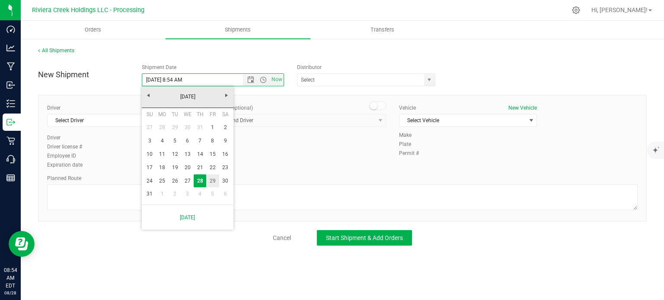
click at [214, 181] on link "29" at bounding box center [212, 181] width 13 height 13
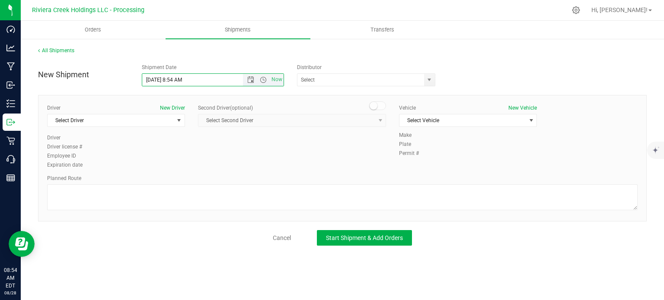
drag, startPoint x: 182, startPoint y: 80, endPoint x: 172, endPoint y: 84, distance: 10.1
click at [172, 84] on input "[DATE] 8:54 AM" at bounding box center [200, 80] width 116 height 12
click at [431, 81] on span "select" at bounding box center [429, 80] width 7 height 7
type input "[DATE] 6:15 AM"
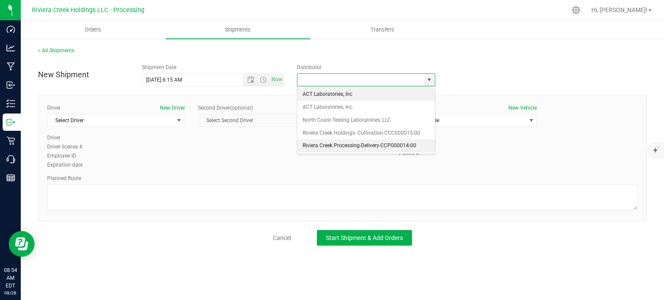
drag, startPoint x: 318, startPoint y: 144, endPoint x: 312, endPoint y: 144, distance: 6.1
click at [316, 144] on li "Riviera Creek Processing-Delivery-CCP000014-00" at bounding box center [365, 146] width 137 height 13
type input "Riviera Creek Processing-Delivery-CCP000014-00"
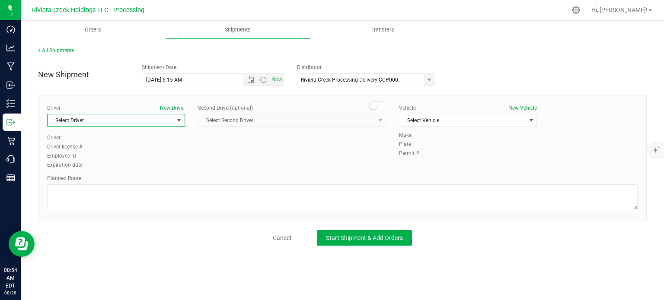
click at [105, 121] on span "Select Driver" at bounding box center [111, 121] width 126 height 12
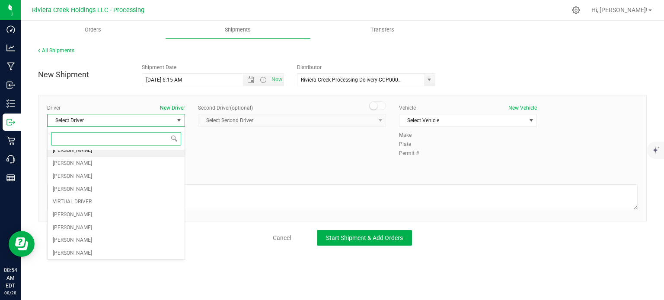
scroll to position [43, 0]
click at [69, 252] on span "[PERSON_NAME]" at bounding box center [72, 254] width 39 height 11
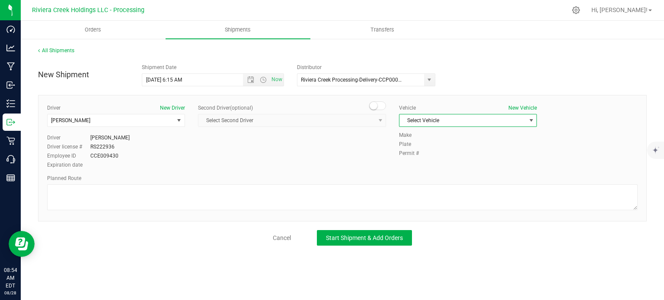
click at [433, 122] on span "Select Vehicle" at bounding box center [462, 121] width 126 height 12
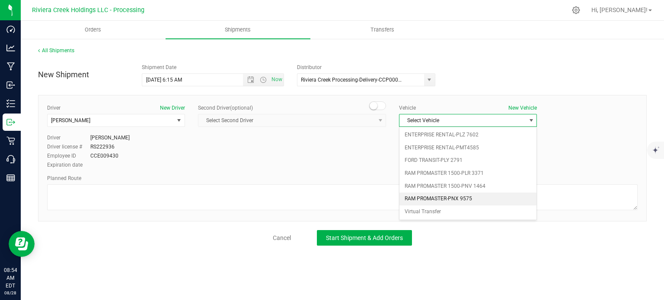
click at [436, 194] on li "RAM PROMASTER-PNX 9575" at bounding box center [467, 199] width 137 height 13
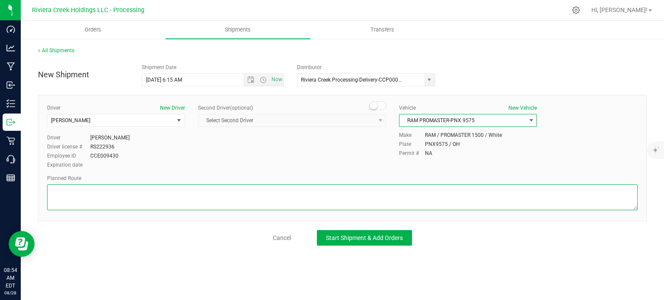
click at [249, 196] on textarea at bounding box center [342, 198] width 590 height 26
paste textarea "Head west on [GEOGRAPHIC_DATA] ft [GEOGRAPHIC_DATA] turns slightly left and bec…"
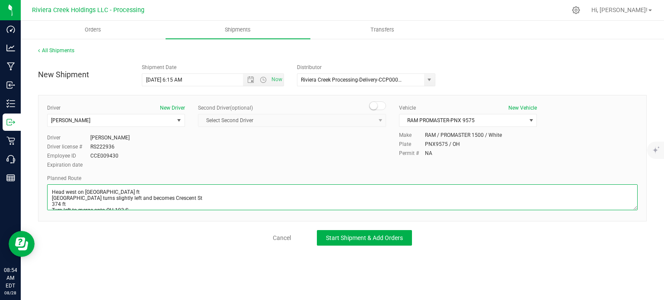
scroll to position [153, 0]
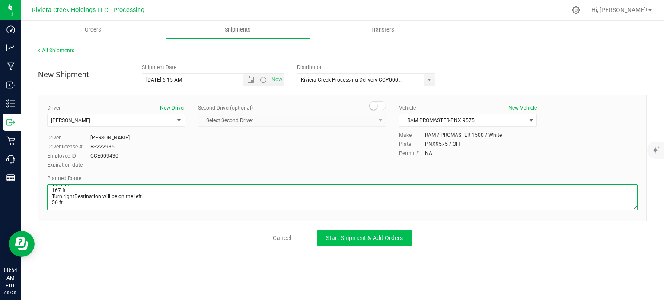
type textarea "Head west on [GEOGRAPHIC_DATA] ft [GEOGRAPHIC_DATA] turns slightly left and bec…"
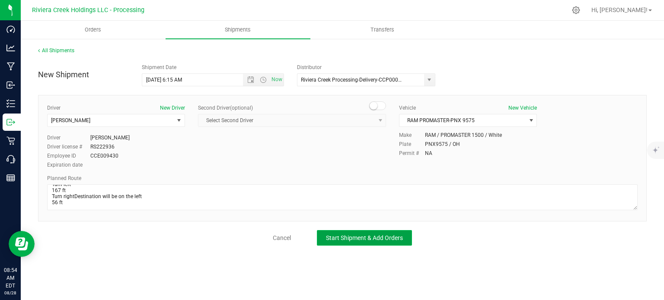
click at [342, 239] on span "Start Shipment & Add Orders" at bounding box center [364, 238] width 77 height 7
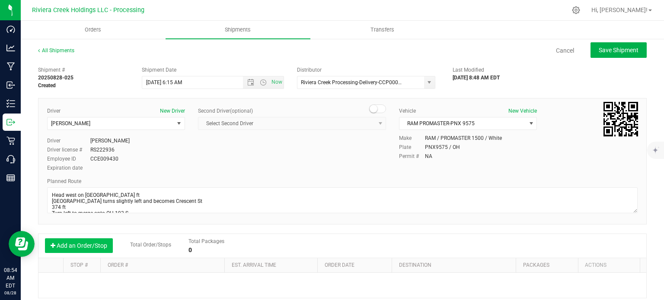
click at [89, 248] on button "Add an Order/Stop" at bounding box center [79, 246] width 68 height 15
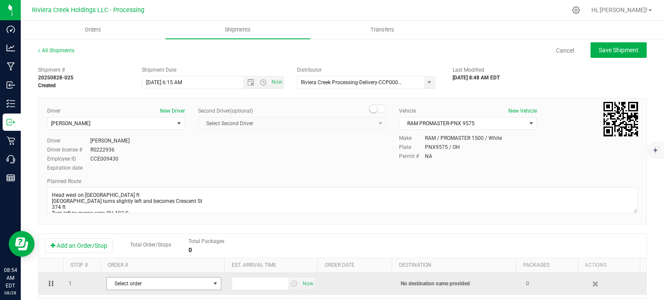
click at [163, 282] on span "Select order" at bounding box center [158, 284] width 103 height 12
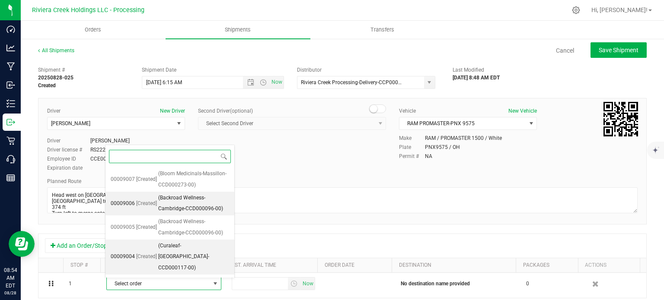
scroll to position [34, 0]
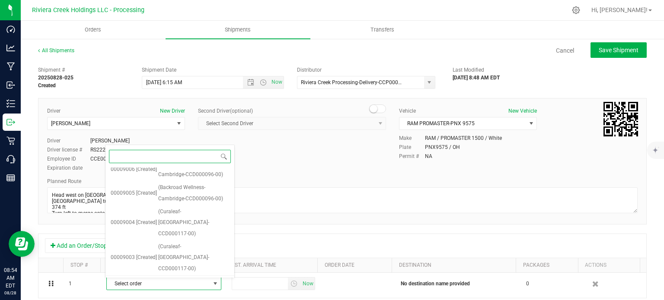
click at [185, 277] on span "(Zen Leaf Newark-CCD000057-00)" at bounding box center [193, 288] width 71 height 22
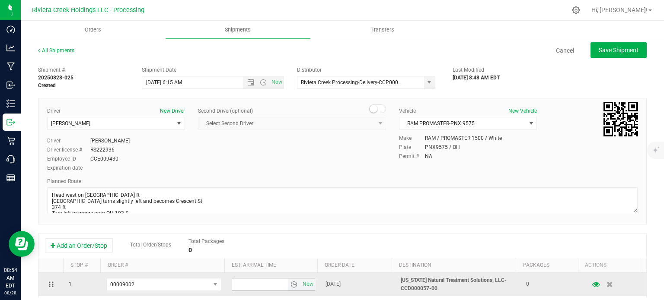
click at [290, 288] on span "select" at bounding box center [293, 284] width 7 height 7
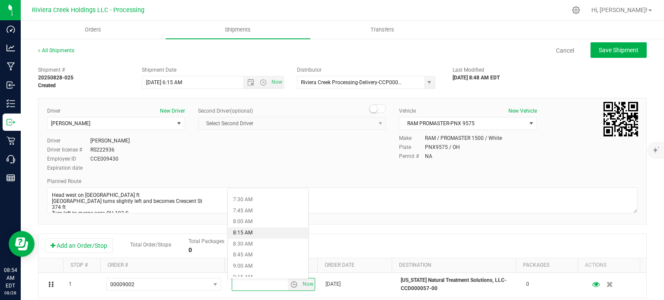
scroll to position [346, 0]
click at [251, 256] on li "9:15 AM" at bounding box center [268, 261] width 80 height 11
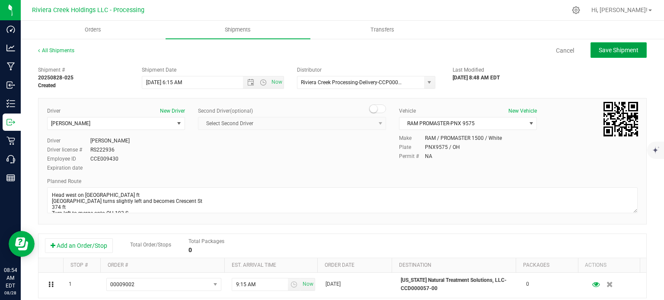
click at [599, 48] on span "Save Shipment" at bounding box center [619, 50] width 40 height 7
type input "[DATE] 10:15 AM"
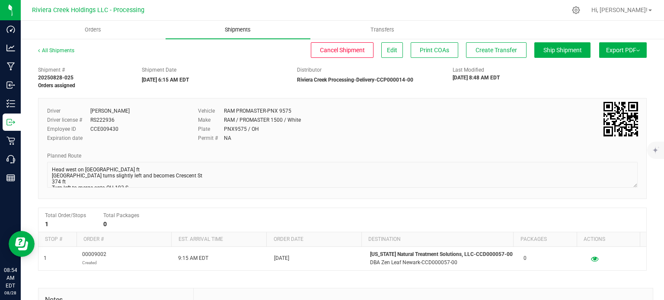
click at [234, 28] on span "Shipments" at bounding box center [237, 30] width 49 height 8
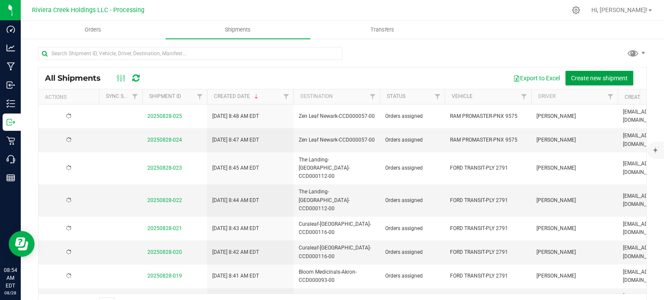
click at [596, 78] on span "Create new shipment" at bounding box center [599, 78] width 57 height 7
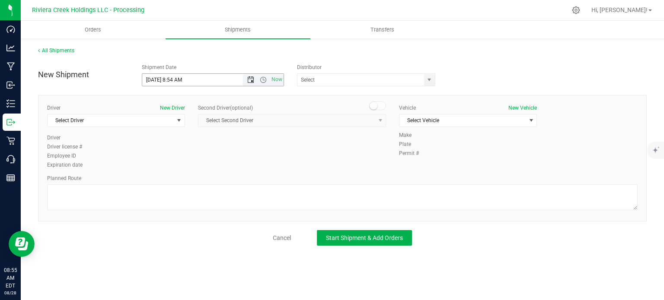
click at [249, 79] on span "Open the date view" at bounding box center [250, 80] width 7 height 7
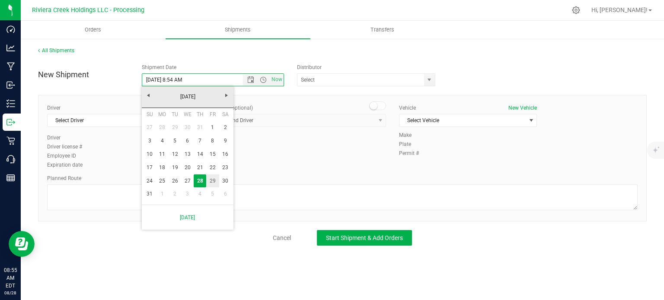
click at [213, 181] on link "29" at bounding box center [212, 181] width 13 height 13
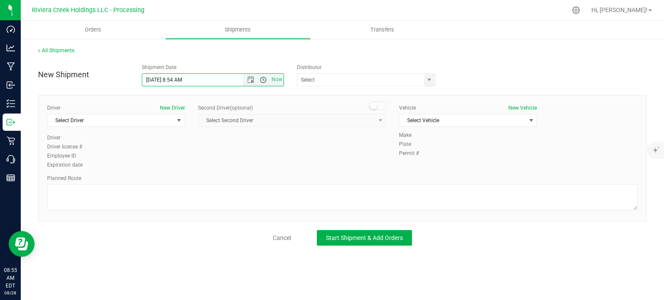
click at [262, 81] on span "Open the time view" at bounding box center [263, 80] width 7 height 7
drag, startPoint x: 183, startPoint y: 80, endPoint x: 172, endPoint y: 82, distance: 10.7
click at [172, 82] on input "[DATE] 8:54 AM" at bounding box center [213, 80] width 142 height 12
click at [217, 79] on input "[DATE] 6:15 AM" at bounding box center [213, 80] width 142 height 12
click at [427, 81] on span "select" at bounding box center [429, 80] width 7 height 7
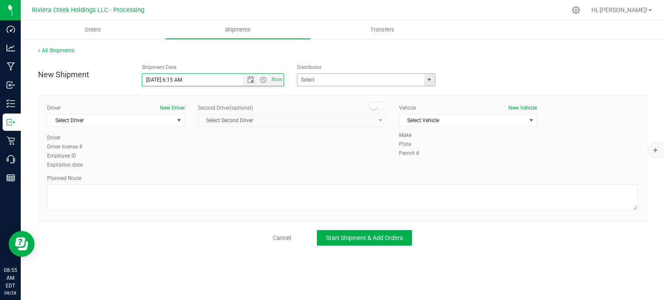
type input "[DATE] 6:15 AM"
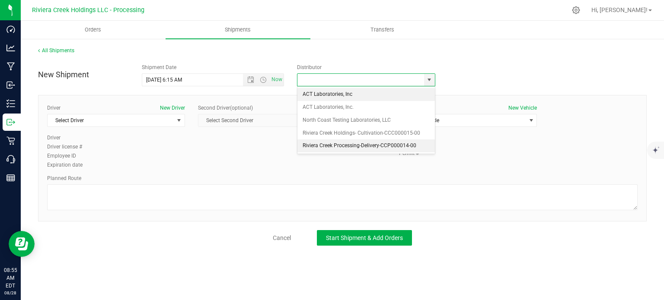
click at [360, 145] on li "Riviera Creek Processing-Delivery-CCP000014-00" at bounding box center [365, 146] width 137 height 13
type input "Riviera Creek Processing-Delivery-CCP000014-00"
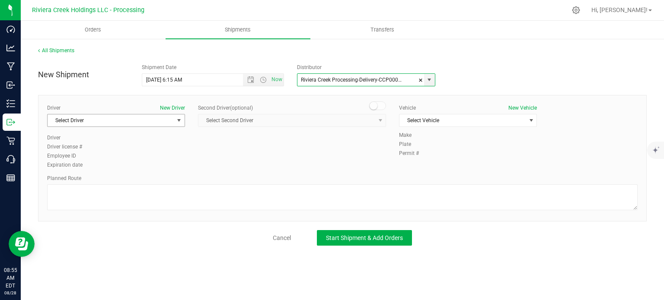
click at [126, 123] on span "Select Driver" at bounding box center [111, 121] width 126 height 12
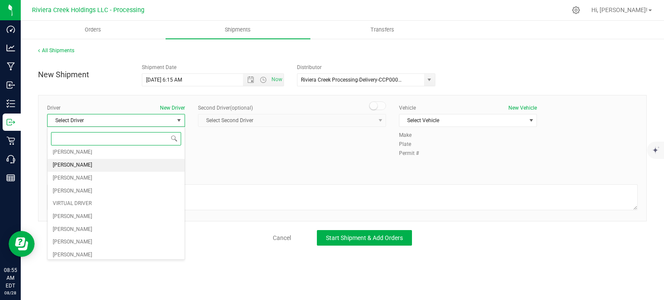
scroll to position [43, 0]
click at [81, 252] on li "[PERSON_NAME]" at bounding box center [116, 254] width 137 height 13
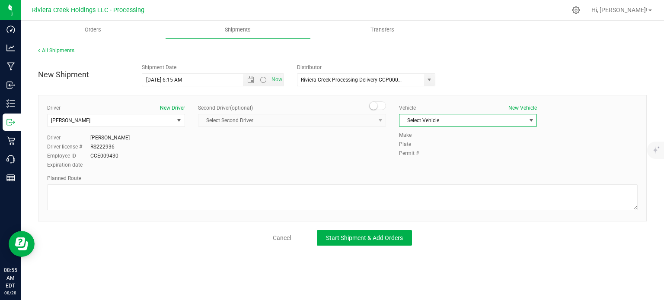
click at [462, 122] on span "Select Vehicle" at bounding box center [462, 121] width 126 height 12
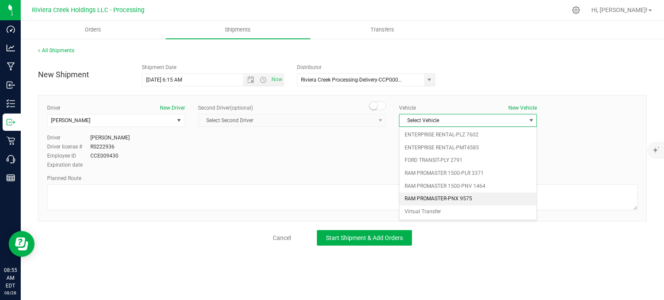
click at [451, 202] on li "RAM PROMASTER-PNX 9575" at bounding box center [467, 199] width 137 height 13
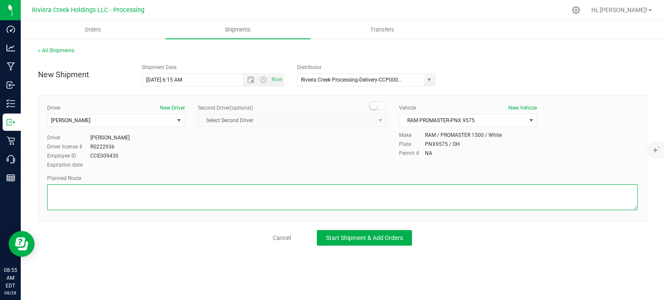
click at [124, 202] on textarea at bounding box center [342, 198] width 590 height 26
paste textarea "Head west toward N 21st St 56 ft Turn left toward Executive Dr 167 ft Turn righ…"
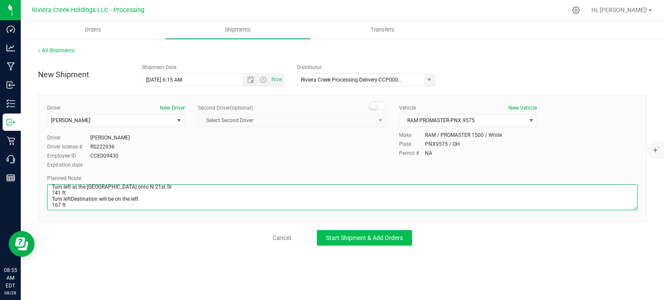
type textarea "Head west toward N 21st St 56 ft Turn left toward Executive Dr 167 ft Turn righ…"
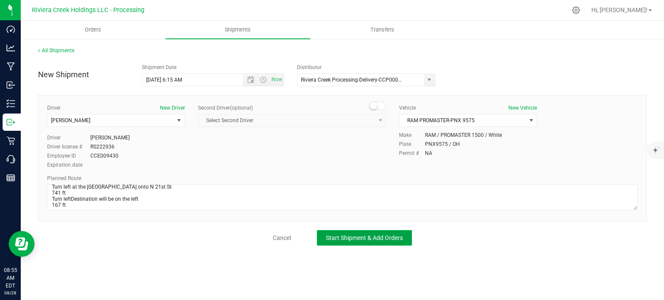
click at [329, 236] on span "Start Shipment & Add Orders" at bounding box center [364, 238] width 77 height 7
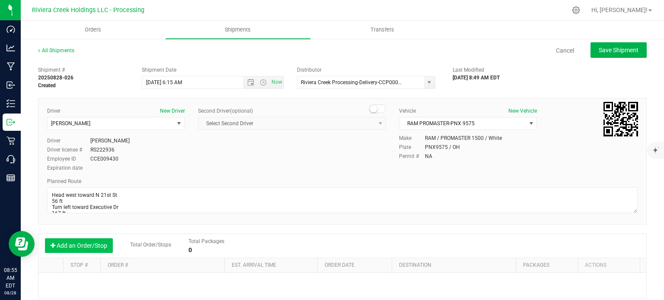
click at [71, 247] on button "Add an Order/Stop" at bounding box center [79, 246] width 68 height 15
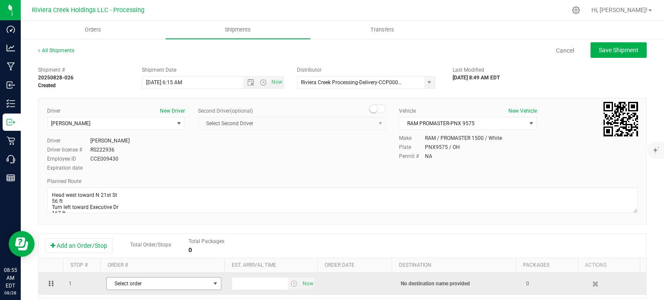
click at [138, 281] on span "Select order" at bounding box center [158, 284] width 103 height 12
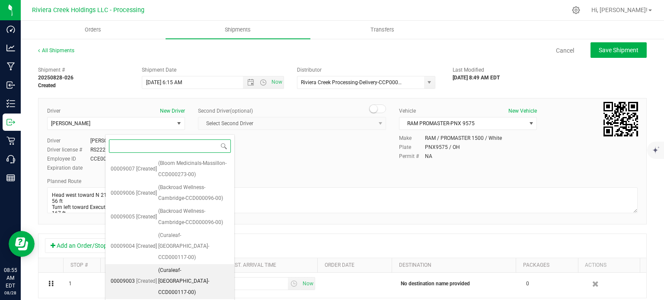
click at [167, 265] on span "(Curaleaf-[GEOGRAPHIC_DATA]-CCD000117-00)" at bounding box center [193, 281] width 71 height 33
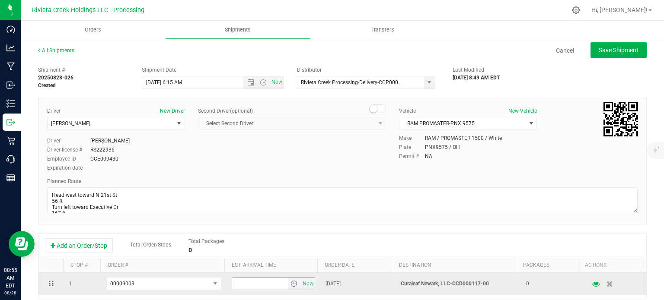
click at [290, 287] on span "select" at bounding box center [293, 284] width 7 height 7
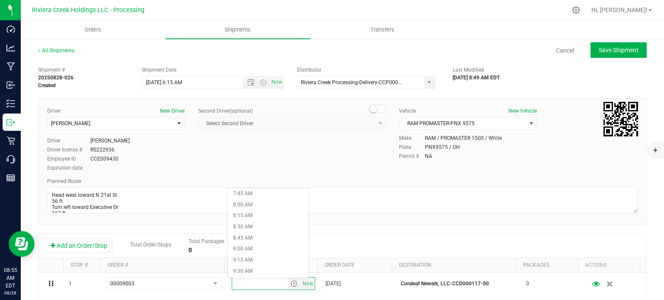
scroll to position [389, 0]
click at [258, 261] on li "10:15 AM" at bounding box center [268, 261] width 80 height 11
click at [611, 49] on span "Save Shipment" at bounding box center [619, 50] width 40 height 7
type input "[DATE] 10:15 AM"
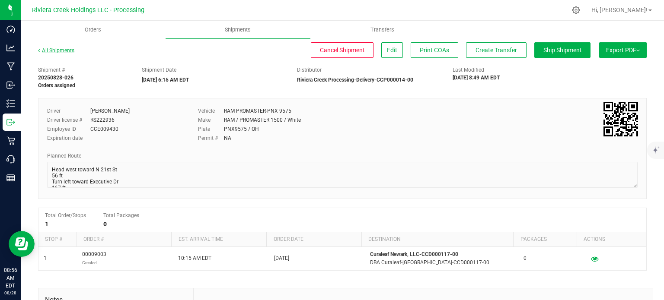
click at [66, 50] on link "All Shipments" at bounding box center [56, 51] width 36 height 6
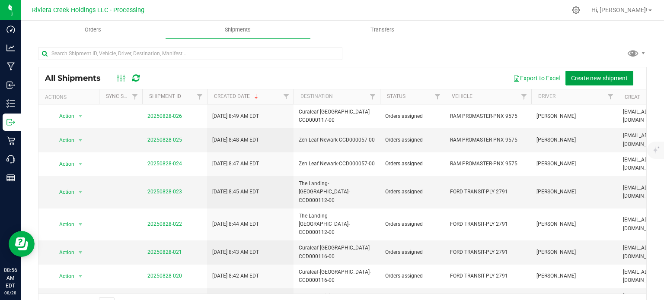
click at [588, 77] on span "Create new shipment" at bounding box center [599, 78] width 57 height 7
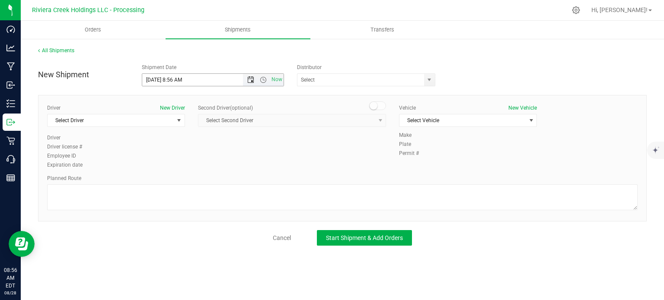
click at [247, 80] on span "Open the date view" at bounding box center [250, 80] width 7 height 7
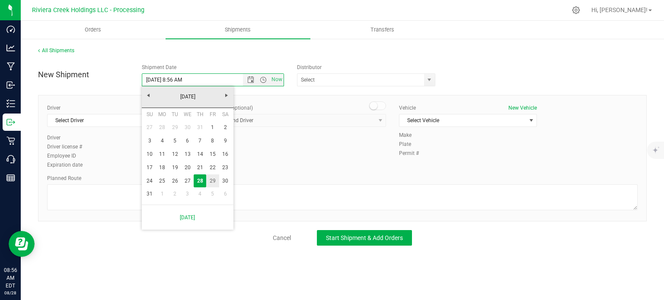
click at [212, 178] on link "29" at bounding box center [212, 181] width 13 height 13
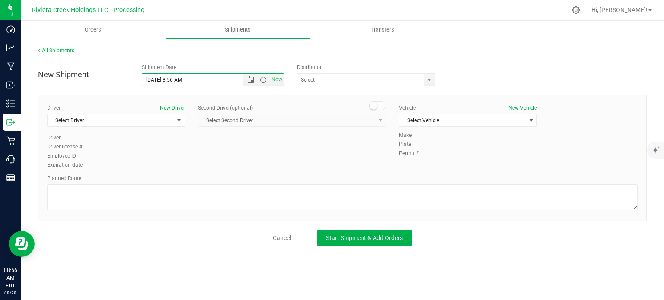
drag, startPoint x: 182, startPoint y: 82, endPoint x: 172, endPoint y: 86, distance: 10.8
click at [172, 86] on div "New Shipment Shipment Date [DATE] 8:56 AM Now Distributor ACT Laboratories, Inc…" at bounding box center [342, 153] width 609 height 186
click at [426, 79] on span "select" at bounding box center [429, 80] width 7 height 7
type input "[DATE] 6:15 AM"
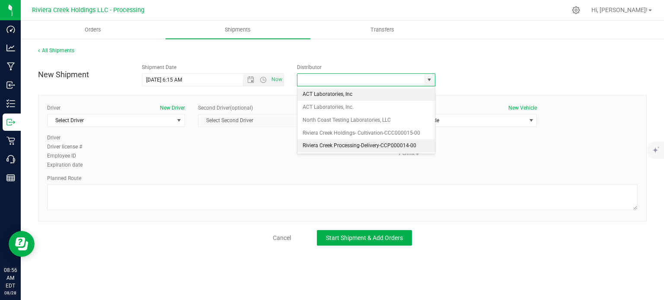
click at [319, 147] on li "Riviera Creek Processing-Delivery-CCP000014-00" at bounding box center [365, 146] width 137 height 13
type input "Riviera Creek Processing-Delivery-CCP000014-00"
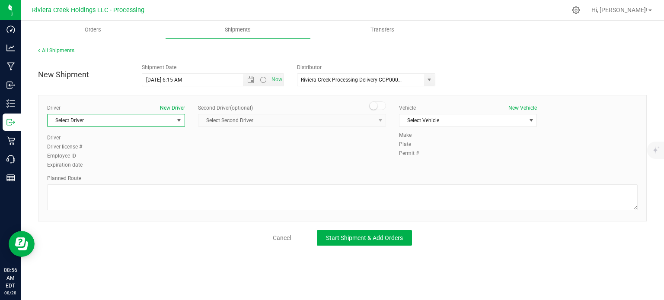
click at [76, 125] on span "Select Driver" at bounding box center [111, 121] width 126 height 12
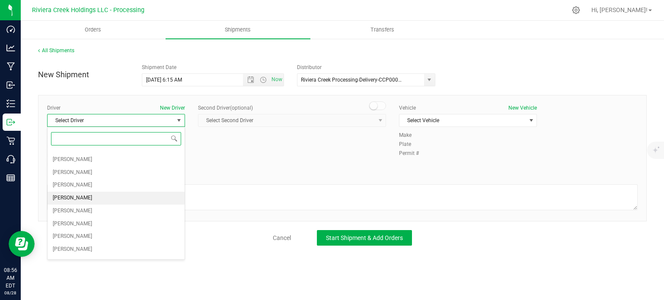
scroll to position [130, 0]
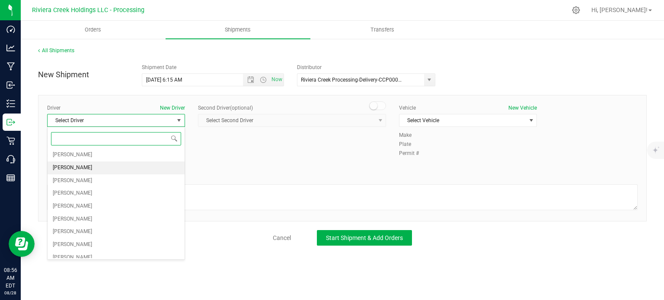
click at [86, 169] on li "[PERSON_NAME]" at bounding box center [116, 168] width 137 height 13
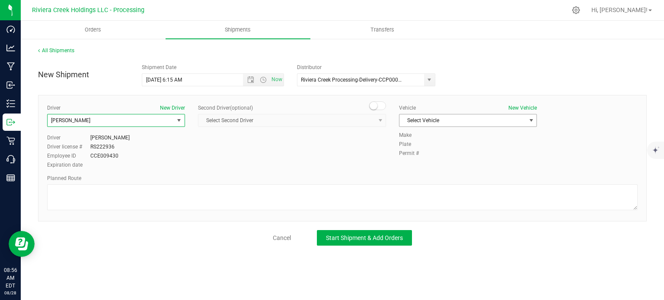
click at [429, 123] on span "Select Vehicle" at bounding box center [462, 121] width 126 height 12
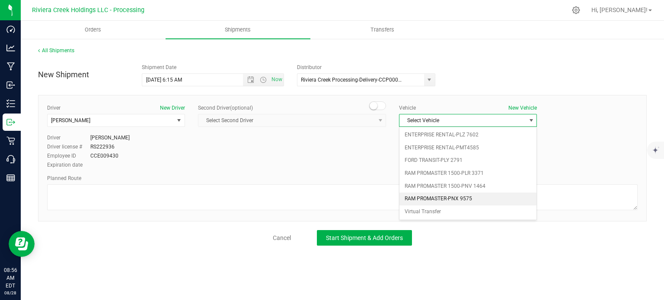
click at [442, 196] on li "RAM PROMASTER-PNX 9575" at bounding box center [467, 199] width 137 height 13
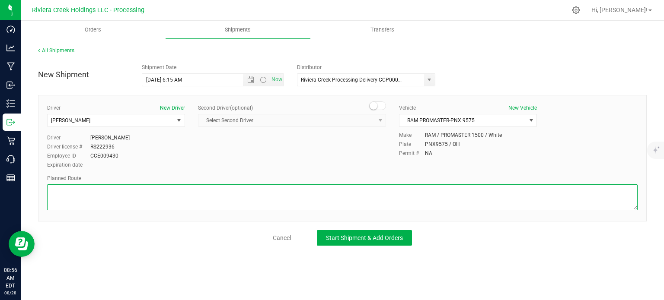
click at [193, 196] on textarea at bounding box center [342, 198] width 590 height 26
paste textarea "Head west toward N 21st St 56 ft Turn left toward Executive Dr 167 ft Turn righ…"
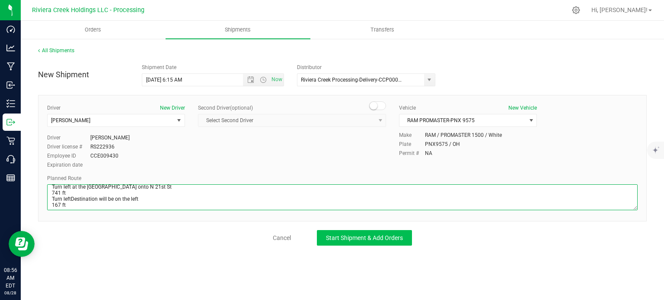
type textarea "Head west toward N 21st St 56 ft Turn left toward Executive Dr 167 ft Turn righ…"
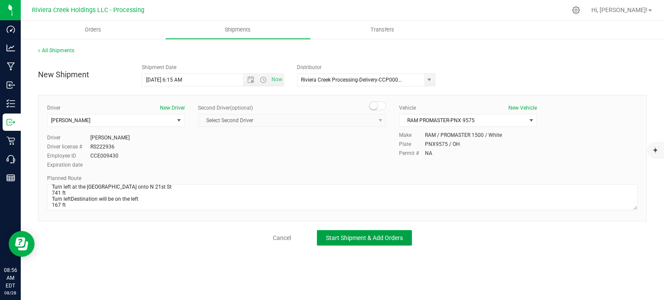
click at [351, 235] on span "Start Shipment & Add Orders" at bounding box center [364, 238] width 77 height 7
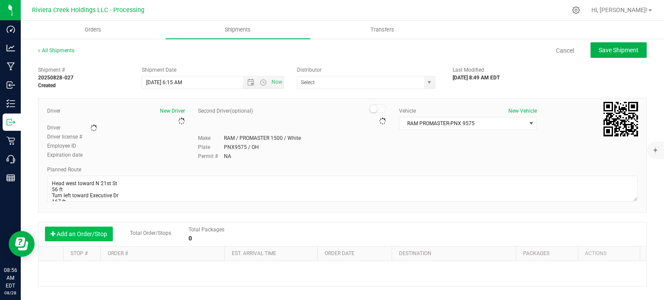
type input "Riviera Creek Processing-Delivery-CCP000014-00"
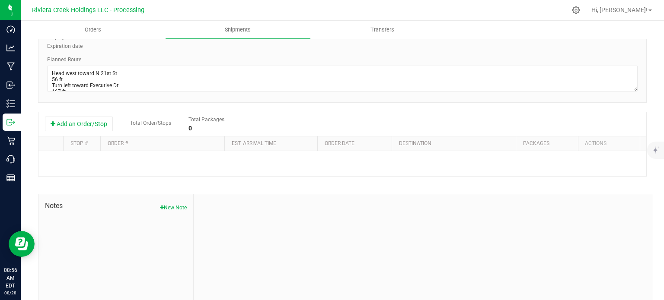
scroll to position [130, 0]
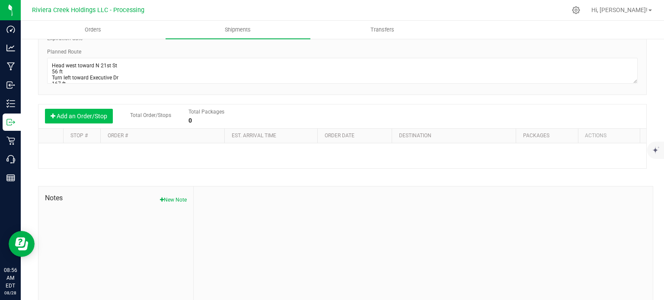
click at [99, 118] on button "Add an Order/Stop" at bounding box center [79, 116] width 68 height 15
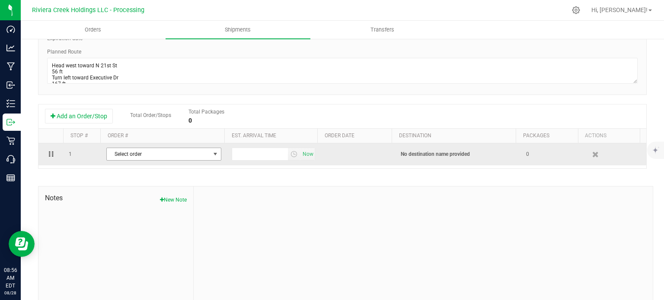
click at [175, 153] on span "Select order" at bounding box center [158, 154] width 103 height 12
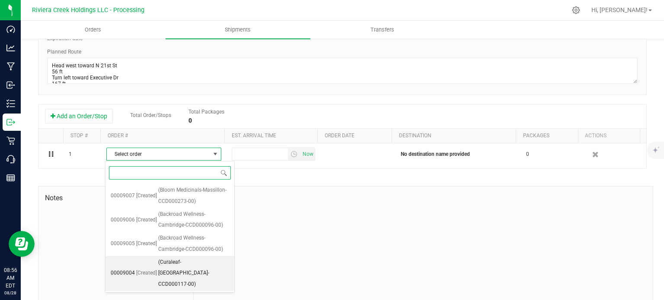
click at [188, 262] on span "(Curaleaf-[GEOGRAPHIC_DATA]-CCD000117-00)" at bounding box center [193, 273] width 71 height 33
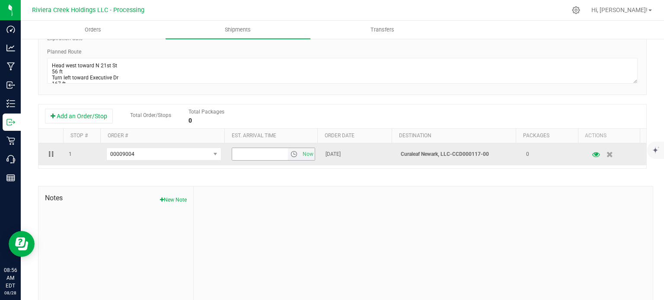
click at [290, 154] on span "select" at bounding box center [293, 154] width 7 height 7
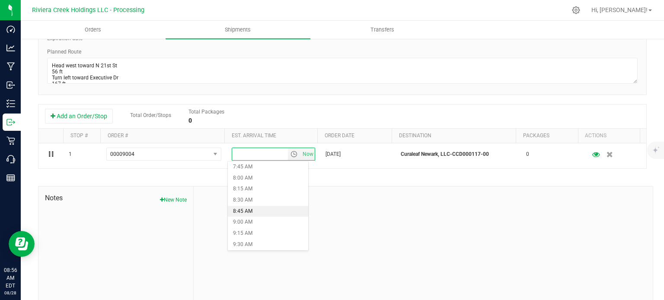
scroll to position [389, 0]
click at [247, 231] on li "10:15 AM" at bounding box center [268, 235] width 80 height 11
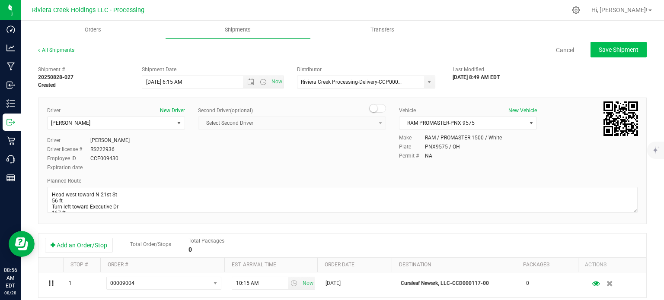
scroll to position [0, 0]
click at [599, 48] on span "Save Shipment" at bounding box center [619, 50] width 40 height 7
type input "[DATE] 10:15 AM"
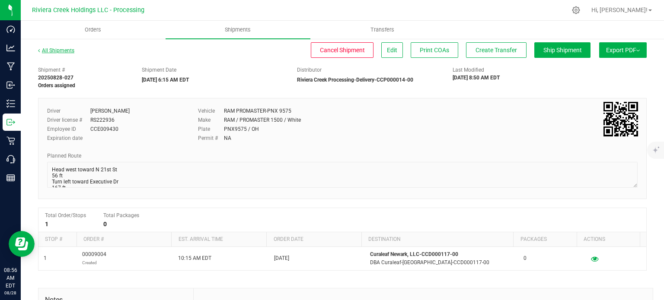
click at [52, 49] on link "All Shipments" at bounding box center [56, 51] width 36 height 6
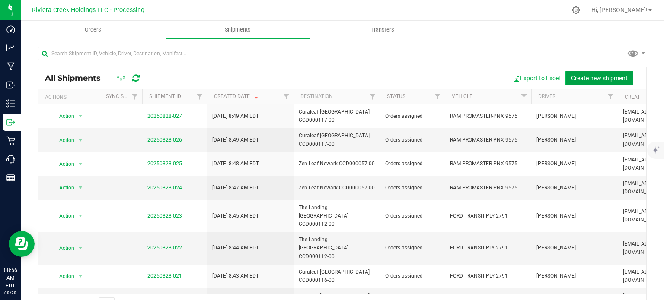
click at [571, 76] on span "Create new shipment" at bounding box center [599, 78] width 57 height 7
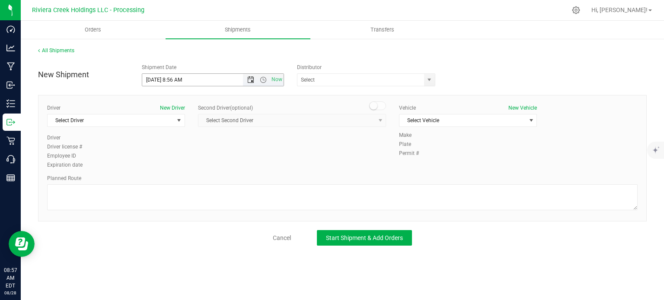
click at [251, 82] on span "Open the date view" at bounding box center [250, 80] width 7 height 7
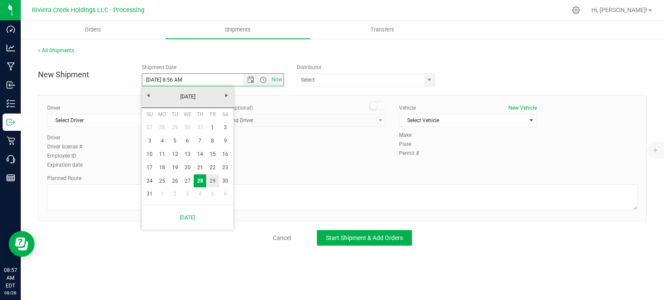
click at [211, 184] on link "29" at bounding box center [212, 181] width 13 height 13
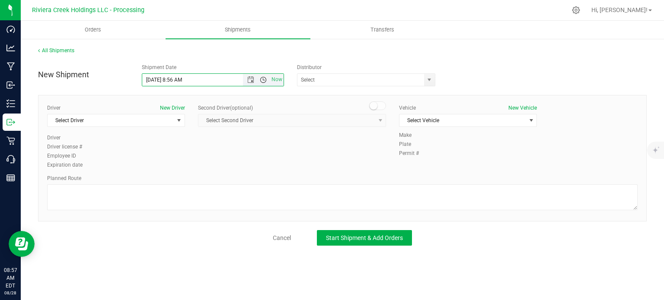
click at [263, 81] on span "Open the time view" at bounding box center [263, 80] width 7 height 7
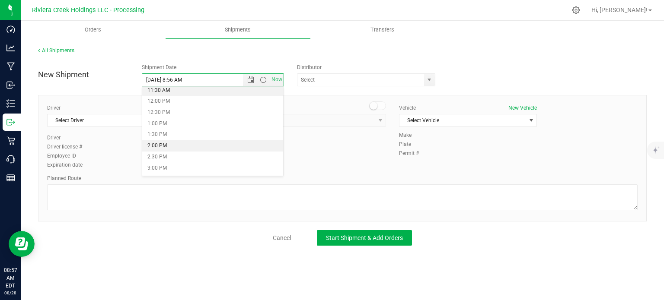
scroll to position [259, 0]
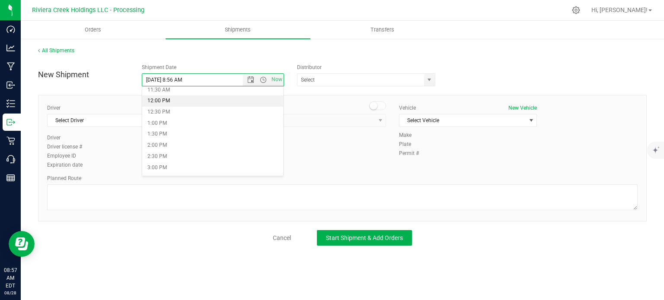
click at [181, 102] on li "12:00 PM" at bounding box center [212, 101] width 141 height 11
type input "[DATE] 12:00 PM"
click at [429, 82] on span "select" at bounding box center [429, 80] width 7 height 7
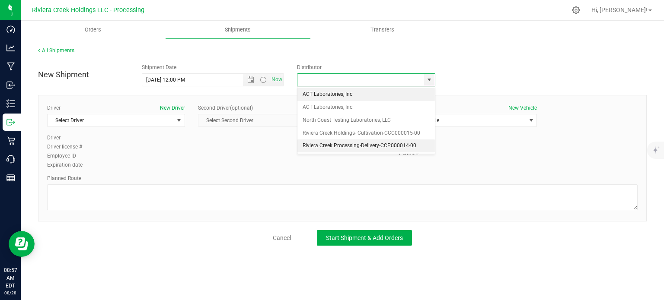
click at [309, 143] on li "Riviera Creek Processing-Delivery-CCP000014-00" at bounding box center [365, 146] width 137 height 13
type input "Riviera Creek Processing-Delivery-CCP000014-00"
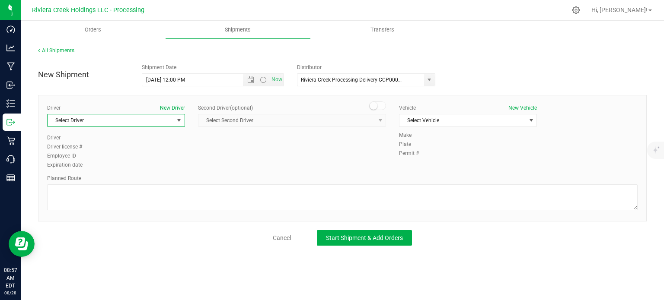
click at [81, 122] on span "Select Driver" at bounding box center [111, 121] width 126 height 12
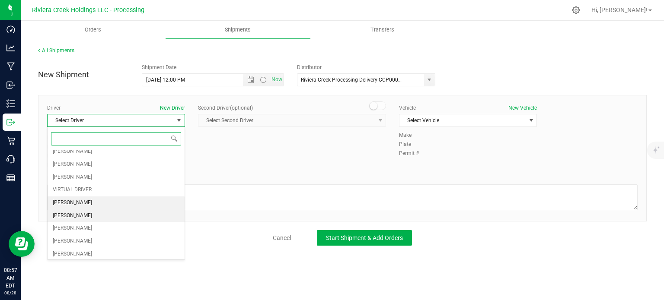
scroll to position [86, 0]
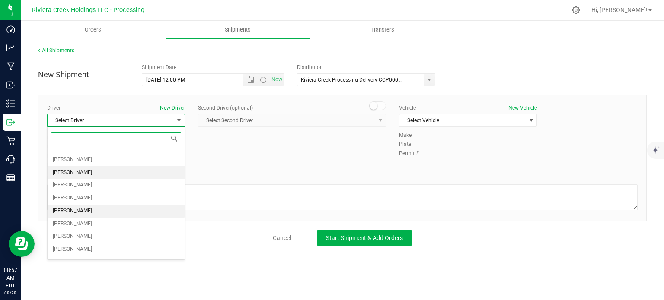
click at [71, 206] on span "[PERSON_NAME]" at bounding box center [72, 211] width 39 height 11
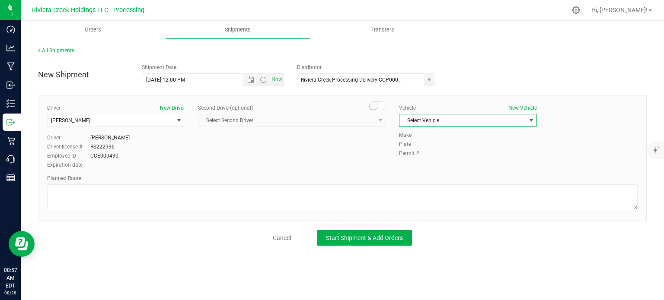
click at [485, 122] on span "Select Vehicle" at bounding box center [462, 121] width 126 height 12
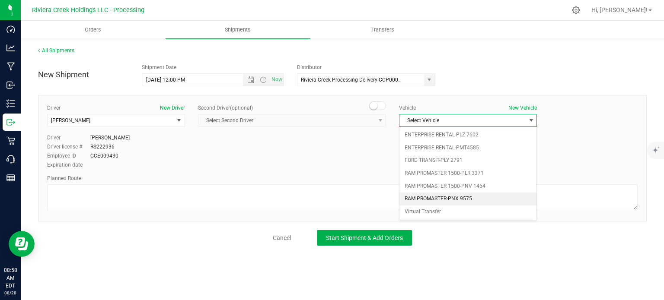
click at [472, 196] on li "RAM PROMASTER-PNX 9575" at bounding box center [467, 199] width 137 height 13
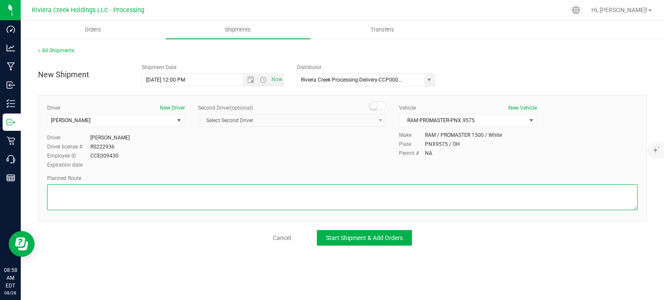
click at [131, 198] on textarea at bounding box center [342, 198] width 590 height 26
paste textarea "Head south toward [PERSON_NAME] Dr 266 ft Turn left onto [PERSON_NAME] Dr 509 f…"
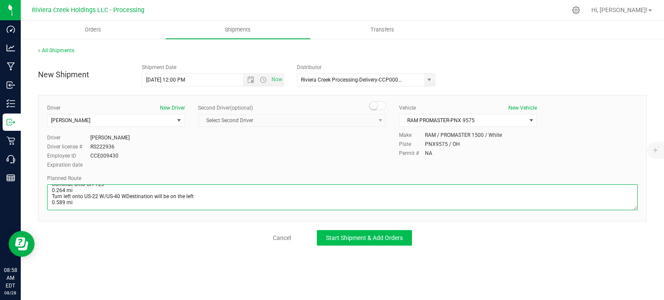
type textarea "Head south toward [PERSON_NAME] Dr 266 ft Turn left onto [PERSON_NAME] Dr 509 f…"
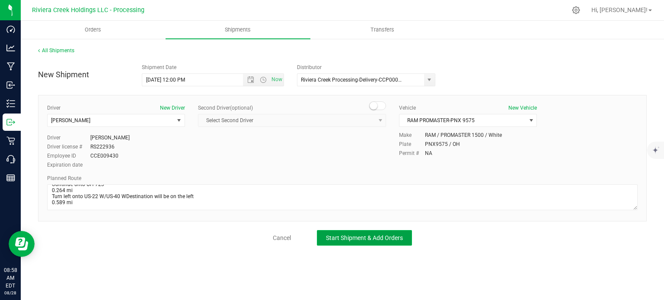
click at [329, 237] on span "Start Shipment & Add Orders" at bounding box center [364, 238] width 77 height 7
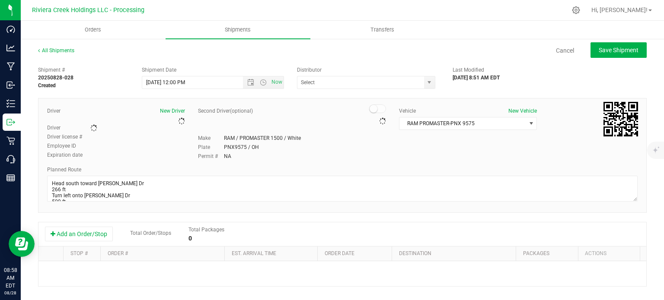
type input "Riviera Creek Processing-Delivery-CCP000014-00"
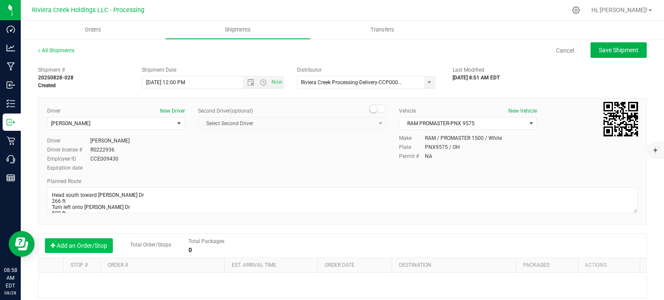
click at [67, 245] on button "Add an Order/Stop" at bounding box center [79, 246] width 68 height 15
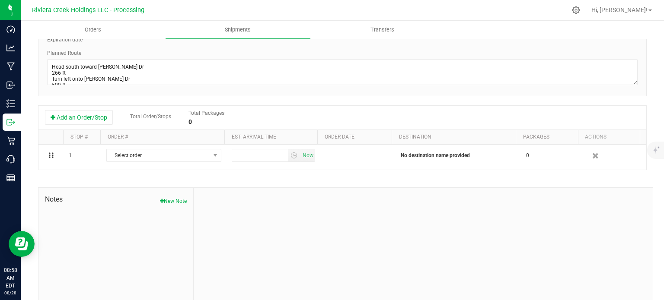
scroll to position [130, 0]
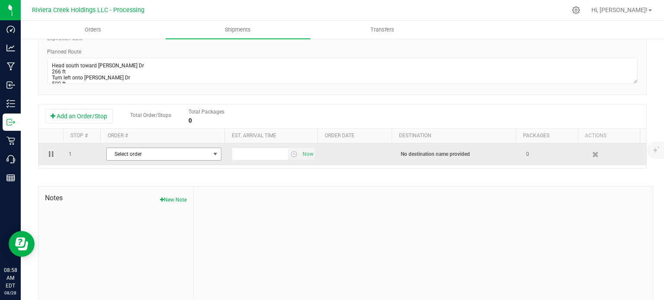
click at [212, 157] on span "select" at bounding box center [215, 154] width 7 height 7
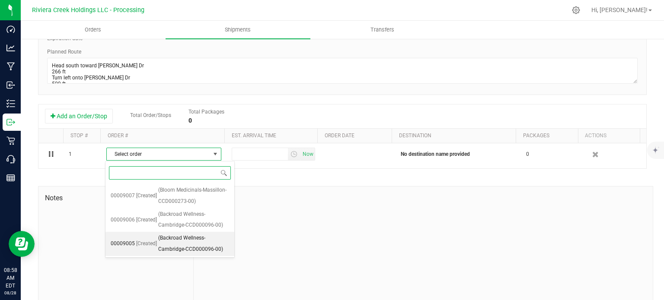
click at [196, 243] on span "(Backroad Wellness-Cambridge-CCD000096-00)" at bounding box center [193, 244] width 71 height 22
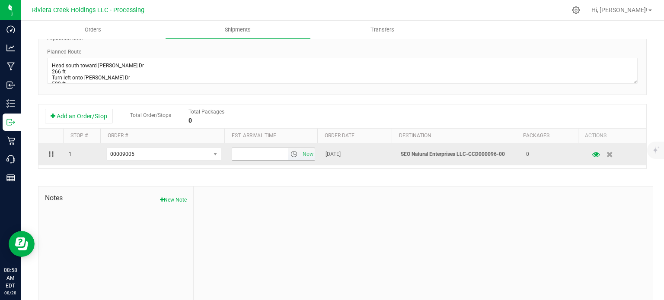
click at [290, 155] on span "select" at bounding box center [293, 154] width 7 height 7
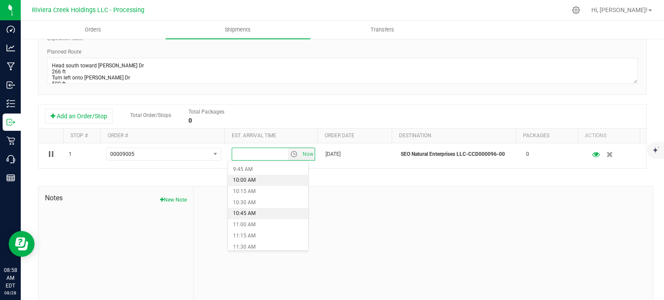
scroll to position [475, 0]
click at [251, 225] on li "12:00 PM" at bounding box center [268, 226] width 80 height 11
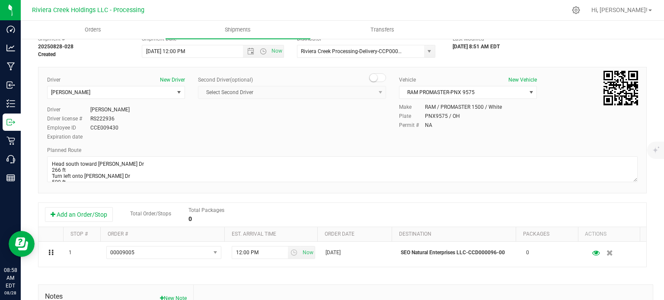
scroll to position [0, 0]
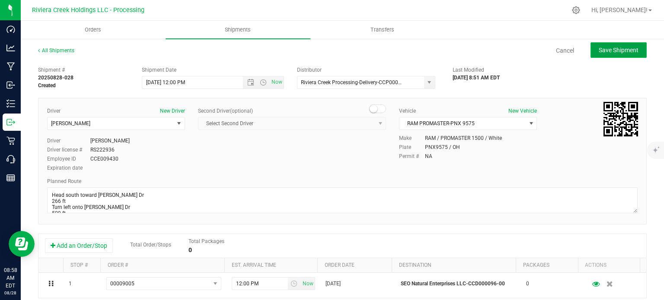
click at [601, 50] on span "Save Shipment" at bounding box center [619, 50] width 40 height 7
type input "[DATE] 4:00 PM"
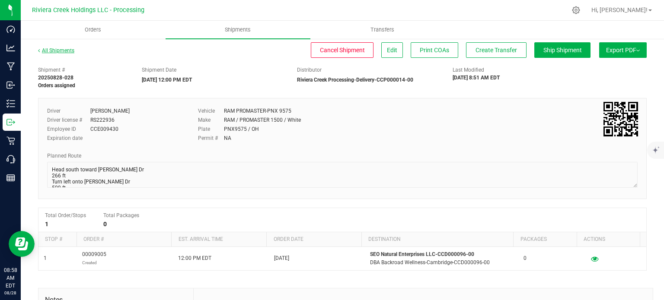
click at [58, 49] on link "All Shipments" at bounding box center [56, 51] width 36 height 6
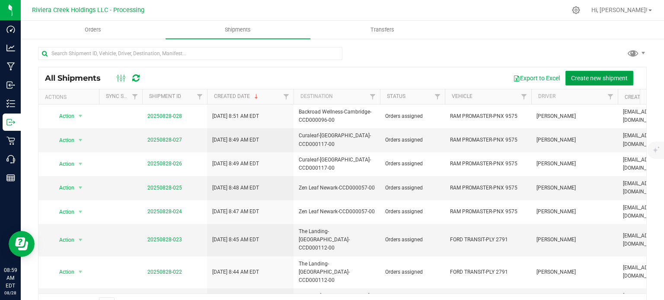
click at [571, 81] on span "Create new shipment" at bounding box center [599, 78] width 57 height 7
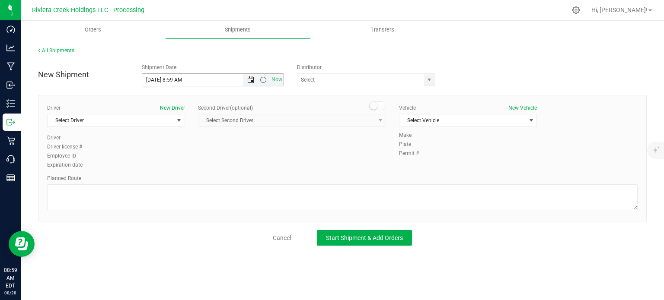
click at [251, 83] on span "Open the date view" at bounding box center [250, 80] width 7 height 7
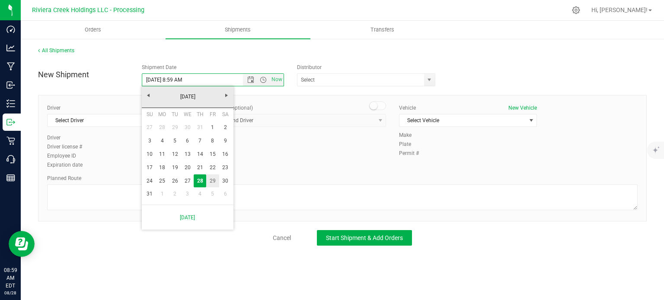
click at [212, 179] on link "29" at bounding box center [212, 181] width 13 height 13
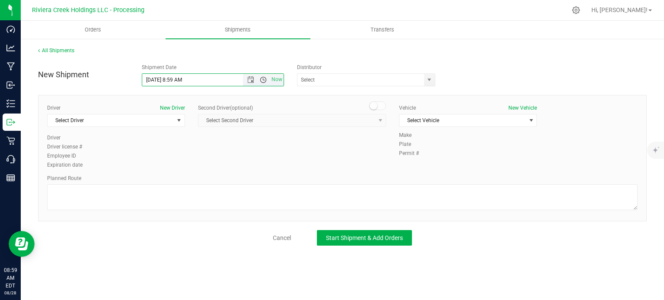
click at [263, 80] on span "Open the time view" at bounding box center [263, 80] width 7 height 7
drag, startPoint x: 182, startPoint y: 79, endPoint x: 175, endPoint y: 81, distance: 7.1
click at [173, 81] on input "[DATE] 8:59 AM" at bounding box center [213, 80] width 142 height 12
click at [431, 82] on span "select" at bounding box center [429, 80] width 7 height 7
type input "[DATE] 6:15 AM"
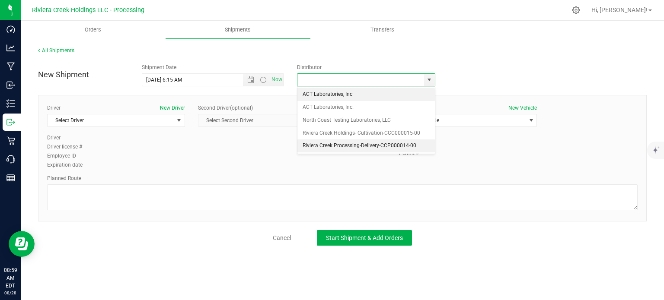
click at [361, 145] on li "Riviera Creek Processing-Delivery-CCP000014-00" at bounding box center [365, 146] width 137 height 13
type input "Riviera Creek Processing-Delivery-CCP000014-00"
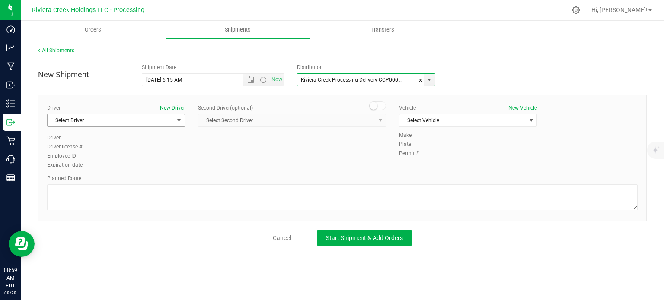
click at [65, 121] on span "Select Driver" at bounding box center [111, 121] width 126 height 12
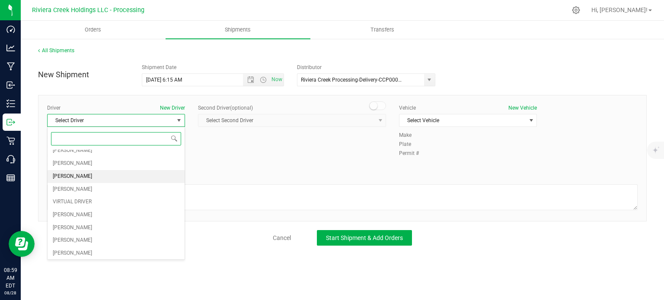
scroll to position [43, 0]
click at [72, 252] on span "[PERSON_NAME]" at bounding box center [72, 254] width 39 height 11
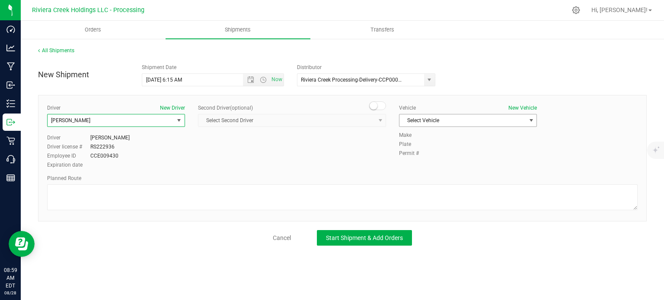
click at [427, 121] on span "Select Vehicle" at bounding box center [462, 121] width 126 height 12
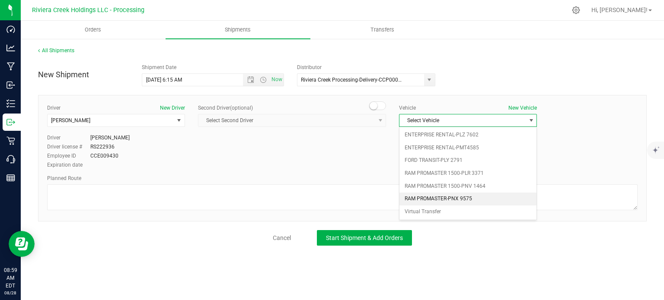
click at [470, 199] on li "RAM PROMASTER-PNX 9575" at bounding box center [467, 199] width 137 height 13
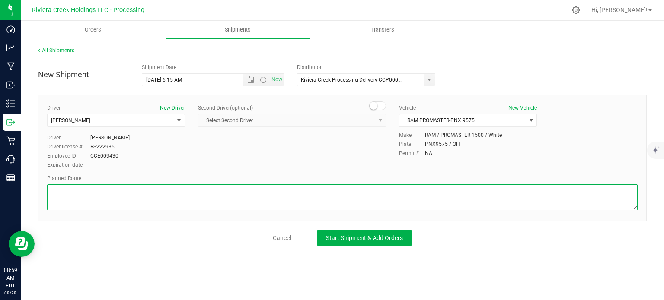
click at [105, 197] on textarea at bounding box center [342, 198] width 590 height 26
paste textarea "Head south toward [PERSON_NAME] Dr 266 ft Turn left onto [PERSON_NAME] Dr 509 f…"
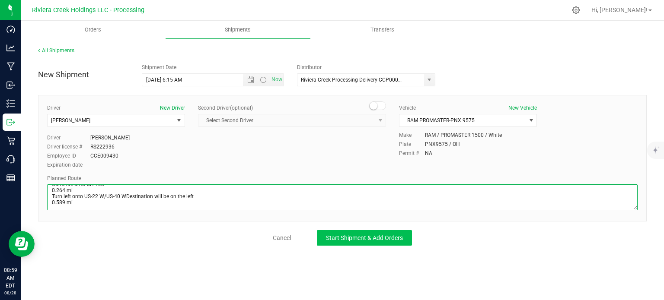
type textarea "Head south toward [PERSON_NAME] Dr 266 ft Turn left onto [PERSON_NAME] Dr 509 f…"
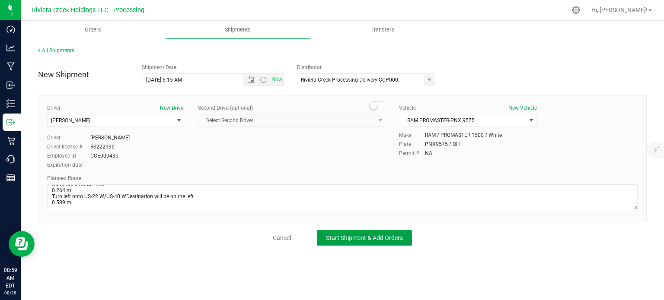
click at [335, 237] on span "Start Shipment & Add Orders" at bounding box center [364, 238] width 77 height 7
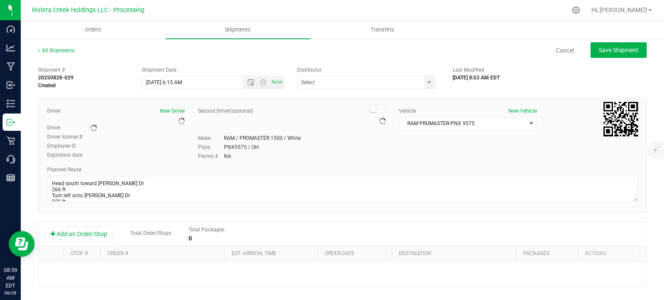
type input "Riviera Creek Processing-Delivery-CCP000014-00"
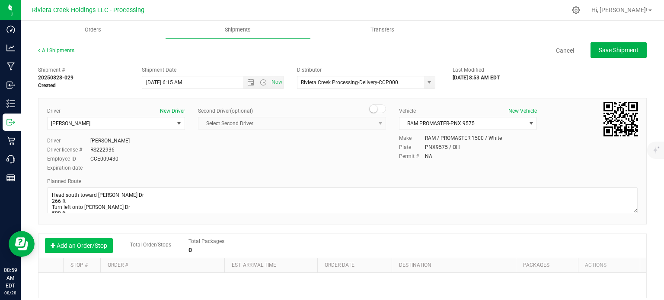
click at [97, 246] on button "Add an Order/Stop" at bounding box center [79, 246] width 68 height 15
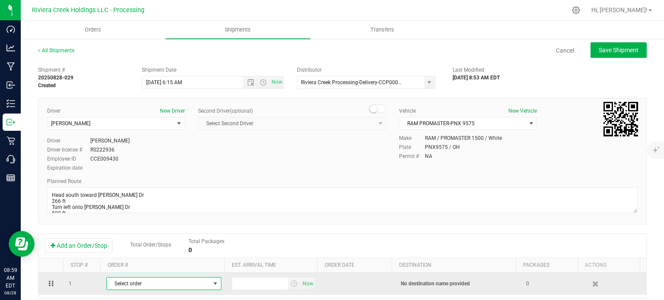
click at [152, 284] on span "Select order" at bounding box center [158, 284] width 103 height 12
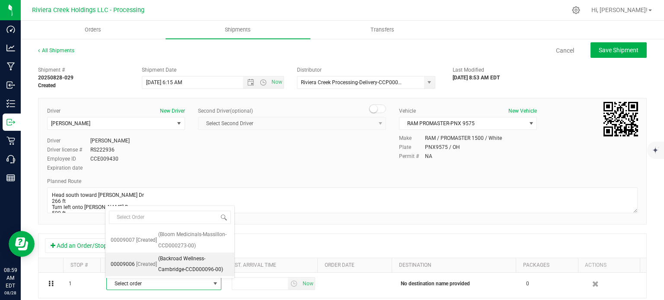
click at [164, 262] on span "(Backroad Wellness-Cambridge-CCD000096-00)" at bounding box center [193, 265] width 71 height 22
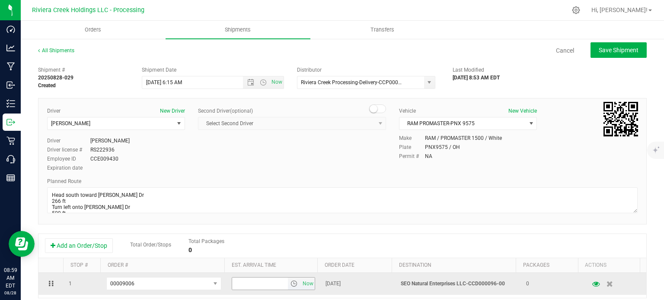
click at [290, 285] on span "select" at bounding box center [293, 284] width 7 height 7
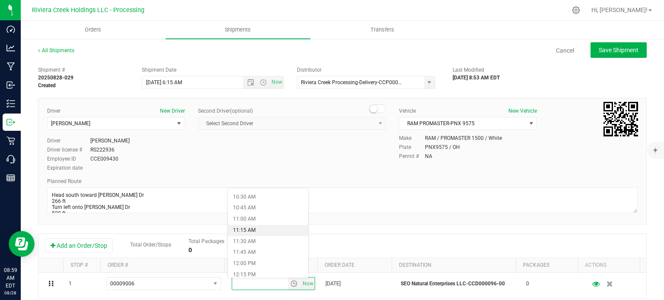
scroll to position [475, 0]
click at [249, 255] on li "12:00 PM" at bounding box center [268, 253] width 80 height 11
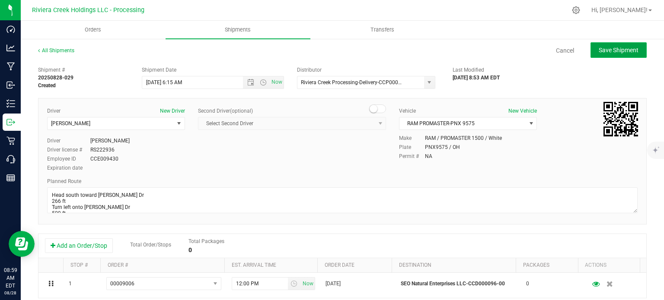
click at [599, 52] on span "Save Shipment" at bounding box center [619, 50] width 40 height 7
type input "[DATE] 10:15 AM"
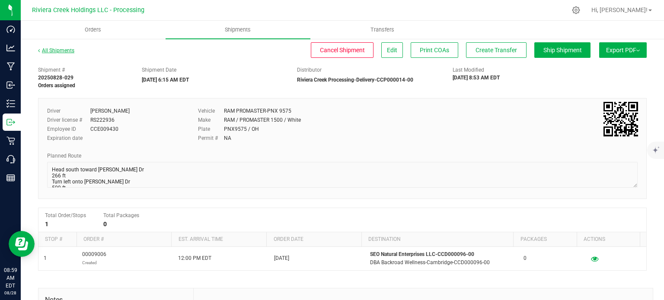
click at [64, 50] on link "All Shipments" at bounding box center [56, 51] width 36 height 6
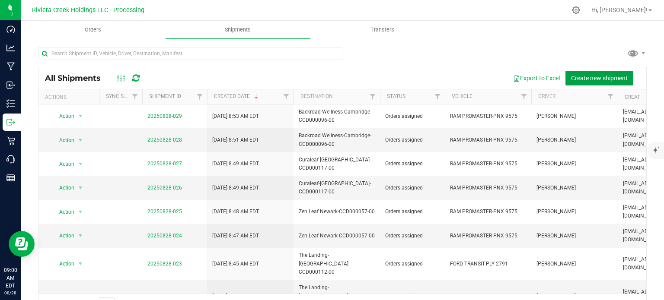
click at [581, 78] on span "Create new shipment" at bounding box center [599, 78] width 57 height 7
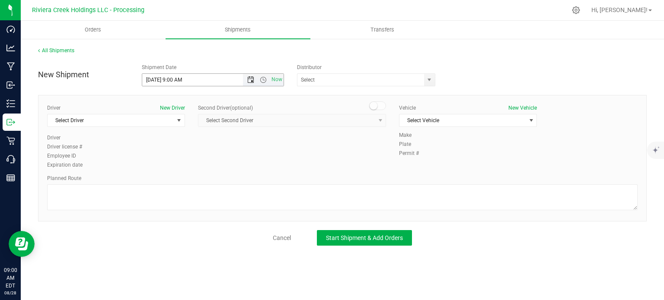
click at [249, 81] on span "Open the date view" at bounding box center [250, 80] width 7 height 7
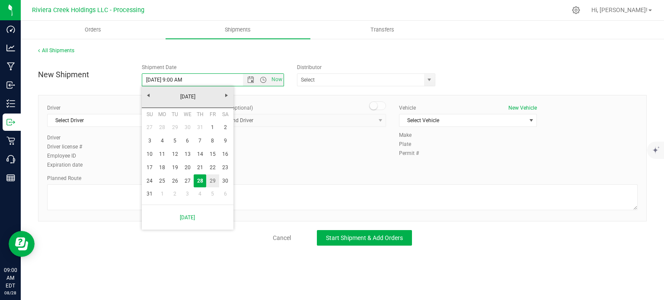
click at [210, 181] on link "29" at bounding box center [212, 181] width 13 height 13
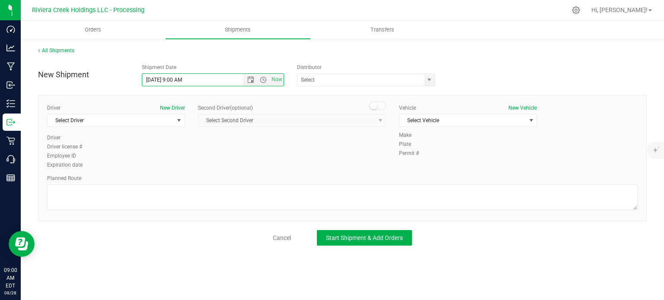
drag, startPoint x: 182, startPoint y: 80, endPoint x: 172, endPoint y: 92, distance: 14.4
click at [173, 87] on div "New Shipment Shipment Date [DATE] 9:00 AM Now Distributor ACT Laboratories, Inc…" at bounding box center [342, 153] width 609 height 186
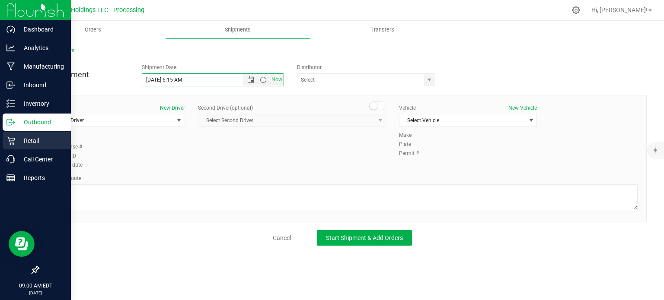
type input "[DATE] 6:15 AM"
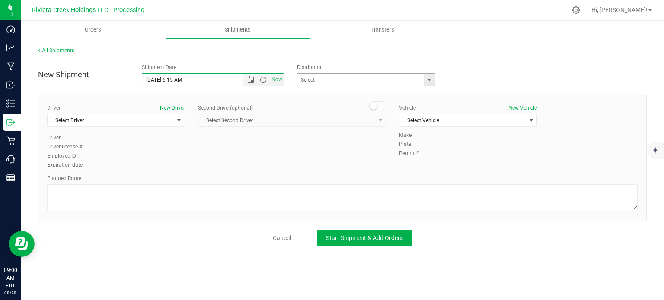
click at [427, 81] on span "select" at bounding box center [429, 80] width 7 height 7
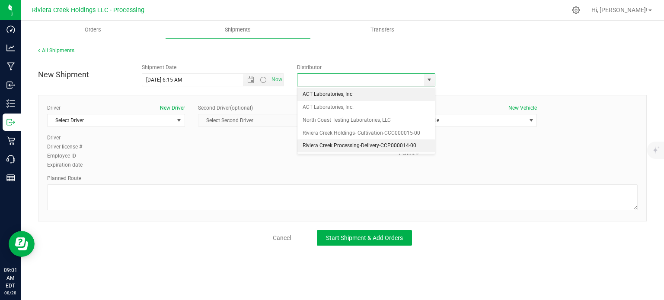
click at [327, 145] on li "Riviera Creek Processing-Delivery-CCP000014-00" at bounding box center [365, 146] width 137 height 13
type input "Riviera Creek Processing-Delivery-CCP000014-00"
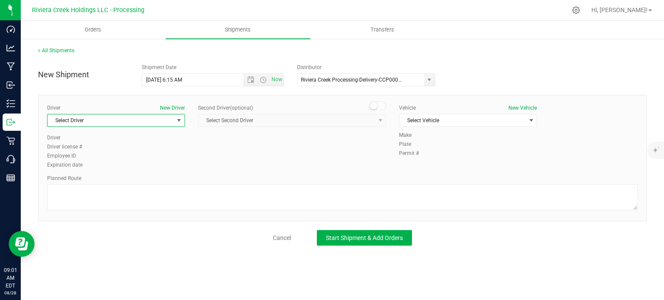
click at [102, 124] on span "Select Driver" at bounding box center [111, 121] width 126 height 12
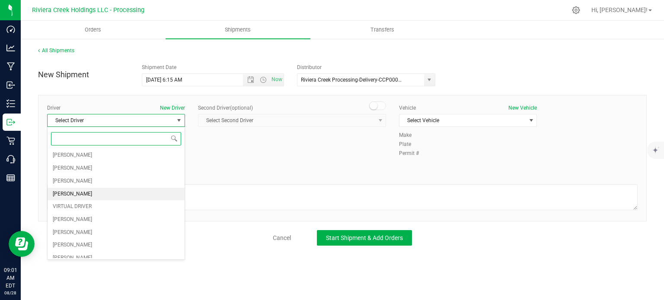
scroll to position [43, 0]
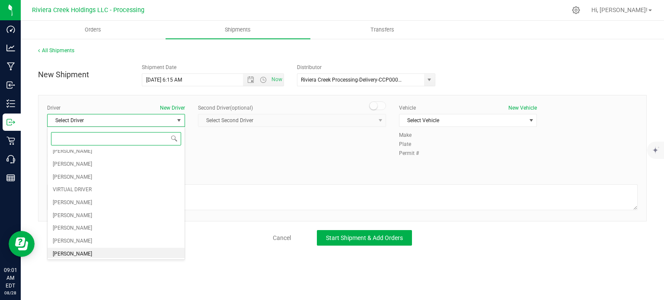
click at [68, 251] on span "[PERSON_NAME]" at bounding box center [72, 254] width 39 height 11
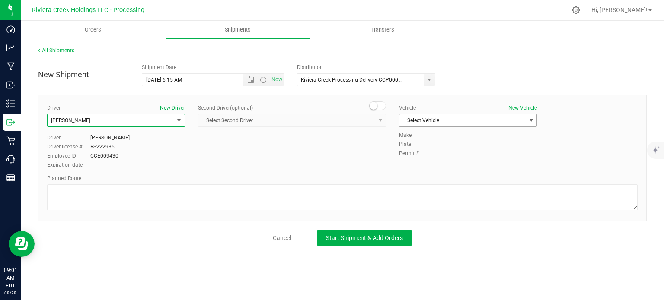
click at [444, 120] on span "Select Vehicle" at bounding box center [462, 121] width 126 height 12
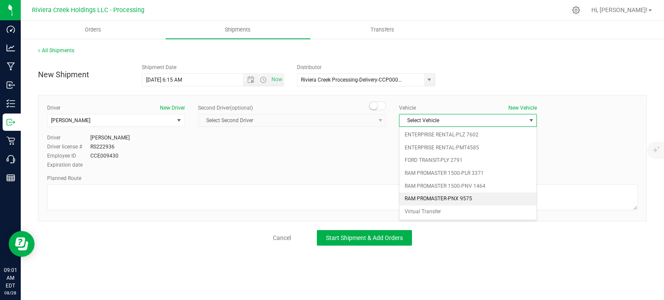
click at [433, 198] on li "RAM PROMASTER-PNX 9575" at bounding box center [467, 199] width 137 height 13
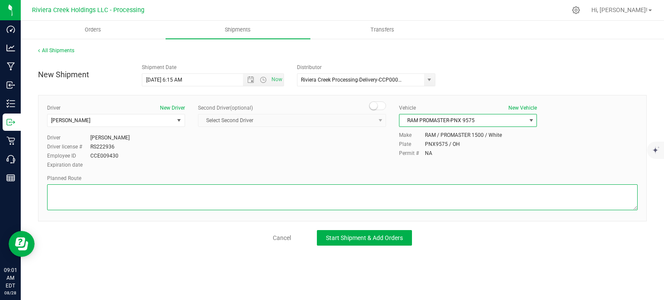
click at [197, 203] on textarea at bounding box center [342, 198] width 590 height 26
paste textarea "Head east on US-22 E/US-40 E toward Prophecy Rd 0.550 mi Turn right onto OH-723…"
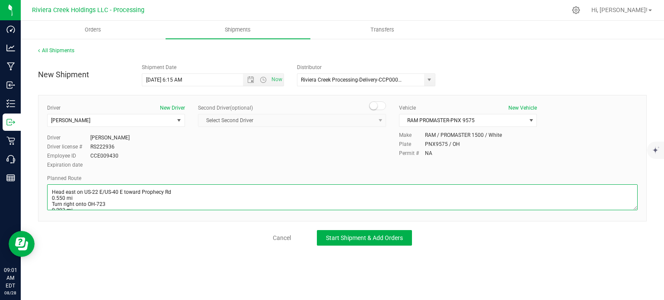
scroll to position [141, 0]
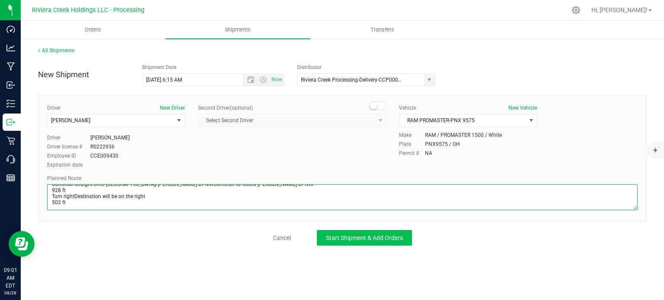
type textarea "Head east on US-22 E/US-40 E toward Prophecy Rd 0.550 mi Turn right onto OH-723…"
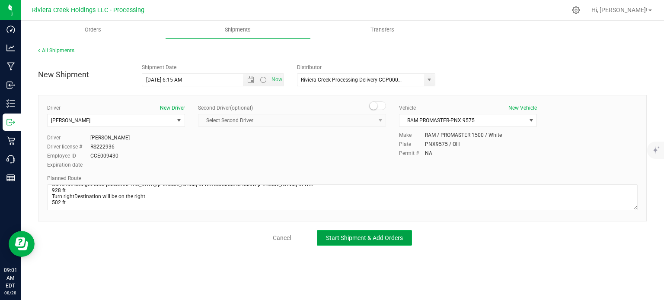
click at [361, 238] on span "Start Shipment & Add Orders" at bounding box center [364, 238] width 77 height 7
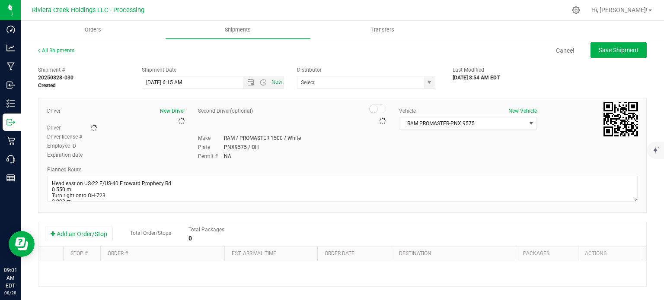
type input "Riviera Creek Processing-Delivery-CCP000014-00"
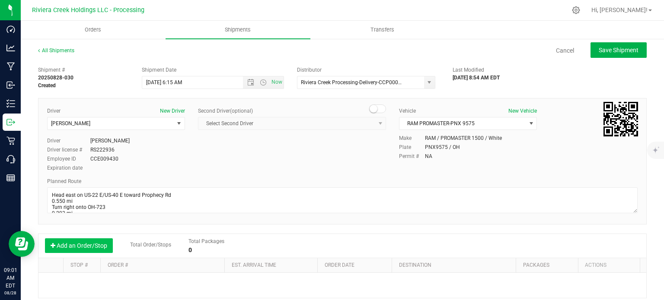
click at [86, 247] on button "Add an Order/Stop" at bounding box center [79, 246] width 68 height 15
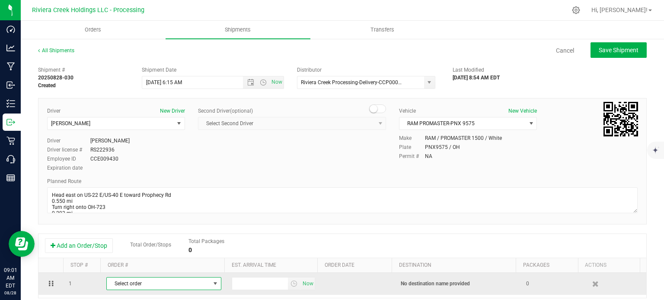
drag, startPoint x: 127, startPoint y: 265, endPoint x: 164, endPoint y: 286, distance: 43.4
click at [164, 286] on span "Select order" at bounding box center [158, 284] width 103 height 12
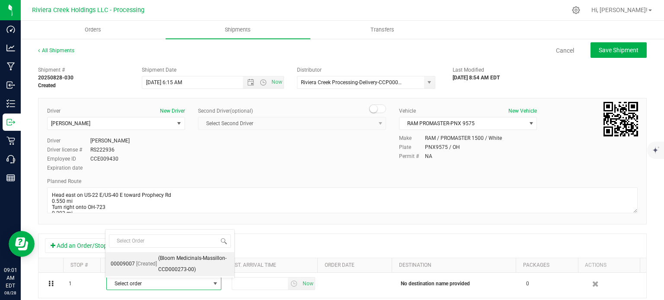
click at [182, 268] on span "(Bloom Medicinals-Massillon-CCD000273-00)" at bounding box center [193, 264] width 71 height 22
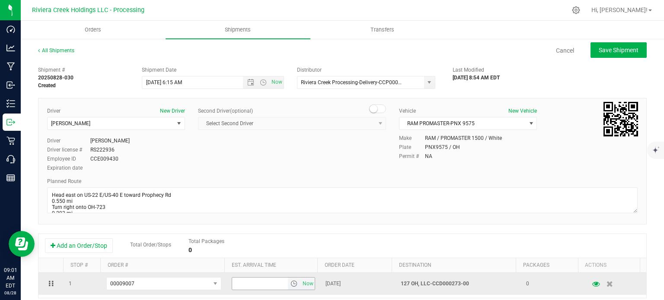
click at [290, 287] on span "select" at bounding box center [293, 284] width 7 height 7
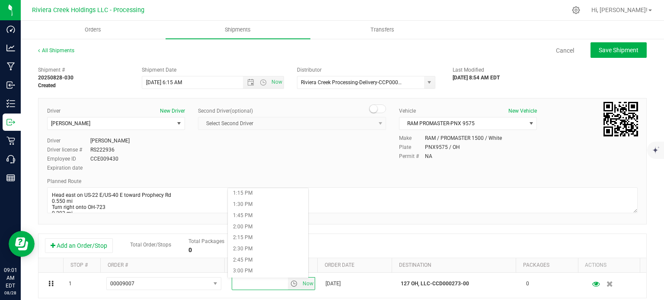
scroll to position [605, 0]
click at [262, 203] on li "1:45 PM" at bounding box center [268, 201] width 80 height 11
click at [600, 55] on button "Save Shipment" at bounding box center [618, 50] width 56 height 16
type input "[DATE] 10:15 AM"
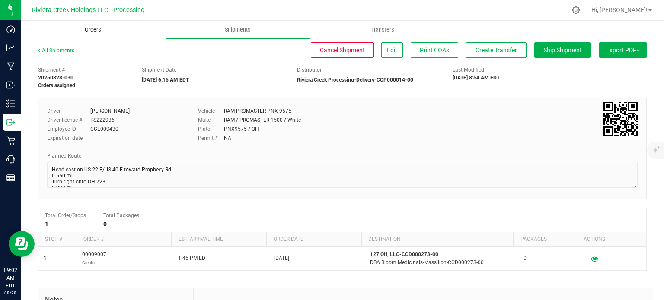
click at [95, 30] on span "Orders" at bounding box center [93, 30] width 40 height 8
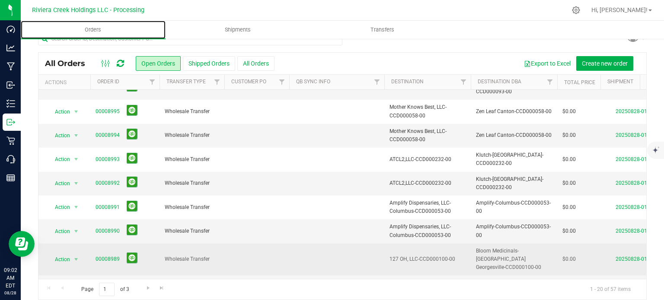
scroll to position [22, 0]
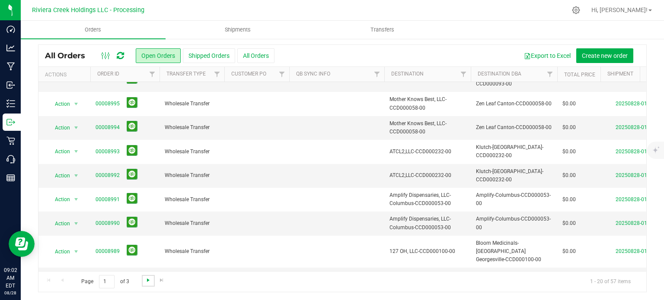
click at [147, 279] on span "Go to the next page" at bounding box center [148, 280] width 7 height 7
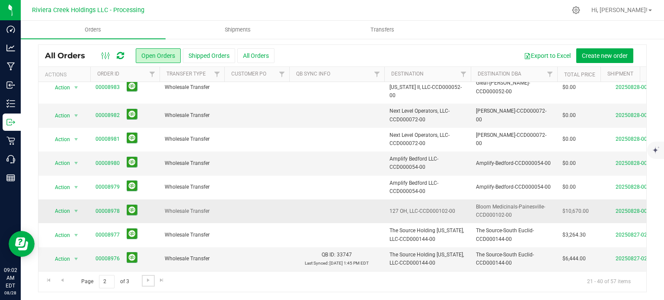
scroll to position [130, 0]
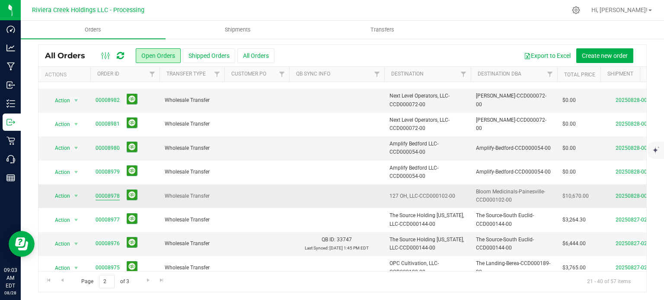
click at [99, 192] on link "00008978" at bounding box center [108, 196] width 24 height 8
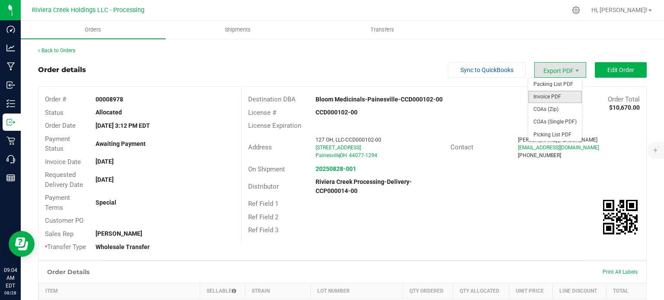
click at [545, 96] on span "Invoice PDF" at bounding box center [555, 97] width 54 height 13
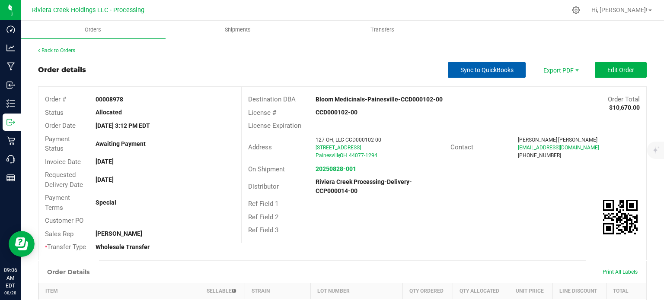
click at [449, 72] on button "Sync to QuickBooks" at bounding box center [487, 70] width 78 height 16
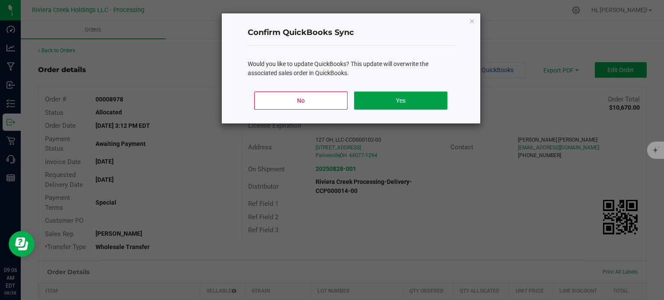
click at [390, 103] on button "Yes" at bounding box center [400, 101] width 93 height 18
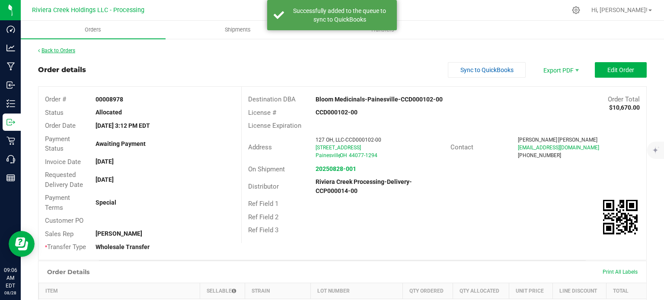
click at [64, 49] on link "Back to Orders" at bounding box center [56, 51] width 37 height 6
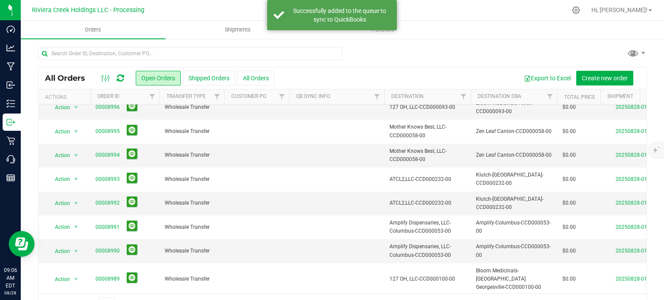
scroll to position [294, 0]
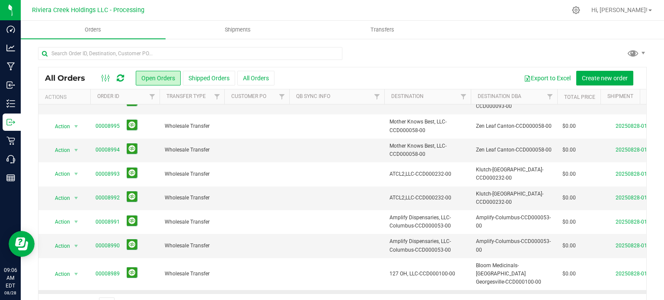
scroll to position [22, 0]
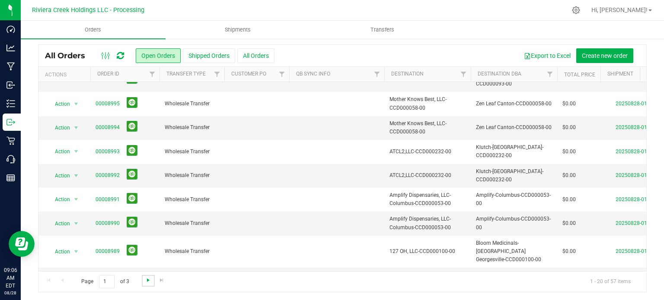
click at [148, 278] on span "Go to the next page" at bounding box center [148, 280] width 7 height 7
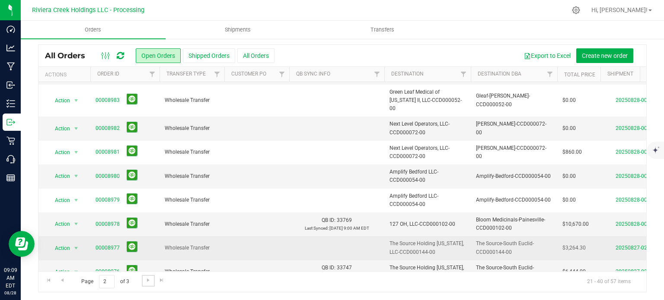
scroll to position [86, 0]
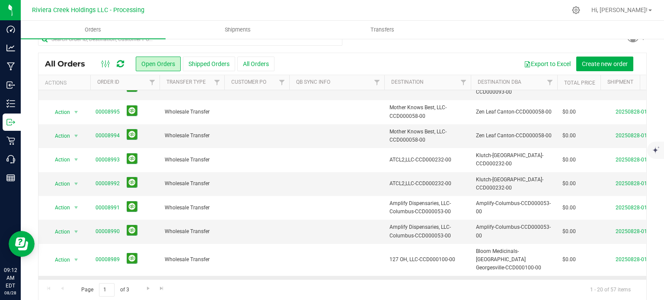
scroll to position [22, 0]
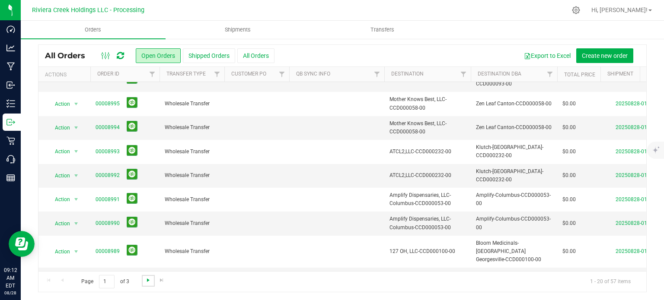
click at [147, 282] on span "Go to the next page" at bounding box center [148, 280] width 7 height 7
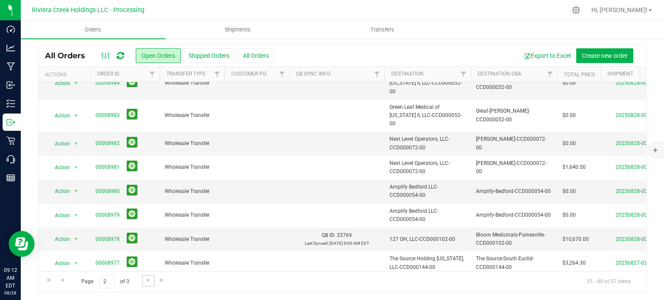
scroll to position [43, 0]
